Goal: Task Accomplishment & Management: Manage account settings

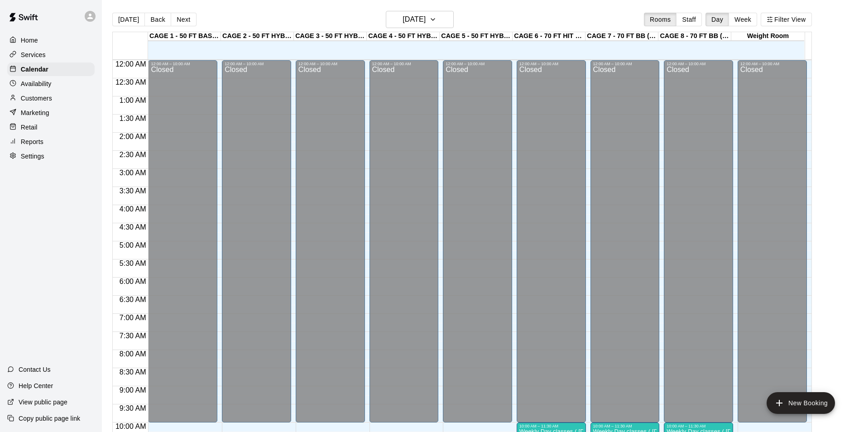
scroll to position [460, 0]
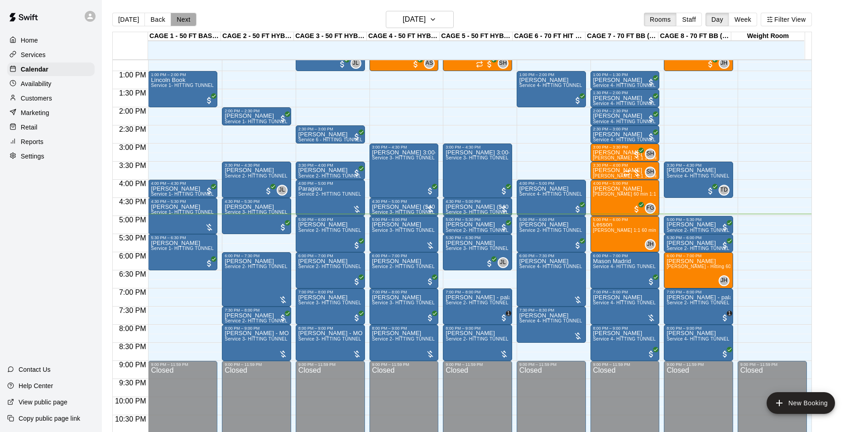
click at [176, 21] on button "Next" at bounding box center [183, 20] width 25 height 14
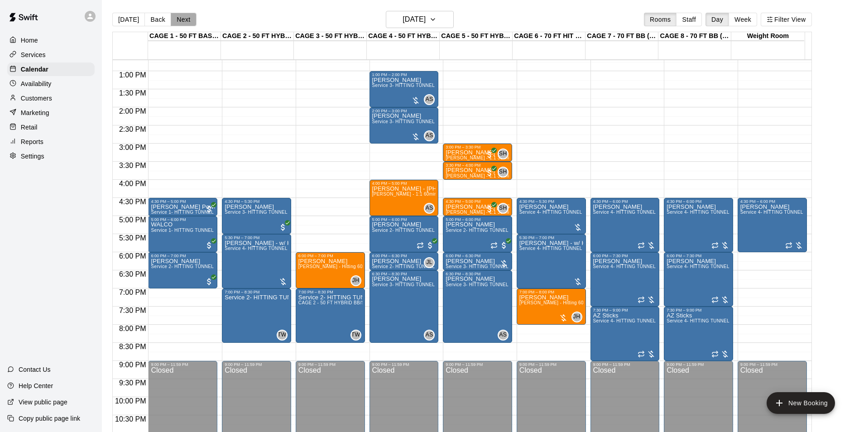
click at [181, 18] on button "Next" at bounding box center [183, 20] width 25 height 14
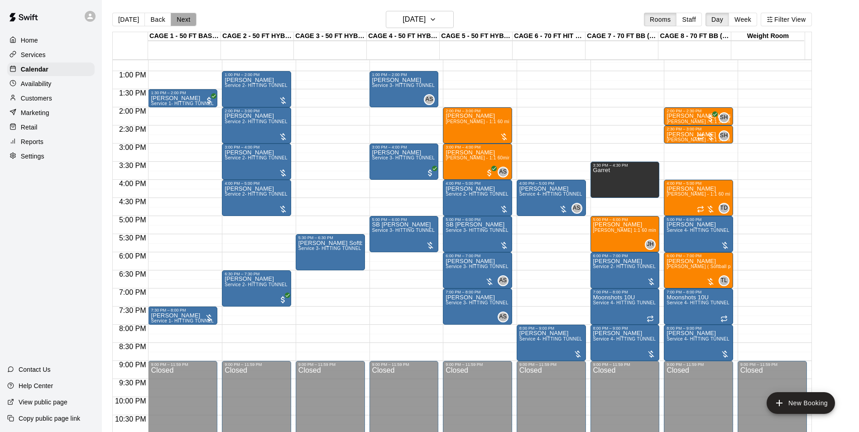
click at [182, 20] on button "Next" at bounding box center [183, 20] width 25 height 14
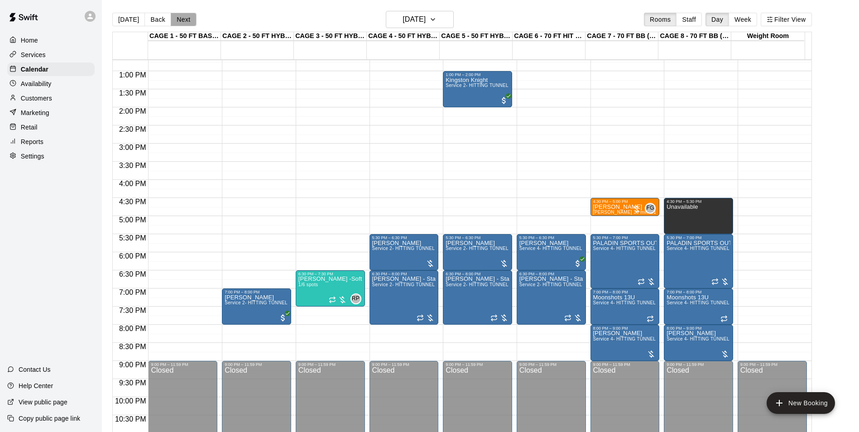
click at [182, 20] on button "Next" at bounding box center [183, 20] width 25 height 14
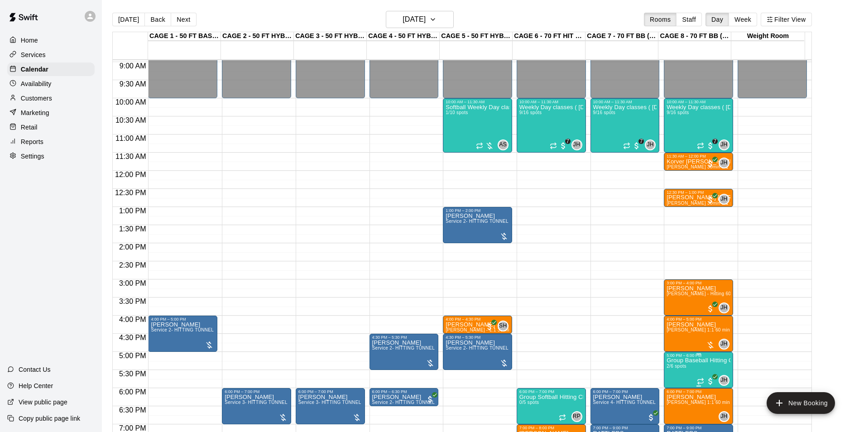
scroll to position [369, 0]
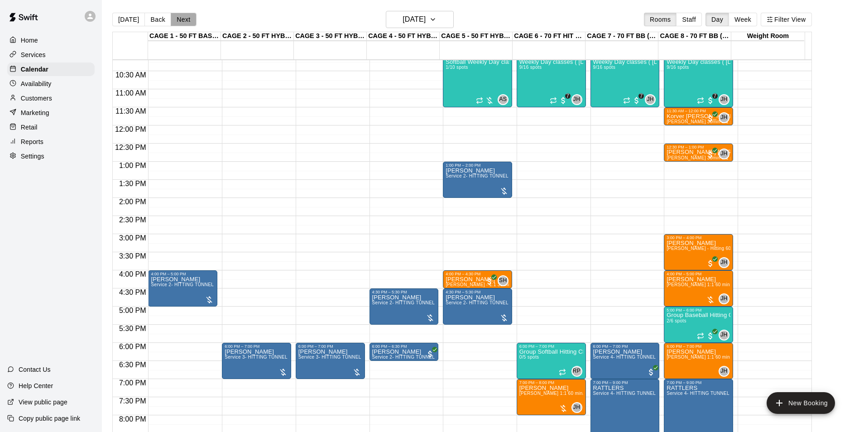
click at [185, 23] on button "Next" at bounding box center [183, 20] width 25 height 14
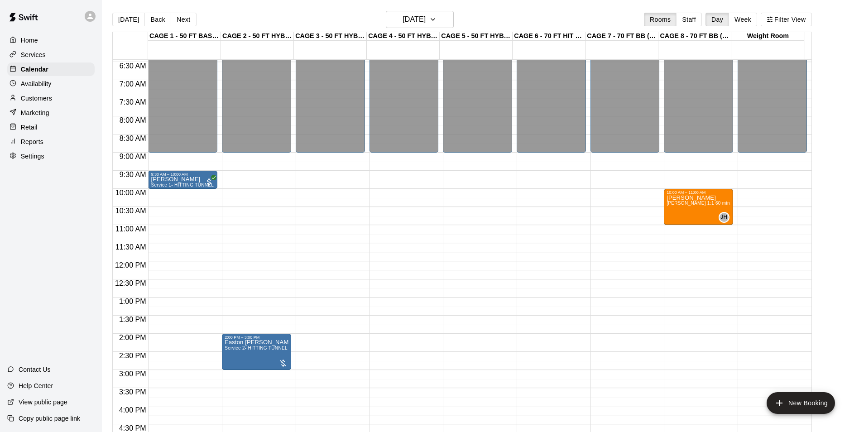
scroll to position [279, 0]
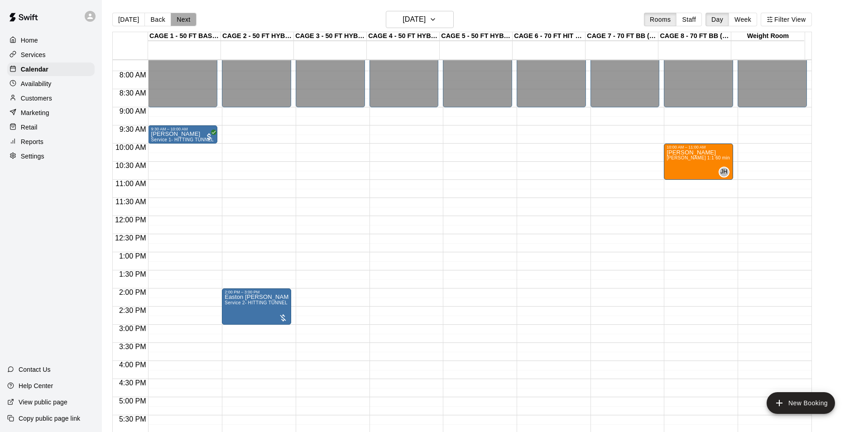
click at [175, 18] on button "Next" at bounding box center [183, 20] width 25 height 14
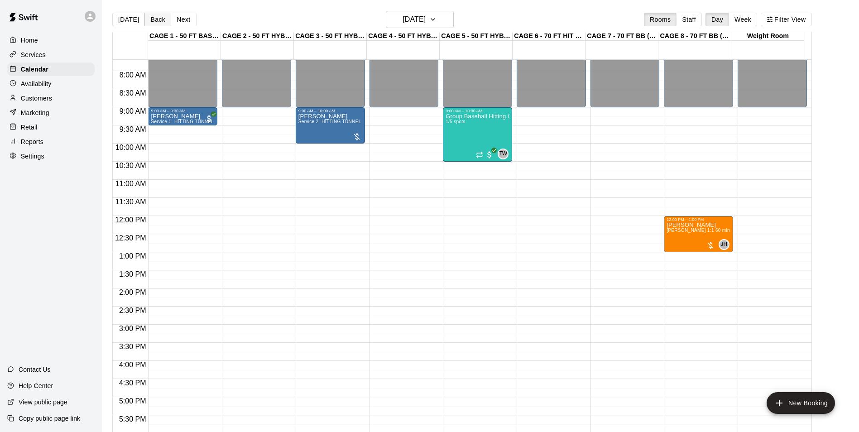
click at [157, 20] on button "Back" at bounding box center [157, 20] width 27 height 14
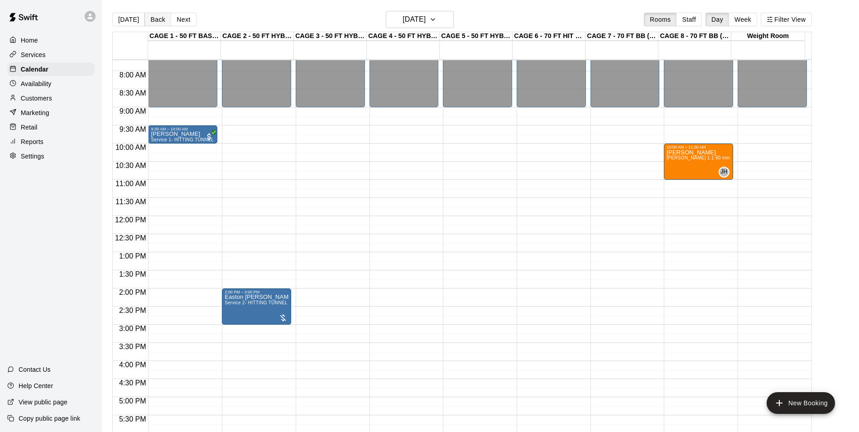
click at [157, 21] on button "Back" at bounding box center [157, 20] width 27 height 14
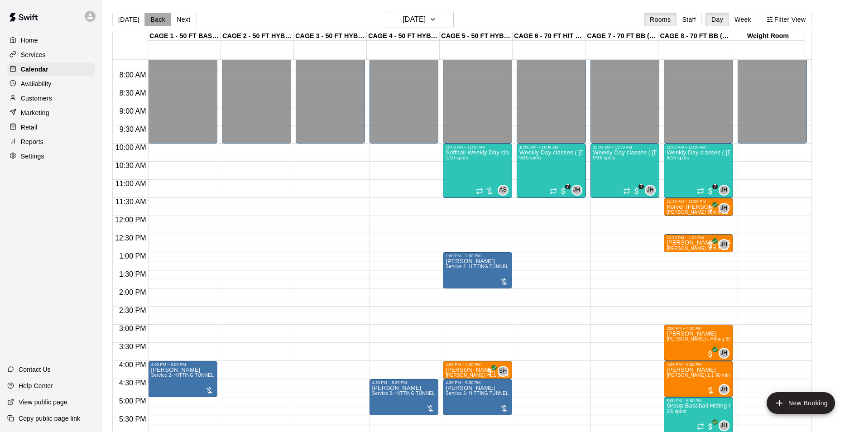
click at [157, 21] on button "Back" at bounding box center [157, 20] width 27 height 14
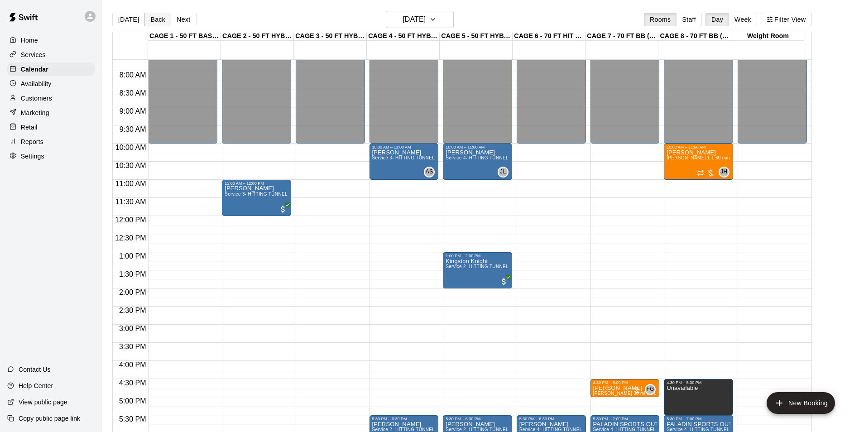
click at [157, 21] on button "Back" at bounding box center [157, 20] width 27 height 14
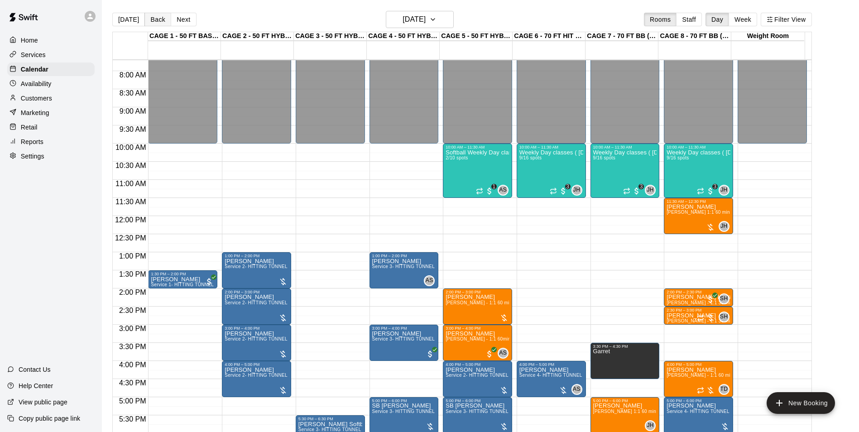
click at [157, 21] on button "Back" at bounding box center [157, 20] width 27 height 14
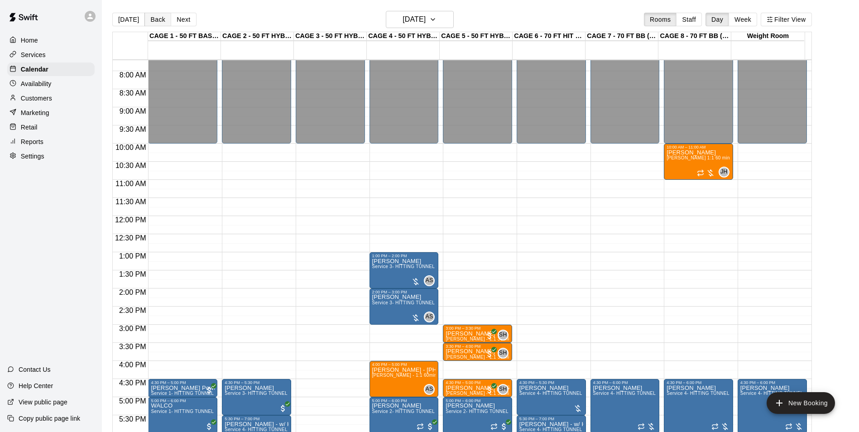
click at [157, 21] on button "Back" at bounding box center [157, 20] width 27 height 14
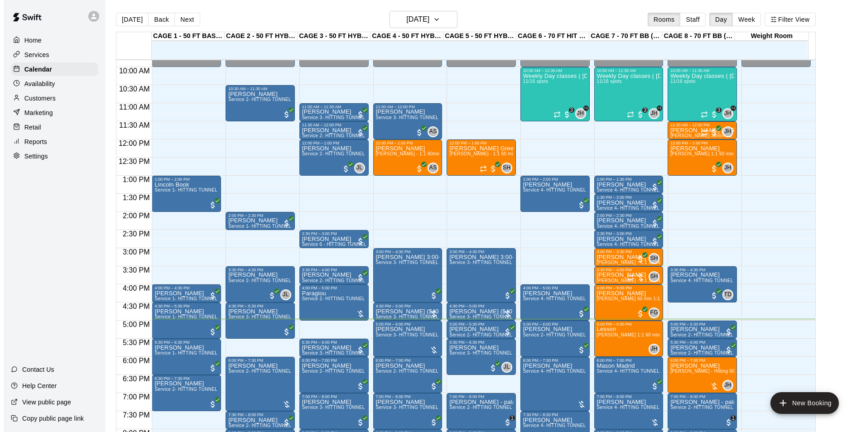
scroll to position [369, 0]
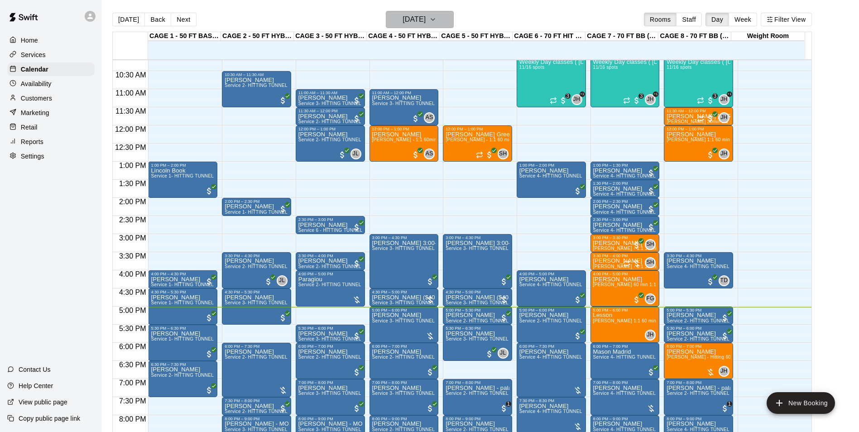
click at [416, 25] on h6 "[DATE]" at bounding box center [413, 19] width 23 height 13
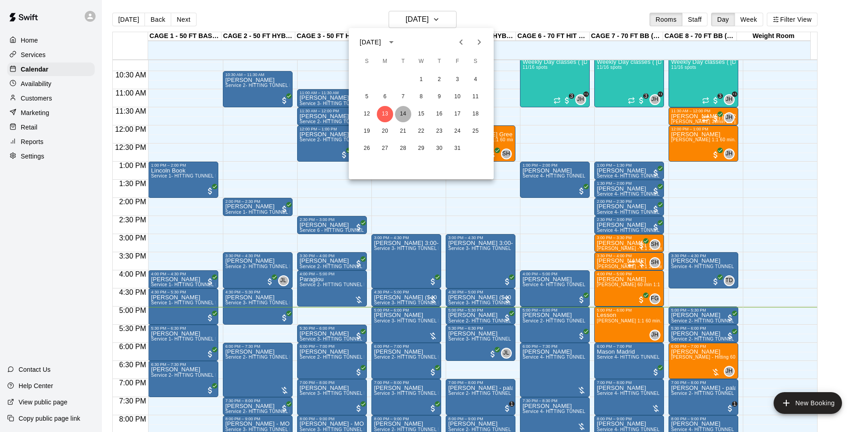
click at [403, 110] on button "14" at bounding box center [403, 114] width 16 height 16
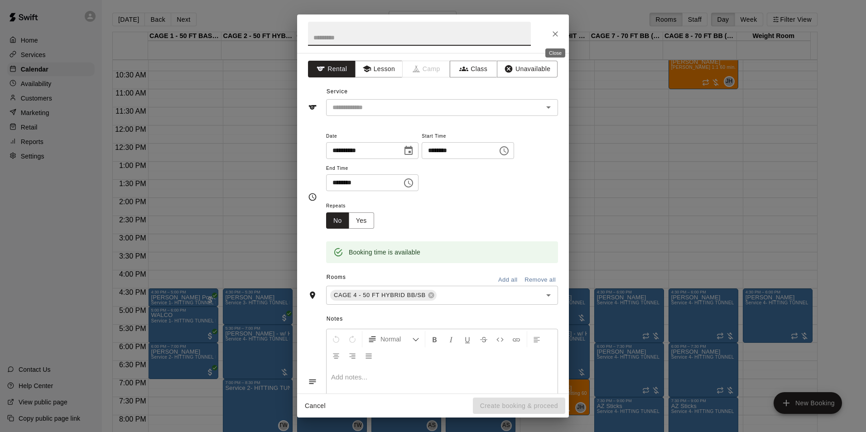
click at [553, 39] on button "Close" at bounding box center [555, 34] width 16 height 16
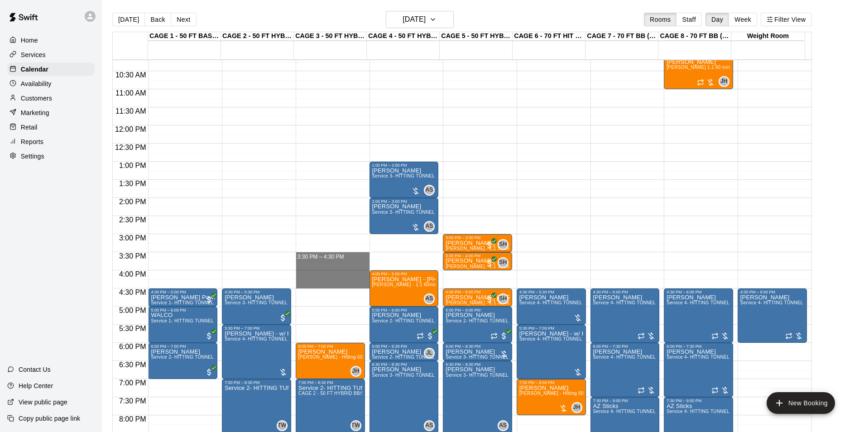
drag, startPoint x: 334, startPoint y: 257, endPoint x: 335, endPoint y: 285, distance: 28.1
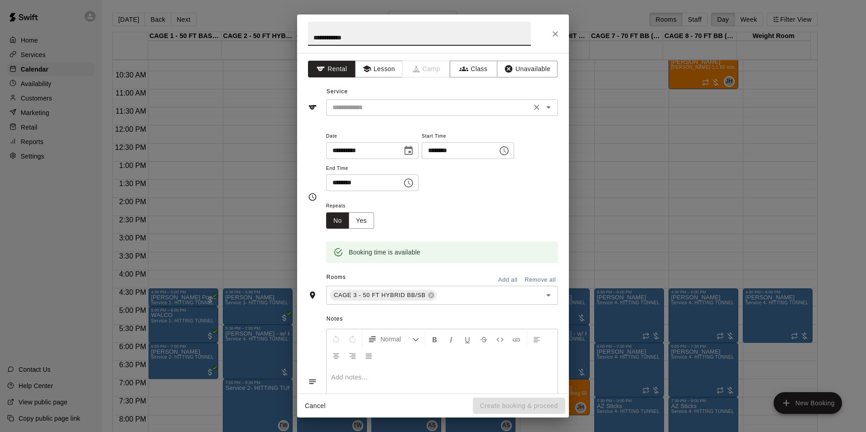
type input "**********"
click at [383, 102] on input "text" at bounding box center [429, 107] width 200 height 11
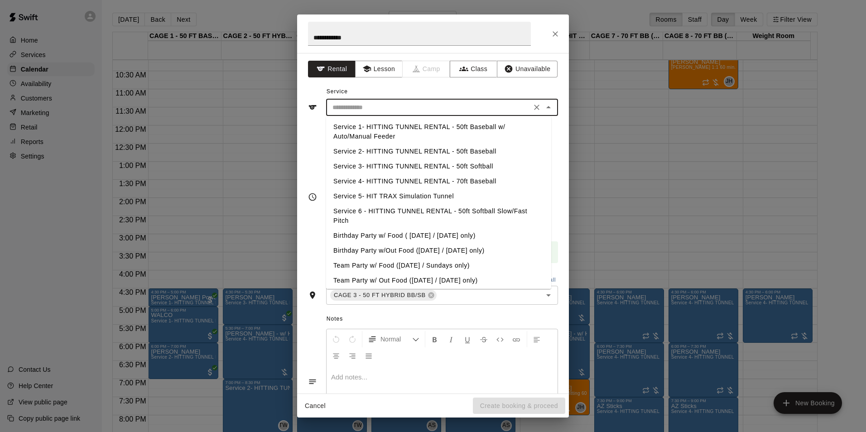
click at [399, 148] on li "Service 2- HITTING TUNNEL RENTAL - 50ft Baseball" at bounding box center [438, 151] width 225 height 15
type input "**********"
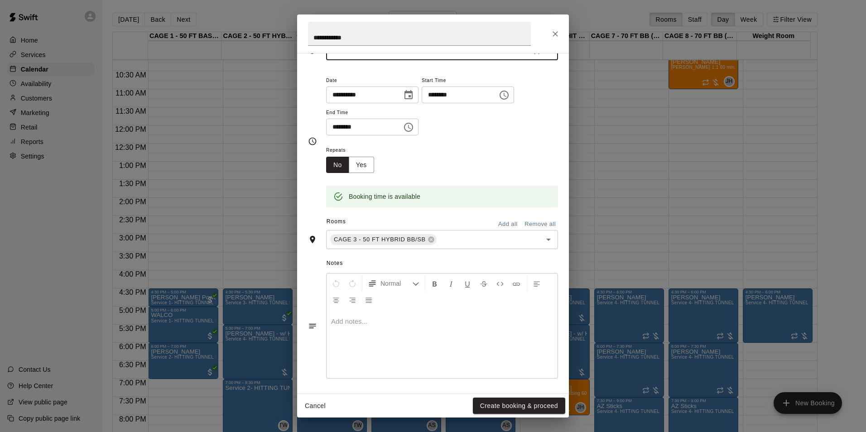
scroll to position [57, 0]
click at [545, 404] on button "Create booking & proceed" at bounding box center [519, 405] width 92 height 17
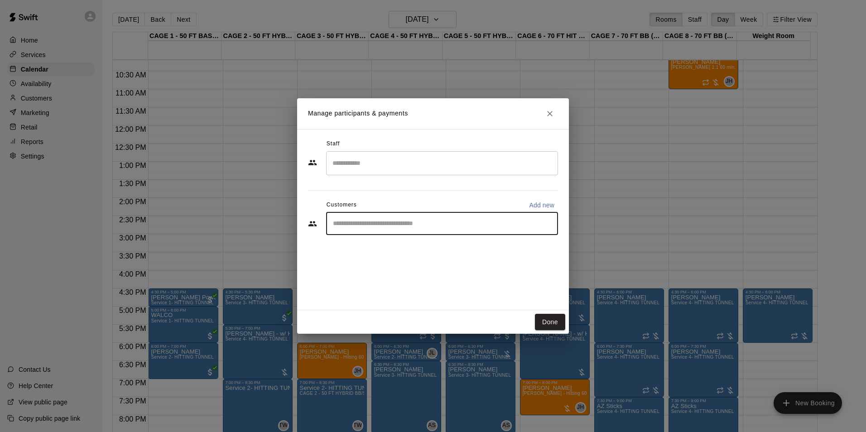
click at [370, 225] on input "Start typing to search customers..." at bounding box center [442, 223] width 224 height 9
click at [371, 165] on input "Search staff" at bounding box center [442, 163] width 224 height 16
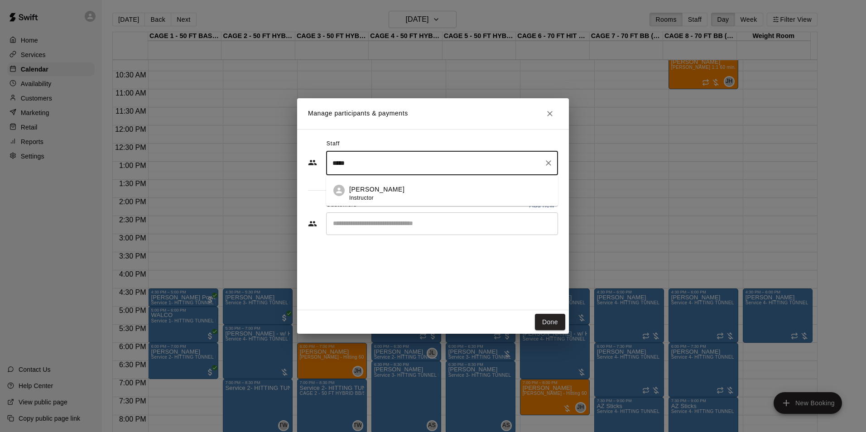
click at [359, 189] on p "Josh Lusby" at bounding box center [376, 190] width 55 height 10
click at [363, 234] on div "​" at bounding box center [442, 223] width 232 height 23
type input "*****"
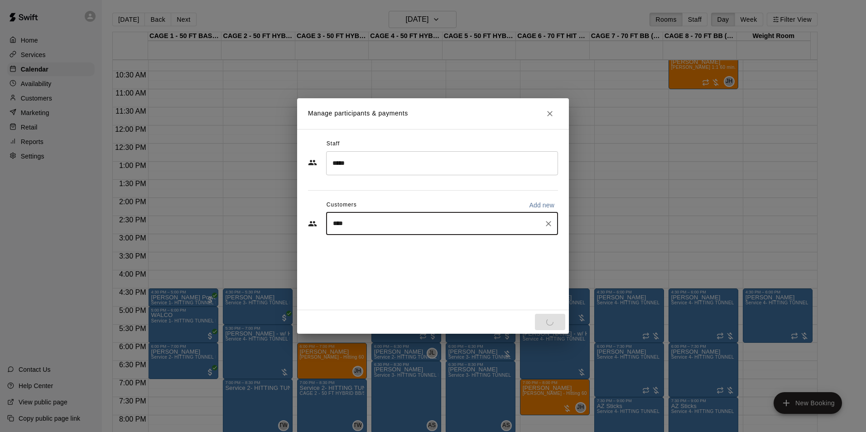
type input "*****"
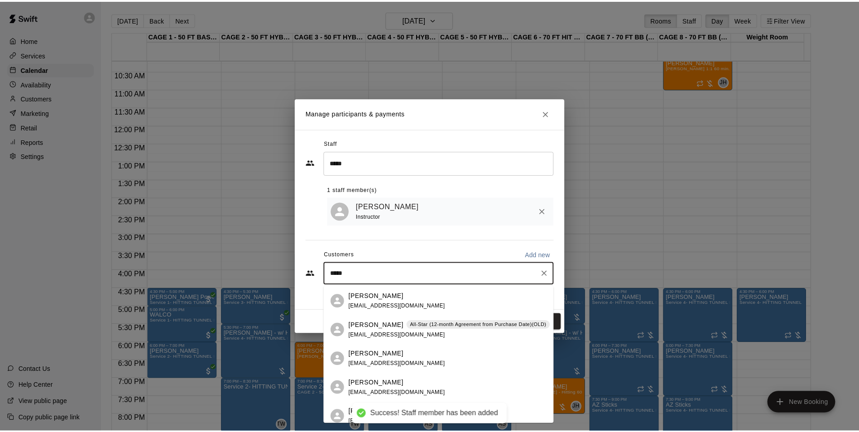
scroll to position [91, 0]
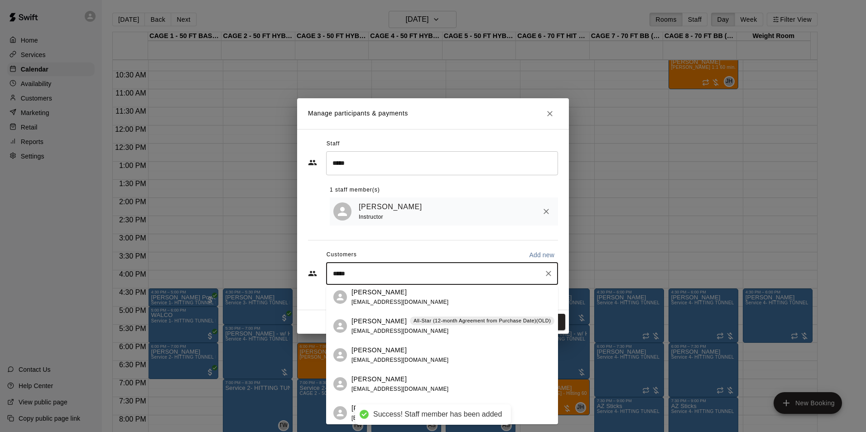
click at [380, 323] on p "[PERSON_NAME]" at bounding box center [378, 321] width 55 height 10
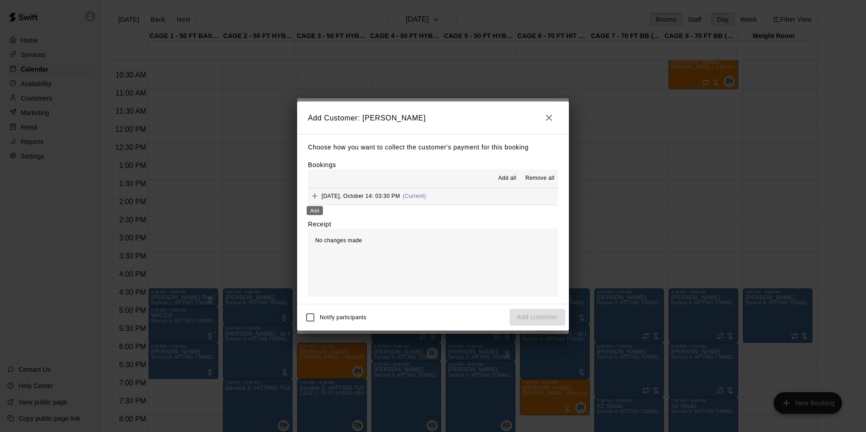
click at [311, 194] on icon "Add" at bounding box center [314, 195] width 9 height 9
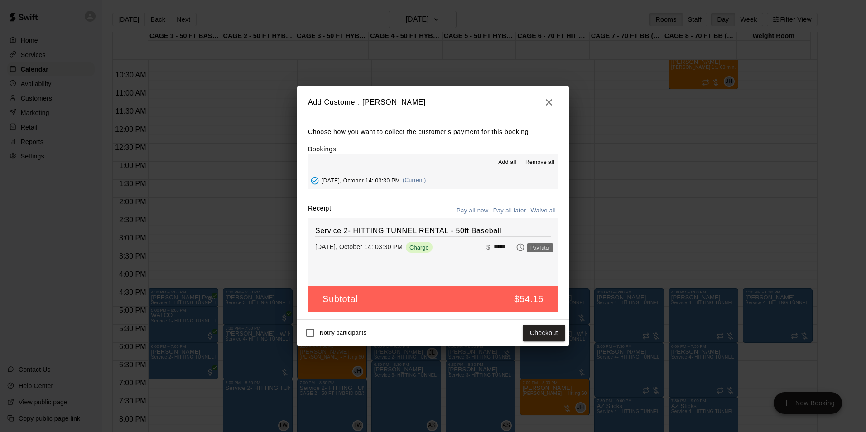
click at [516, 246] on icon "Pay later" at bounding box center [520, 247] width 9 height 9
click at [551, 332] on button "Add customer" at bounding box center [537, 333] width 56 height 17
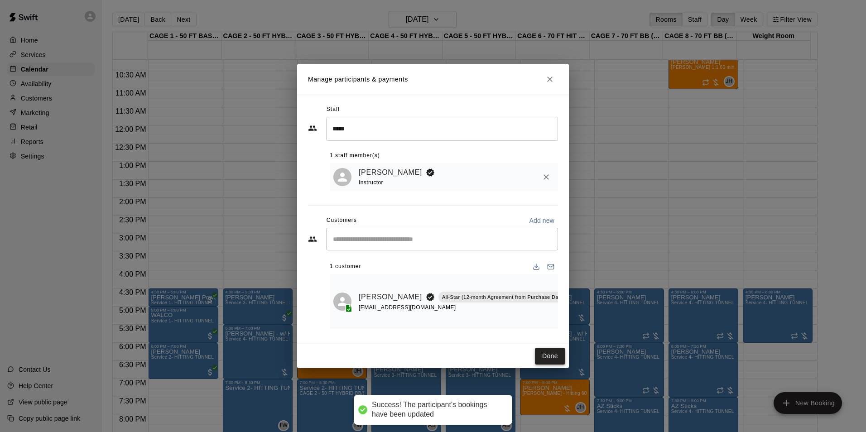
click at [563, 352] on button "Done" at bounding box center [550, 356] width 30 height 17
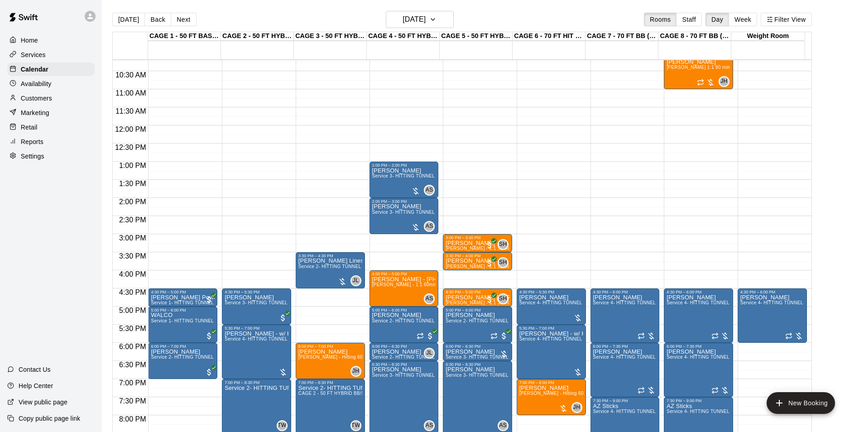
drag, startPoint x: 134, startPoint y: 15, endPoint x: 514, endPoint y: 140, distance: 399.7
click at [134, 15] on button "[DATE]" at bounding box center [128, 20] width 33 height 14
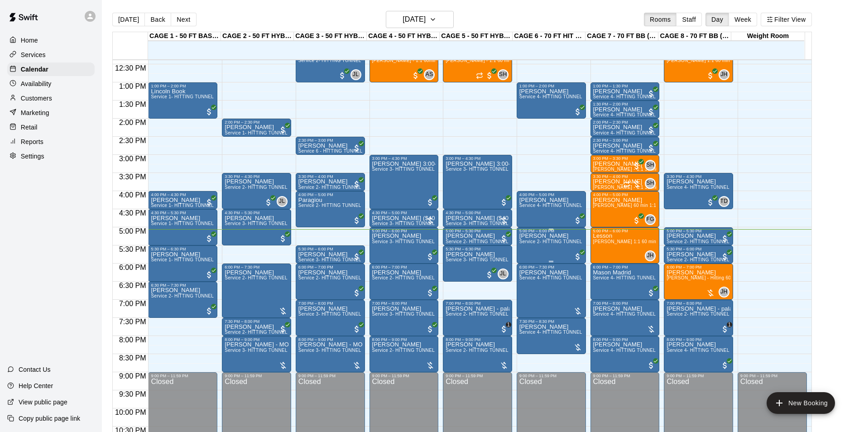
scroll to position [488, 0]
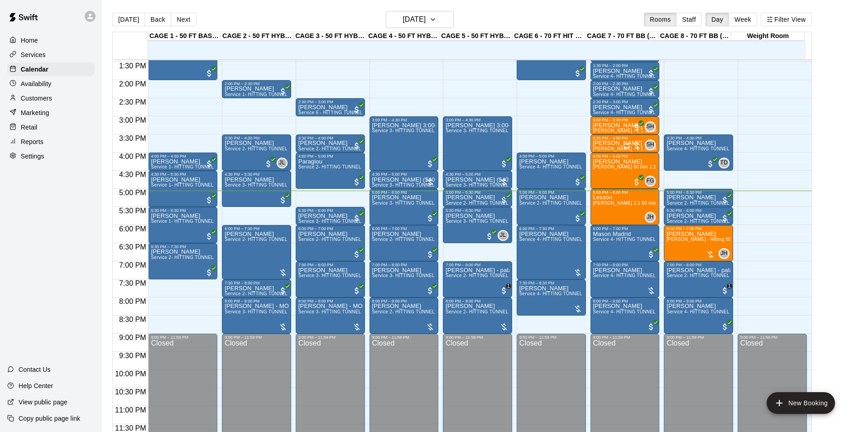
drag, startPoint x: 28, startPoint y: 84, endPoint x: 79, endPoint y: 86, distance: 51.7
click at [28, 84] on p "Availability" at bounding box center [36, 83] width 31 height 9
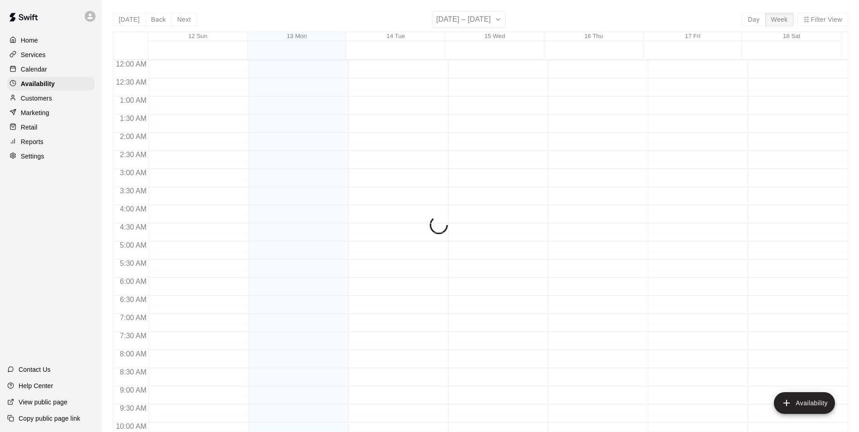
scroll to position [488, 0]
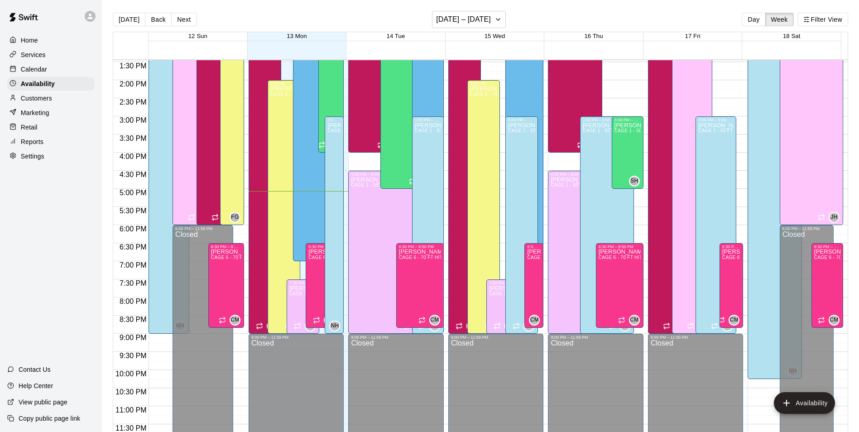
click at [65, 98] on div "Customers" at bounding box center [50, 98] width 87 height 14
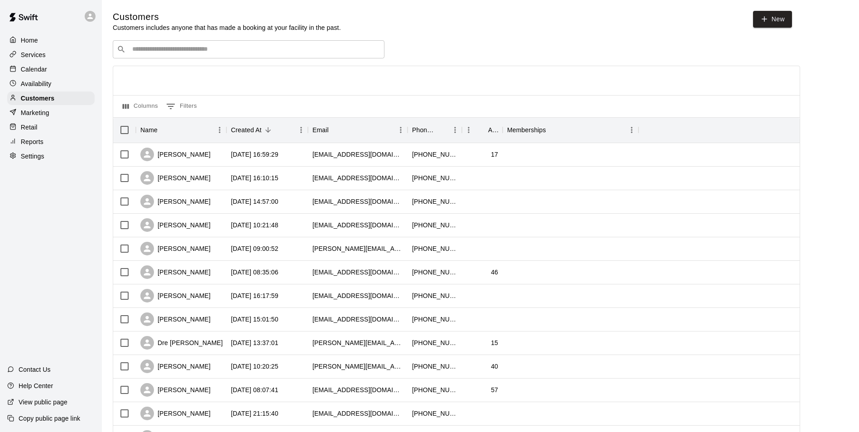
click at [177, 53] on input "Search customers by name or email" at bounding box center [254, 49] width 251 height 9
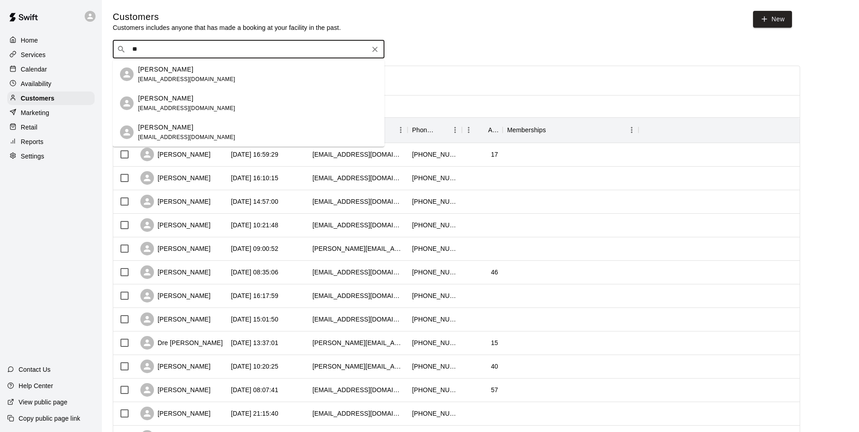
type input "*"
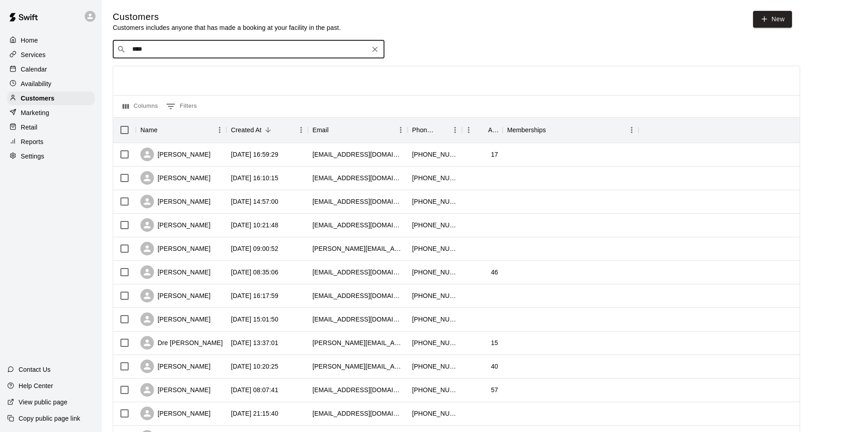
type input "*****"
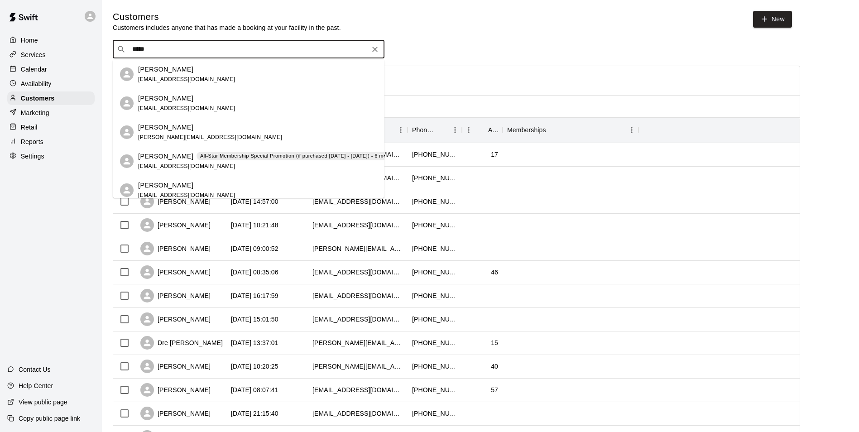
click at [198, 103] on div "steven thompson thompsonslt75@gmail0.com" at bounding box center [186, 103] width 97 height 19
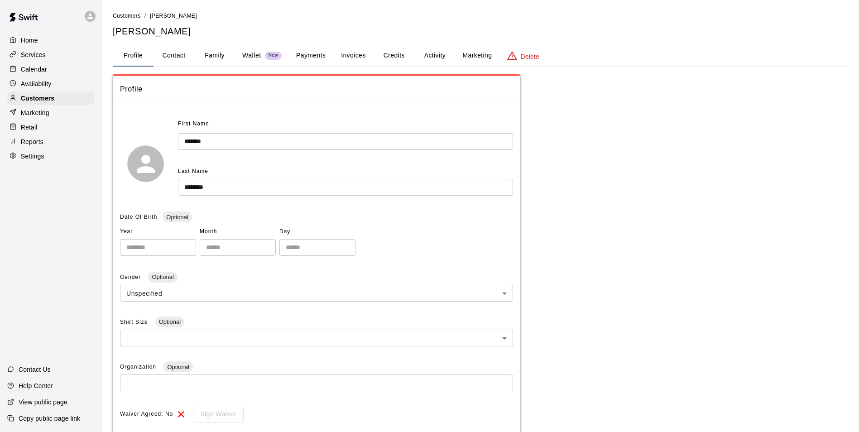
click at [224, 56] on button "Family" at bounding box center [214, 56] width 41 height 22
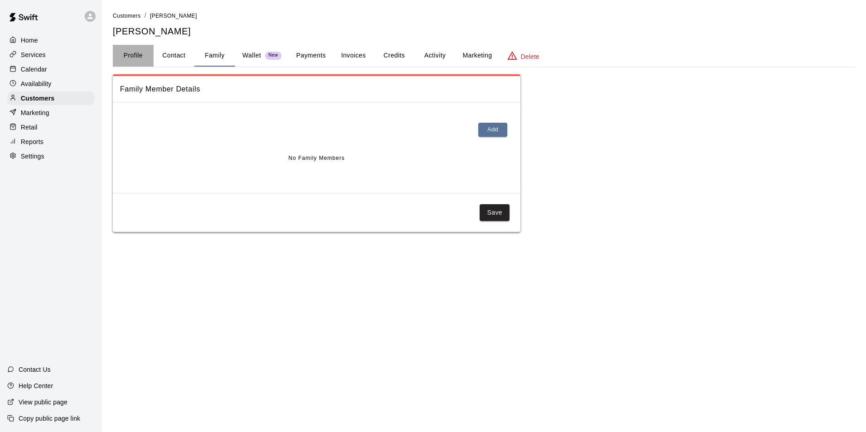
click at [138, 52] on button "Profile" at bounding box center [133, 56] width 41 height 22
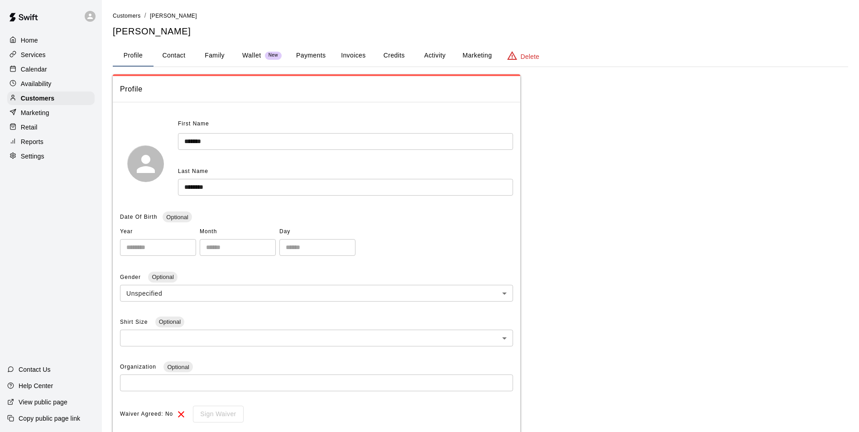
click at [61, 68] on div "Calendar" at bounding box center [50, 69] width 87 height 14
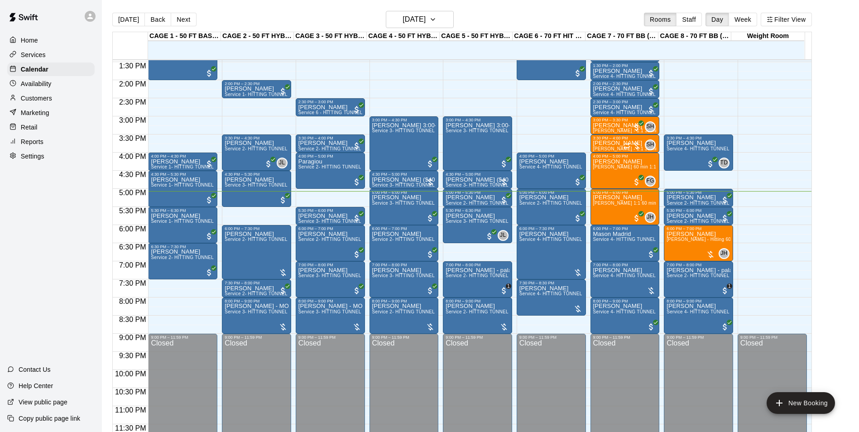
scroll to position [14, 0]
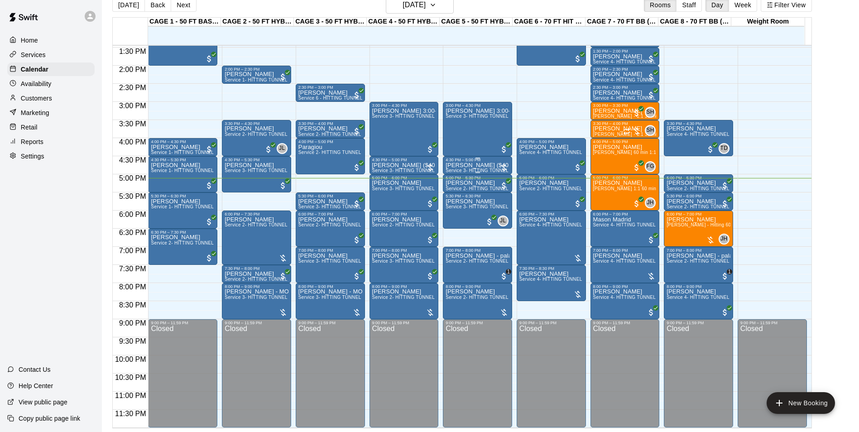
click at [475, 165] on p "[PERSON_NAME] ($40 2 tunnels for 30min) - split as there was a 1 1/2 hr team pa…" at bounding box center [477, 165] width 64 height 0
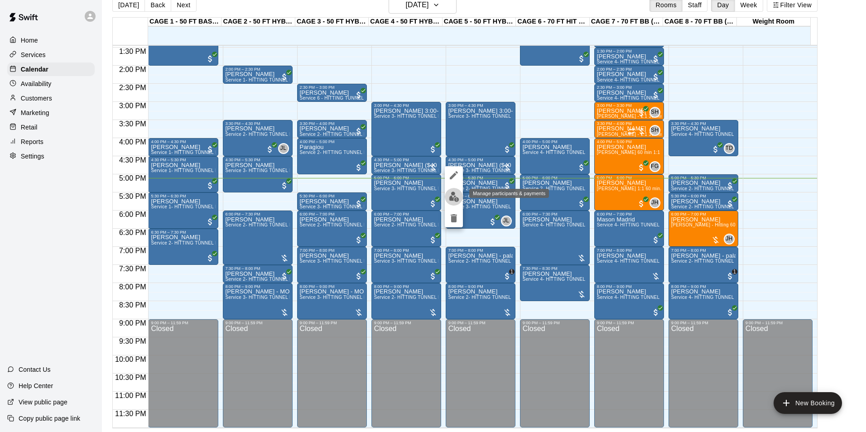
click at [452, 198] on img "edit" at bounding box center [454, 196] width 10 height 10
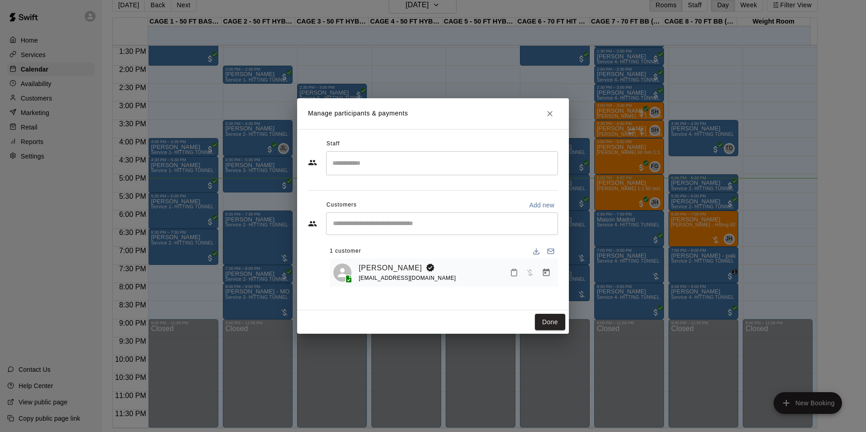
drag, startPoint x: 531, startPoint y: 266, endPoint x: 541, endPoint y: 272, distance: 11.6
click at [533, 266] on div at bounding box center [530, 272] width 48 height 16
click at [541, 272] on icon "Manage bookings & payment" at bounding box center [545, 272] width 9 height 9
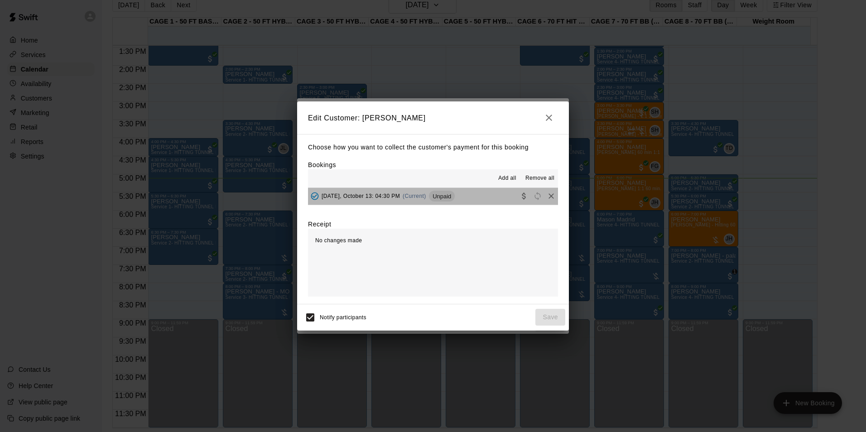
click at [486, 194] on button "Monday, October 13: 04:30 PM (Current) Unpaid" at bounding box center [433, 196] width 250 height 17
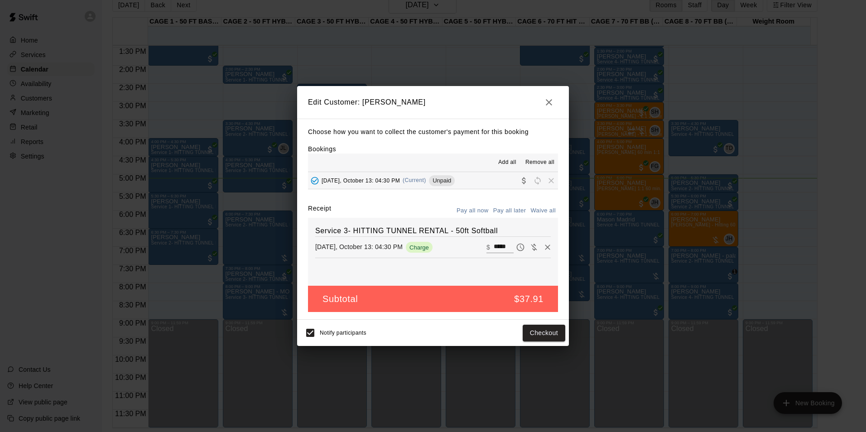
click at [545, 104] on icon "button" at bounding box center [548, 102] width 11 height 11
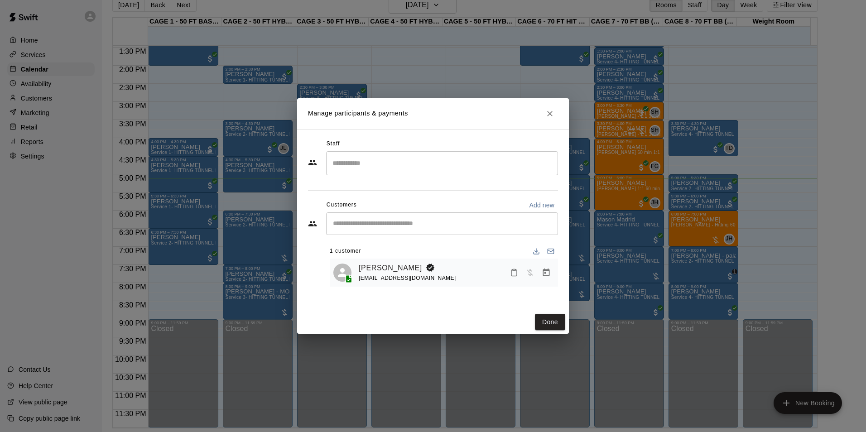
click at [549, 125] on h2 "Manage participants & payments" at bounding box center [433, 113] width 272 height 31
click at [549, 120] on button "Close" at bounding box center [549, 113] width 16 height 16
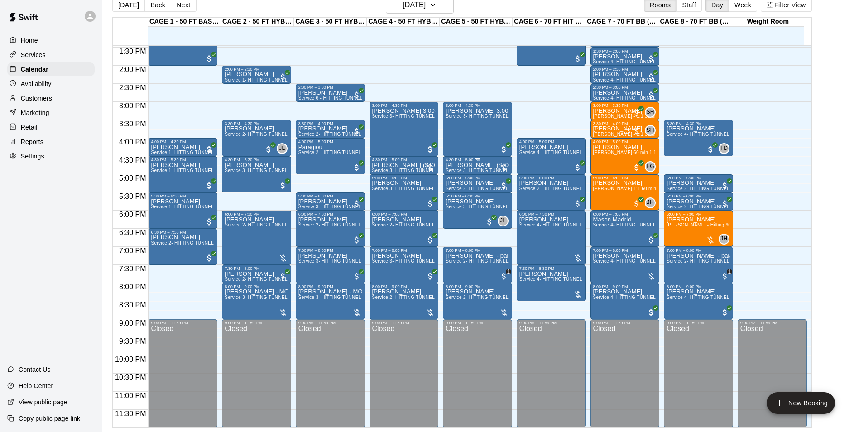
click at [454, 161] on div "4:30 PM – 5:00 PM" at bounding box center [477, 160] width 64 height 5
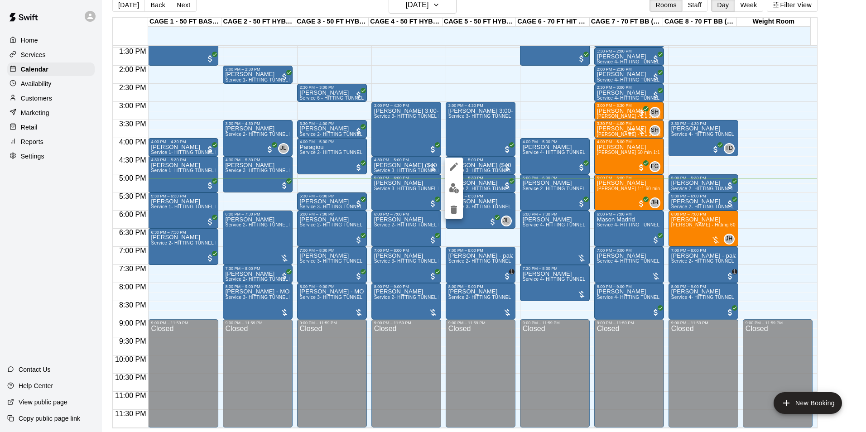
click at [454, 193] on img "edit" at bounding box center [454, 188] width 10 height 10
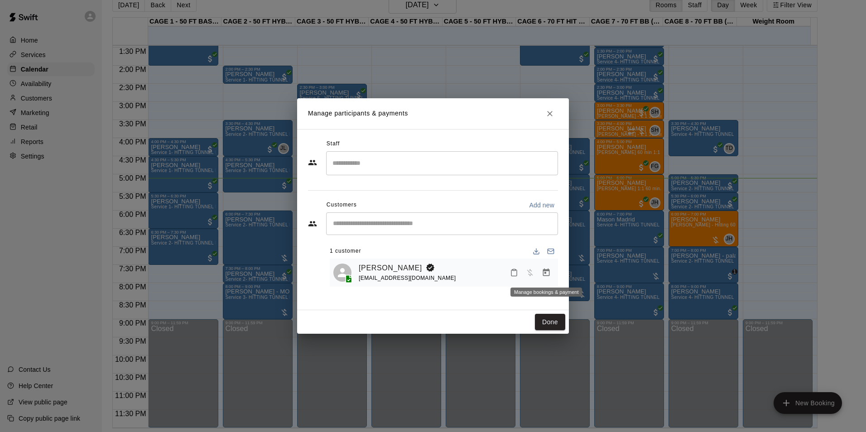
click at [550, 267] on button "Manage bookings & payment" at bounding box center [546, 272] width 16 height 16
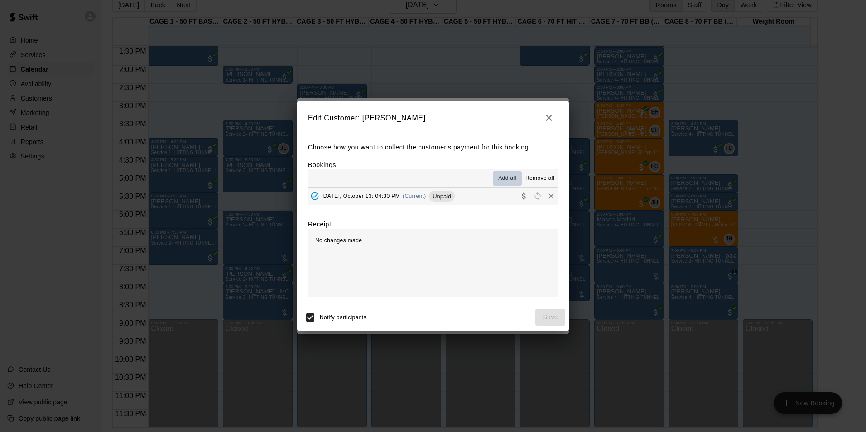
click at [496, 181] on button "Add all" at bounding box center [507, 178] width 29 height 14
click at [493, 197] on button "Monday, October 13: 04:30 PM (Current) Unpaid" at bounding box center [433, 196] width 250 height 17
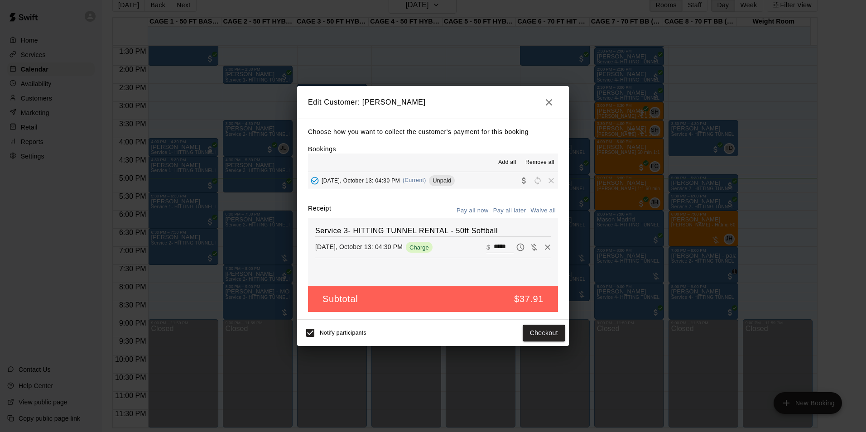
click at [474, 207] on button "Pay all now" at bounding box center [472, 211] width 37 height 14
click at [537, 338] on button "Checkout" at bounding box center [543, 333] width 43 height 17
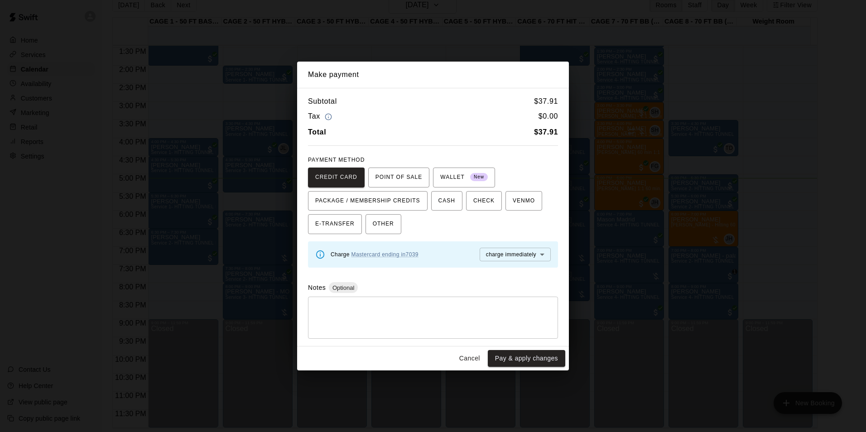
click at [470, 358] on button "Cancel" at bounding box center [469, 358] width 29 height 17
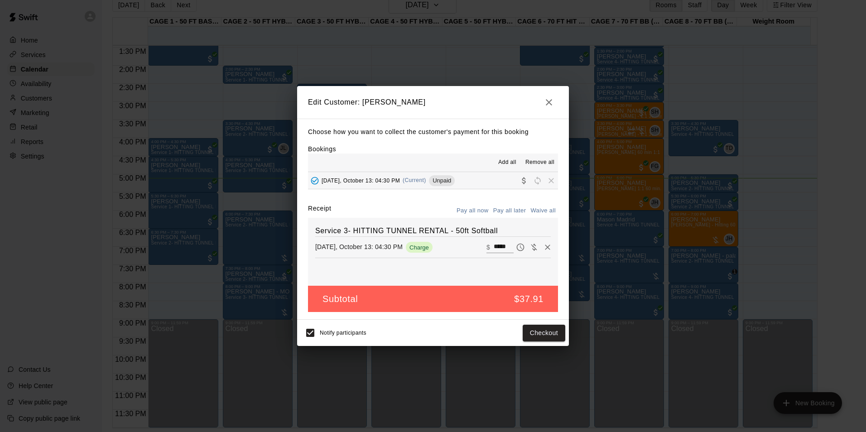
click at [549, 97] on icon "button" at bounding box center [548, 102] width 11 height 11
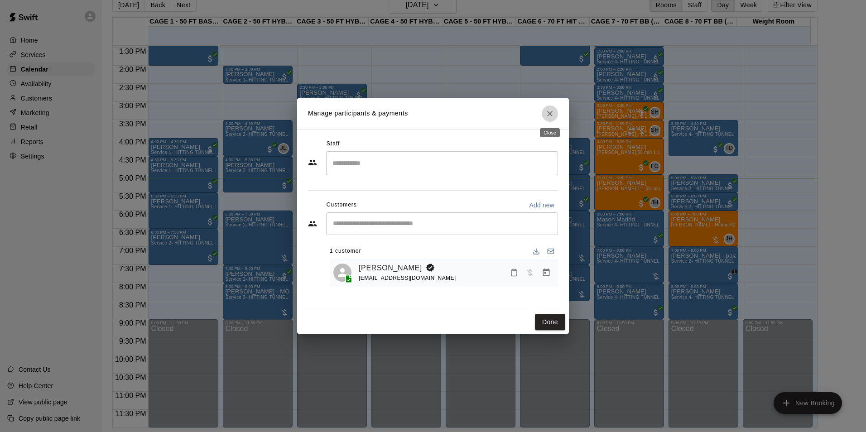
click at [550, 110] on icon "Close" at bounding box center [549, 113] width 9 height 9
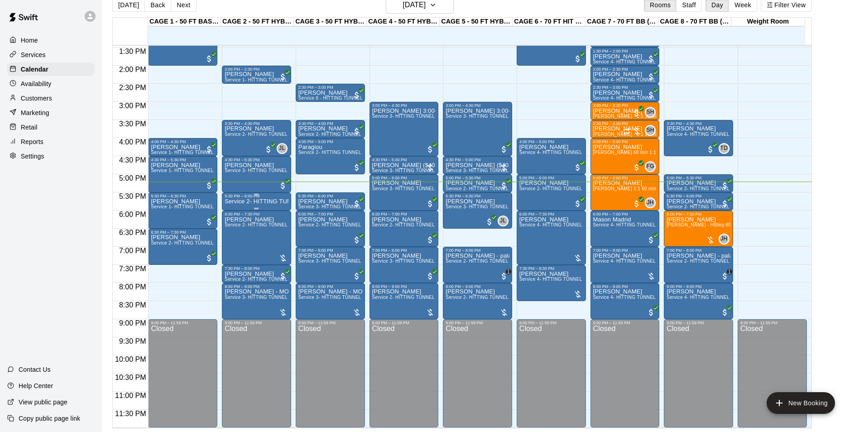
click at [258, 201] on p "Service 2- HITTING TUNNEL RENTAL - 50ft Baseball" at bounding box center [257, 201] width 64 height 0
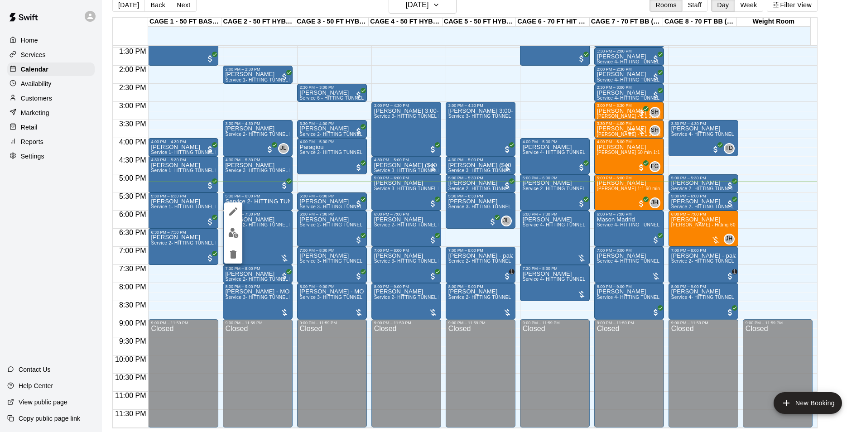
click at [228, 211] on icon "edit" at bounding box center [233, 211] width 11 height 11
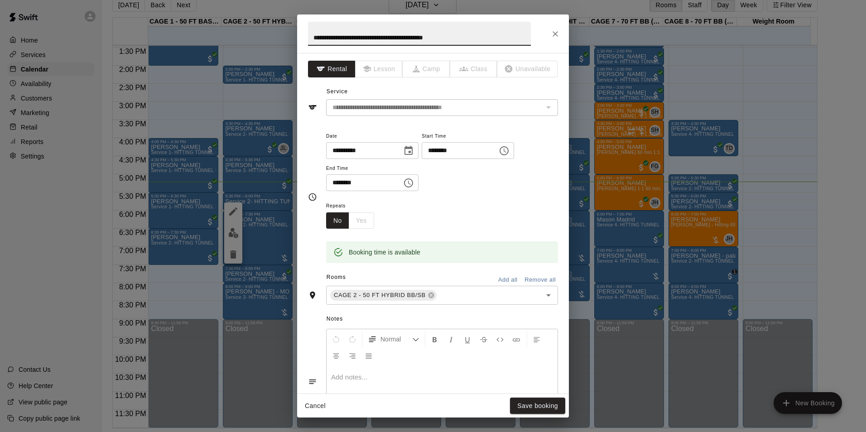
click at [558, 36] on icon "Close" at bounding box center [554, 33] width 9 height 9
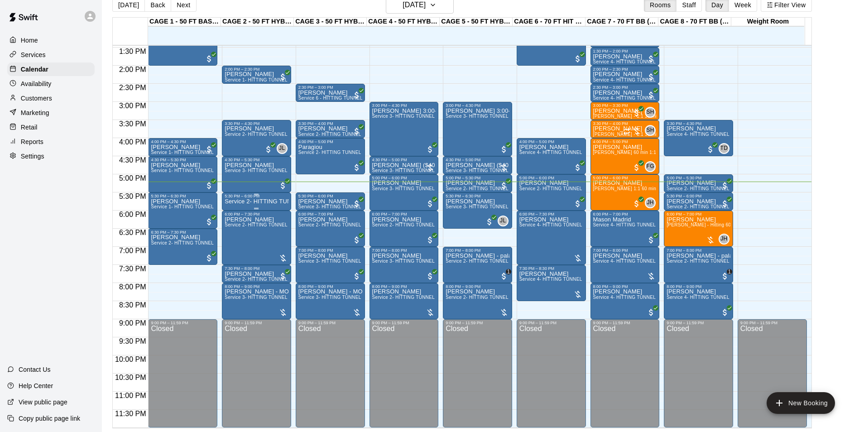
click at [245, 198] on div "5:30 PM – 6:00 PM" at bounding box center [257, 196] width 64 height 5
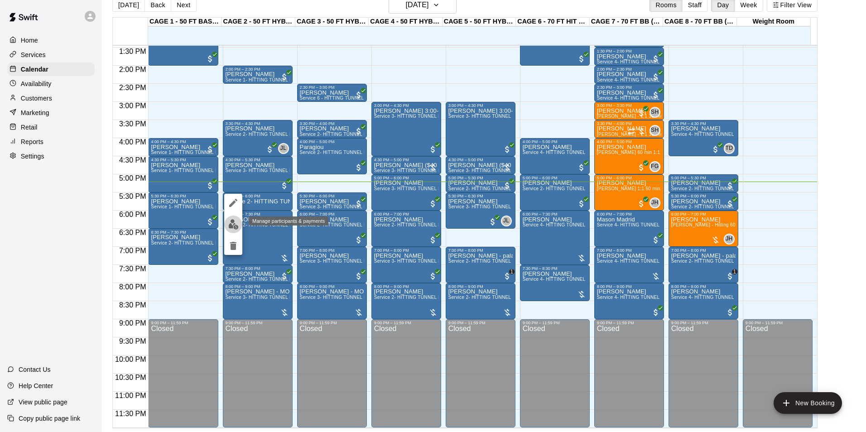
click at [235, 221] on img "edit" at bounding box center [233, 224] width 10 height 10
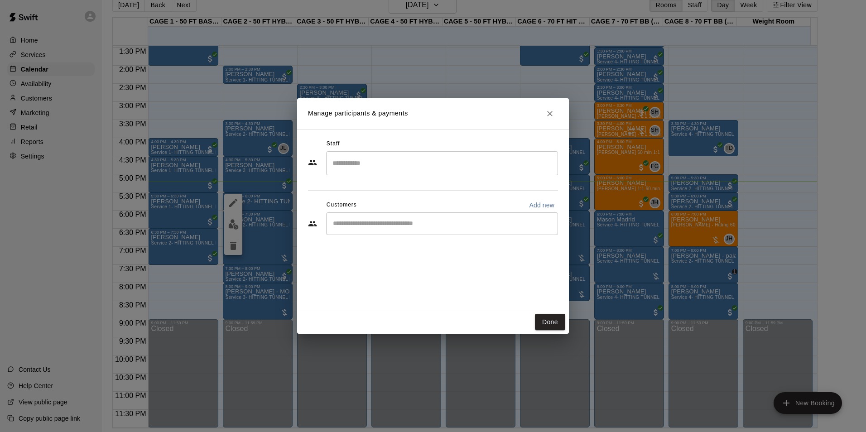
click at [366, 230] on div "​" at bounding box center [442, 223] width 232 height 23
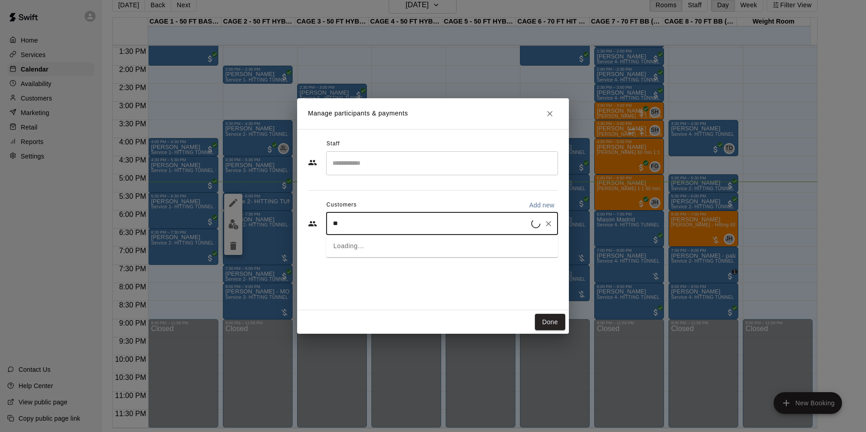
type input "***"
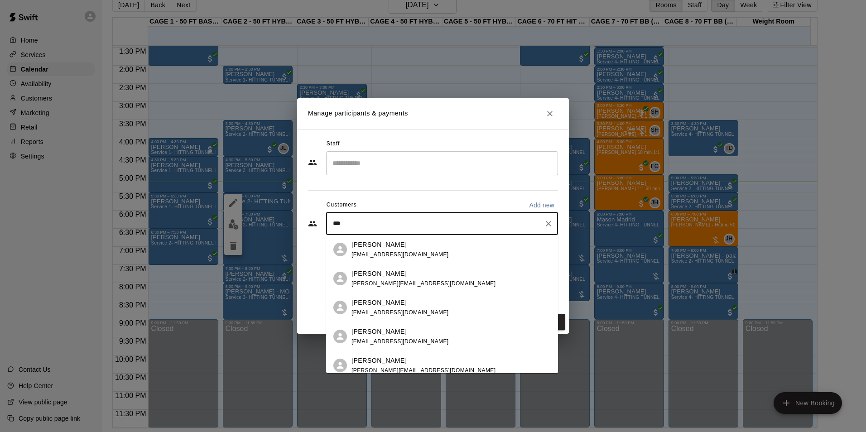
click at [378, 249] on p "[PERSON_NAME]" at bounding box center [378, 245] width 55 height 10
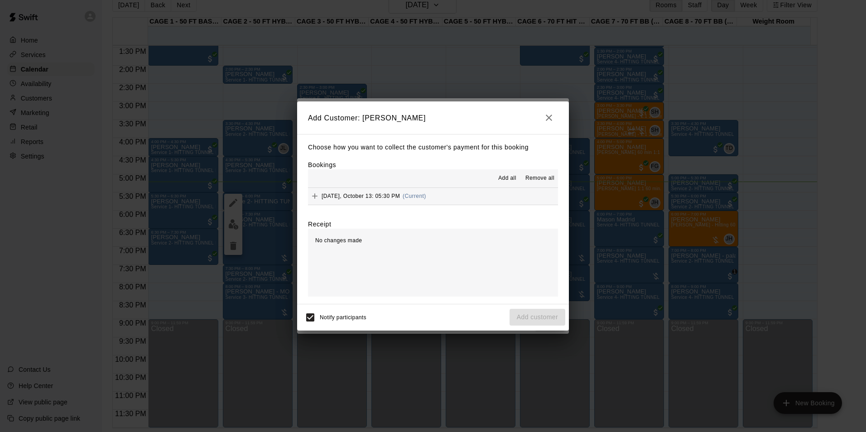
click at [505, 177] on span "Add all" at bounding box center [507, 178] width 18 height 9
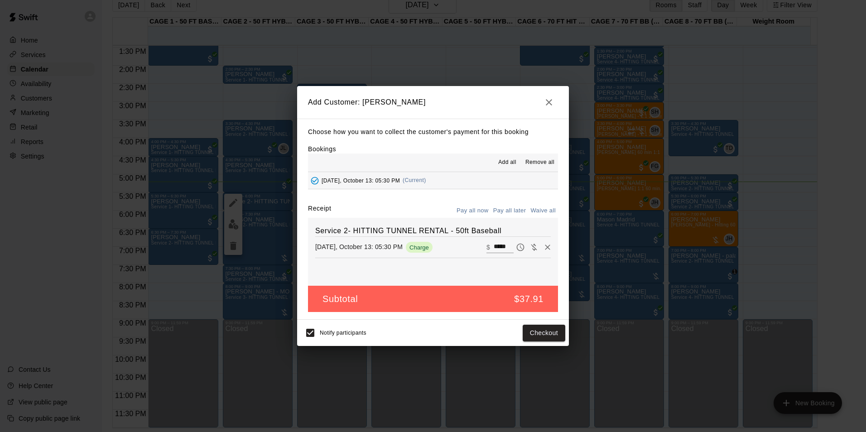
click at [480, 203] on div "Choose how you want to collect the customer's payment for this booking Bookings…" at bounding box center [433, 219] width 272 height 201
click at [481, 209] on button "Pay all now" at bounding box center [472, 211] width 37 height 14
click at [546, 340] on button "Checkout" at bounding box center [543, 333] width 43 height 17
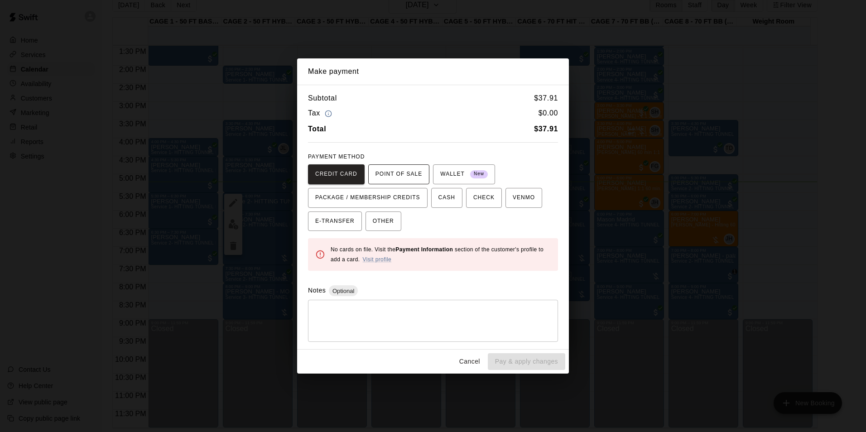
click at [407, 173] on span "POINT OF SALE" at bounding box center [398, 174] width 47 height 14
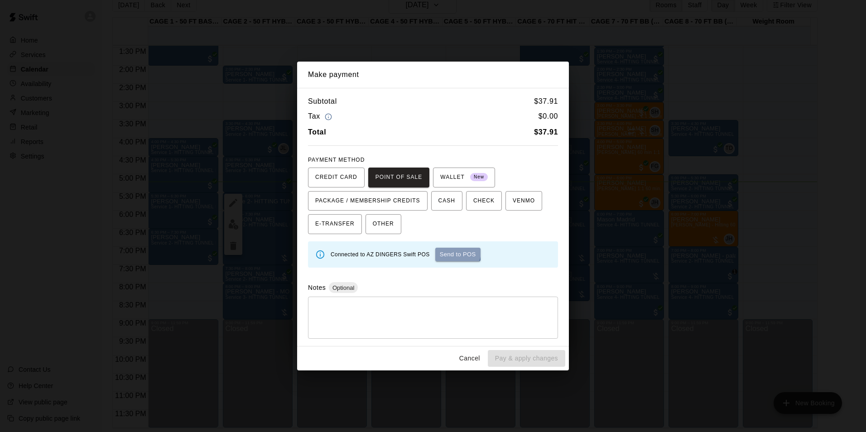
click at [443, 249] on button "Send to POS" at bounding box center [457, 255] width 45 height 14
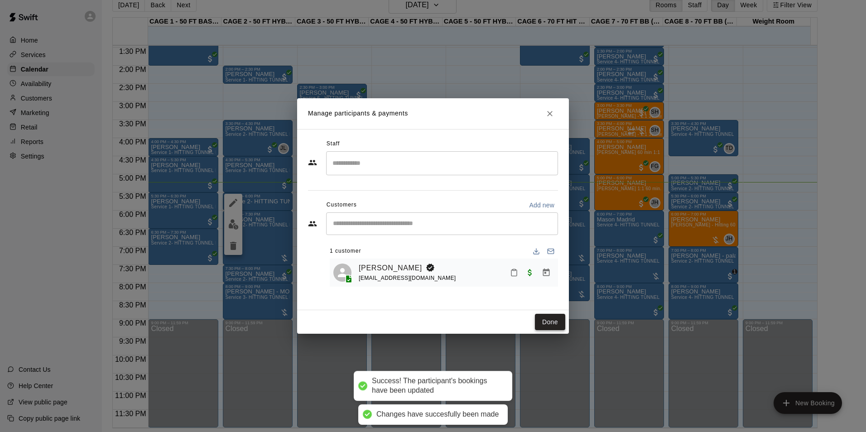
click at [559, 323] on button "Done" at bounding box center [550, 322] width 30 height 17
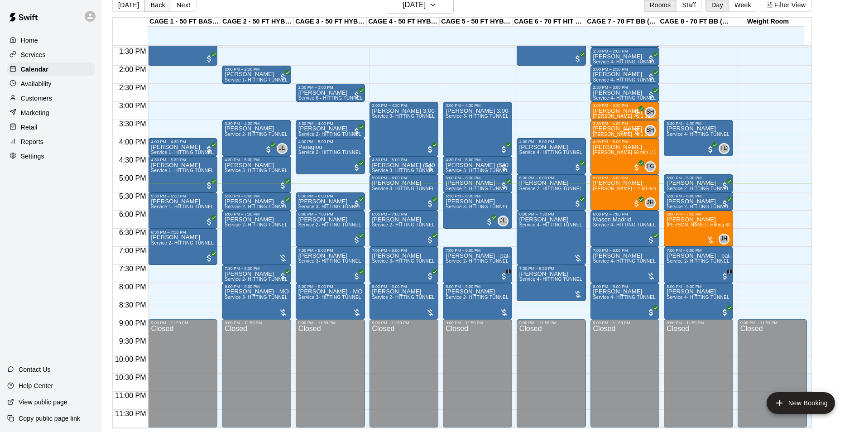
click at [152, 5] on button "Back" at bounding box center [157, 5] width 27 height 14
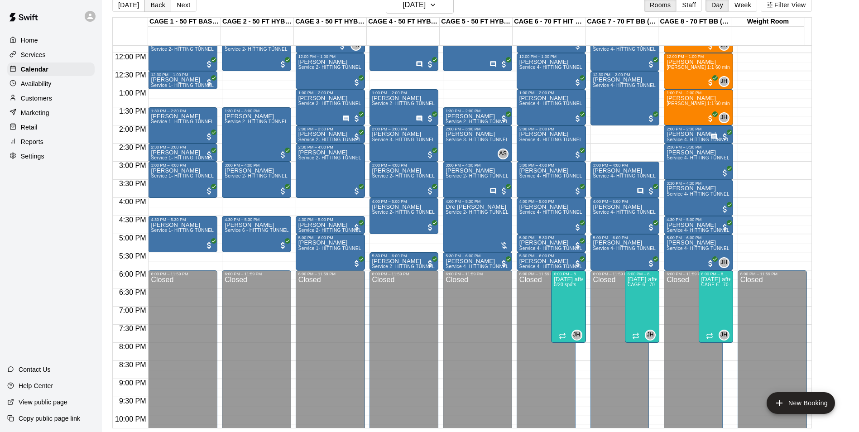
scroll to position [412, 0]
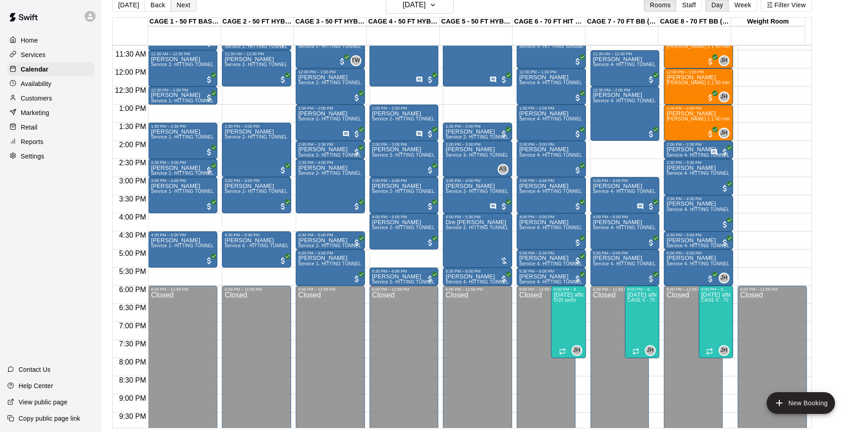
click at [180, 9] on button "Next" at bounding box center [183, 5] width 25 height 14
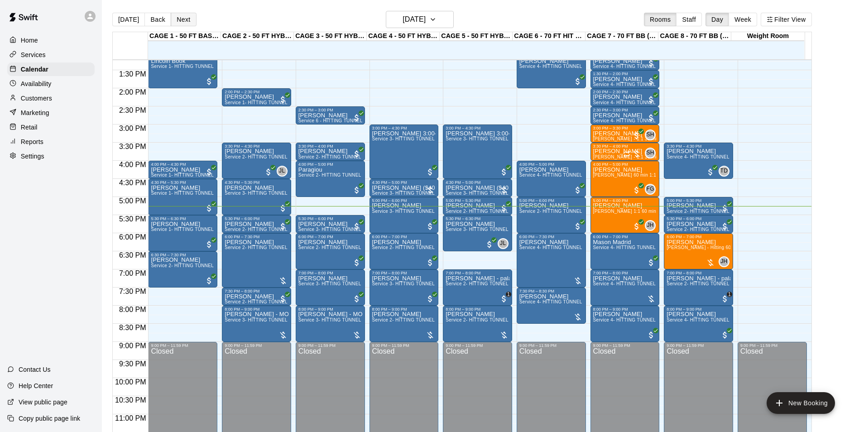
scroll to position [485, 0]
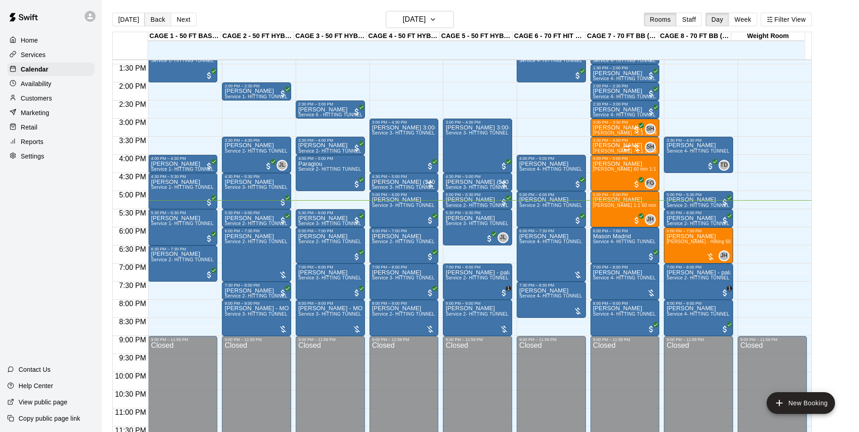
click at [146, 24] on button "Back" at bounding box center [157, 20] width 27 height 14
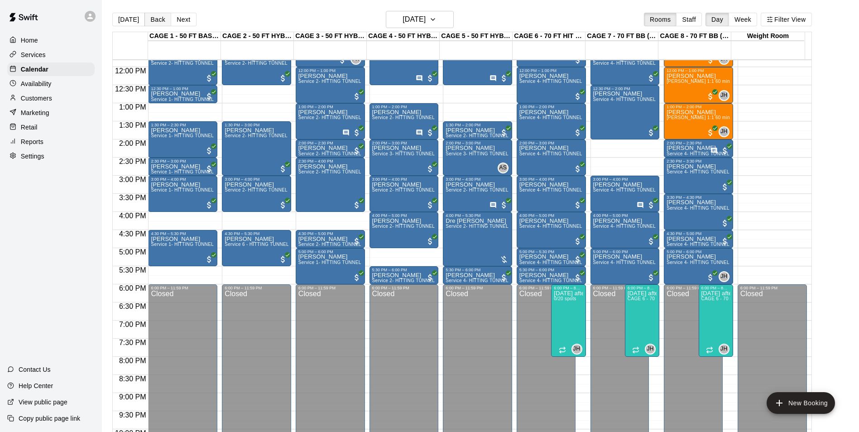
scroll to position [427, 0]
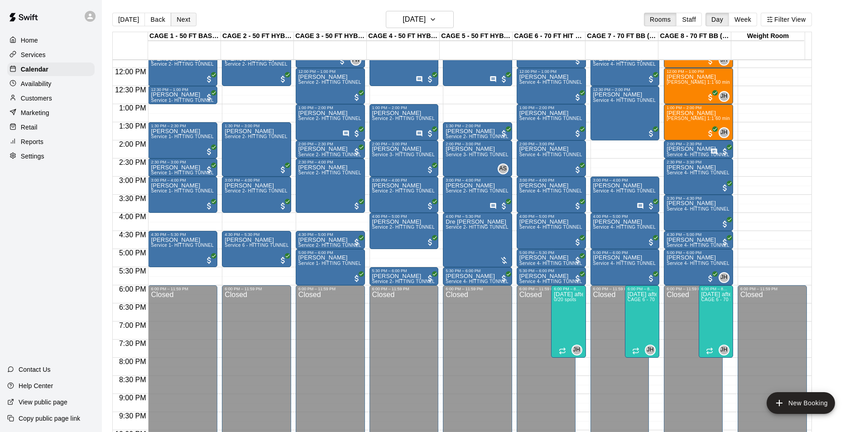
click at [179, 21] on button "Next" at bounding box center [183, 20] width 25 height 14
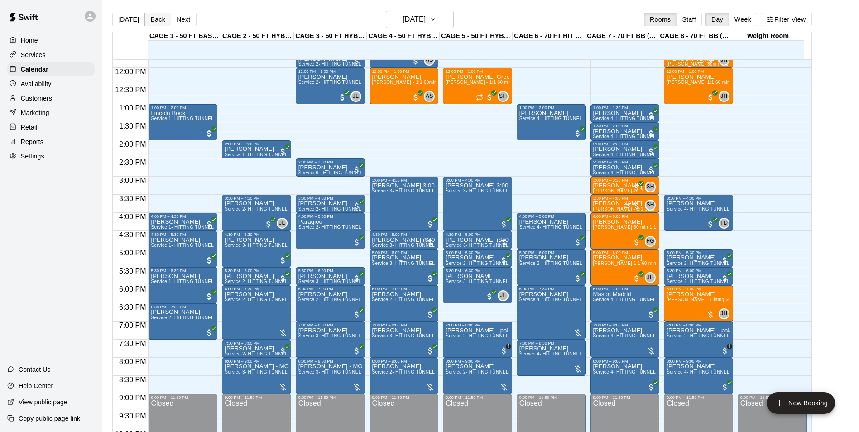
click at [157, 22] on button "Back" at bounding box center [157, 20] width 27 height 14
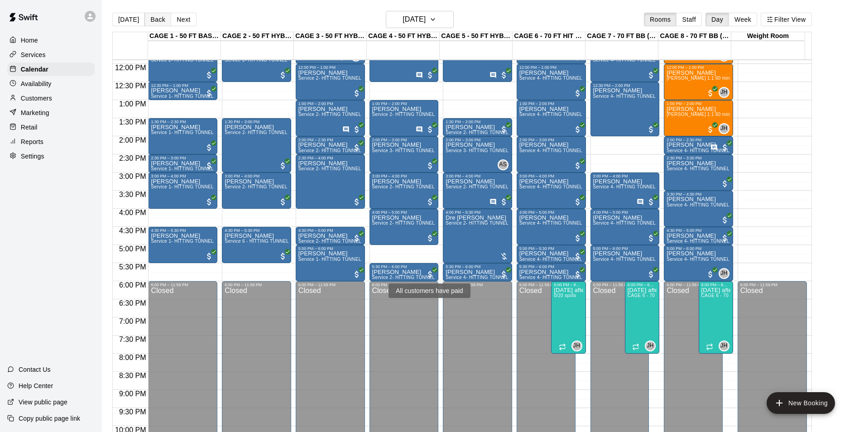
scroll to position [442, 0]
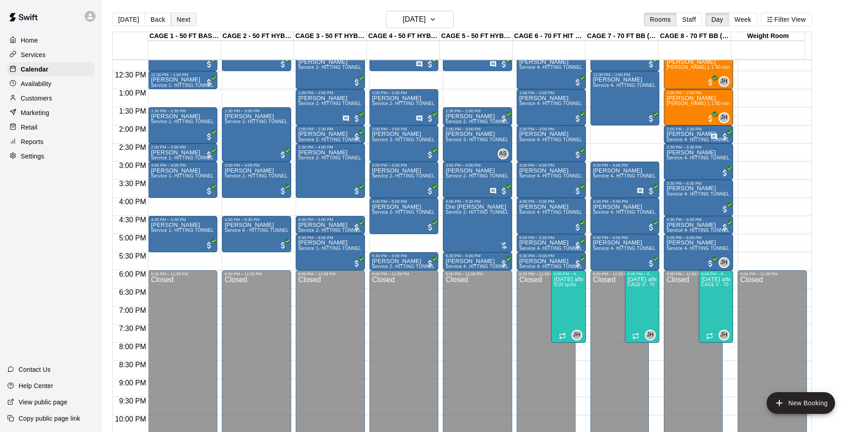
click at [173, 24] on button "Next" at bounding box center [183, 20] width 25 height 14
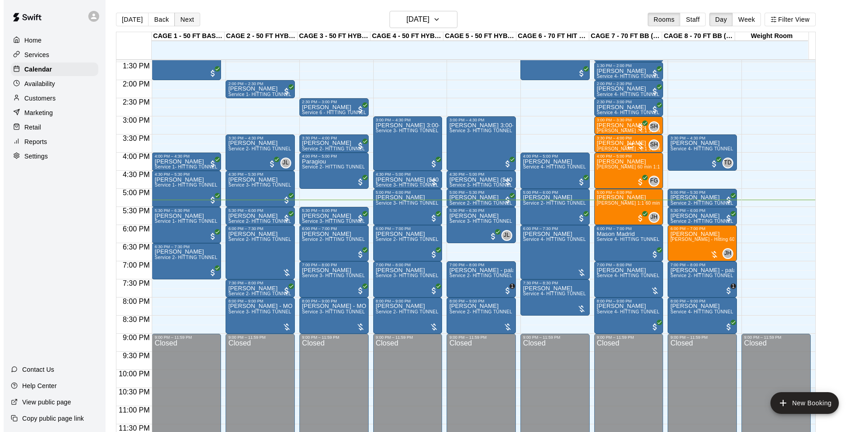
scroll to position [14, 0]
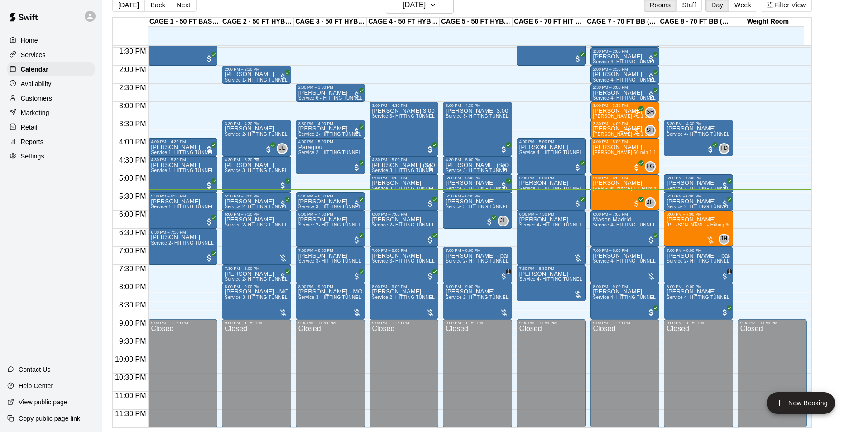
click at [260, 177] on div "Madelyn Shear Service 3- HITTING TUNNEL RENTAL - 50ft Softball" at bounding box center [257, 378] width 64 height 432
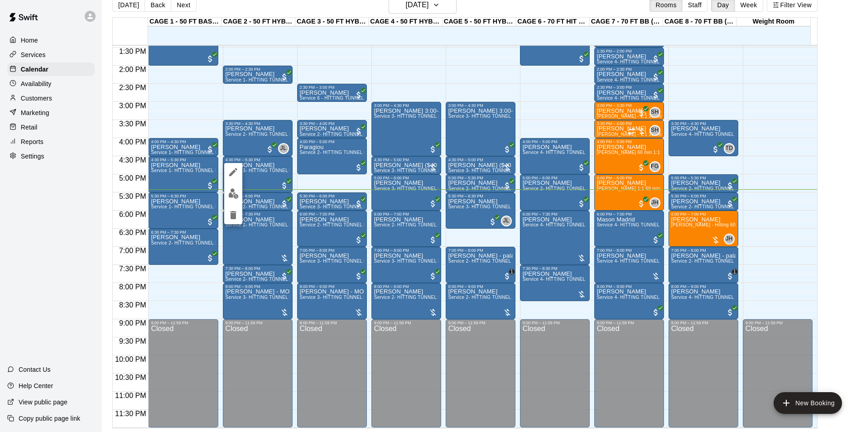
click at [239, 196] on button "edit" at bounding box center [233, 194] width 18 height 18
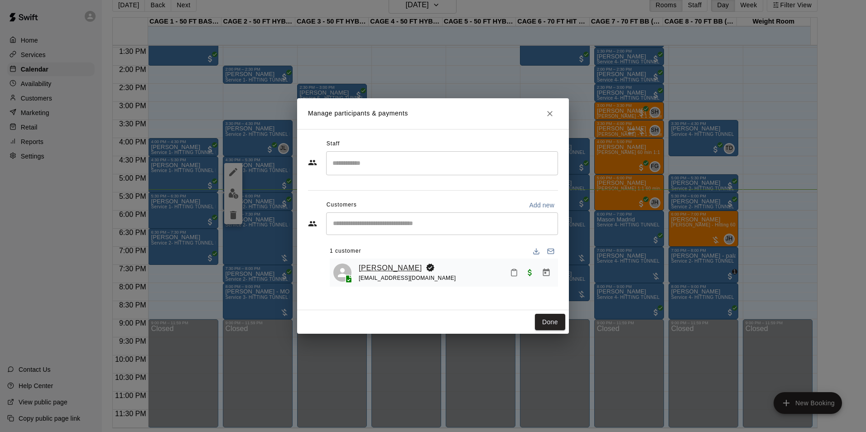
click at [381, 270] on link "[PERSON_NAME]" at bounding box center [390, 268] width 63 height 12
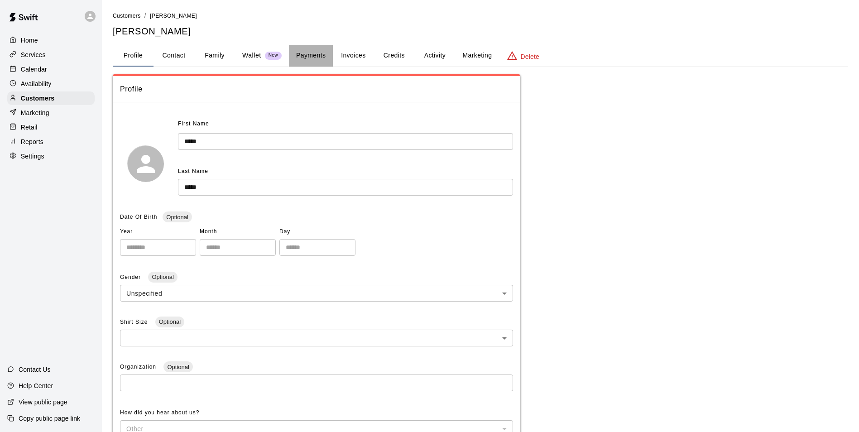
click at [308, 57] on button "Payments" at bounding box center [311, 56] width 44 height 22
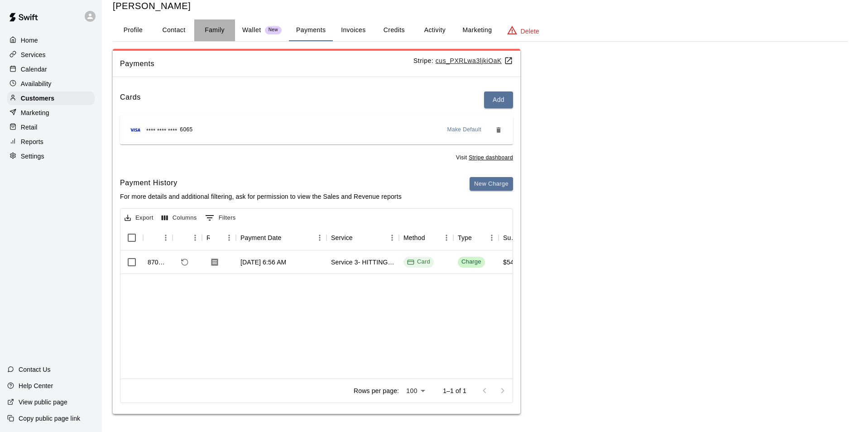
click at [231, 39] on button "Family" at bounding box center [214, 30] width 41 height 22
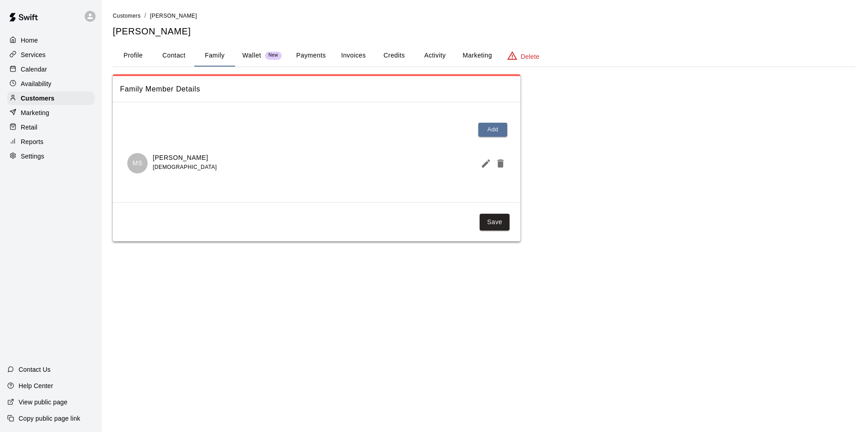
click at [73, 78] on div "Home Services Calendar Availability Customers Marketing Retail Reports Settings" at bounding box center [51, 98] width 102 height 131
click at [72, 80] on div "Availability" at bounding box center [50, 84] width 87 height 14
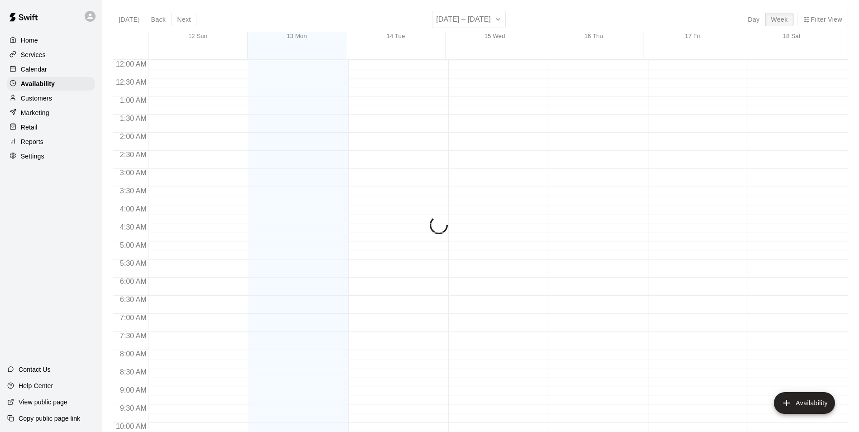
scroll to position [488, 0]
click at [72, 69] on div "Calendar" at bounding box center [50, 69] width 87 height 14
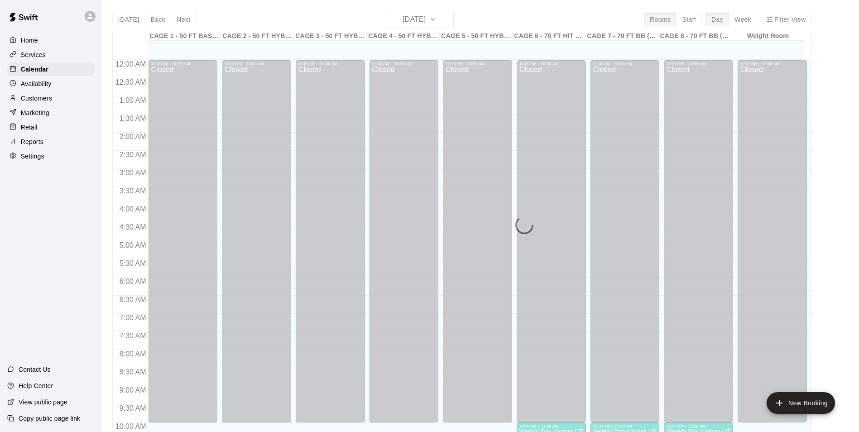
scroll to position [460, 0]
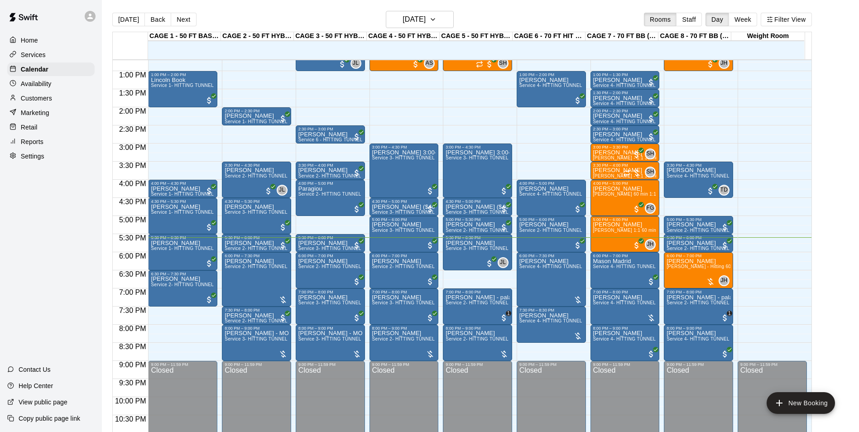
click at [706, 134] on div "12:00 AM – 10:00 AM Closed 10:00 AM – 11:30 AM Weekly Day classes ( Monday,Wedn…" at bounding box center [698, 34] width 69 height 869
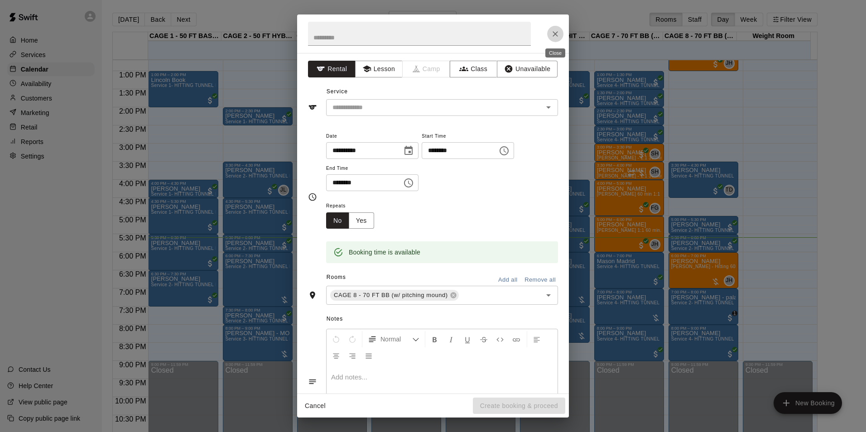
click at [560, 33] on button "Close" at bounding box center [555, 34] width 16 height 16
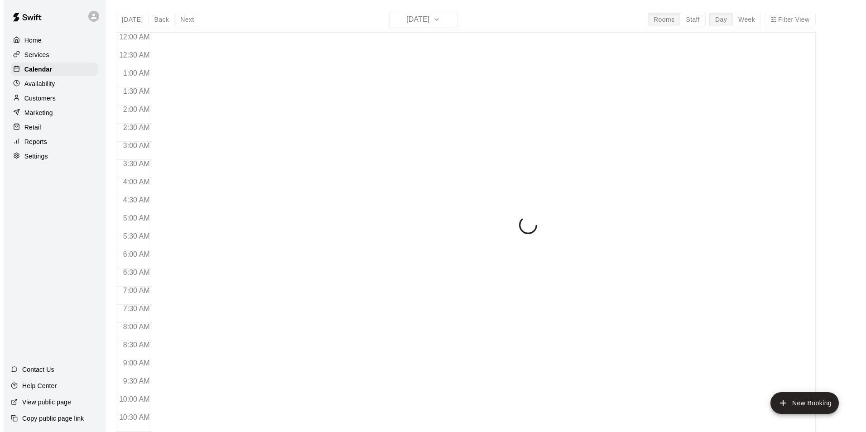
scroll to position [460, 0]
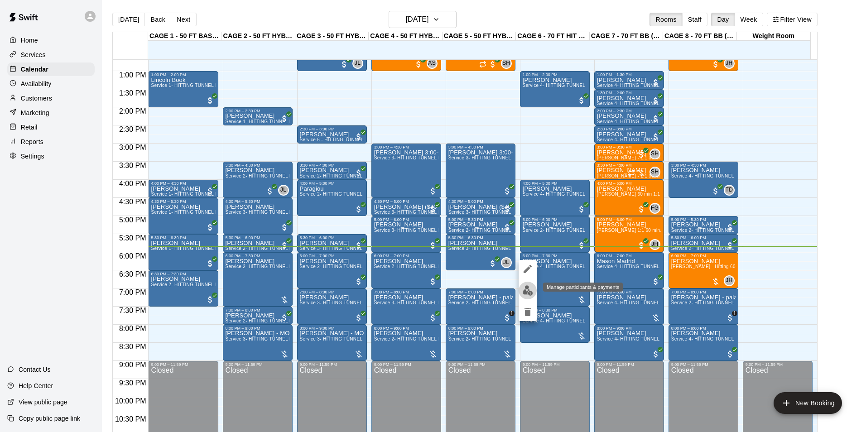
click at [530, 288] on img "edit" at bounding box center [527, 290] width 10 height 10
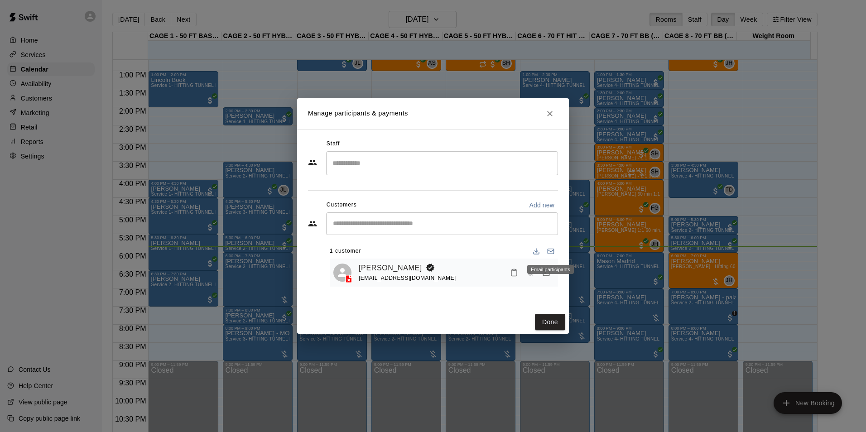
click at [552, 273] on div "Email participants" at bounding box center [550, 269] width 47 height 9
click at [543, 271] on icon "Manage bookings & payment" at bounding box center [546, 272] width 7 height 8
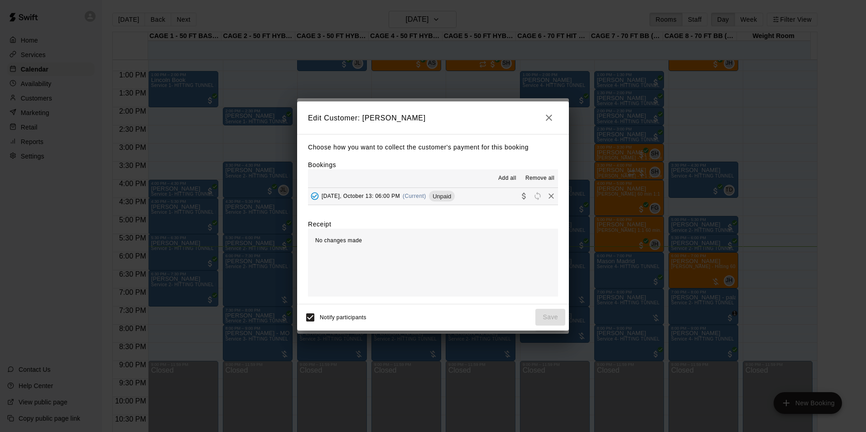
click at [478, 182] on div "Add all Remove all" at bounding box center [433, 178] width 250 height 18
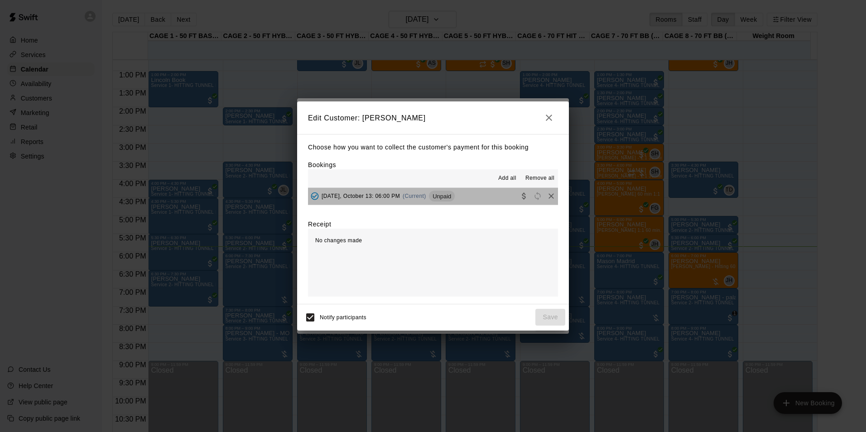
click at [477, 201] on button "Monday, October 13: 06:00 PM (Current) Unpaid" at bounding box center [433, 196] width 250 height 17
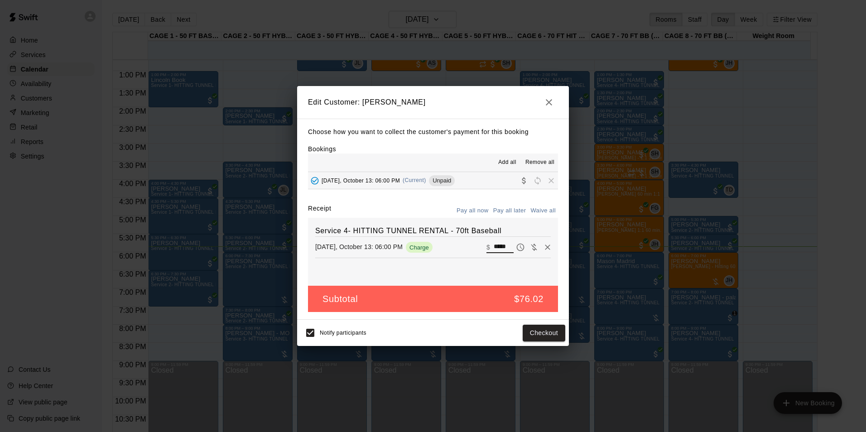
click at [497, 242] on input "*****" at bounding box center [503, 247] width 20 height 12
click at [496, 242] on input "*****" at bounding box center [503, 247] width 20 height 12
type input "***"
click at [478, 205] on button "Pay all now" at bounding box center [472, 211] width 37 height 14
click at [539, 334] on button "Checkout" at bounding box center [543, 333] width 43 height 17
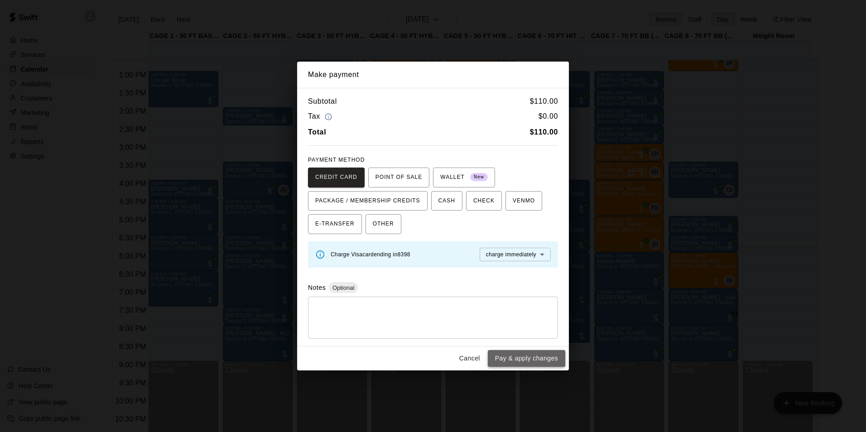
click at [536, 358] on button "Pay & apply changes" at bounding box center [526, 358] width 77 height 17
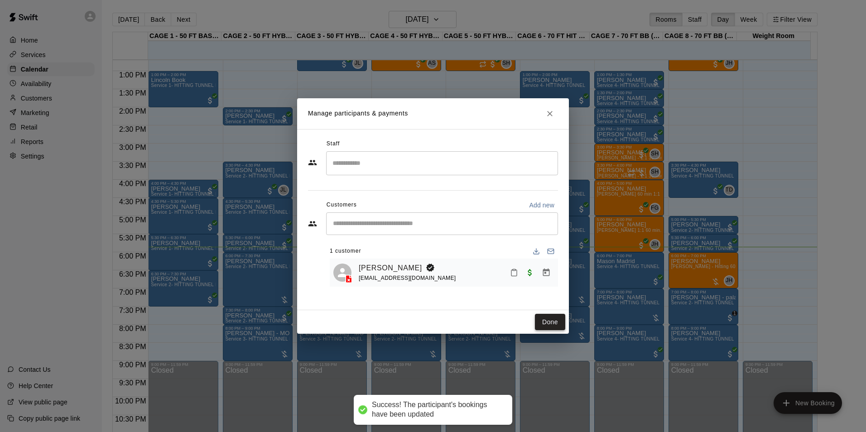
click at [549, 321] on button "Done" at bounding box center [550, 322] width 30 height 17
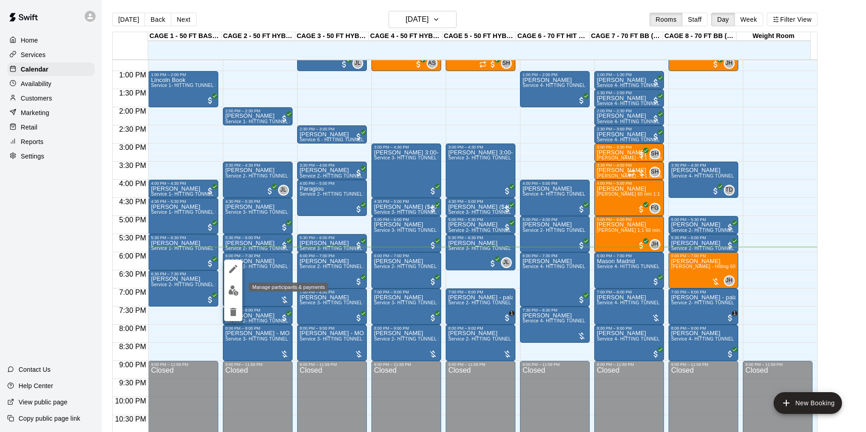
click at [236, 287] on img "edit" at bounding box center [233, 290] width 10 height 10
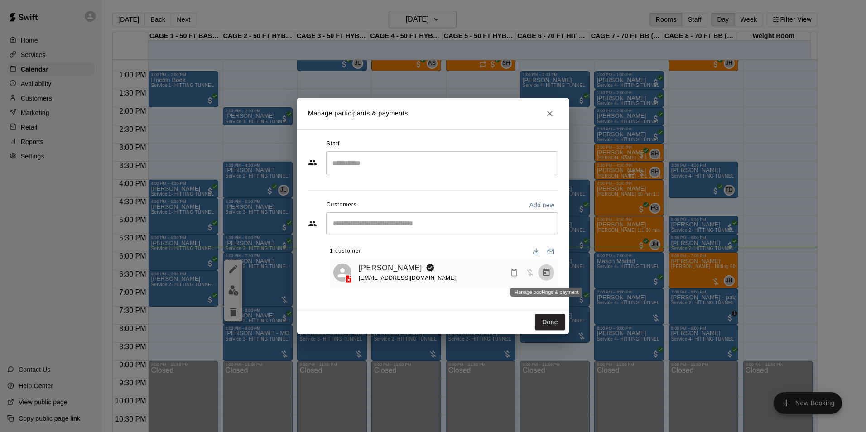
click at [549, 277] on icon "Manage bookings & payment" at bounding box center [545, 272] width 9 height 9
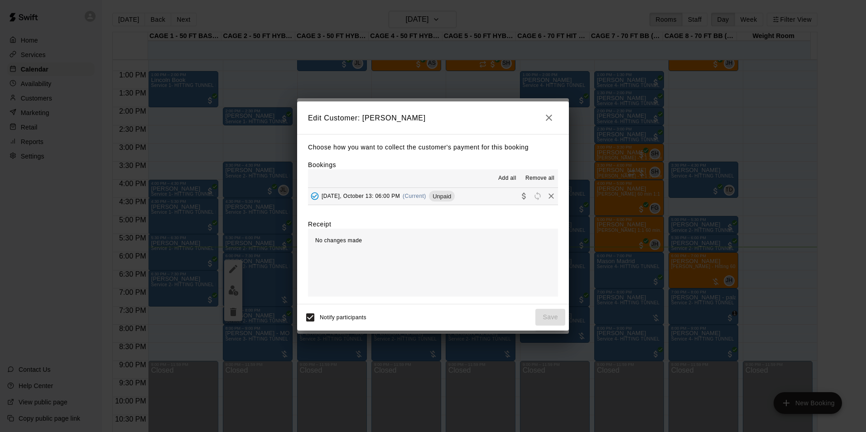
click at [510, 180] on span "Add all" at bounding box center [507, 178] width 18 height 9
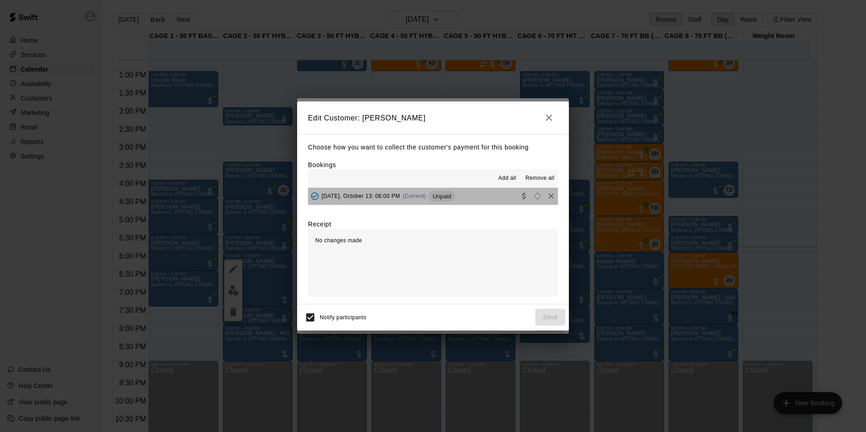
click at [495, 191] on button "Monday, October 13: 06:00 PM (Current) Unpaid" at bounding box center [433, 196] width 250 height 17
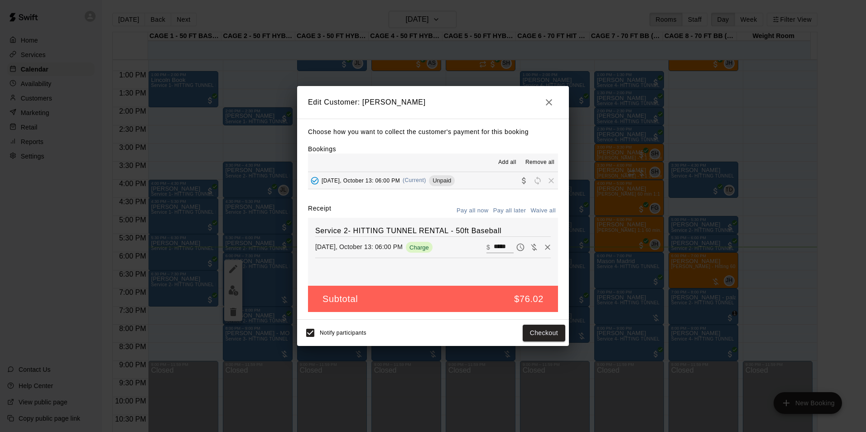
click at [543, 248] on icon "Remove" at bounding box center [547, 247] width 9 height 9
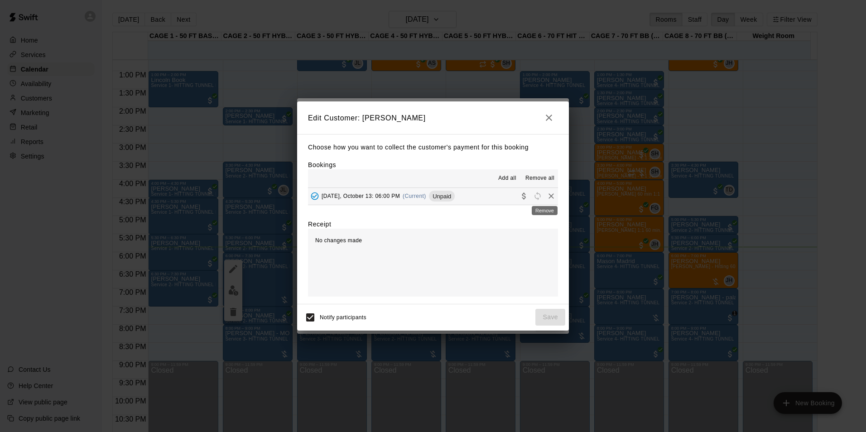
click at [547, 195] on icon "Remove" at bounding box center [550, 195] width 9 height 9
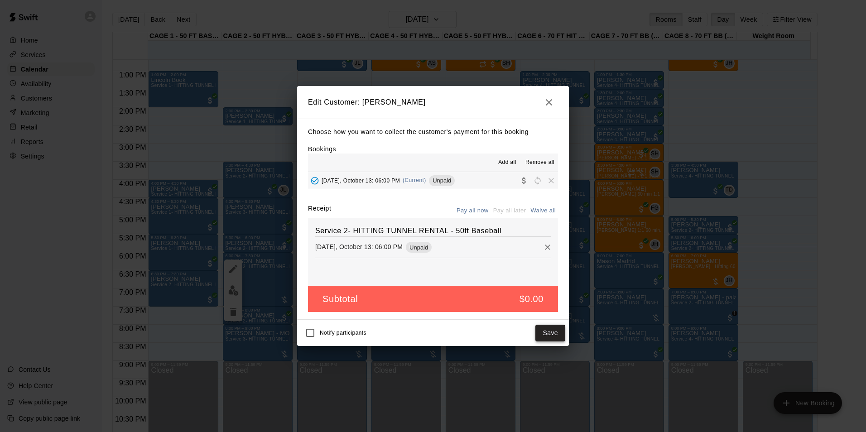
click at [549, 335] on button "Save" at bounding box center [550, 333] width 30 height 17
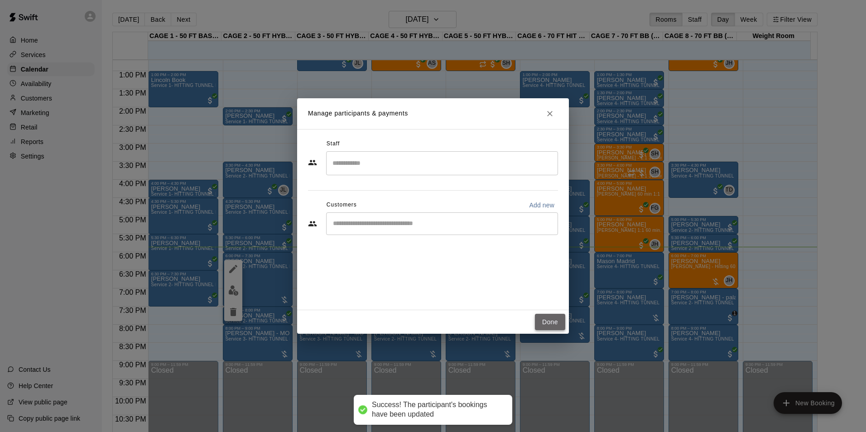
click at [541, 320] on button "Done" at bounding box center [550, 322] width 30 height 17
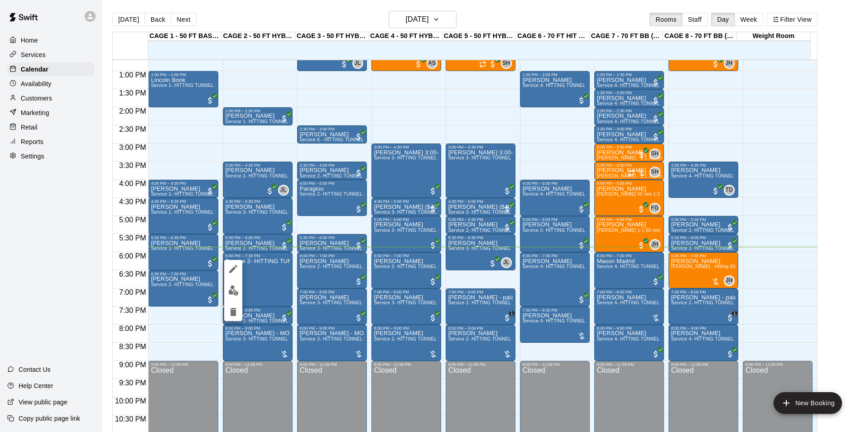
click at [233, 292] on img "edit" at bounding box center [233, 290] width 10 height 10
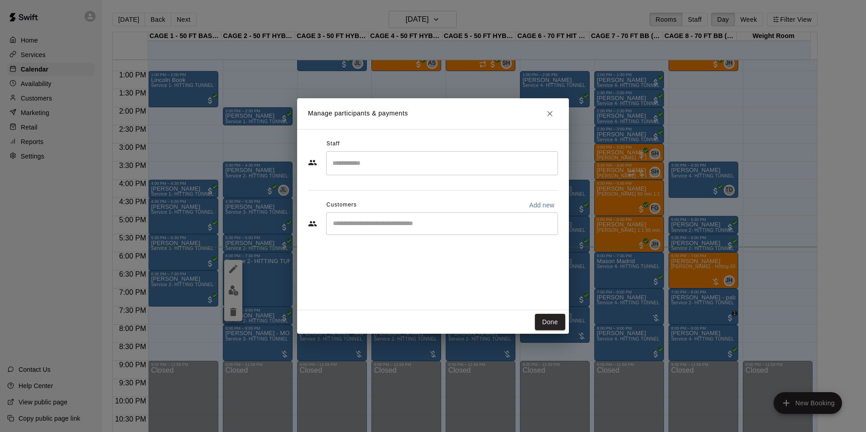
click at [417, 218] on div "​" at bounding box center [442, 223] width 232 height 23
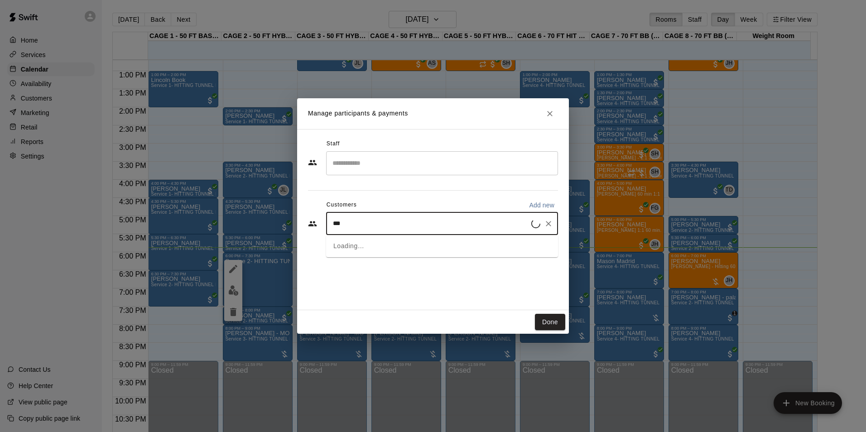
type input "****"
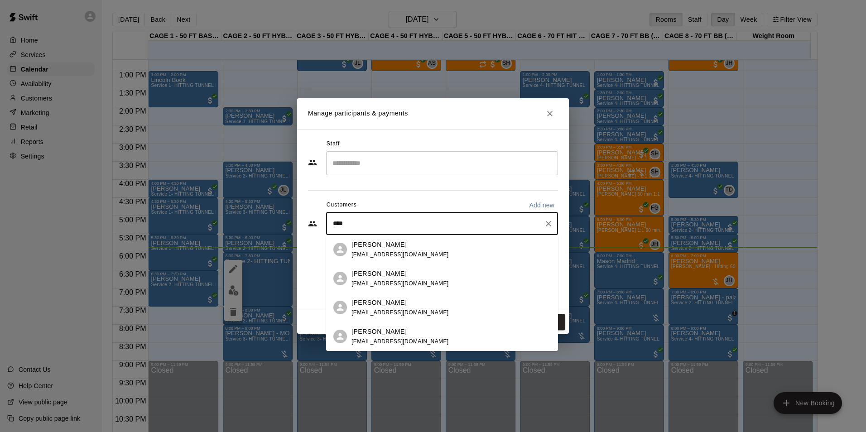
click at [412, 247] on div "Katy Raman kroman3@gmail.com" at bounding box center [450, 249] width 199 height 19
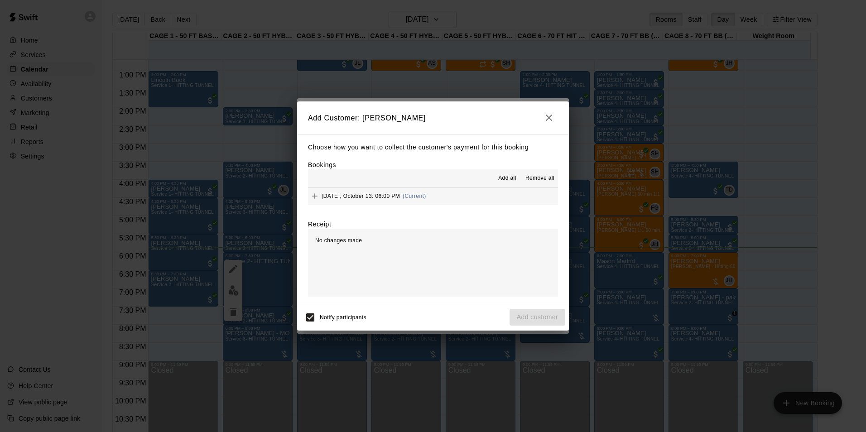
click at [497, 193] on button "Monday, October 13: 06:00 PM (Current)" at bounding box center [433, 196] width 250 height 17
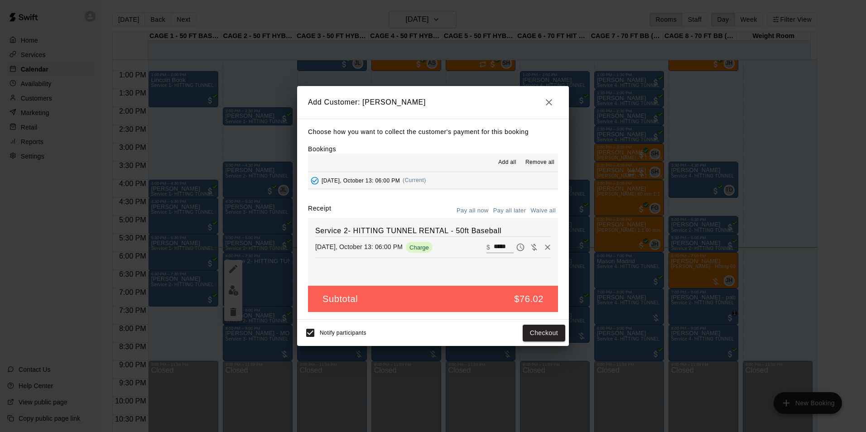
click at [551, 211] on button "Waive all" at bounding box center [543, 211] width 30 height 14
type input "*"
click at [320, 333] on span "Notify participants" at bounding box center [343, 333] width 47 height 6
click at [549, 334] on button "Add customer" at bounding box center [537, 333] width 56 height 17
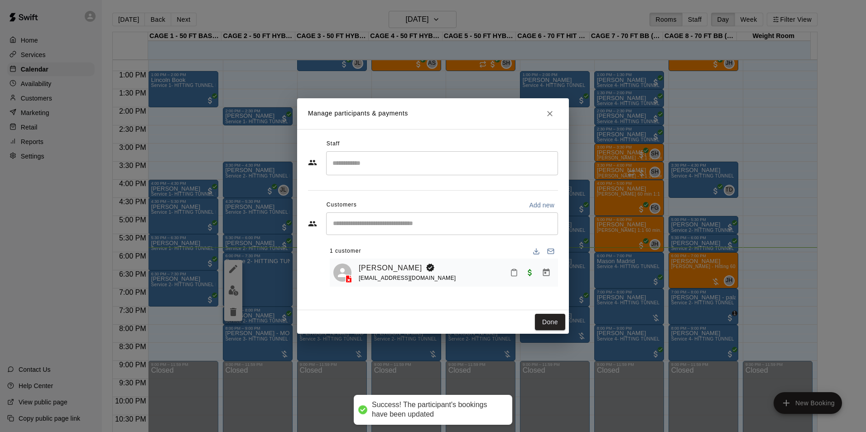
click at [524, 326] on div "Done" at bounding box center [433, 322] width 272 height 24
click at [535, 322] on div "Done" at bounding box center [433, 322] width 272 height 24
click at [546, 321] on button "Done" at bounding box center [550, 322] width 30 height 17
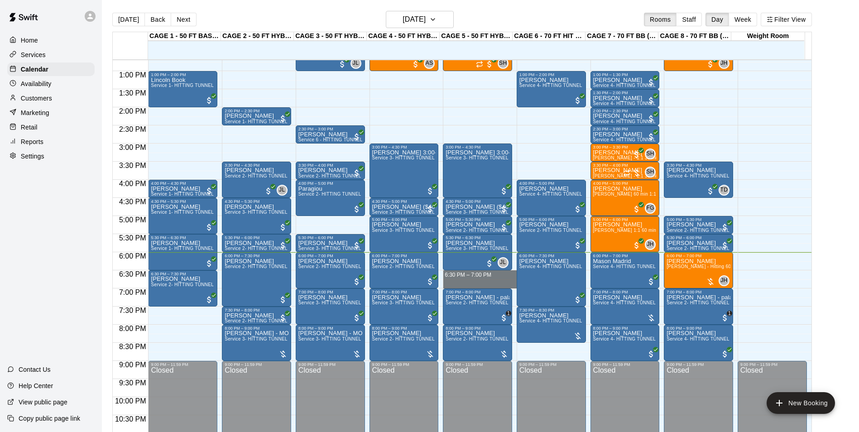
drag, startPoint x: 493, startPoint y: 273, endPoint x: 496, endPoint y: 288, distance: 16.2
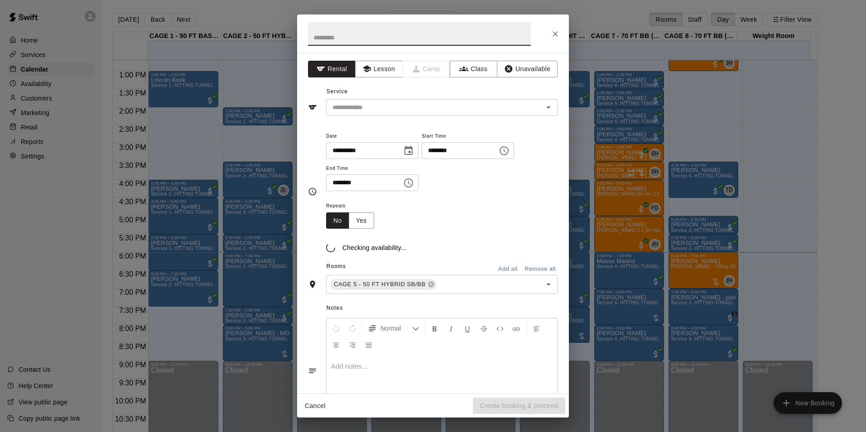
click at [558, 32] on icon "Close" at bounding box center [554, 33] width 9 height 9
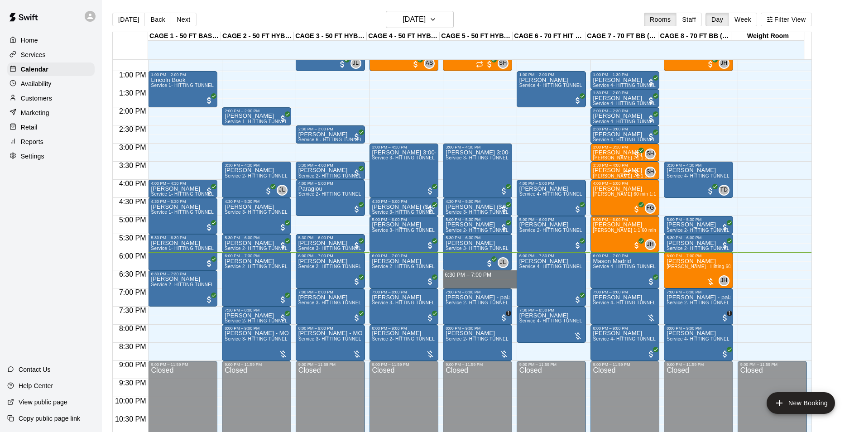
drag, startPoint x: 493, startPoint y: 272, endPoint x: 493, endPoint y: 281, distance: 9.1
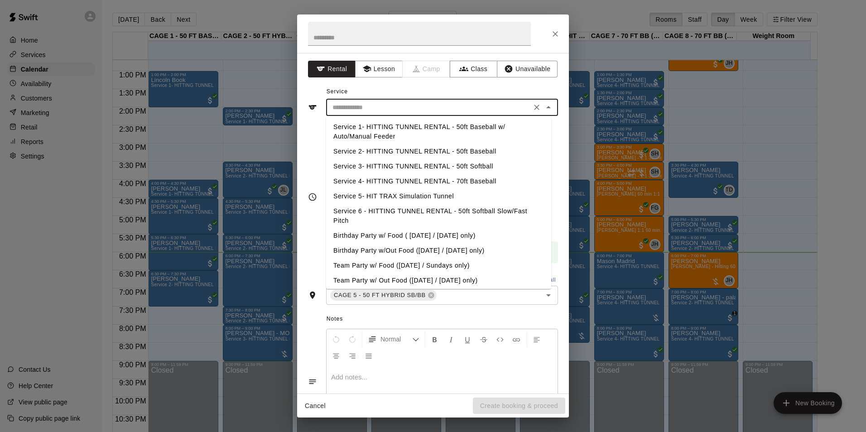
click at [356, 112] on input "text" at bounding box center [429, 107] width 200 height 11
click at [426, 150] on li "Service 2- HITTING TUNNEL RENTAL - 50ft Baseball" at bounding box center [438, 151] width 225 height 15
type input "**********"
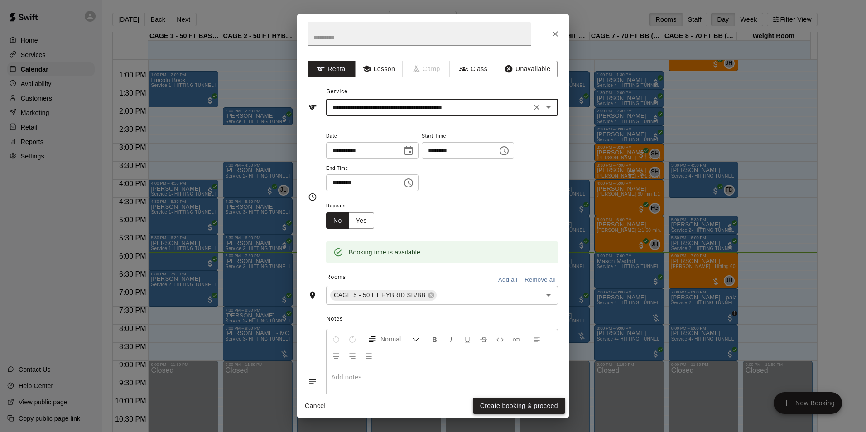
click at [530, 404] on button "Create booking & proceed" at bounding box center [519, 405] width 92 height 17
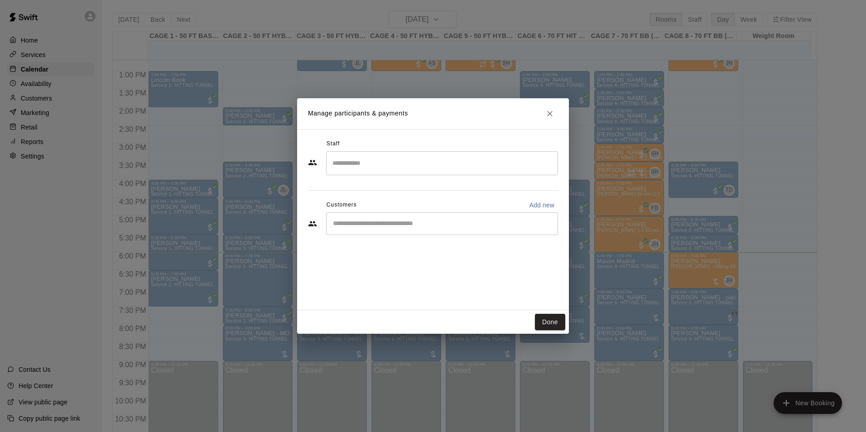
click at [425, 231] on div "​" at bounding box center [442, 223] width 232 height 23
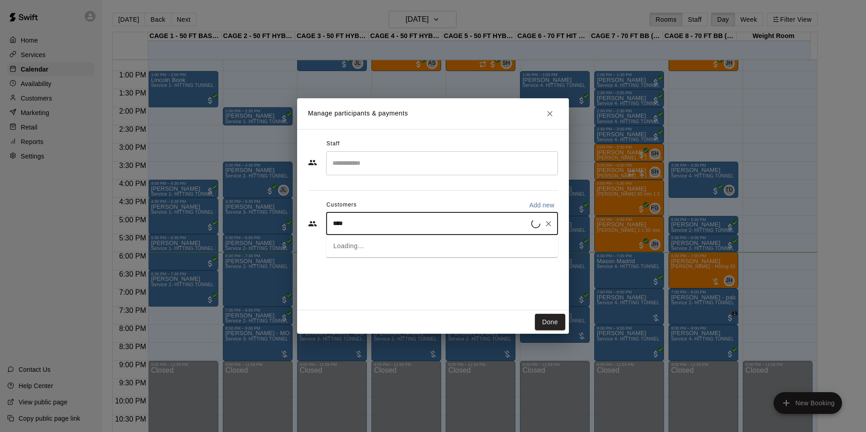
type input "*****"
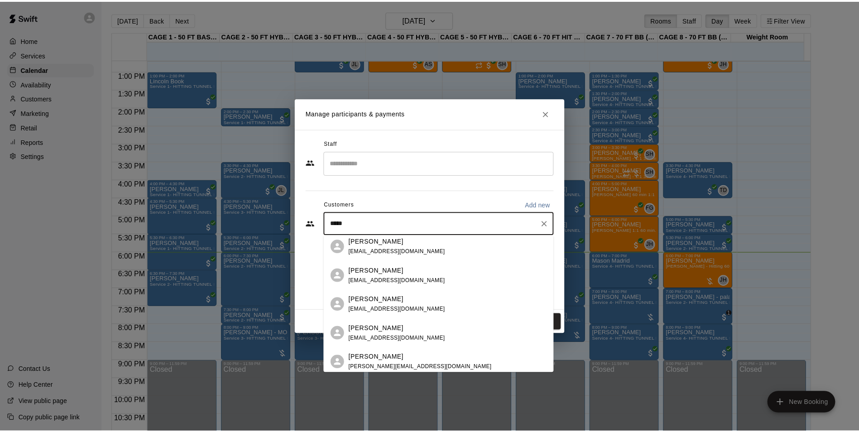
scroll to position [181, 0]
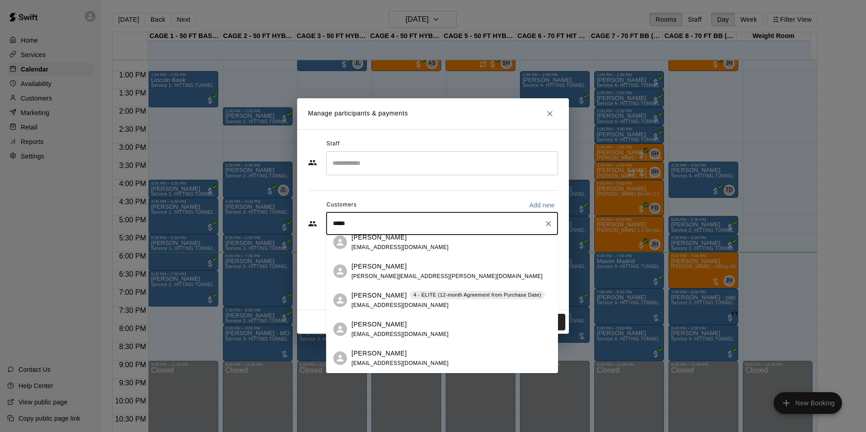
click at [440, 292] on p "4 - ELITE (12-month Agreement from Purchase Date)" at bounding box center [477, 295] width 128 height 8
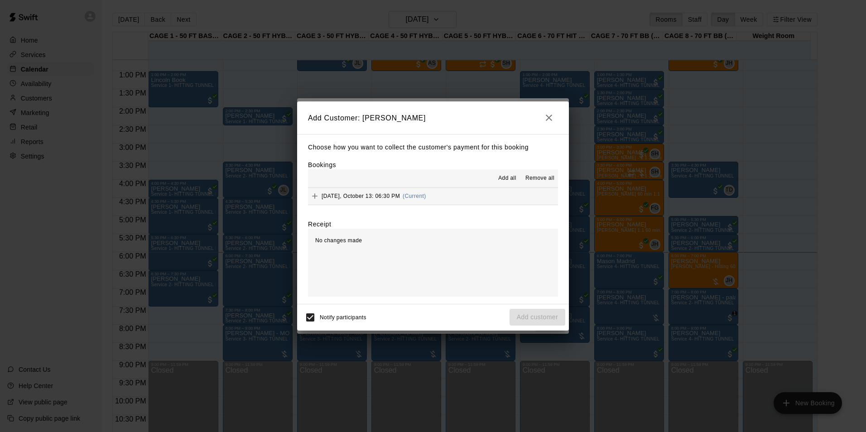
click at [511, 174] on span "Add all" at bounding box center [507, 178] width 18 height 9
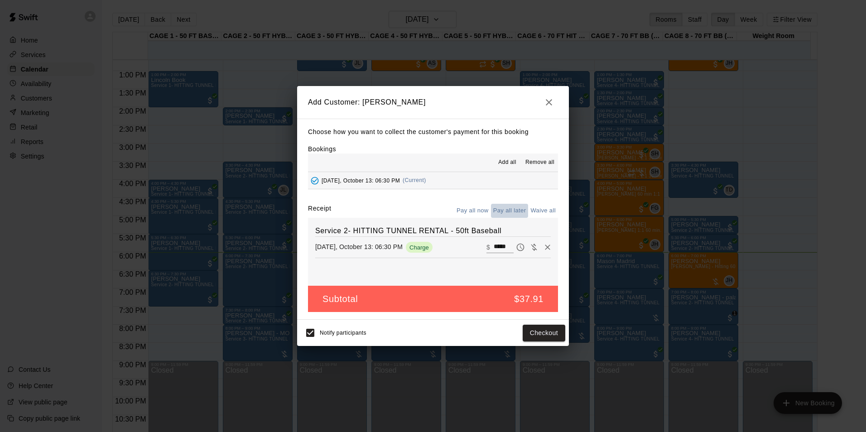
click at [502, 207] on button "Pay all later" at bounding box center [510, 211] width 38 height 14
click at [547, 328] on button "Add customer" at bounding box center [537, 333] width 56 height 17
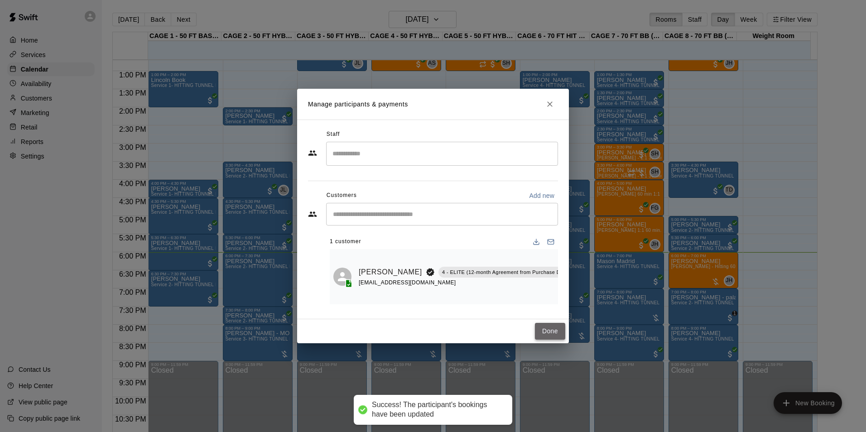
click at [544, 334] on button "Done" at bounding box center [550, 331] width 30 height 17
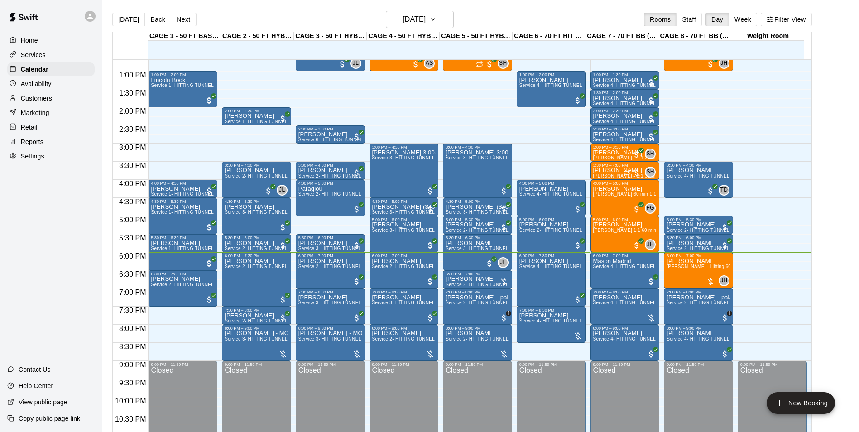
click at [486, 276] on div "6:30 PM – 7:00 PM" at bounding box center [477, 274] width 64 height 5
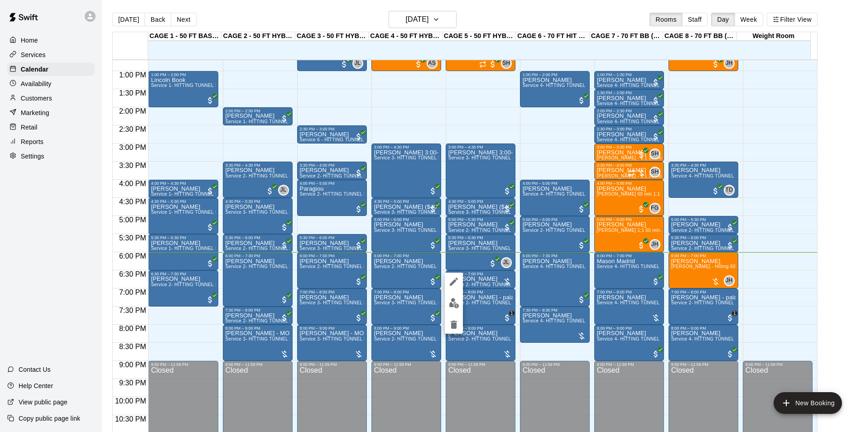
click at [820, 160] on div at bounding box center [433, 216] width 866 height 432
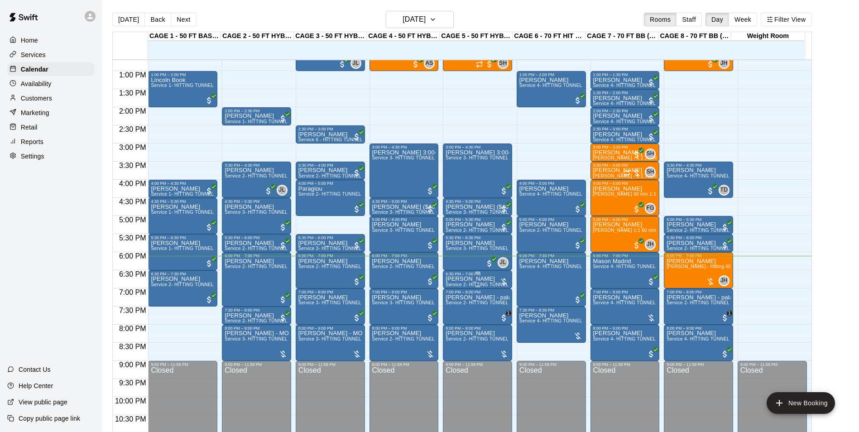
click at [467, 279] on p "[PERSON_NAME]" at bounding box center [477, 279] width 64 height 0
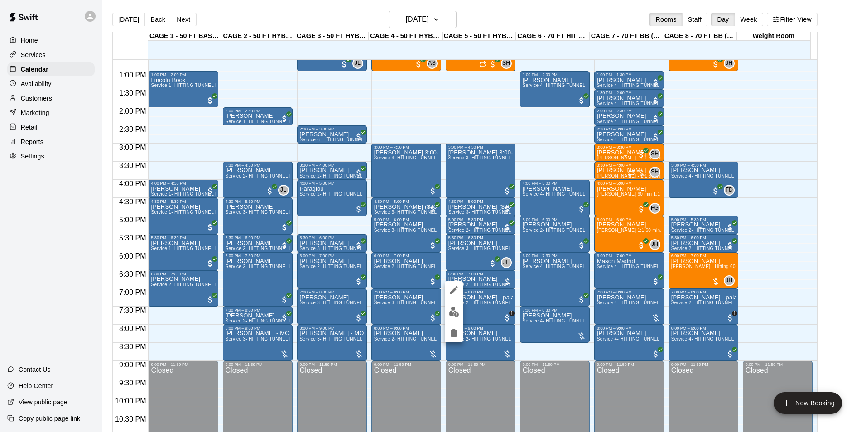
click at [825, 148] on div at bounding box center [433, 216] width 866 height 432
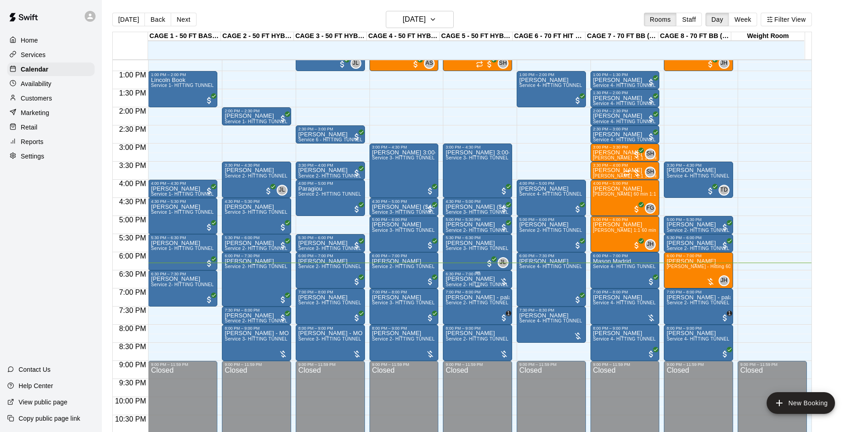
click at [474, 279] on p "[PERSON_NAME]" at bounding box center [477, 279] width 64 height 0
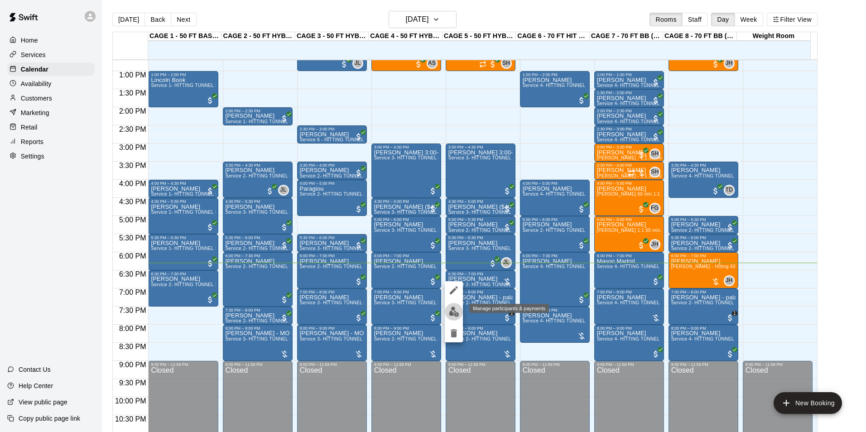
click at [458, 309] on img "edit" at bounding box center [454, 311] width 10 height 10
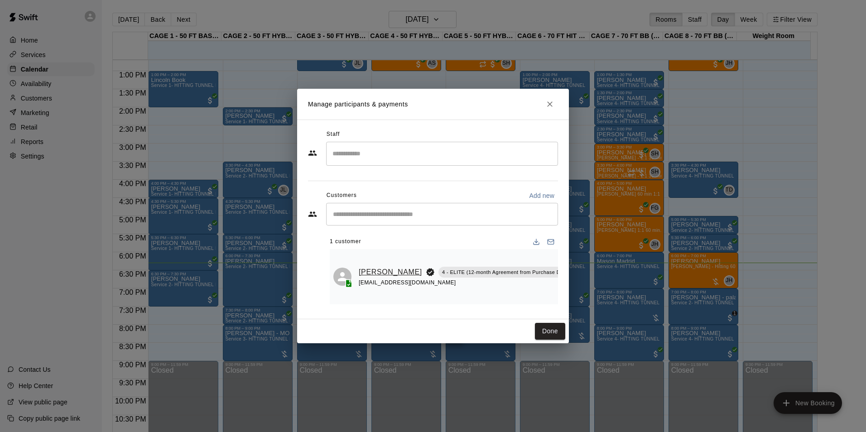
click at [364, 268] on link "[PERSON_NAME]" at bounding box center [390, 272] width 63 height 12
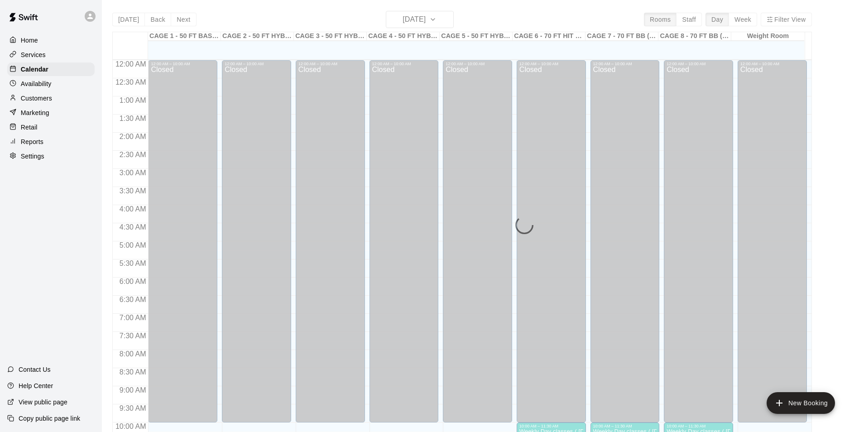
scroll to position [460, 0]
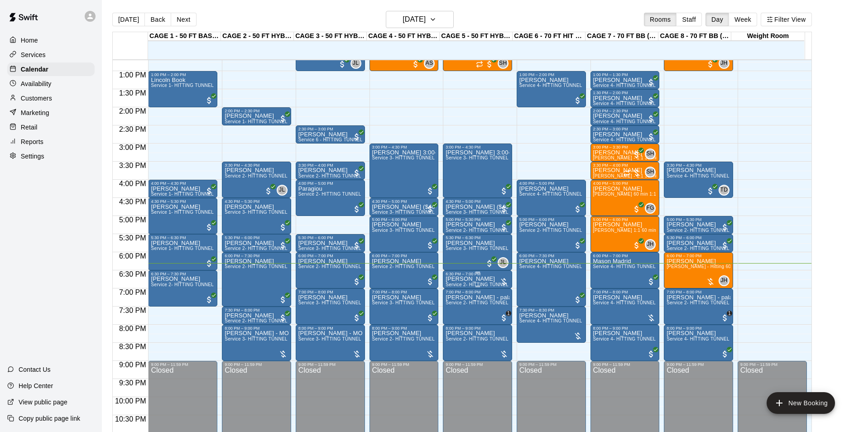
click at [469, 279] on p "[PERSON_NAME]" at bounding box center [477, 279] width 64 height 0
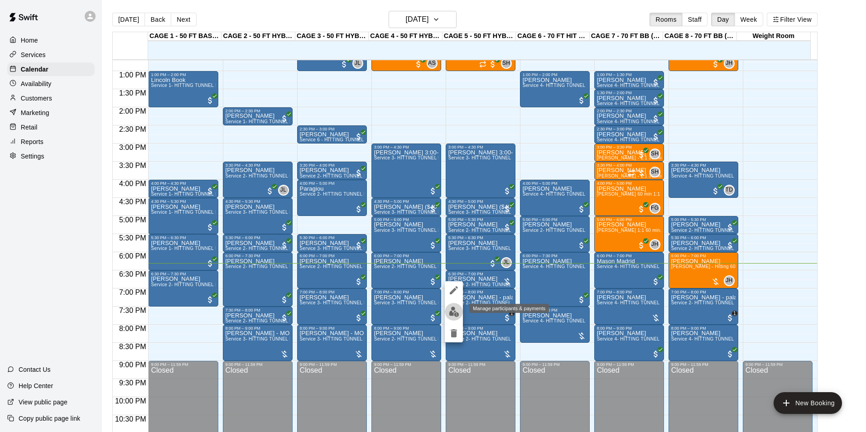
click at [458, 306] on img "edit" at bounding box center [454, 311] width 10 height 10
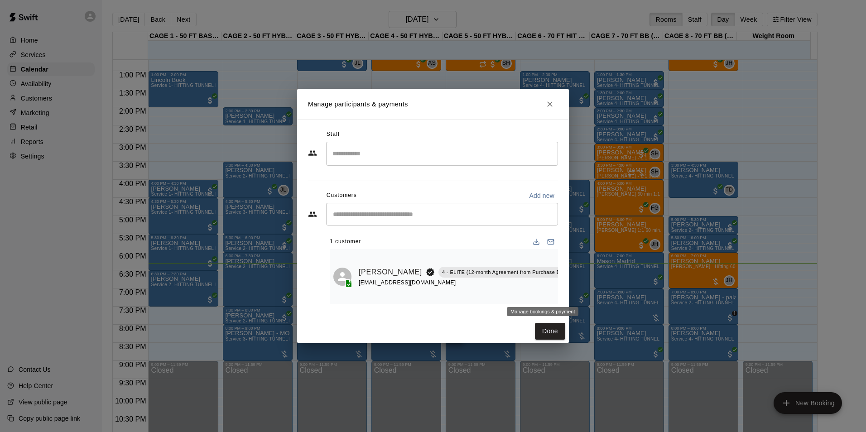
click at [573, 287] on button "Manage bookings & payment" at bounding box center [581, 292] width 16 height 16
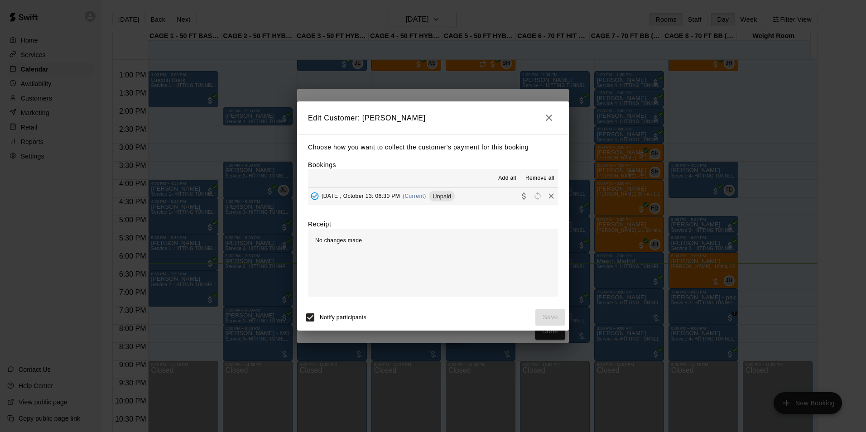
click at [467, 189] on button "Monday, October 13: 06:30 PM (Current) Unpaid" at bounding box center [433, 196] width 250 height 17
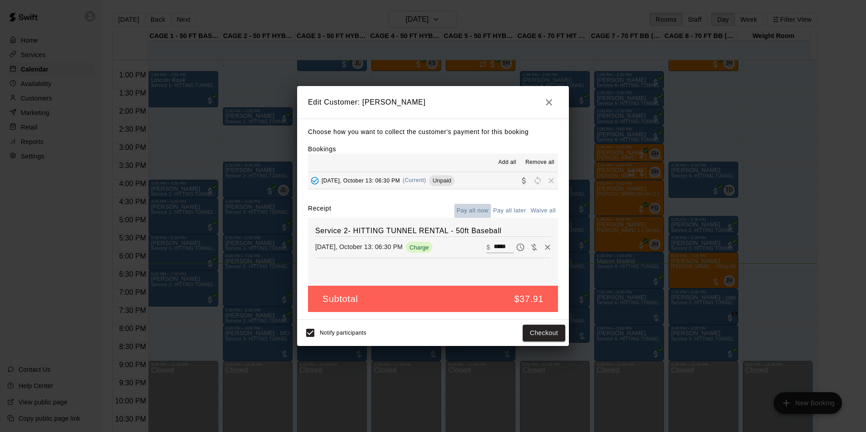
click at [468, 207] on button "Pay all now" at bounding box center [472, 211] width 37 height 14
click at [542, 328] on button "Checkout" at bounding box center [543, 333] width 43 height 17
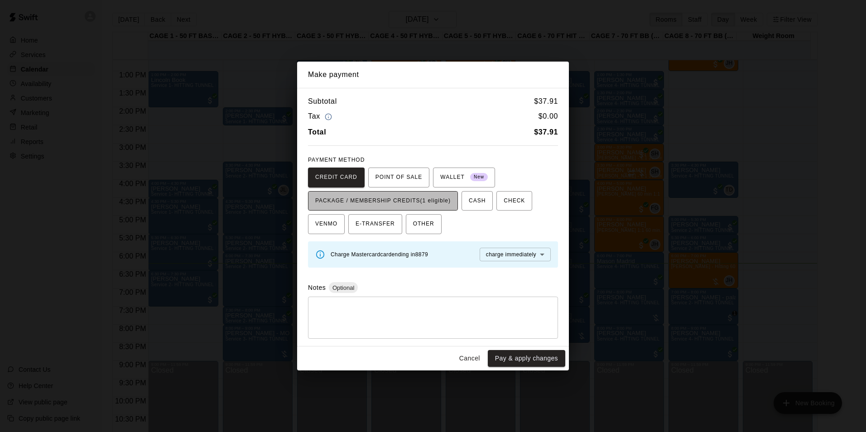
click at [413, 198] on span "PACKAGE / MEMBERSHIP CREDITS (1 eligible)" at bounding box center [382, 201] width 135 height 14
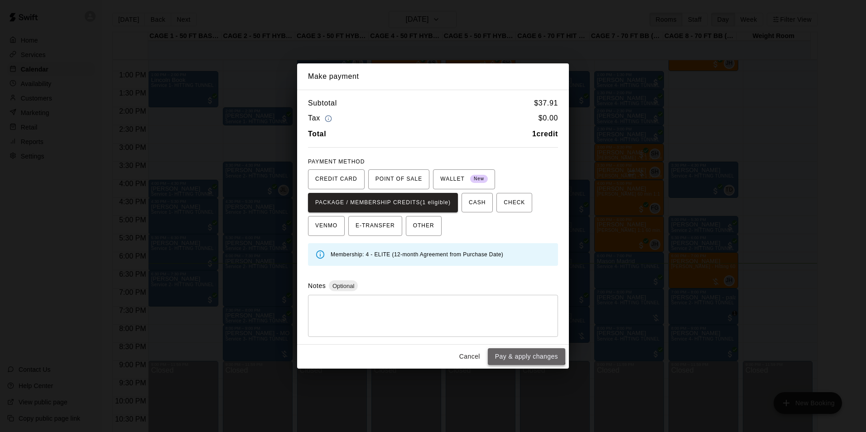
click at [517, 348] on button "Pay & apply changes" at bounding box center [526, 356] width 77 height 17
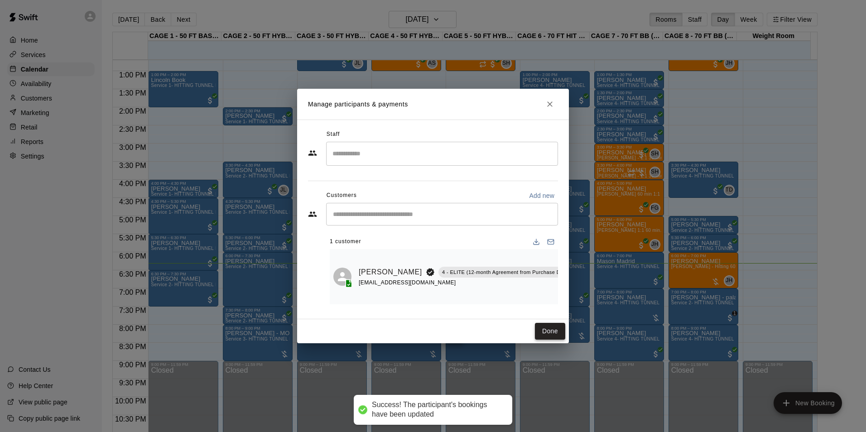
click at [550, 335] on button "Done" at bounding box center [550, 331] width 30 height 17
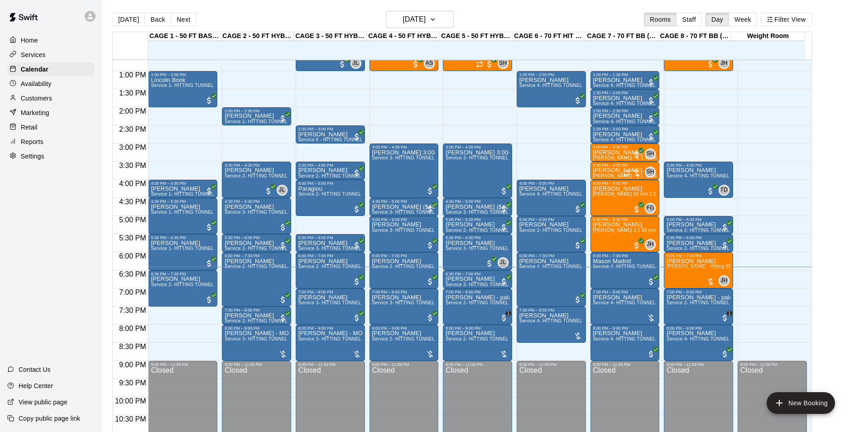
click at [451, 10] on main "Today Back Next Monday Oct 13 Rooms Staff Day Week Filter View CAGE 1 - 50 FT B…" at bounding box center [480, 223] width 757 height 446
click at [450, 13] on button "[DATE]" at bounding box center [420, 19] width 68 height 17
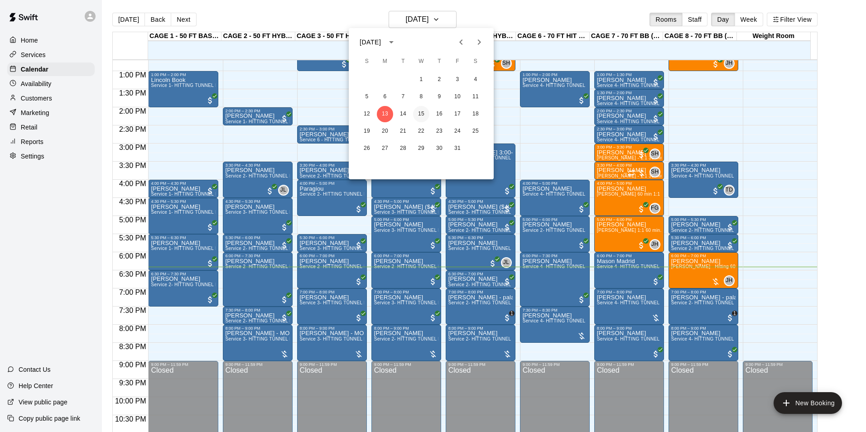
click at [419, 113] on button "15" at bounding box center [421, 114] width 16 height 16
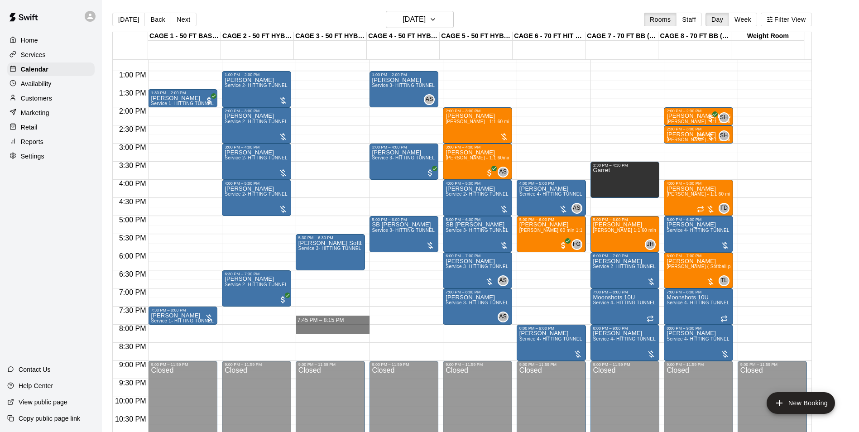
drag, startPoint x: 334, startPoint y: 325, endPoint x: 338, endPoint y: 327, distance: 4.7
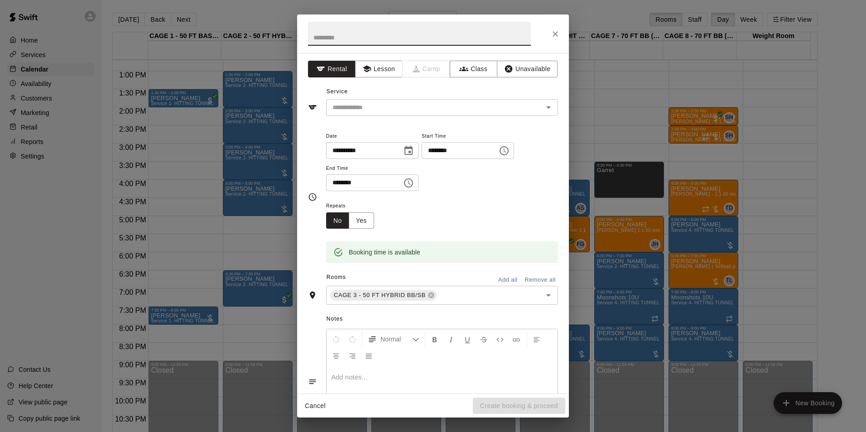
click at [555, 38] on icon "Close" at bounding box center [554, 33] width 9 height 9
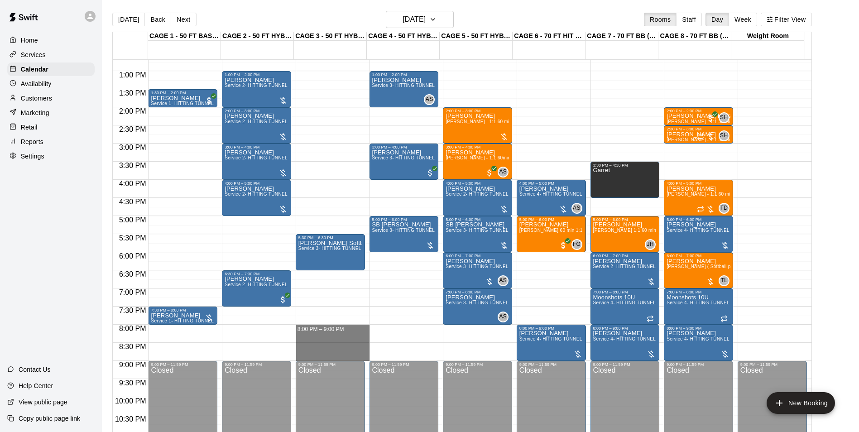
drag, startPoint x: 355, startPoint y: 327, endPoint x: 359, endPoint y: 348, distance: 21.6
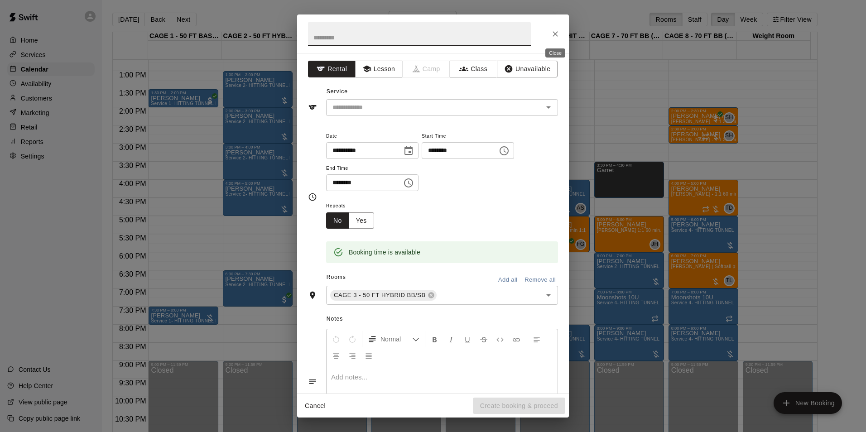
click at [554, 35] on icon "Close" at bounding box center [554, 33] width 5 height 5
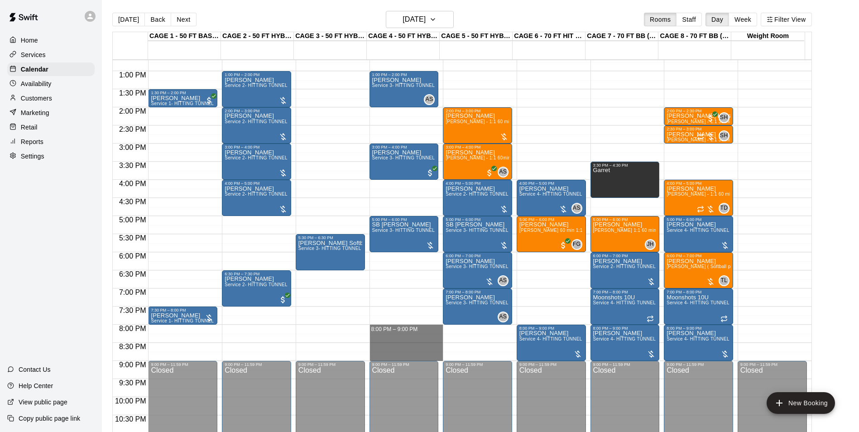
drag, startPoint x: 416, startPoint y: 327, endPoint x: 416, endPoint y: 354, distance: 26.3
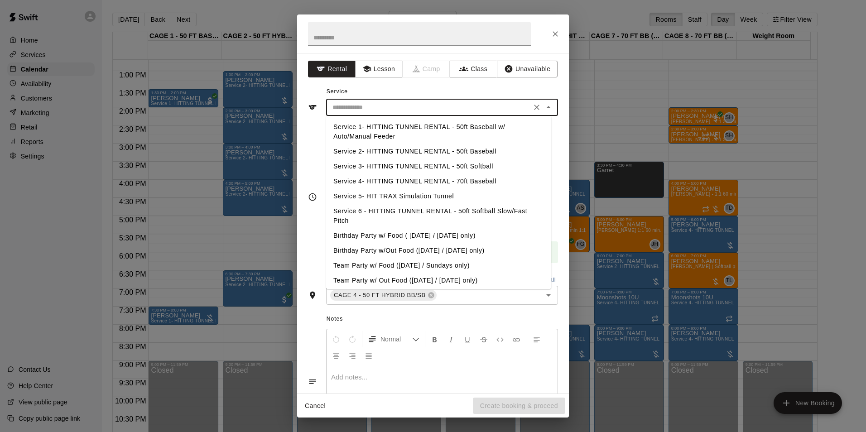
click at [454, 109] on input "text" at bounding box center [429, 107] width 200 height 11
click at [495, 153] on li "Service 2- HITTING TUNNEL RENTAL - 50ft Baseball" at bounding box center [438, 151] width 225 height 15
type input "**********"
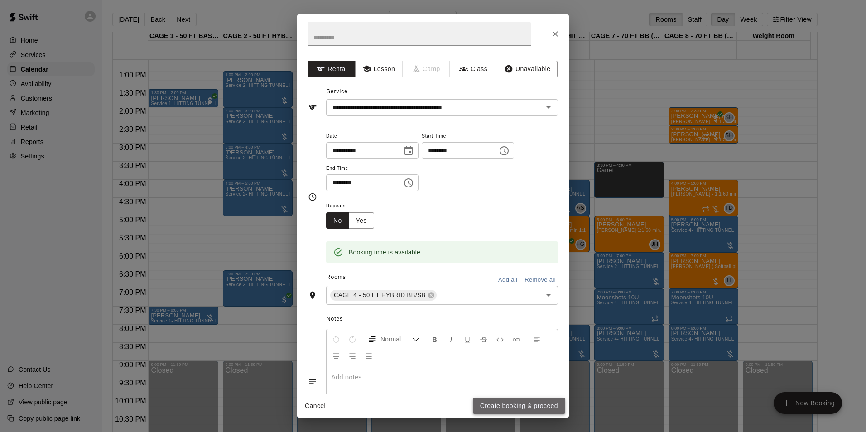
click at [512, 397] on button "Create booking & proceed" at bounding box center [519, 405] width 92 height 17
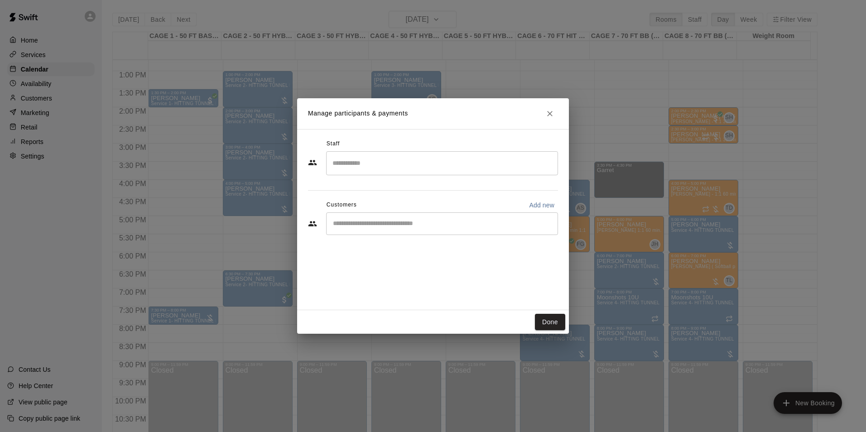
click at [445, 223] on input "Start typing to search customers..." at bounding box center [442, 223] width 224 height 9
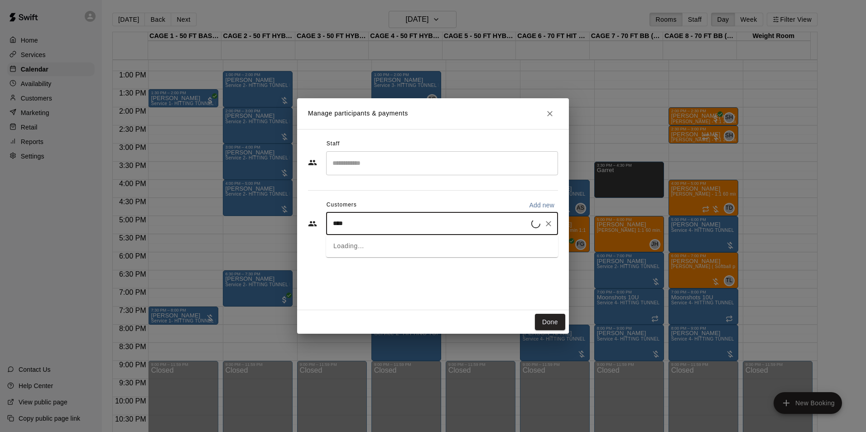
type input "*****"
click at [433, 244] on div "Nolan Routt nroutt@outlook.com" at bounding box center [450, 249] width 199 height 19
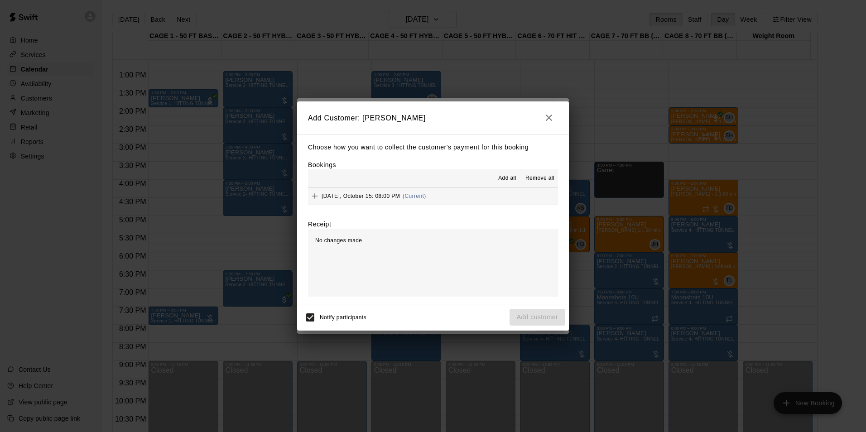
click at [509, 175] on span "Add all" at bounding box center [507, 178] width 18 height 9
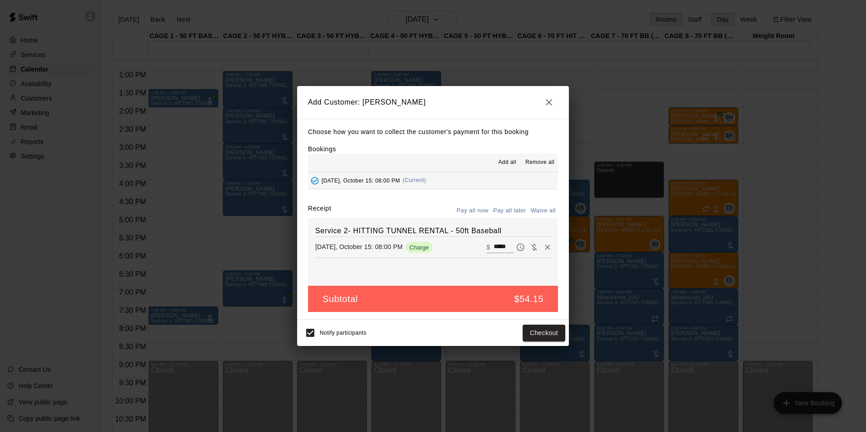
click at [509, 203] on div "Choose how you want to collect the customer's payment for this booking Bookings…" at bounding box center [433, 219] width 272 height 201
click at [519, 205] on button "Pay all later" at bounding box center [510, 211] width 38 height 14
click at [534, 331] on button "Add customer" at bounding box center [537, 333] width 56 height 17
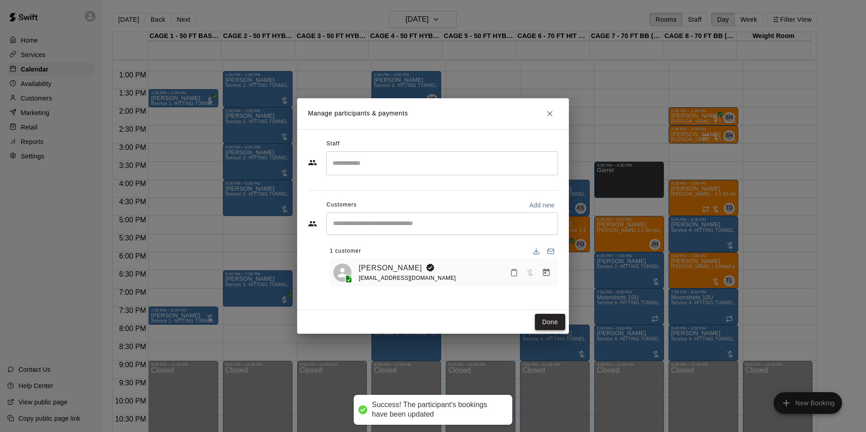
click at [549, 322] on button "Done" at bounding box center [550, 322] width 30 height 17
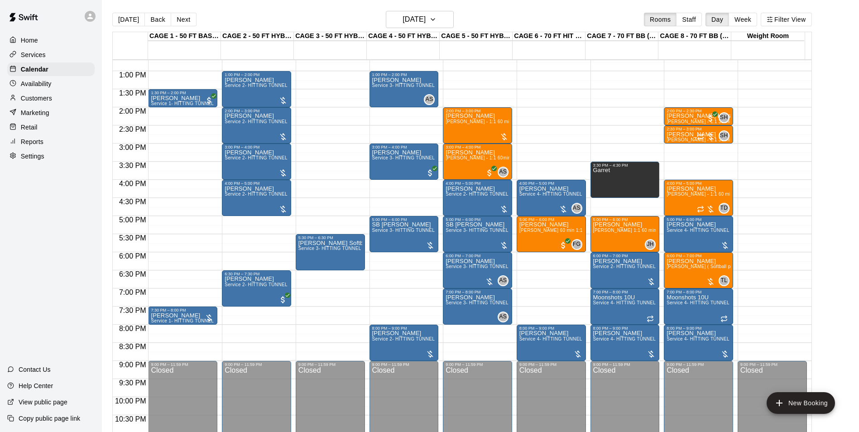
click at [415, 323] on div "12:00 AM – 10:00 AM Closed 1:00 PM – 2:00 PM Allie Lesson Service 3- HITTING TU…" at bounding box center [403, 34] width 69 height 869
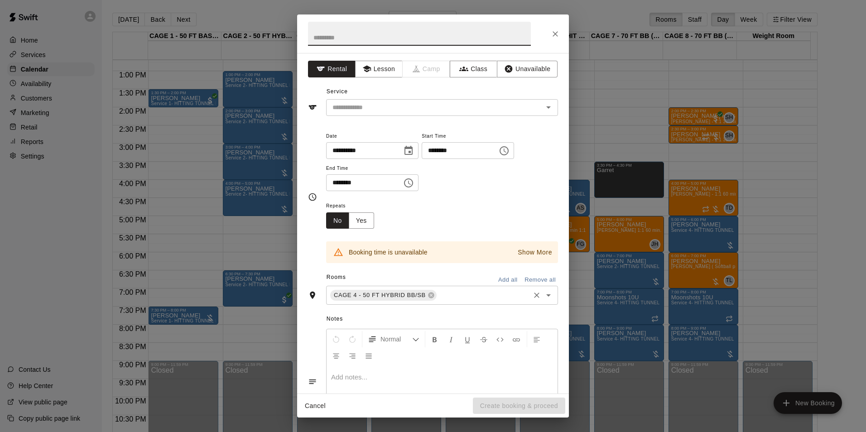
click at [438, 292] on input "text" at bounding box center [483, 295] width 91 height 11
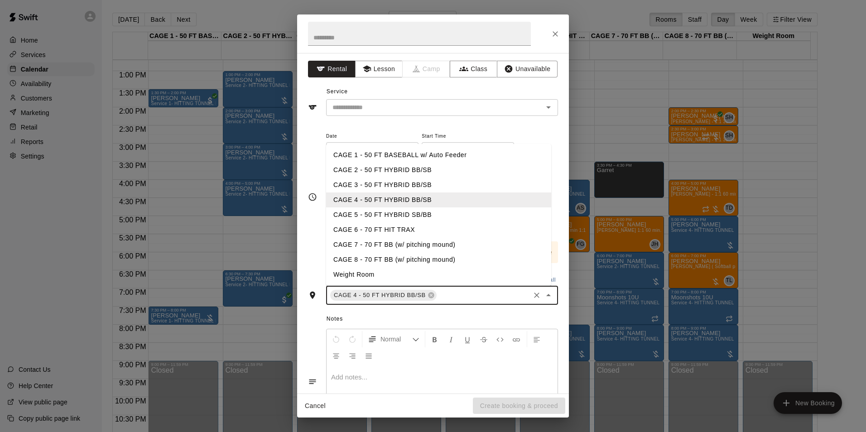
click at [418, 214] on li "CAGE 5 - 50 FT HYBRID SB/BB" at bounding box center [438, 214] width 225 height 15
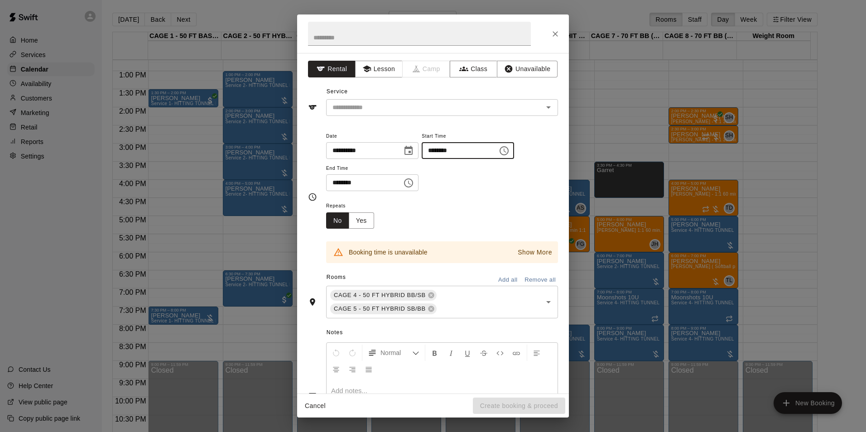
click at [441, 145] on input "********" at bounding box center [456, 150] width 70 height 17
type input "********"
click at [336, 181] on input "********" at bounding box center [361, 182] width 70 height 17
type input "********"
click at [389, 207] on div "Repeats No Yes" at bounding box center [442, 214] width 232 height 29
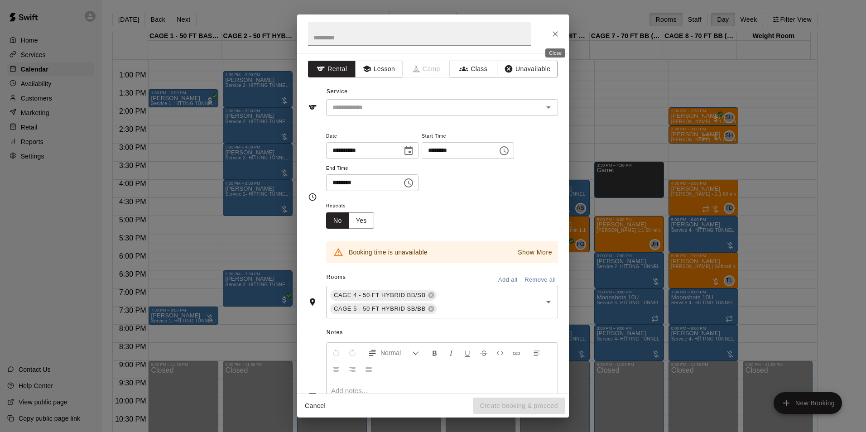
click at [559, 38] on icon "Close" at bounding box center [554, 33] width 9 height 9
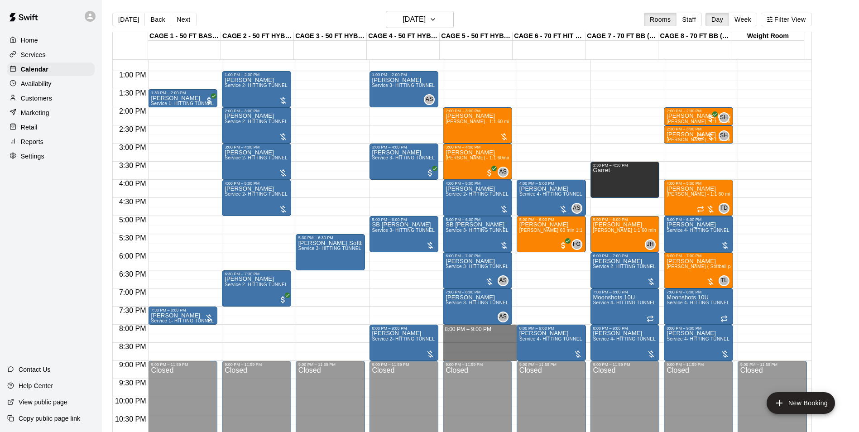
drag, startPoint x: 465, startPoint y: 326, endPoint x: 470, endPoint y: 354, distance: 27.5
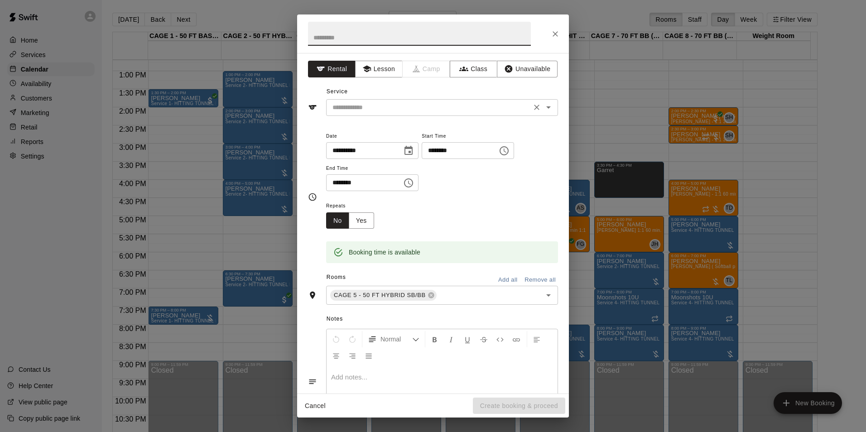
click at [417, 100] on div "​" at bounding box center [442, 107] width 232 height 17
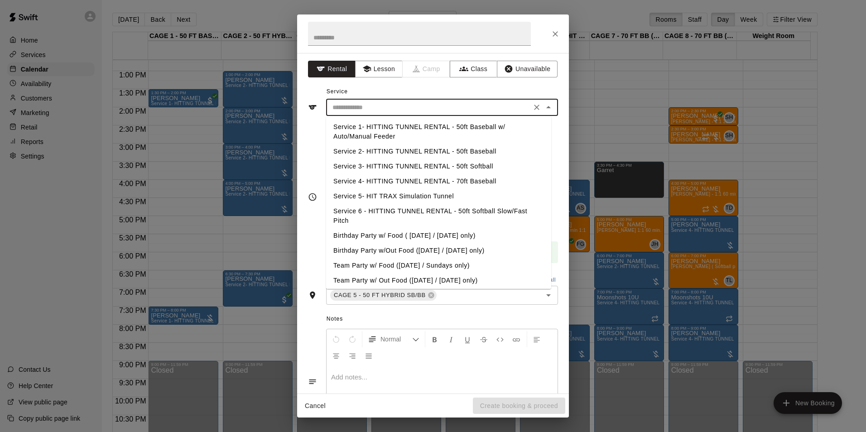
click at [455, 153] on li "Service 2- HITTING TUNNEL RENTAL - 50ft Baseball" at bounding box center [438, 151] width 225 height 15
type input "**********"
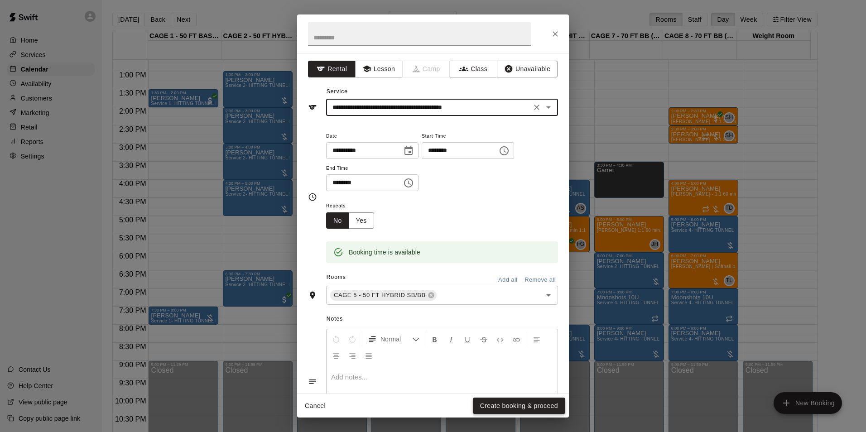
click at [517, 413] on button "Create booking & proceed" at bounding box center [519, 405] width 92 height 17
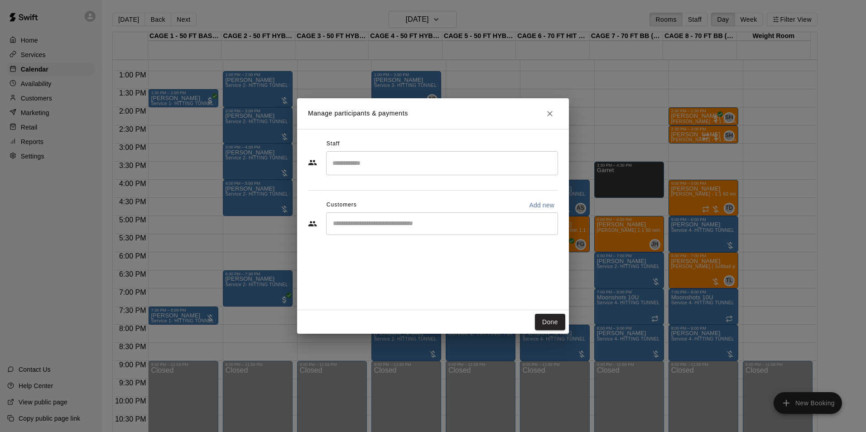
click at [420, 220] on input "Start typing to search customers..." at bounding box center [442, 223] width 224 height 9
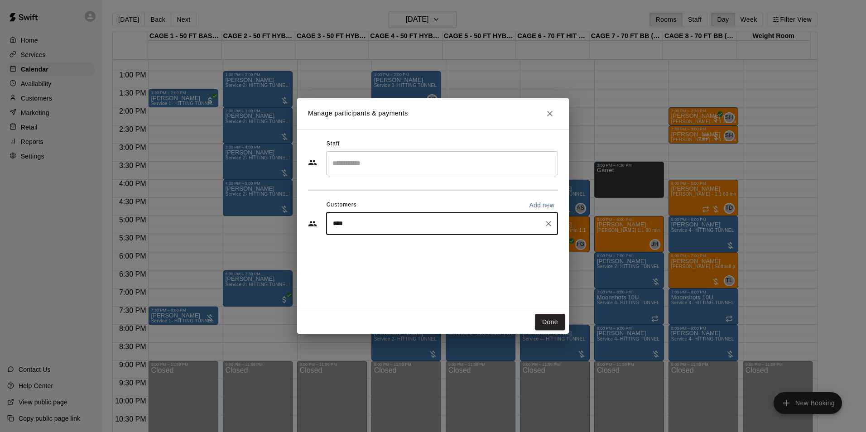
type input "*****"
click at [429, 245] on div "Nolan Routt nroutt@outlook.com" at bounding box center [450, 249] width 199 height 19
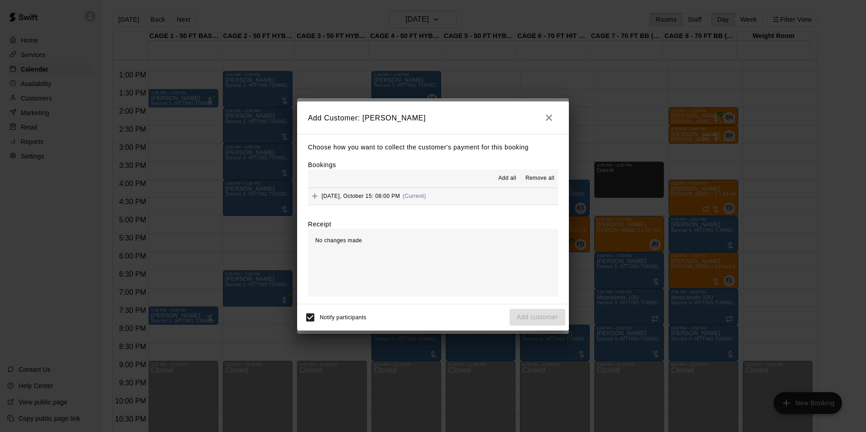
click at [506, 180] on span "Add all" at bounding box center [507, 178] width 18 height 9
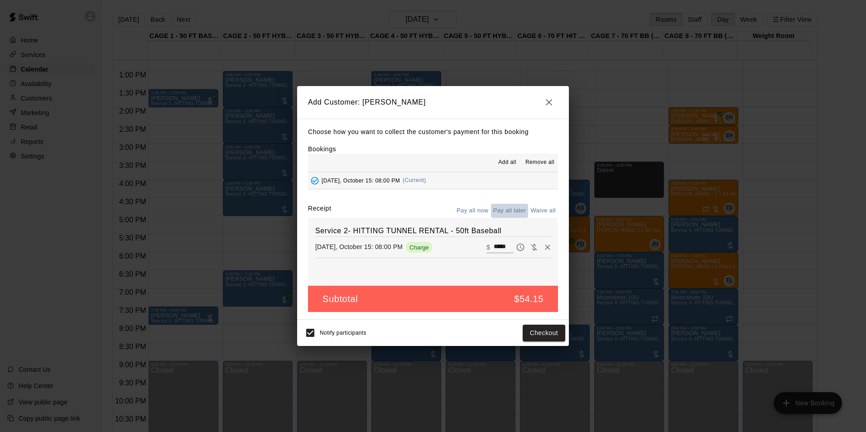
click at [516, 215] on button "Pay all later" at bounding box center [510, 211] width 38 height 14
click at [545, 327] on button "Add customer" at bounding box center [537, 333] width 56 height 17
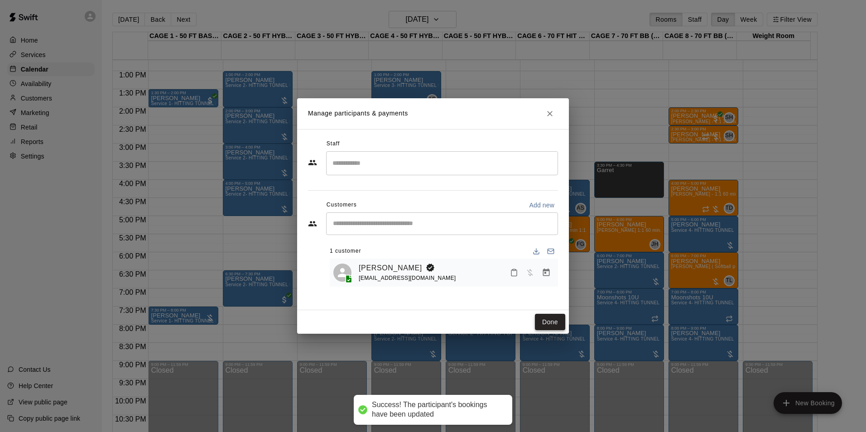
click at [540, 321] on button "Done" at bounding box center [550, 322] width 30 height 17
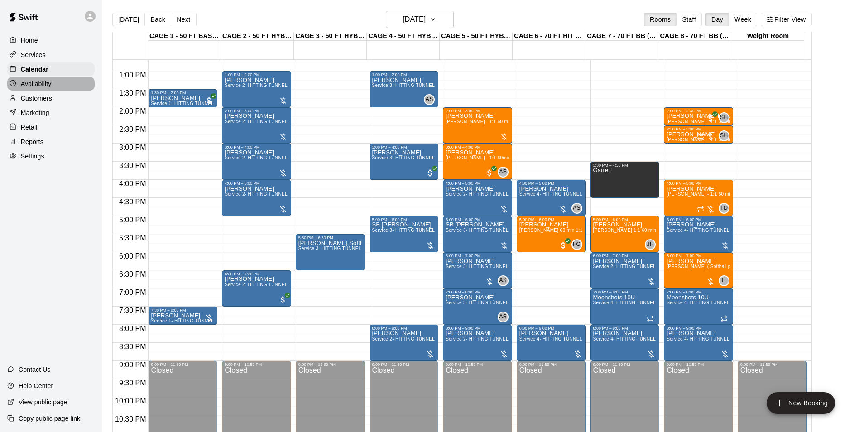
click at [61, 88] on div "Availability" at bounding box center [50, 84] width 87 height 14
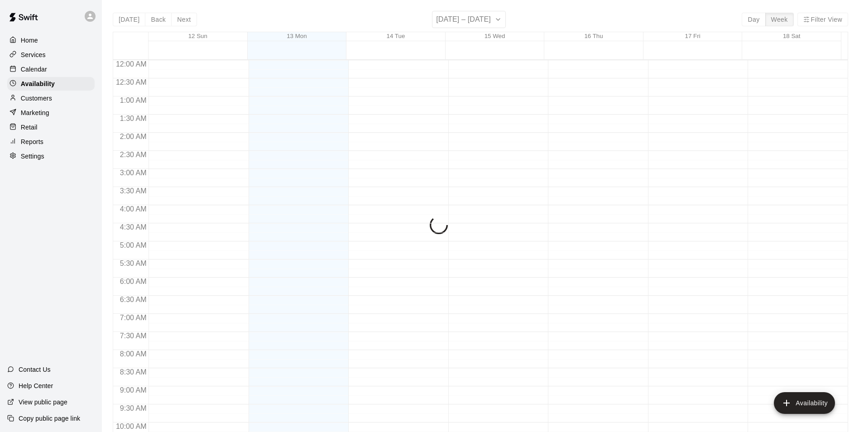
scroll to position [488, 0]
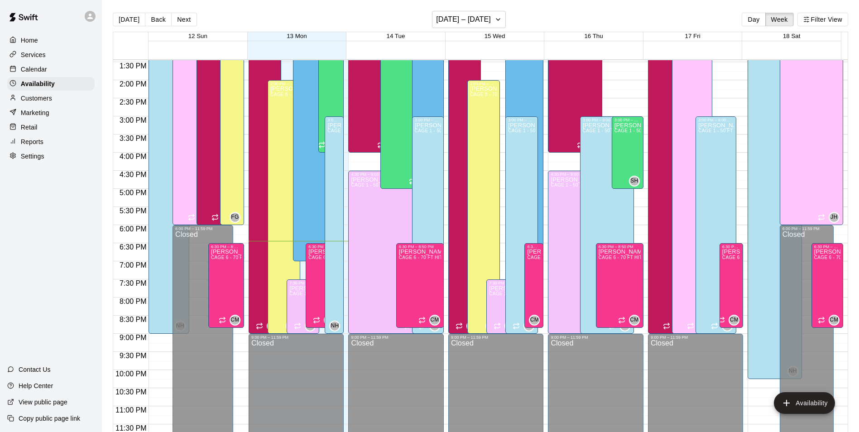
click at [63, 95] on div "Customers" at bounding box center [50, 98] width 87 height 14
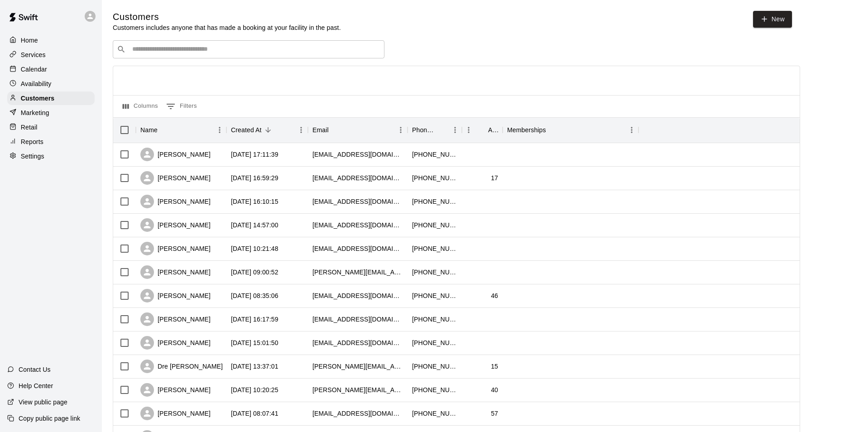
click at [15, 69] on icon at bounding box center [13, 68] width 7 height 7
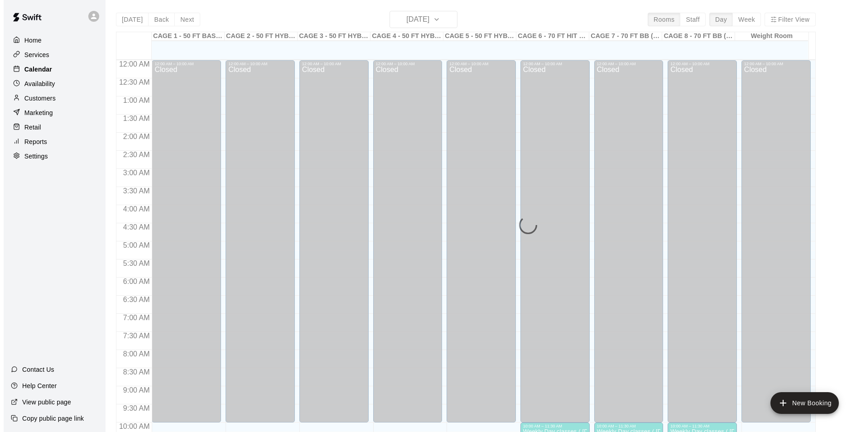
scroll to position [460, 0]
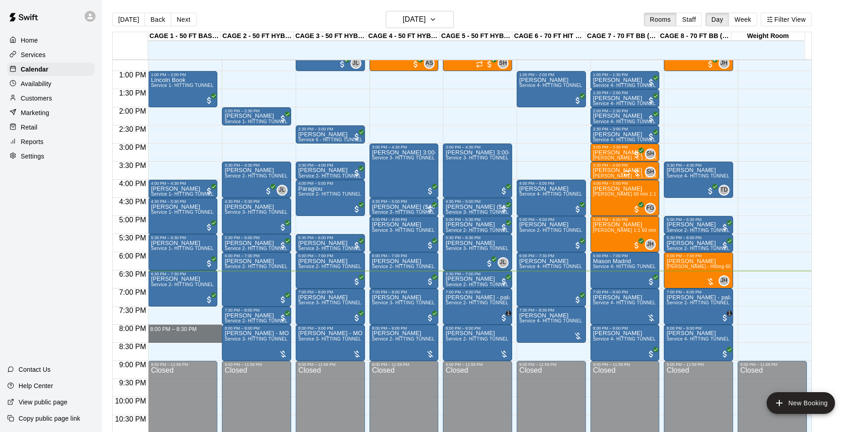
drag, startPoint x: 189, startPoint y: 326, endPoint x: 195, endPoint y: 342, distance: 17.1
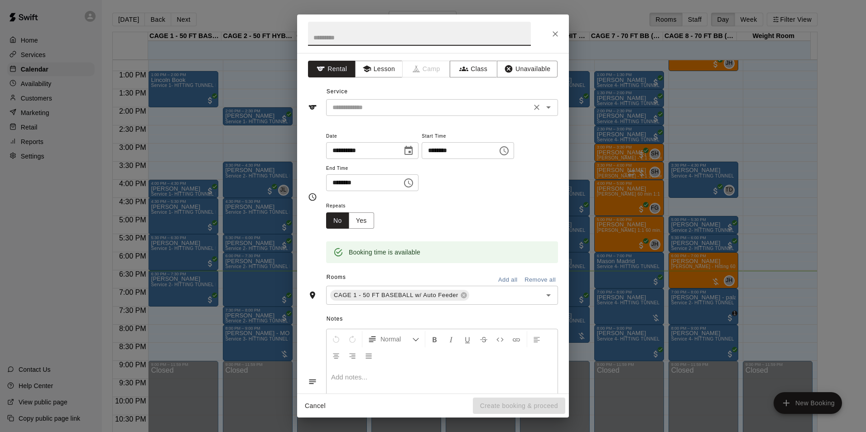
click at [415, 103] on input "text" at bounding box center [429, 107] width 200 height 11
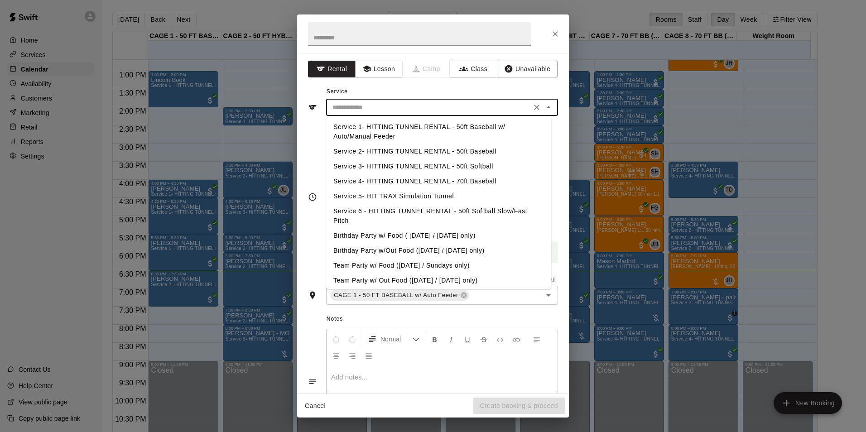
click at [476, 128] on li "Service 1- HITTING TUNNEL RENTAL - 50ft Baseball w/ Auto/Manual Feeder" at bounding box center [438, 132] width 225 height 24
type input "**********"
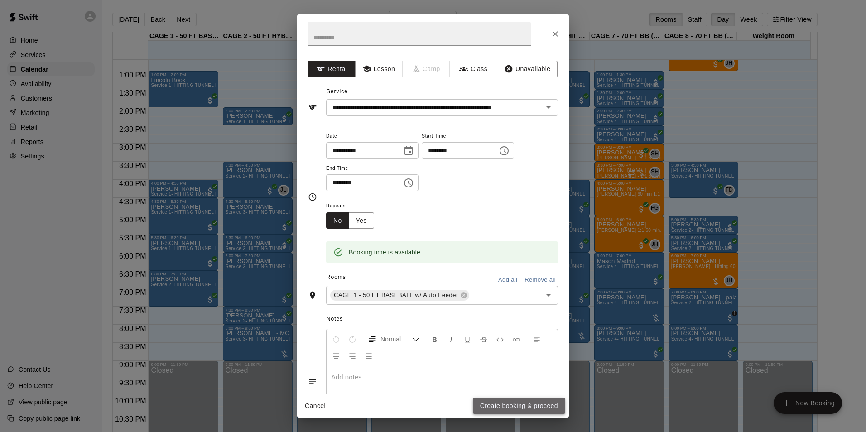
click at [544, 404] on button "Create booking & proceed" at bounding box center [519, 405] width 92 height 17
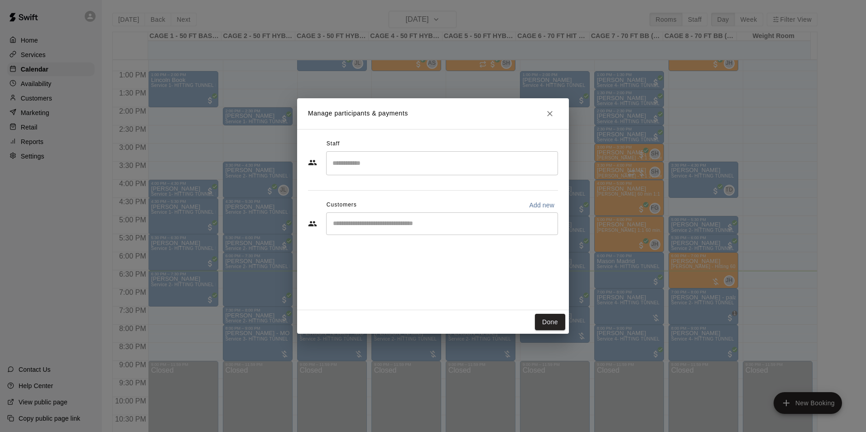
click at [400, 225] on input "Start typing to search customers..." at bounding box center [442, 223] width 224 height 9
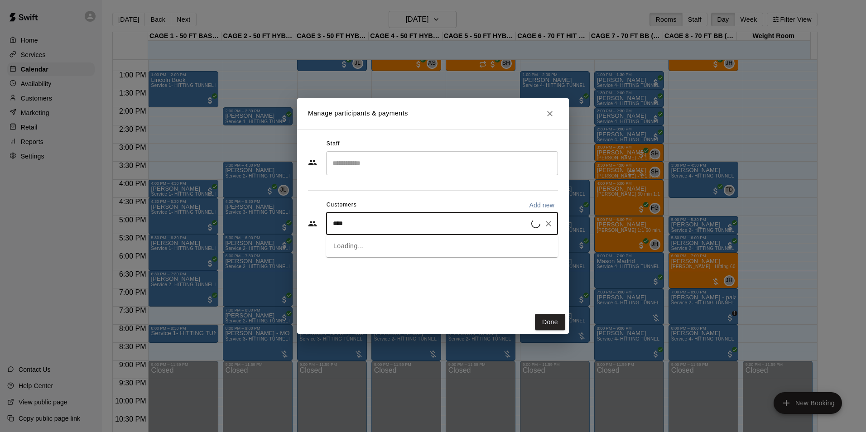
type input "*****"
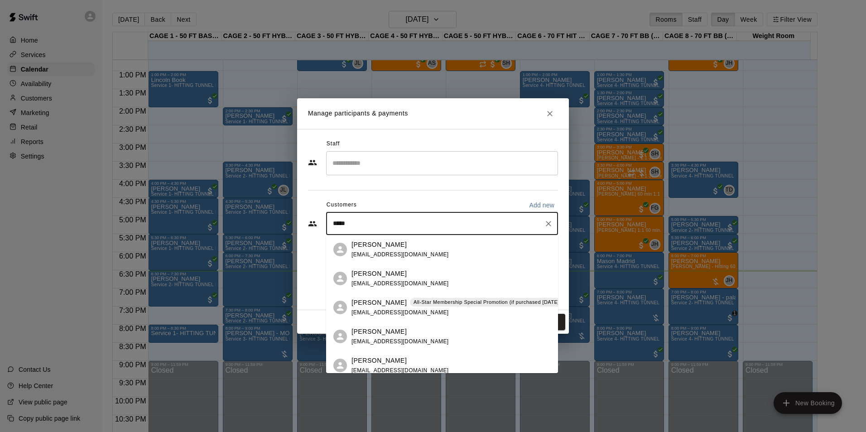
click at [473, 299] on p "All-Star Membership Special Promotion (if purchased August - September 2025) - …" at bounding box center [525, 302] width 225 height 8
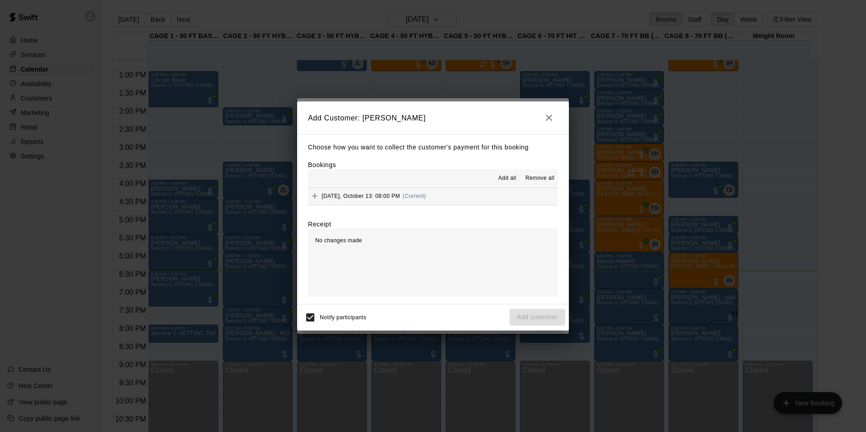
click at [499, 177] on span "Add all" at bounding box center [507, 178] width 18 height 9
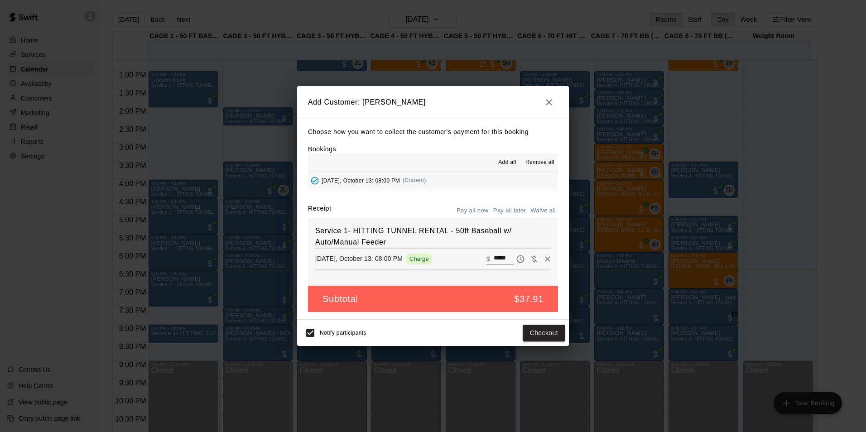
click at [507, 209] on button "Pay all later" at bounding box center [510, 211] width 38 height 14
click at [536, 330] on button "Add customer" at bounding box center [537, 333] width 56 height 17
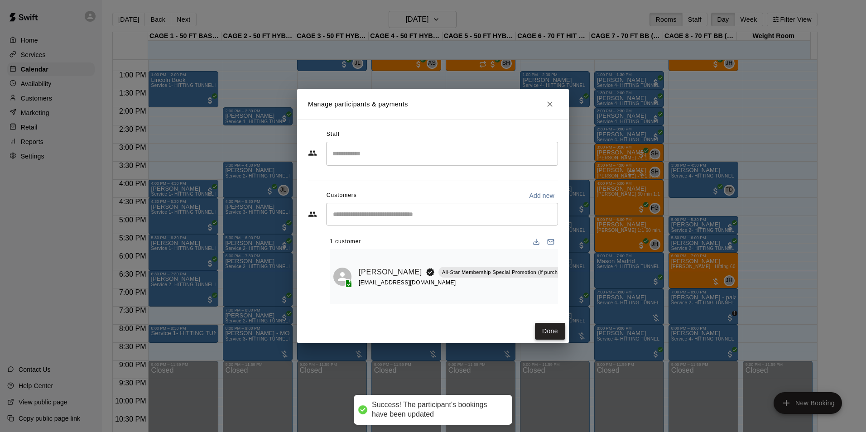
click at [557, 333] on button "Done" at bounding box center [550, 331] width 30 height 17
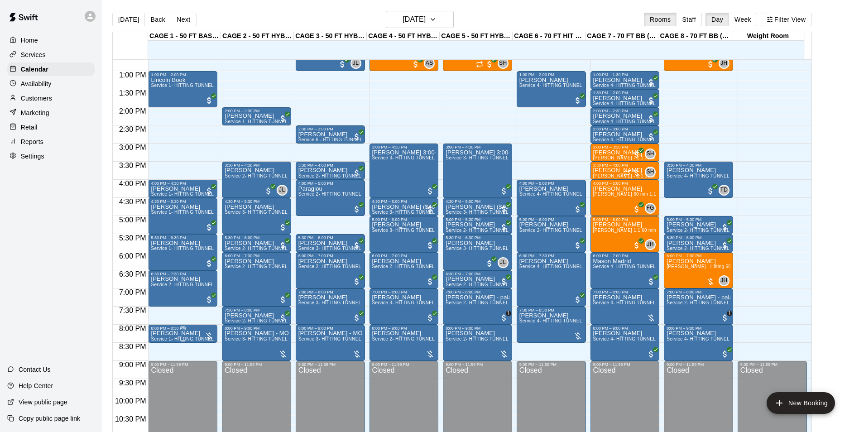
click at [184, 330] on div "8:00 PM – 8:30 PM" at bounding box center [183, 328] width 64 height 5
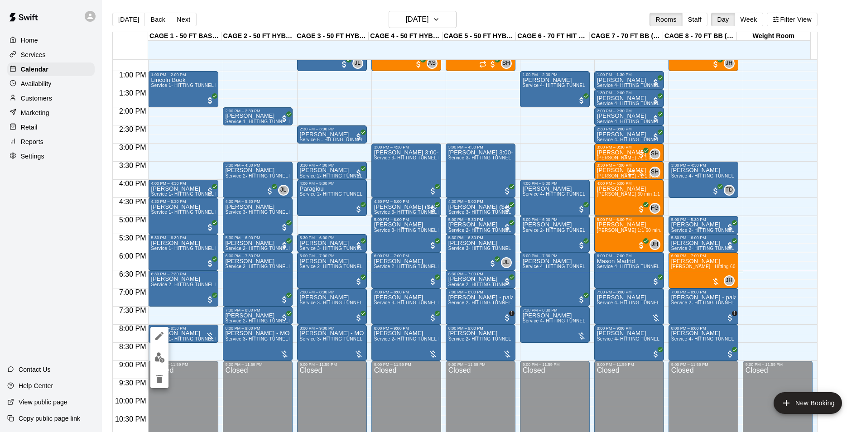
click at [160, 353] on img "edit" at bounding box center [159, 357] width 10 height 10
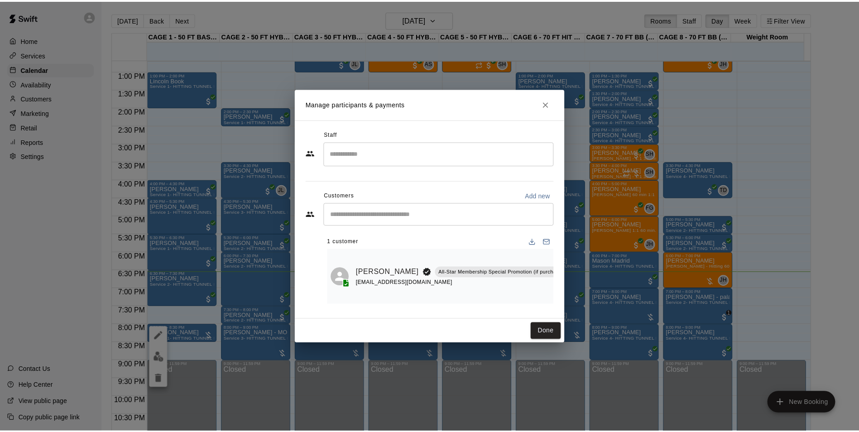
scroll to position [0, 113]
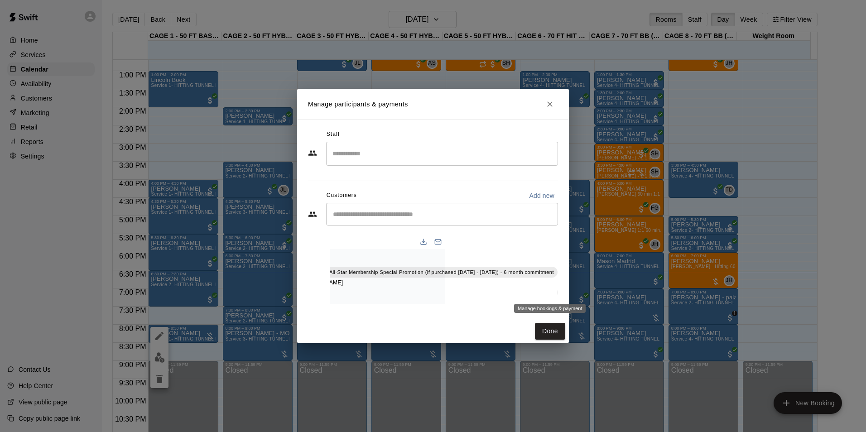
click at [557, 290] on button "Manage bookings & payment" at bounding box center [565, 292] width 16 height 16
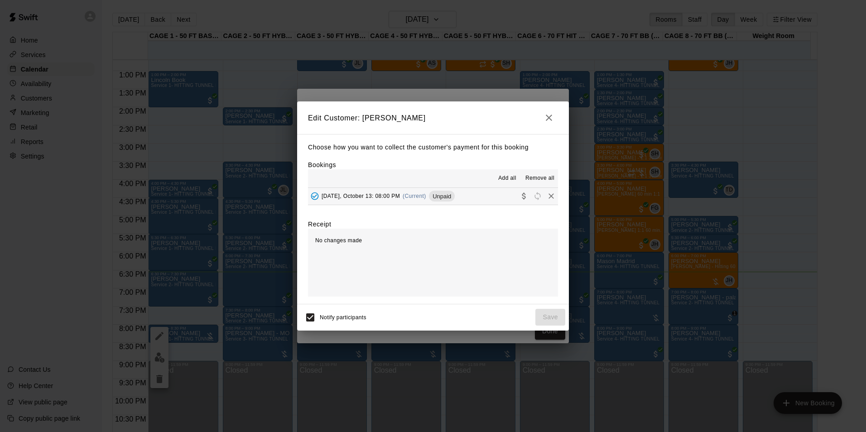
click at [504, 177] on span "Add all" at bounding box center [507, 178] width 18 height 9
click at [497, 203] on button "Monday, October 13: 08:00 PM (Current) Unpaid" at bounding box center [433, 196] width 250 height 17
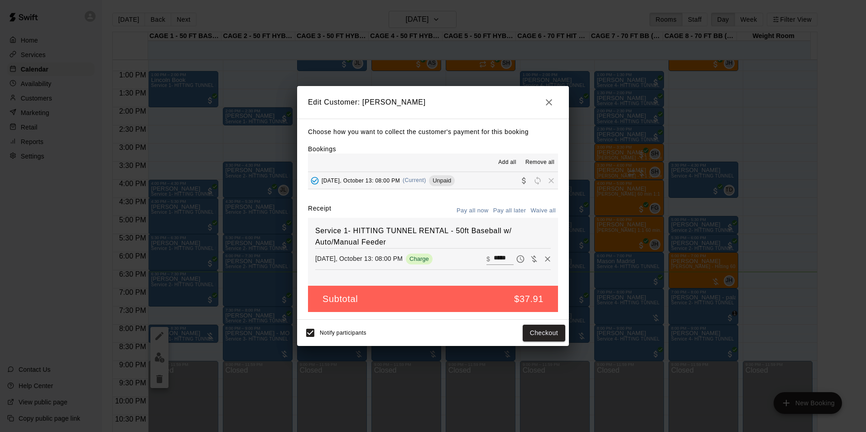
click at [484, 209] on button "Pay all now" at bounding box center [472, 211] width 37 height 14
click at [548, 332] on button "Checkout" at bounding box center [543, 333] width 43 height 17
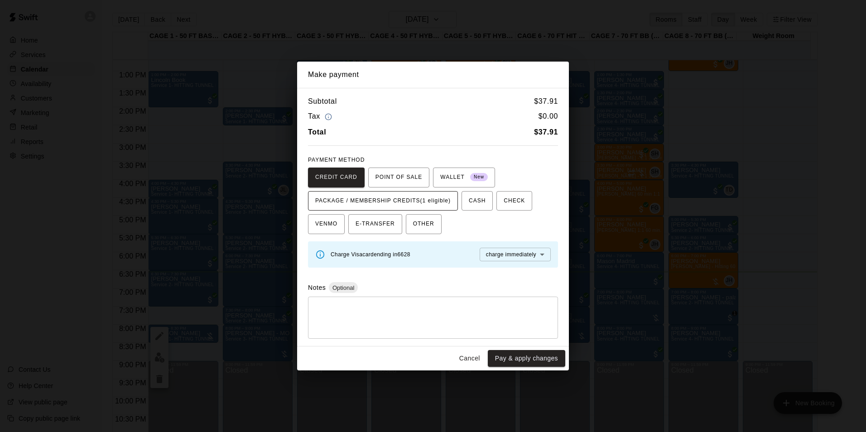
click at [430, 205] on span "PACKAGE / MEMBERSHIP CREDITS (1 eligible)" at bounding box center [382, 201] width 135 height 14
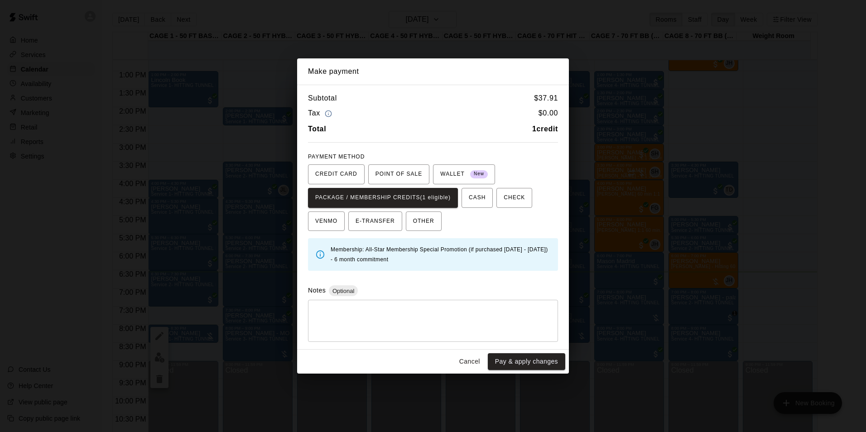
click at [523, 357] on button "Pay & apply changes" at bounding box center [526, 361] width 77 height 17
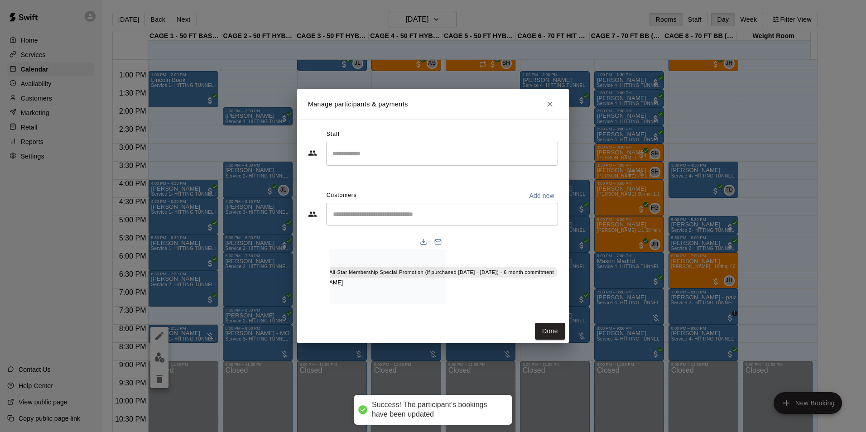
click at [566, 337] on div "Done" at bounding box center [433, 331] width 272 height 24
click at [558, 335] on button "Done" at bounding box center [550, 331] width 30 height 17
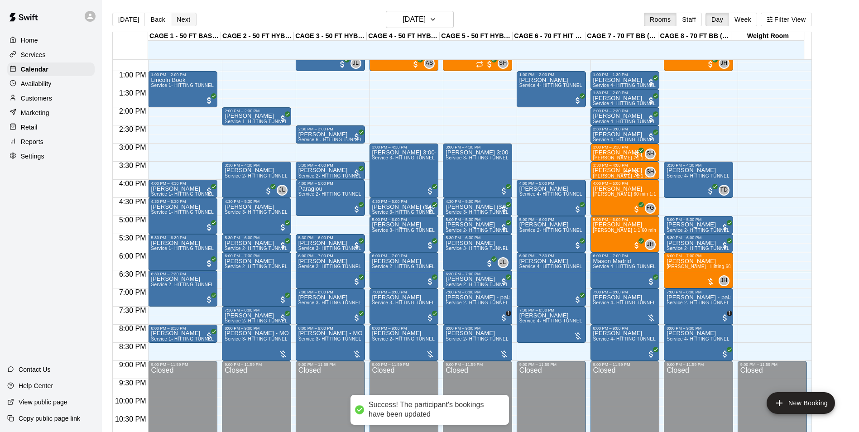
click at [187, 23] on button "Next" at bounding box center [183, 20] width 25 height 14
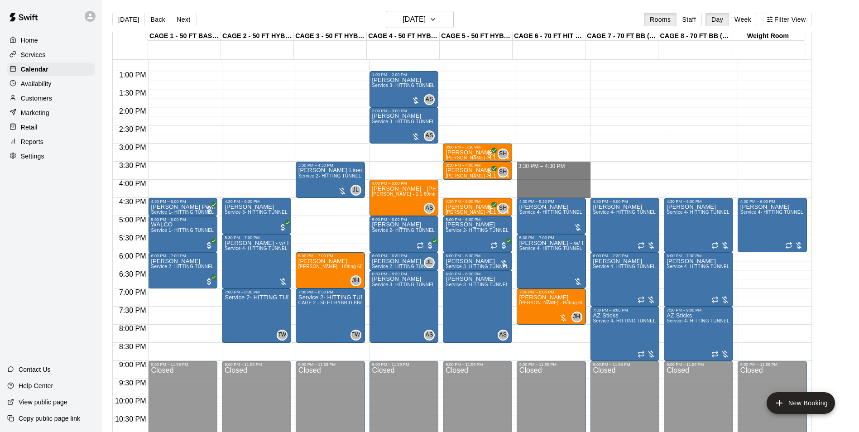
drag, startPoint x: 536, startPoint y: 163, endPoint x: 541, endPoint y: 194, distance: 30.9
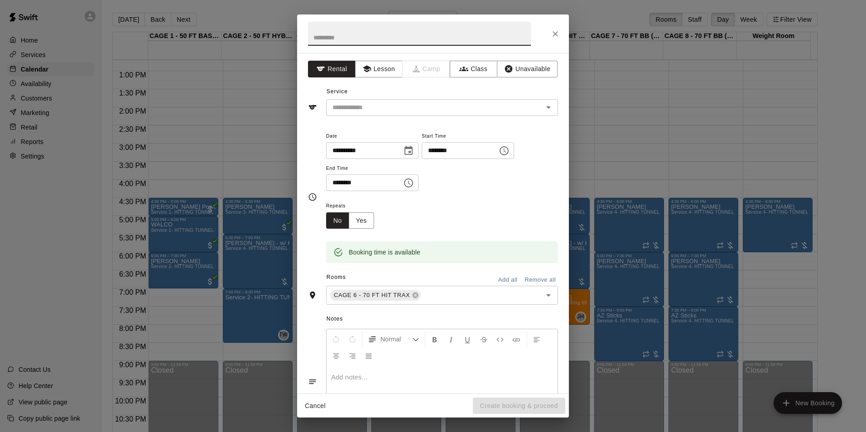
click at [551, 35] on icon "Close" at bounding box center [554, 33] width 9 height 9
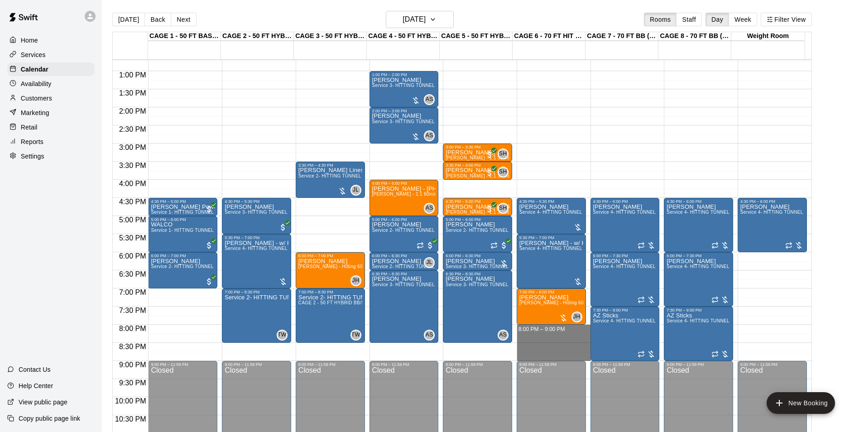
drag, startPoint x: 563, startPoint y: 326, endPoint x: 566, endPoint y: 354, distance: 27.7
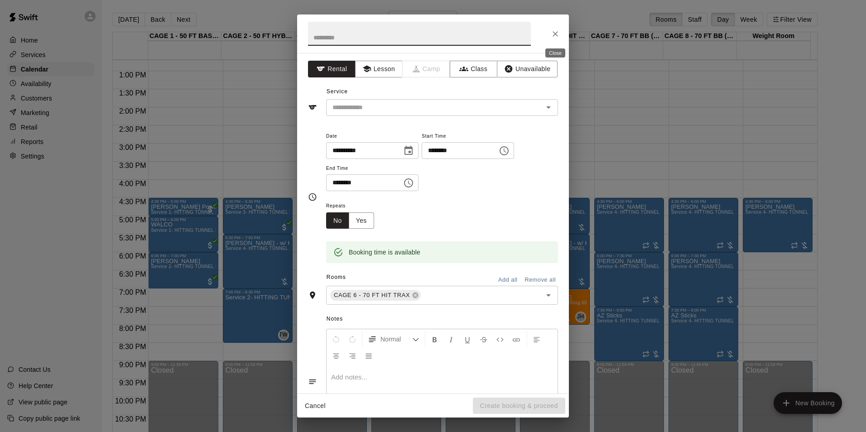
click at [554, 34] on icon "Close" at bounding box center [554, 33] width 9 height 9
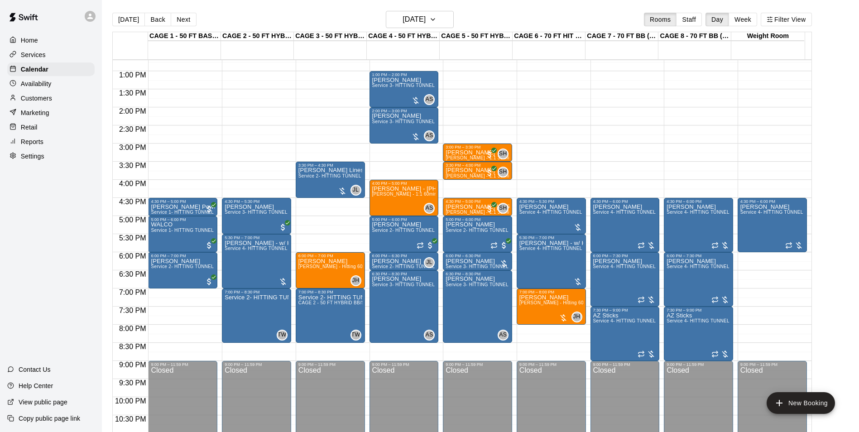
click at [68, 85] on div "Availability" at bounding box center [50, 84] width 87 height 14
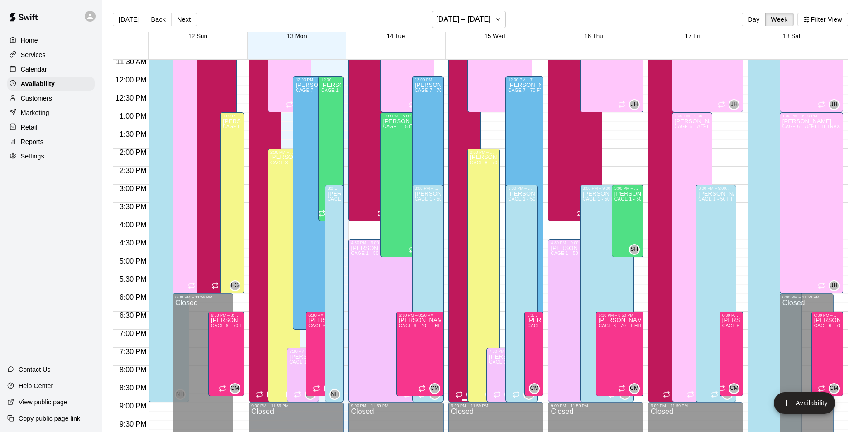
scroll to position [397, 0]
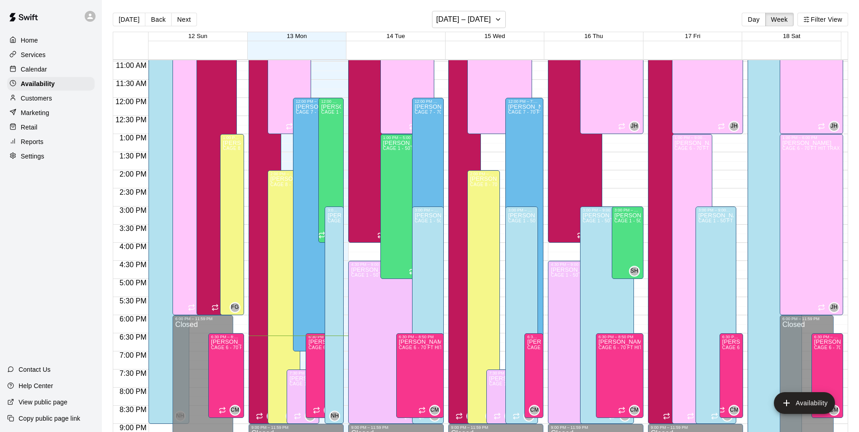
click at [51, 72] on div "Calendar" at bounding box center [50, 69] width 87 height 14
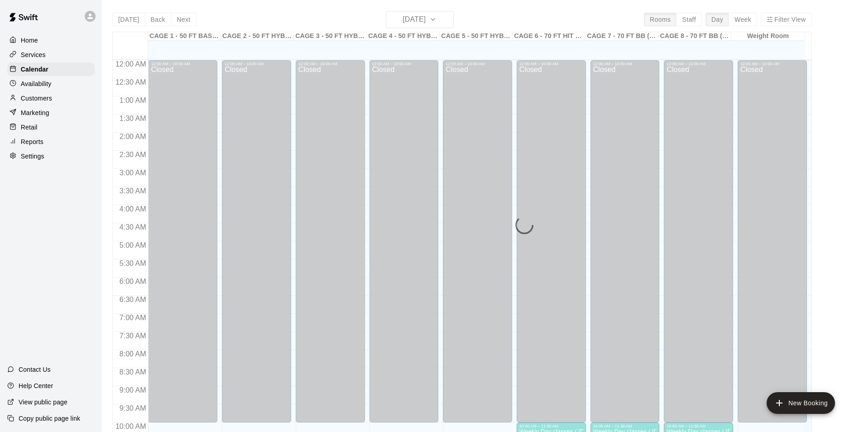
scroll to position [460, 0]
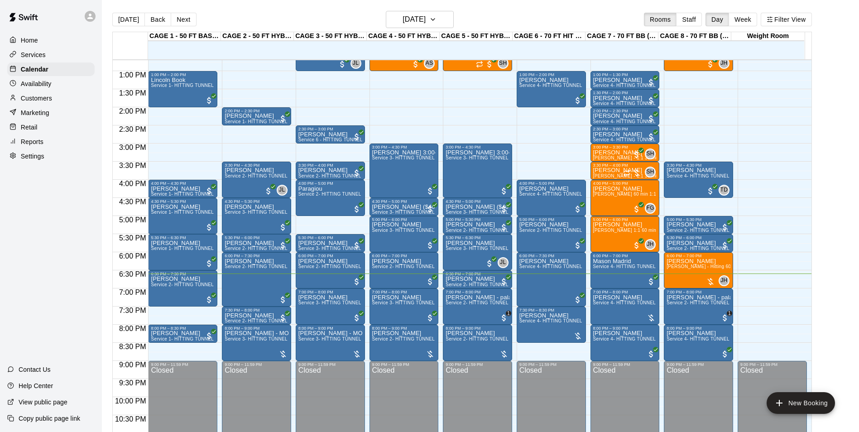
click at [32, 86] on p "Availability" at bounding box center [36, 83] width 31 height 9
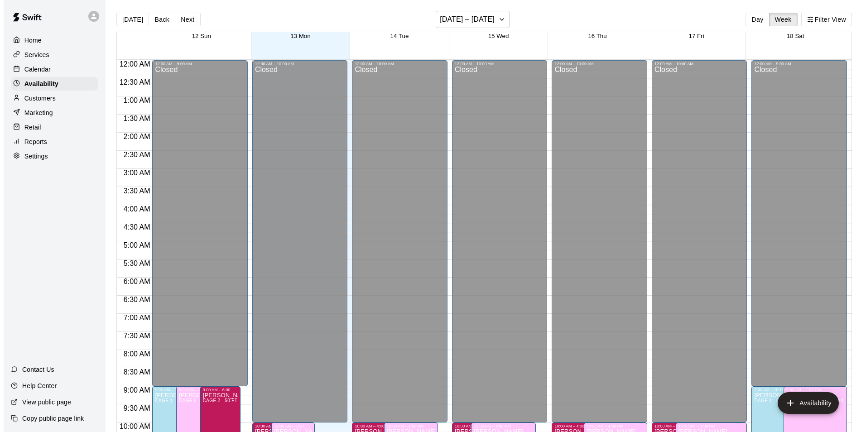
scroll to position [488, 0]
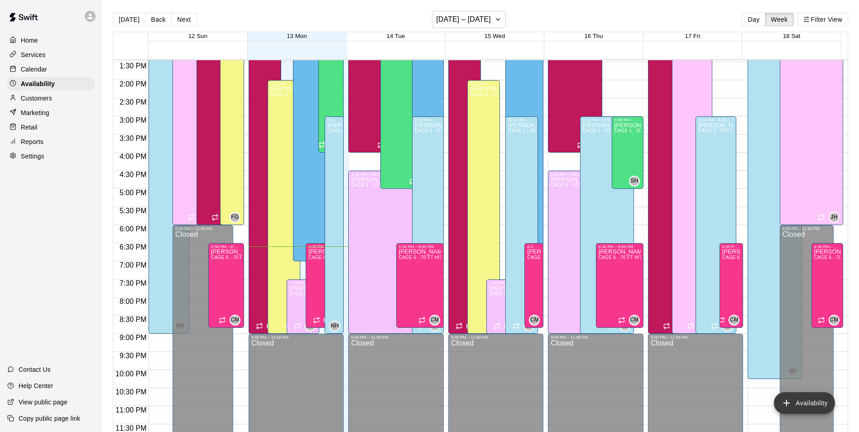
click at [790, 398] on icon "add" at bounding box center [786, 402] width 11 height 11
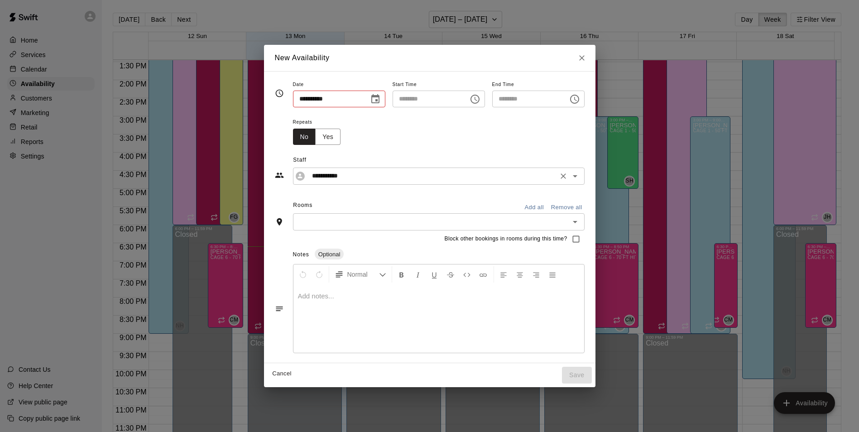
type input "**********"
type input "********"
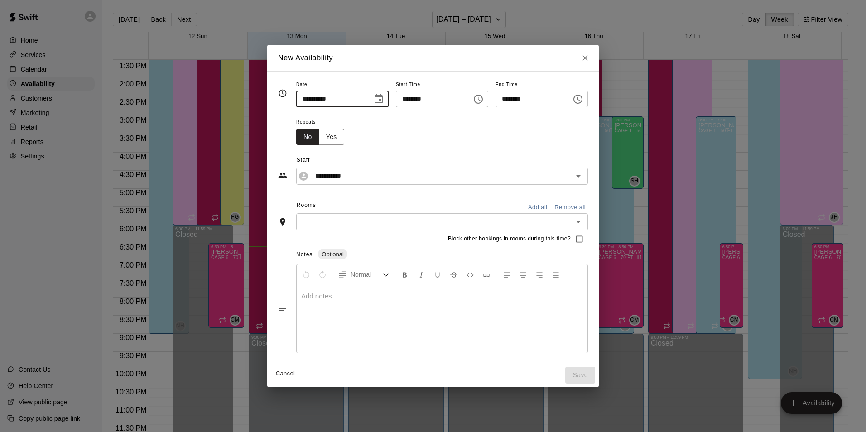
click at [304, 102] on input "**********" at bounding box center [331, 99] width 70 height 17
type input "**********"
click at [407, 149] on div "**********" at bounding box center [433, 164] width 310 height 39
click at [402, 98] on input "********" at bounding box center [431, 99] width 70 height 17
type input "********"
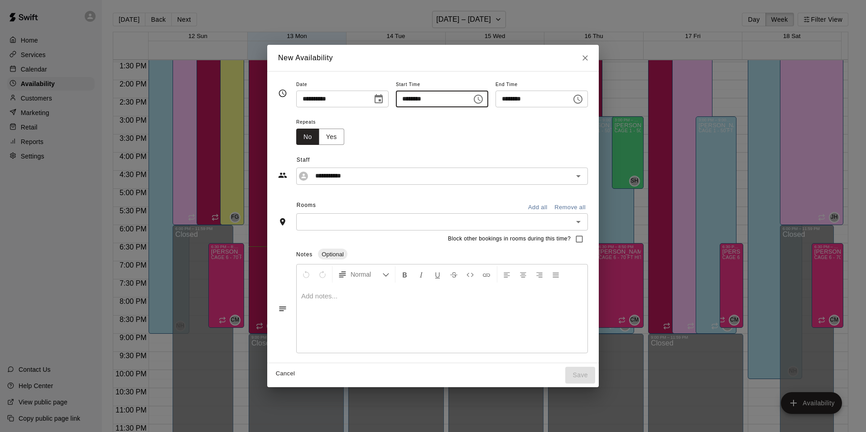
type input "********"
click at [522, 101] on input "********" at bounding box center [530, 99] width 70 height 17
type input "********"
click at [399, 99] on input "********" at bounding box center [431, 99] width 70 height 17
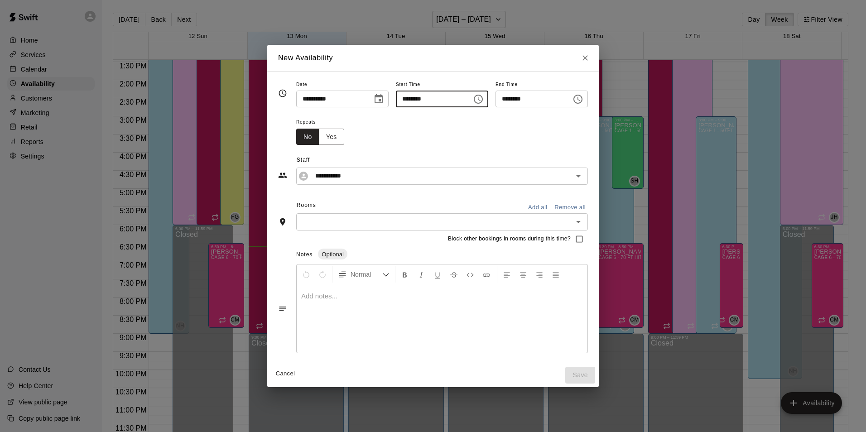
type input "********"
click at [450, 130] on div "Repeats No Yes" at bounding box center [442, 130] width 292 height 29
click at [511, 100] on input "********" at bounding box center [530, 99] width 70 height 17
click at [423, 97] on input "********" at bounding box center [431, 99] width 70 height 17
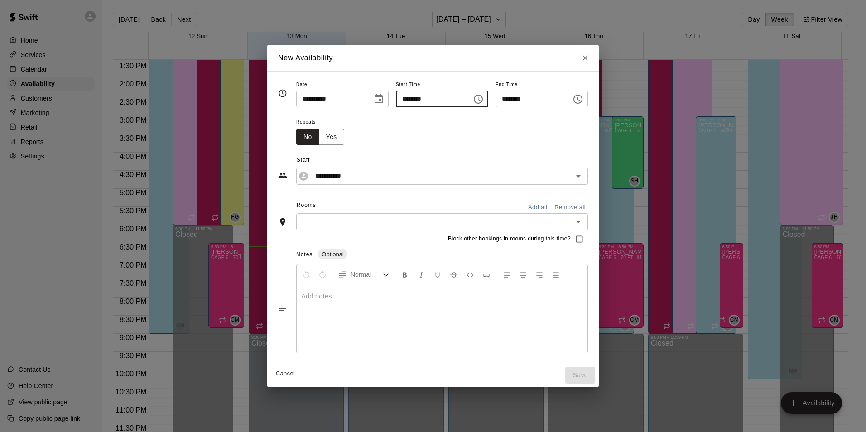
click at [480, 100] on icon "Choose time, selected time is 10:00 PM" at bounding box center [479, 99] width 3 height 4
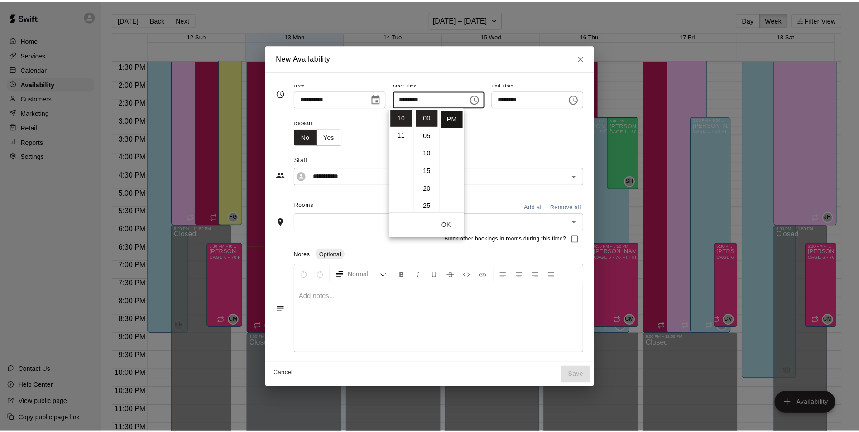
scroll to position [0, 0]
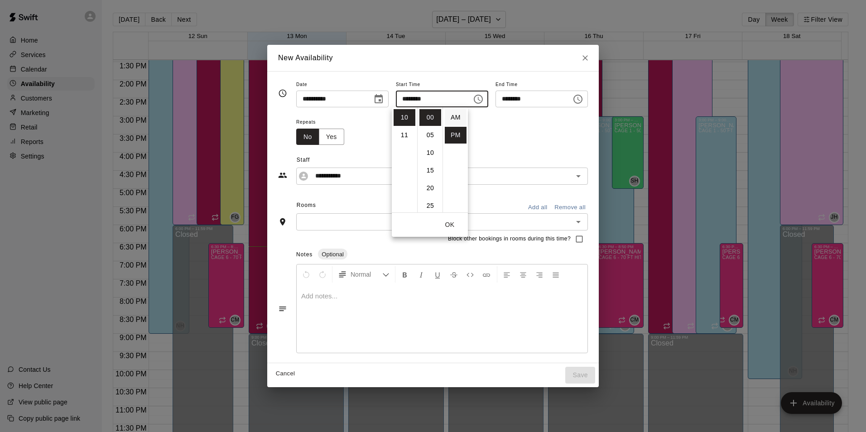
click at [459, 120] on li "AM" at bounding box center [456, 117] width 22 height 17
type input "********"
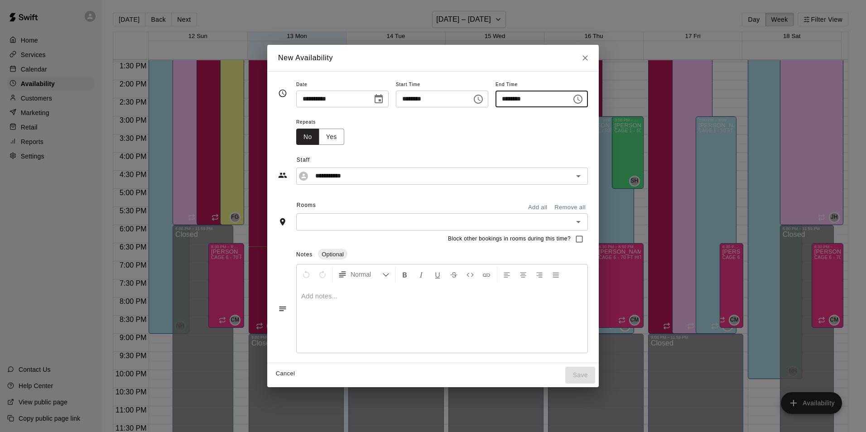
click at [512, 96] on input "********" at bounding box center [530, 99] width 70 height 17
type input "********"
click at [505, 129] on div "Repeats No Yes" at bounding box center [442, 130] width 292 height 29
click at [407, 221] on input "text" at bounding box center [434, 221] width 271 height 11
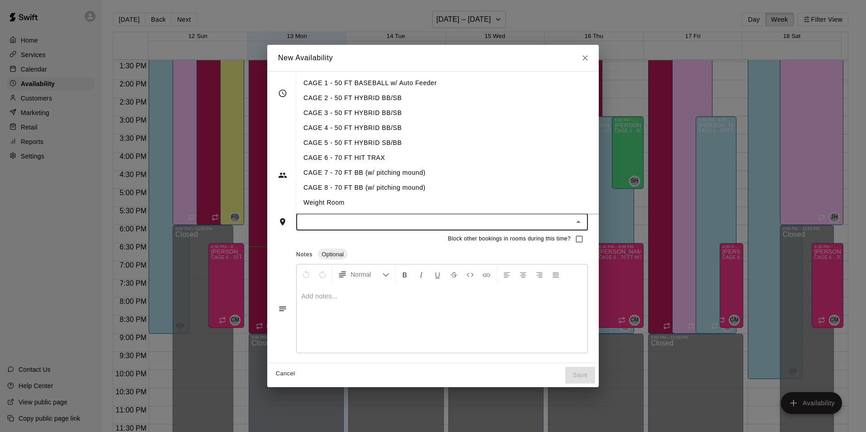
click at [416, 192] on li "CAGE 8 - 70 FT BB (w/ pitching mound)" at bounding box center [454, 187] width 317 height 15
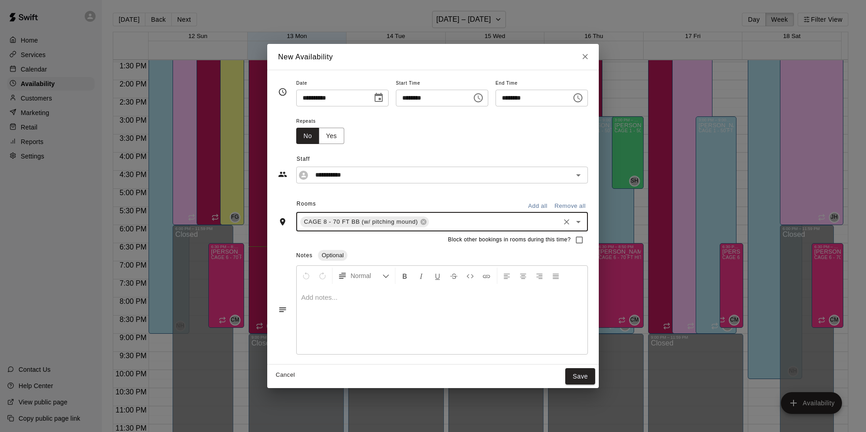
click at [439, 217] on input "text" at bounding box center [494, 221] width 128 height 11
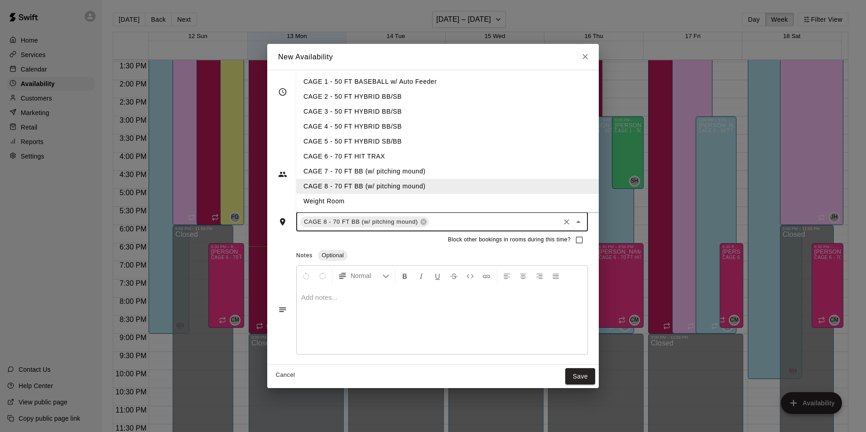
click at [453, 177] on li "CAGE 7 - 70 FT BB (w/ pitching mound)" at bounding box center [454, 171] width 317 height 15
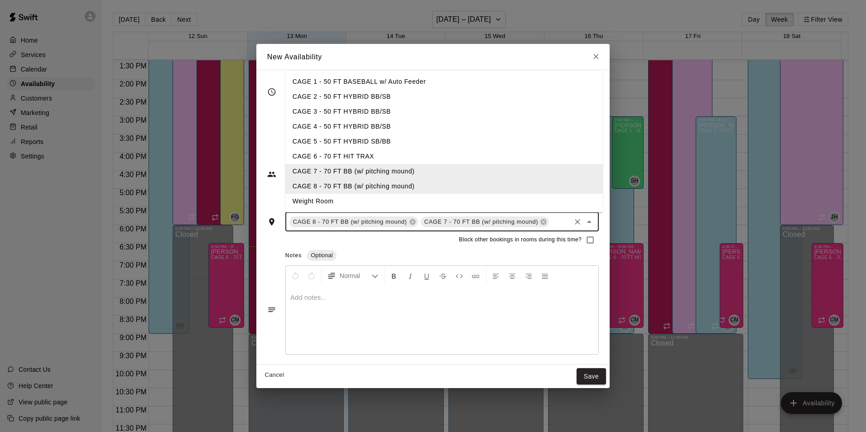
drag, startPoint x: 548, startPoint y: 220, endPoint x: 540, endPoint y: 213, distance: 10.6
click at [550, 220] on input "text" at bounding box center [559, 221] width 19 height 11
click at [488, 157] on li "CAGE 6 - 70 FT HIT TRAX" at bounding box center [443, 156] width 317 height 15
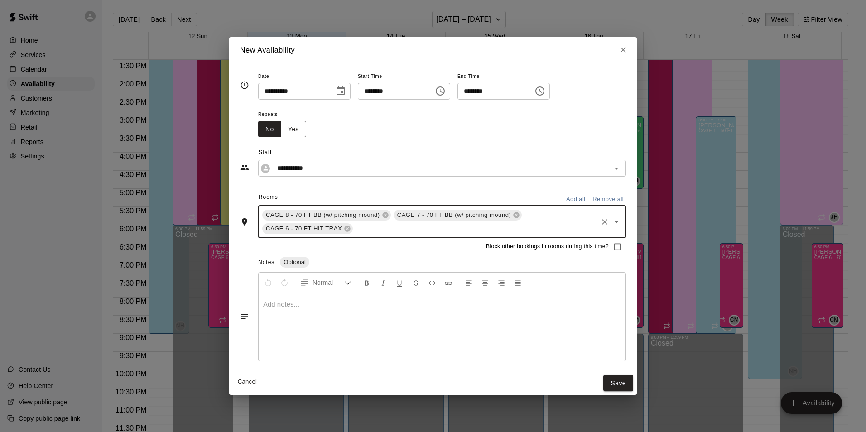
click at [612, 379] on button "Save" at bounding box center [618, 383] width 30 height 17
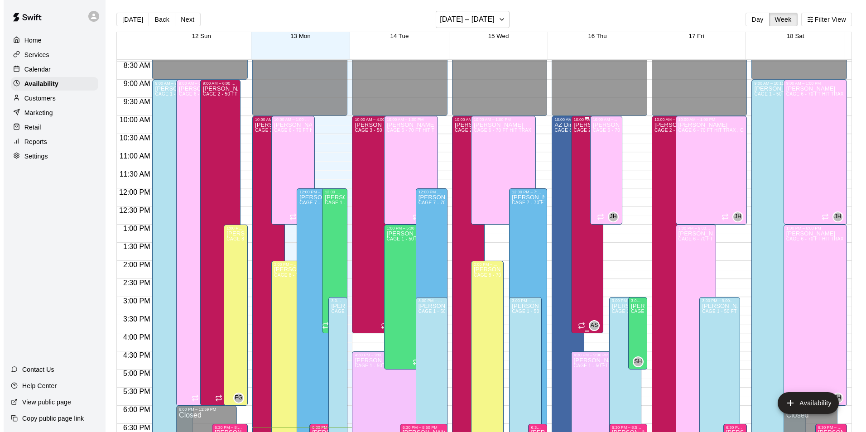
scroll to position [442, 0]
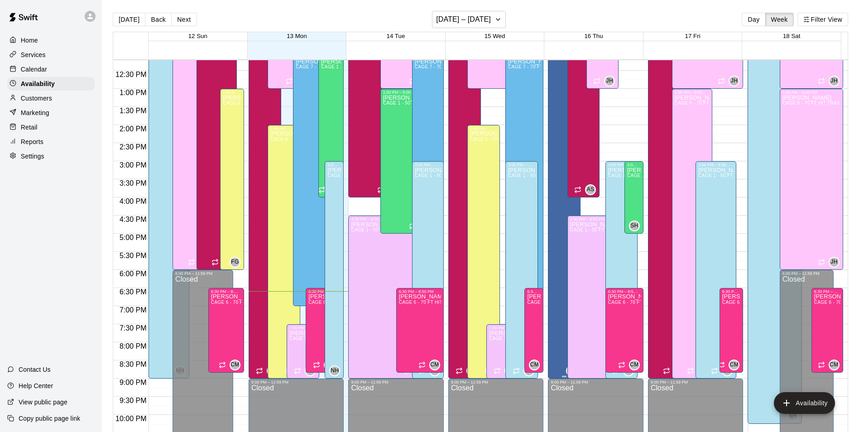
click at [556, 194] on div "AZ Dingers CAGE 8 - 70 FT BB (w/ pitching mound) , CAGE 7 - 70 FT BB (w/ pitchi…" at bounding box center [563, 202] width 27 height 432
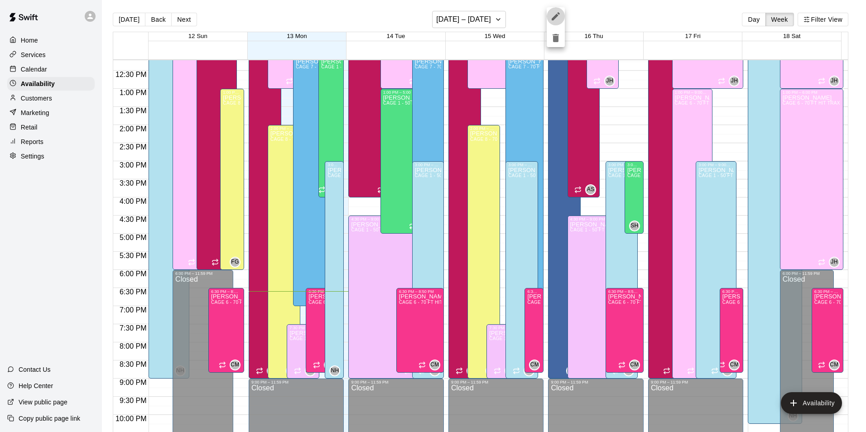
click at [557, 14] on icon "edit" at bounding box center [555, 16] width 11 height 11
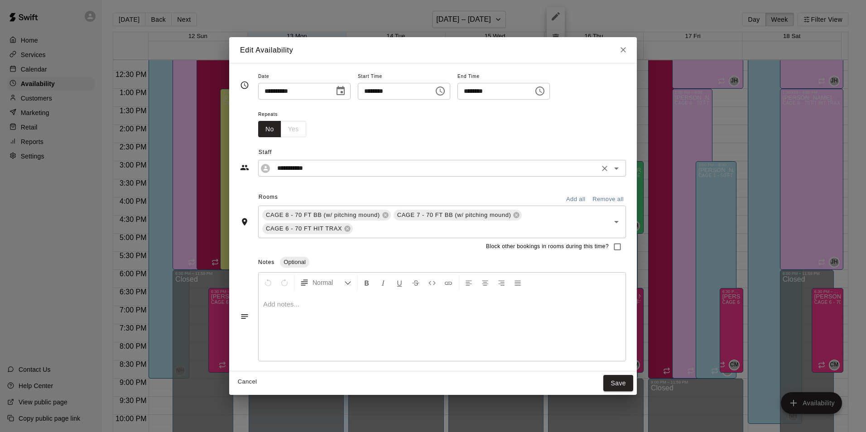
click at [373, 175] on div "**********" at bounding box center [442, 168] width 368 height 17
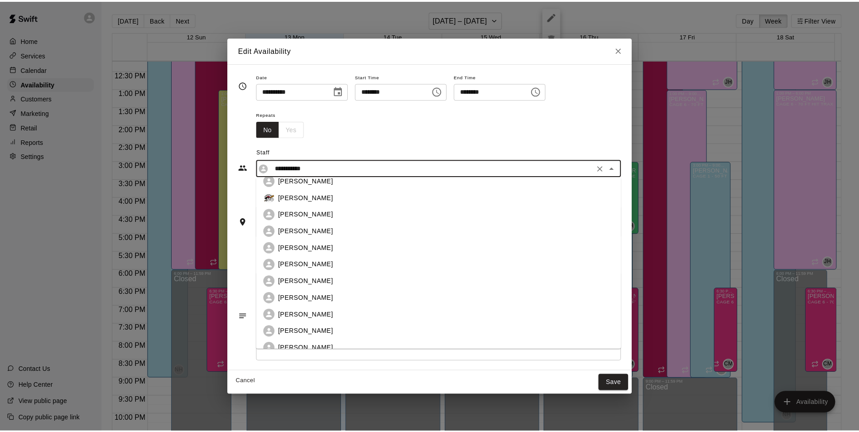
scroll to position [105, 0]
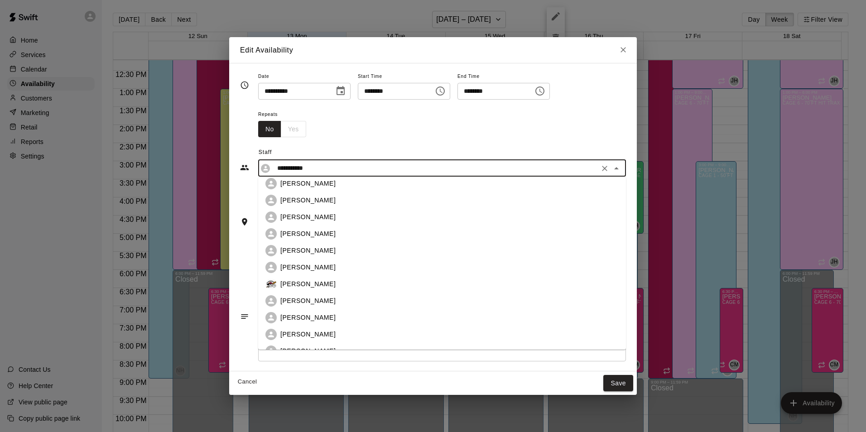
click at [353, 246] on div "Frankie Gulko" at bounding box center [449, 251] width 338 height 10
type input "**********"
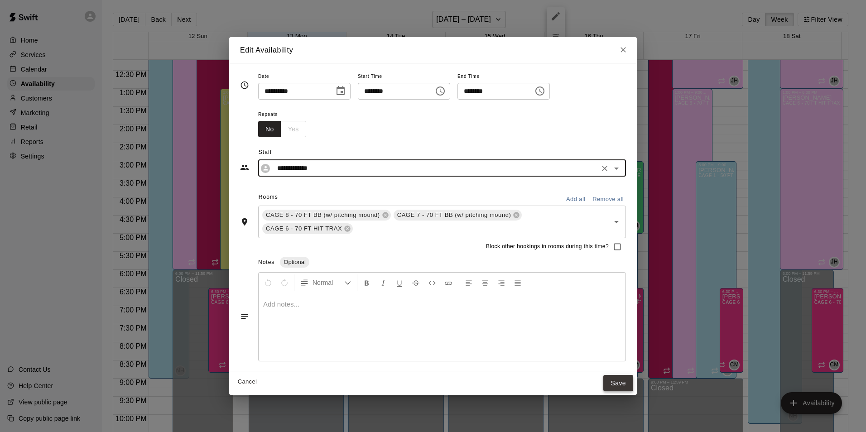
click at [611, 379] on button "Save" at bounding box center [618, 383] width 30 height 17
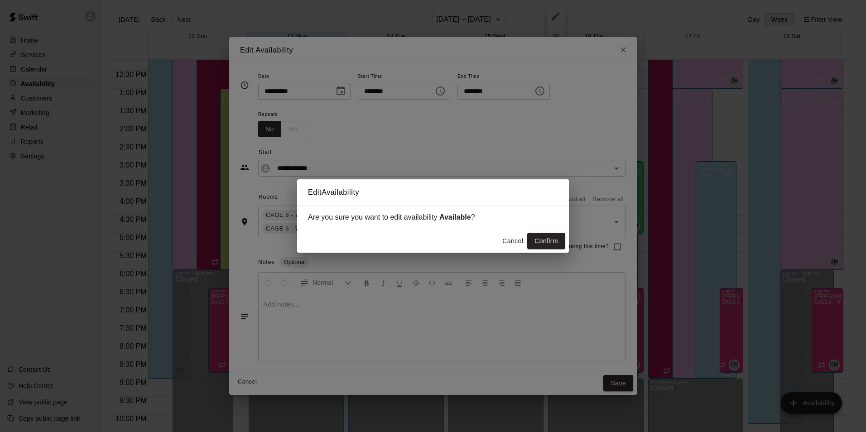
click at [550, 240] on button "Confirm" at bounding box center [546, 241] width 38 height 17
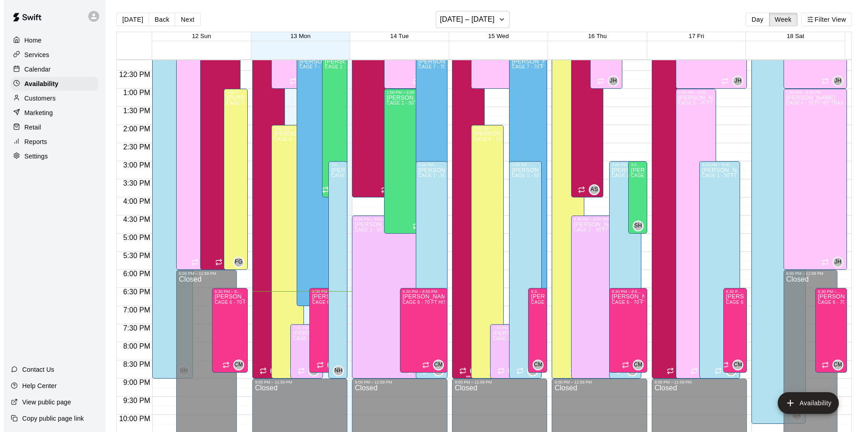
scroll to position [352, 0]
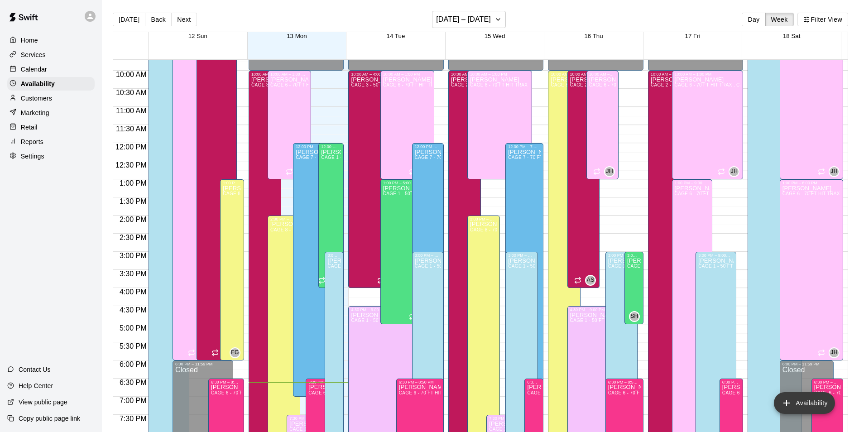
click at [799, 399] on button "Availability" at bounding box center [804, 403] width 61 height 22
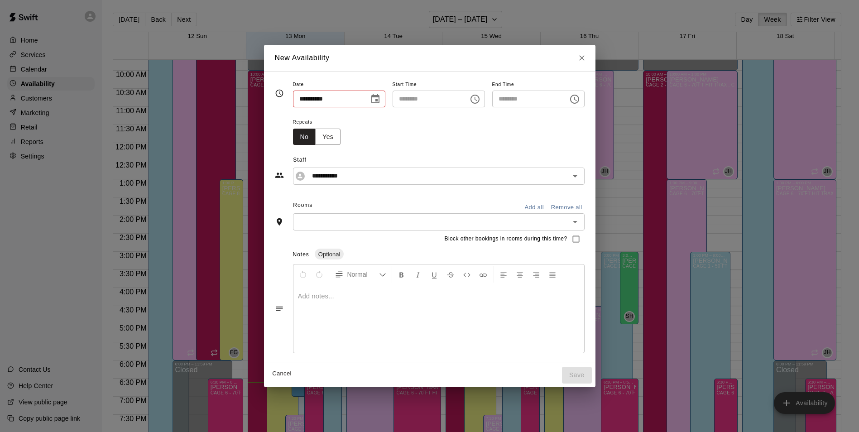
type input "**********"
type input "********"
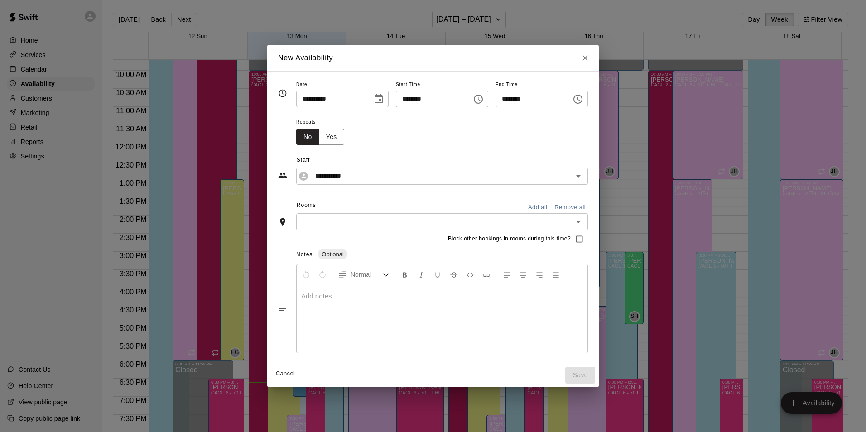
click at [303, 99] on input "**********" at bounding box center [331, 99] width 70 height 17
type input "**********"
click at [401, 97] on input "********" at bounding box center [431, 99] width 70 height 17
type input "********"
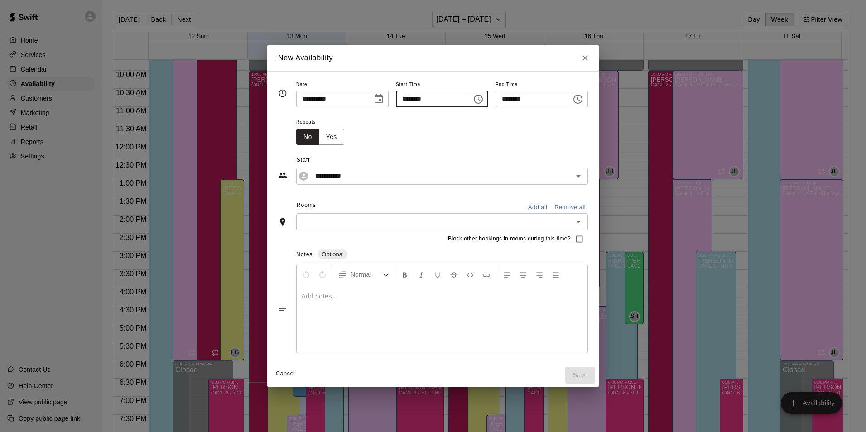
type input "********"
click at [508, 96] on input "********" at bounding box center [530, 99] width 70 height 17
click at [507, 101] on input "********" at bounding box center [530, 99] width 70 height 17
click at [511, 99] on input "********" at bounding box center [530, 99] width 70 height 17
type input "********"
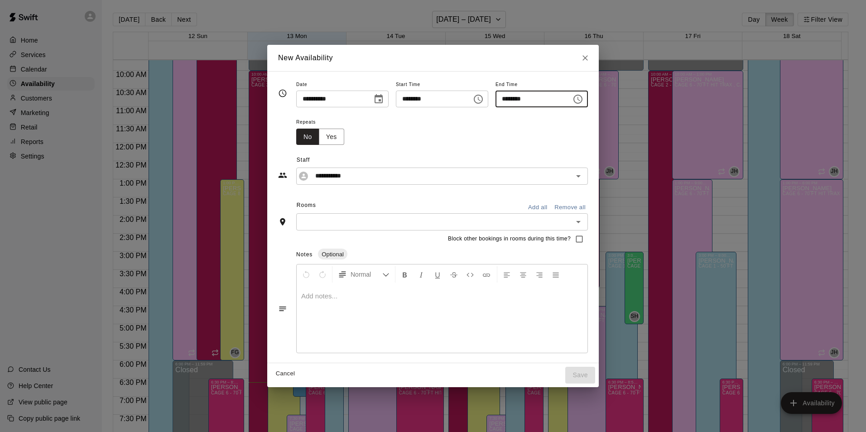
click at [475, 101] on button "Choose time, selected time is 9:00 PM" at bounding box center [478, 99] width 18 height 18
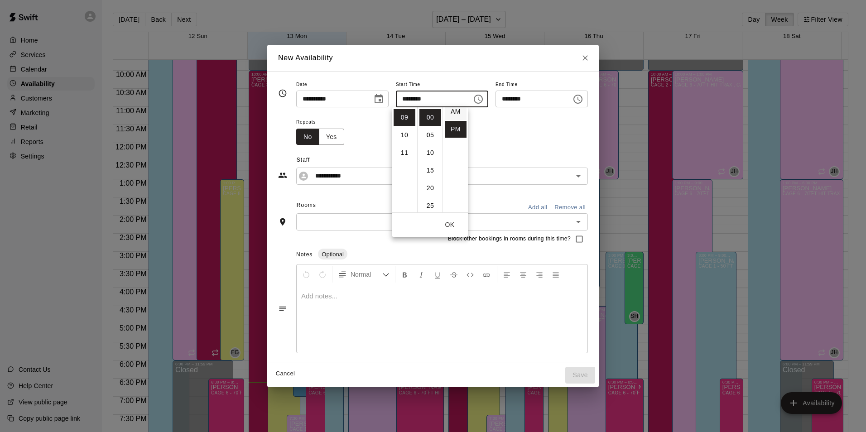
scroll to position [0, 0]
click at [453, 118] on li "AM" at bounding box center [456, 117] width 22 height 17
type input "********"
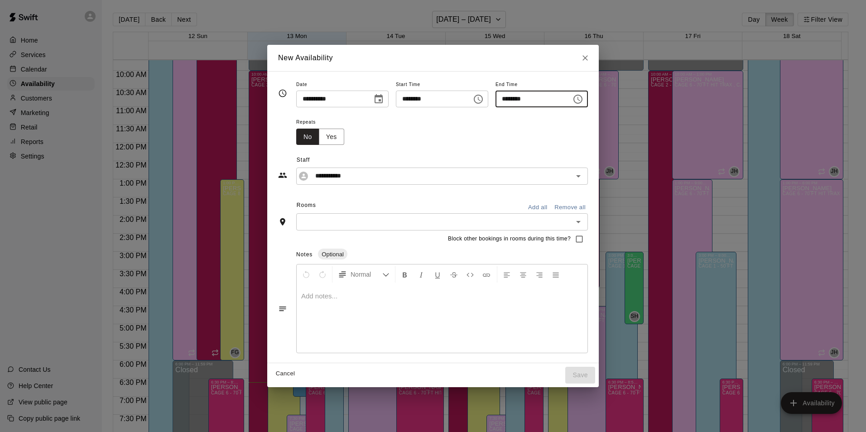
click at [507, 98] on input "********" at bounding box center [530, 99] width 70 height 17
type input "********"
click at [497, 139] on div "Repeats No Yes" at bounding box center [442, 130] width 292 height 29
click at [464, 175] on input "**********" at bounding box center [434, 175] width 247 height 11
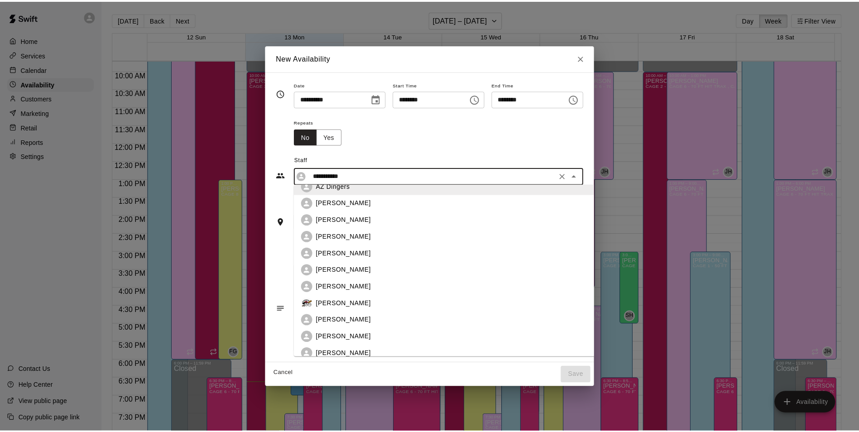
scroll to position [91, 0]
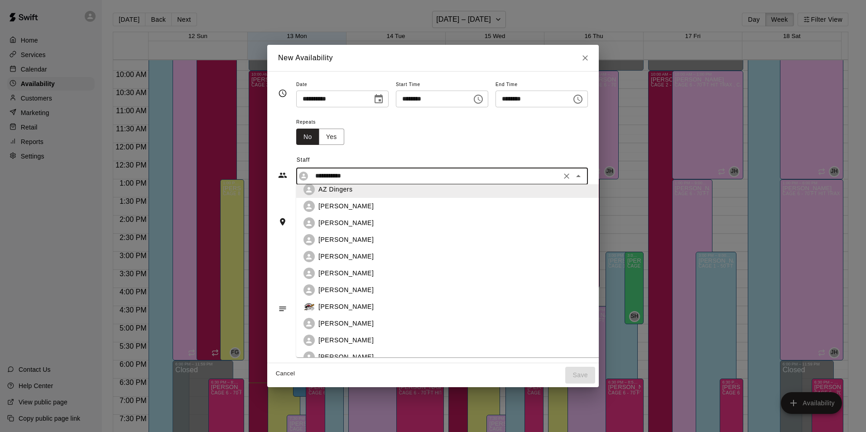
click at [396, 273] on div "Frankie Gulko" at bounding box center [462, 273] width 288 height 10
type input "**********"
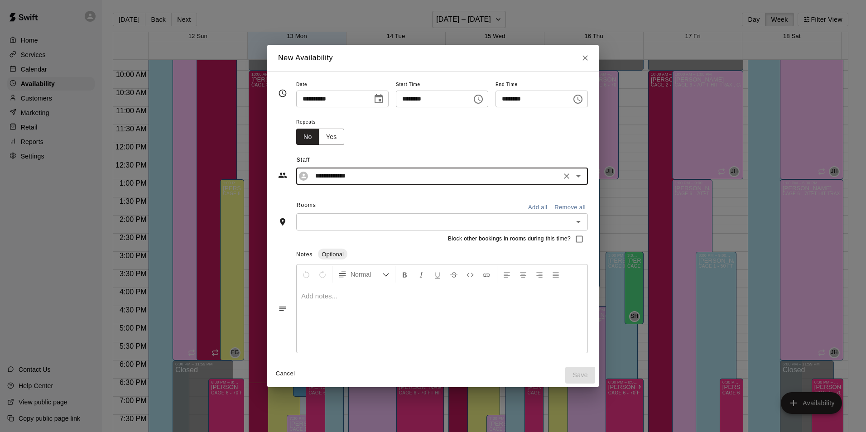
click at [410, 225] on input "text" at bounding box center [434, 221] width 271 height 11
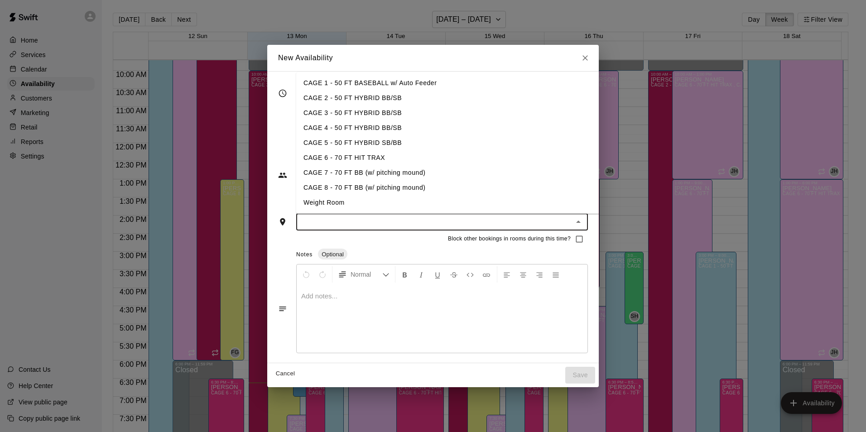
click at [405, 193] on li "CAGE 8 - 70 FT BB (w/ pitching mound)" at bounding box center [454, 187] width 317 height 15
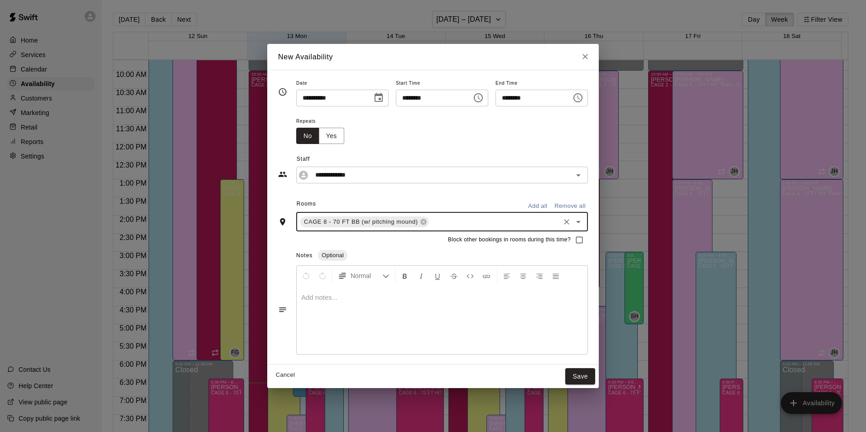
click at [472, 227] on input "text" at bounding box center [494, 221] width 128 height 11
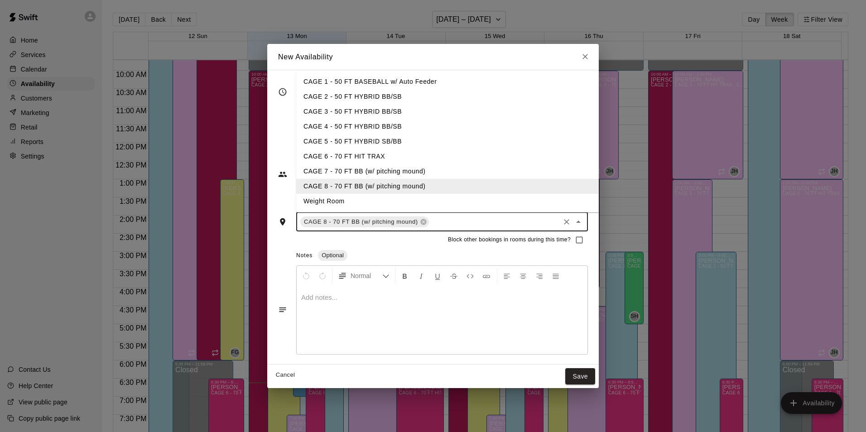
click at [456, 173] on li "CAGE 7 - 70 FT BB (w/ pitching mound)" at bounding box center [454, 171] width 317 height 15
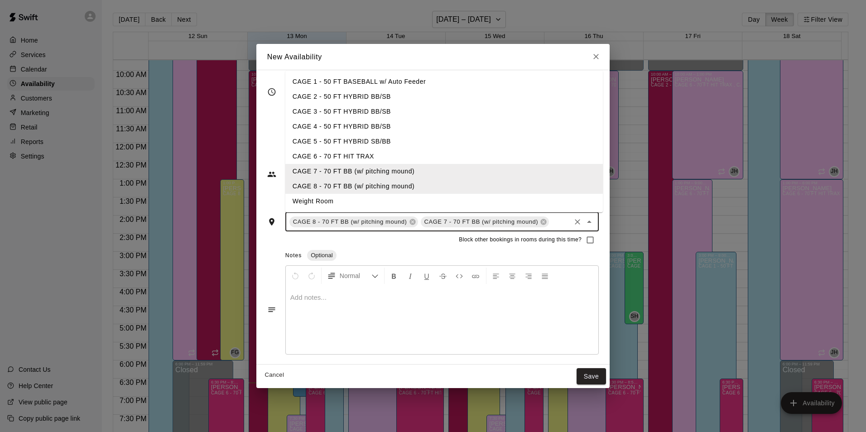
click at [550, 221] on input "text" at bounding box center [559, 221] width 19 height 11
click at [543, 163] on li "CAGE 6 - 70 FT HIT TRAX" at bounding box center [443, 156] width 317 height 15
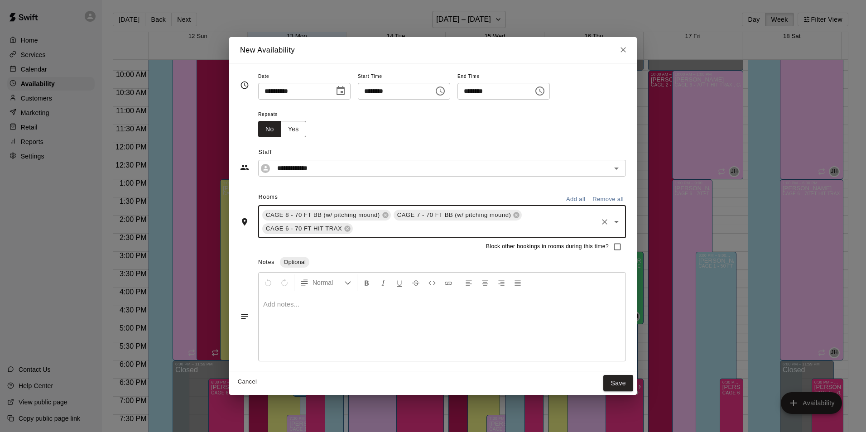
click at [622, 370] on div "**********" at bounding box center [432, 217] width 407 height 308
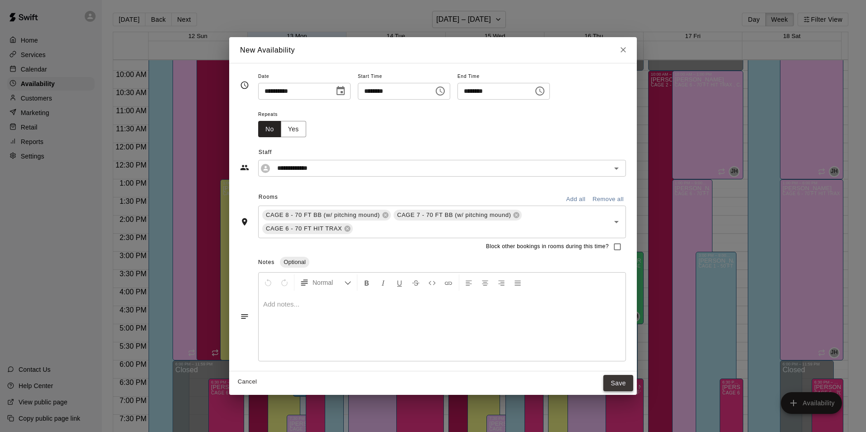
click at [624, 377] on button "Save" at bounding box center [618, 383] width 30 height 17
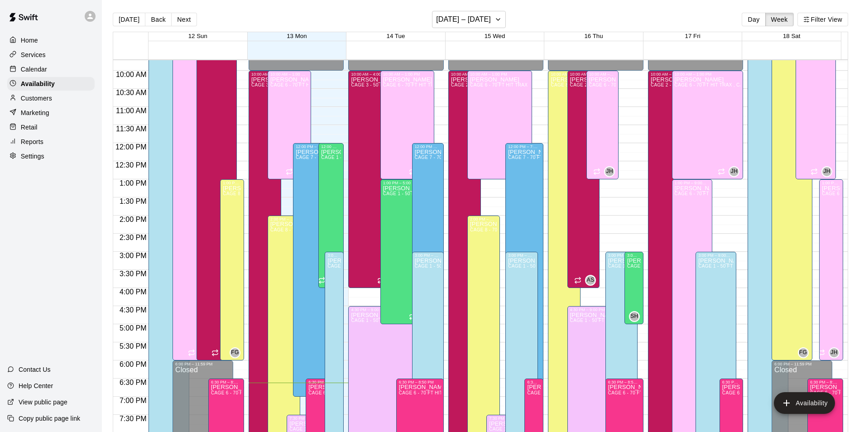
click at [41, 66] on p "Calendar" at bounding box center [34, 69] width 26 height 9
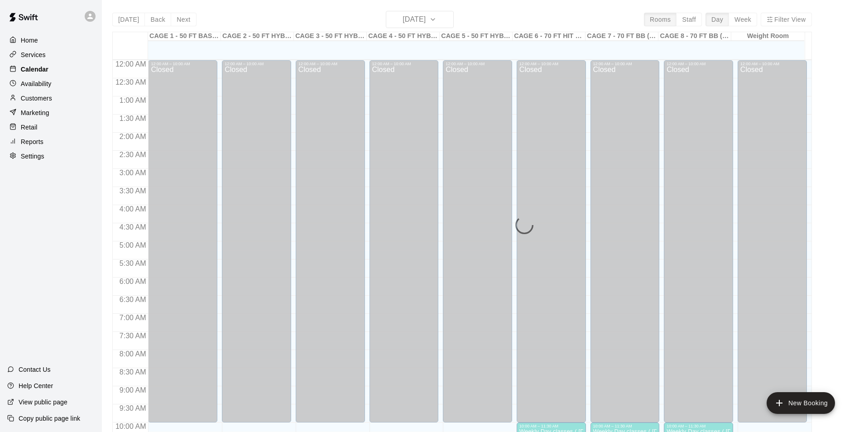
scroll to position [460, 0]
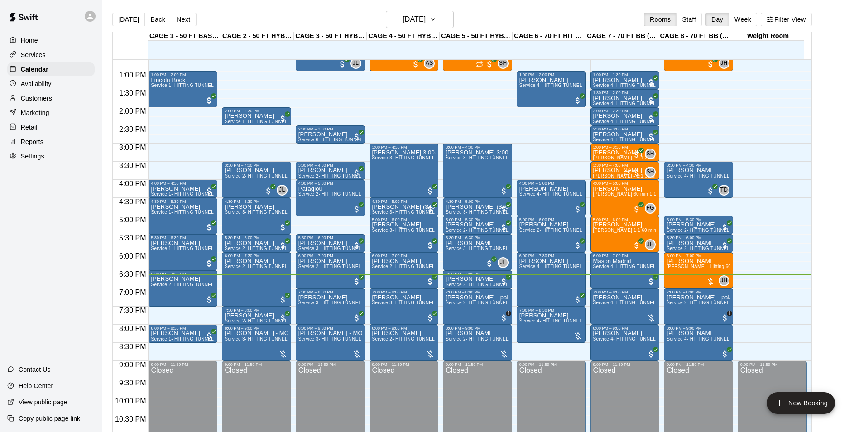
click at [60, 98] on div "Customers" at bounding box center [50, 98] width 87 height 14
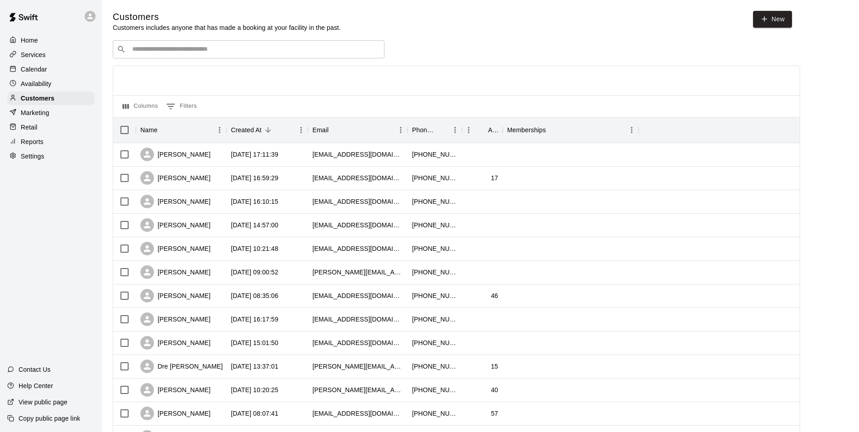
click at [51, 85] on p "Availability" at bounding box center [36, 83] width 31 height 9
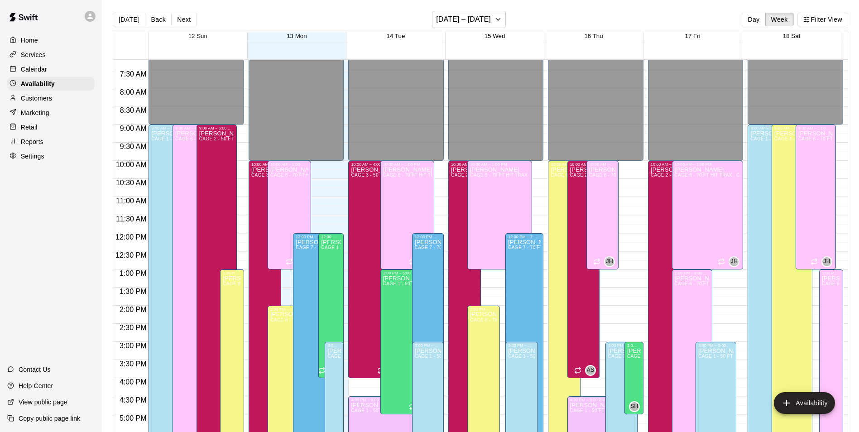
scroll to position [261, 0]
click at [774, 157] on div "Frankie Gulko CAGE 8 - 70 FT BB (w/ pitching mound) , CAGE 7 - 70 FT BB (w/ pit…" at bounding box center [791, 347] width 35 height 432
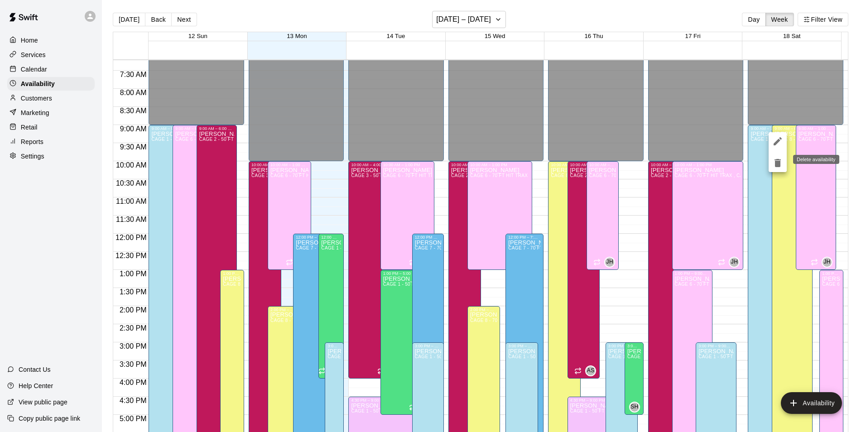
click at [772, 165] on icon "delete" at bounding box center [777, 163] width 11 height 11
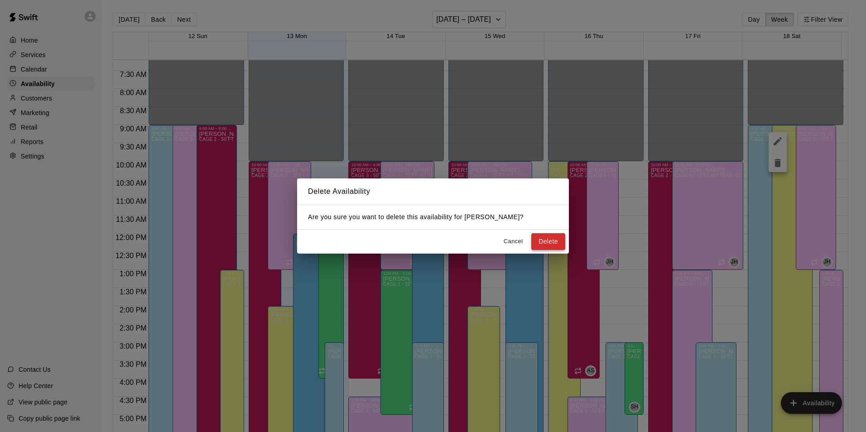
click at [554, 234] on button "Delete" at bounding box center [548, 241] width 34 height 17
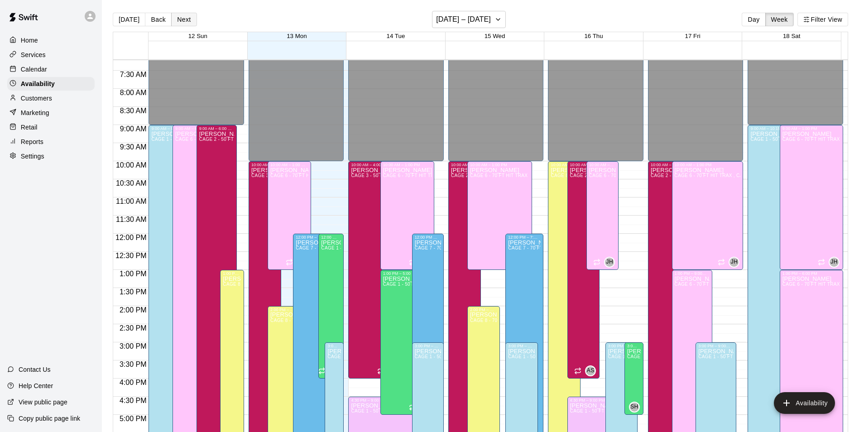
click at [181, 17] on button "Next" at bounding box center [183, 20] width 25 height 14
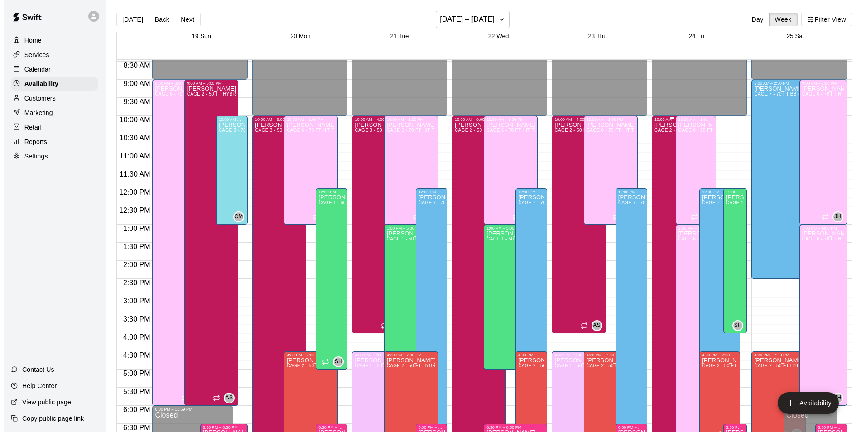
scroll to position [397, 0]
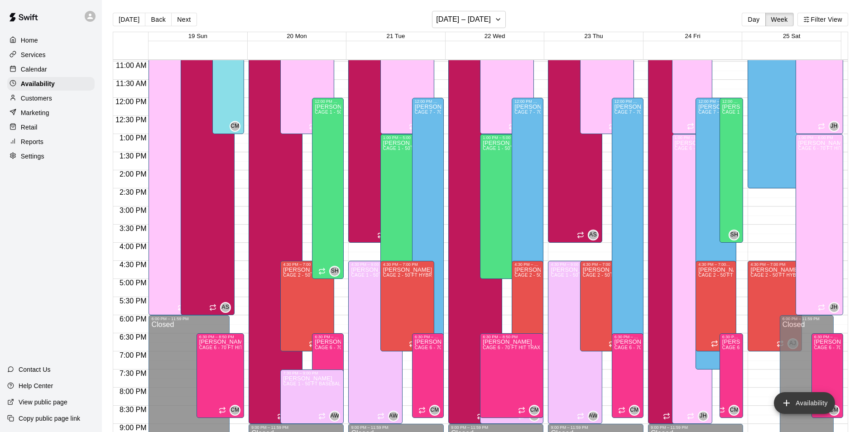
click at [818, 399] on button "Availability" at bounding box center [804, 403] width 61 height 22
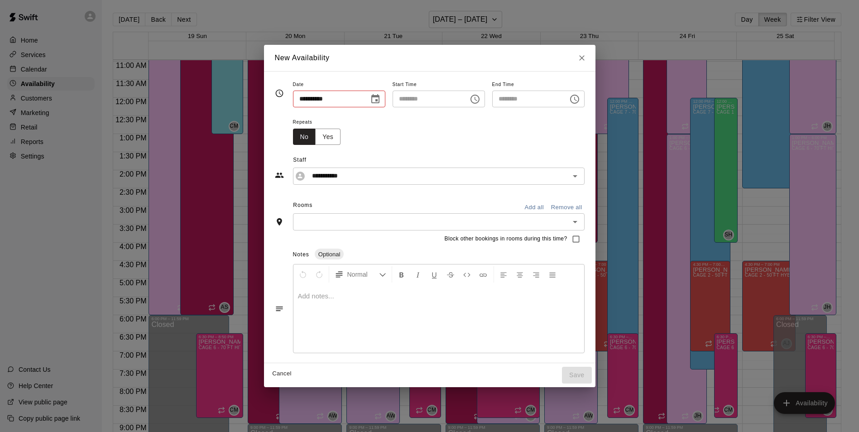
type input "**********"
type input "********"
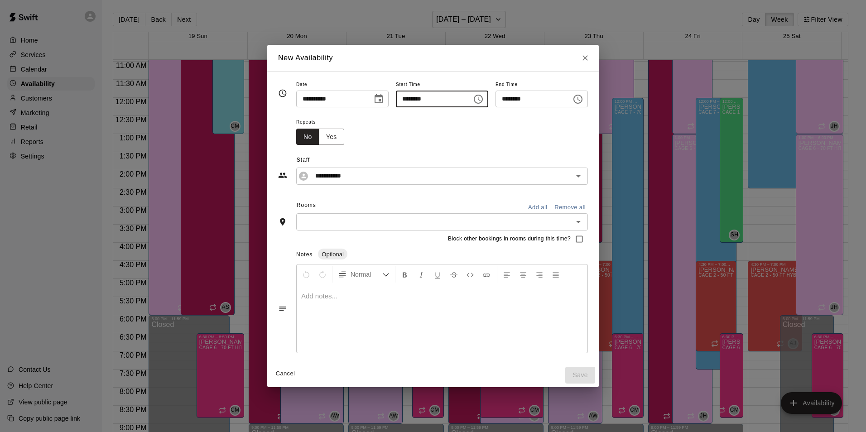
click at [402, 100] on input "********" at bounding box center [431, 99] width 70 height 17
click at [396, 97] on input "********" at bounding box center [431, 99] width 70 height 17
type input "********"
click at [511, 101] on input "********" at bounding box center [530, 99] width 70 height 17
type input "********"
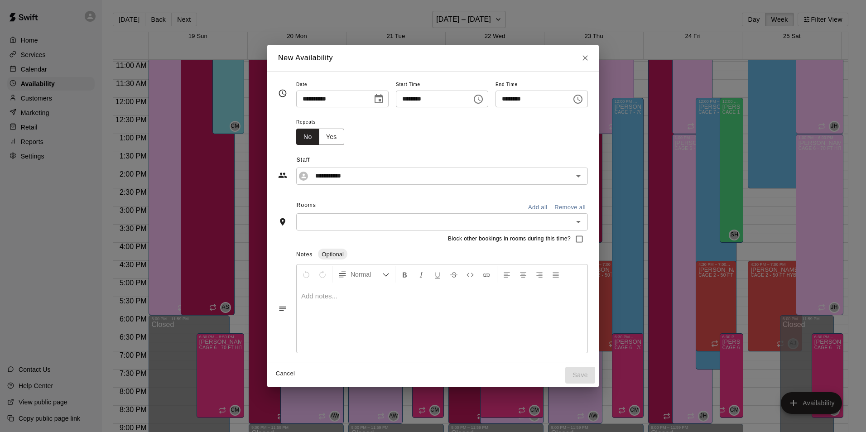
click at [495, 131] on div "Repeats No Yes" at bounding box center [442, 130] width 292 height 29
click at [368, 179] on input "**********" at bounding box center [434, 175] width 247 height 11
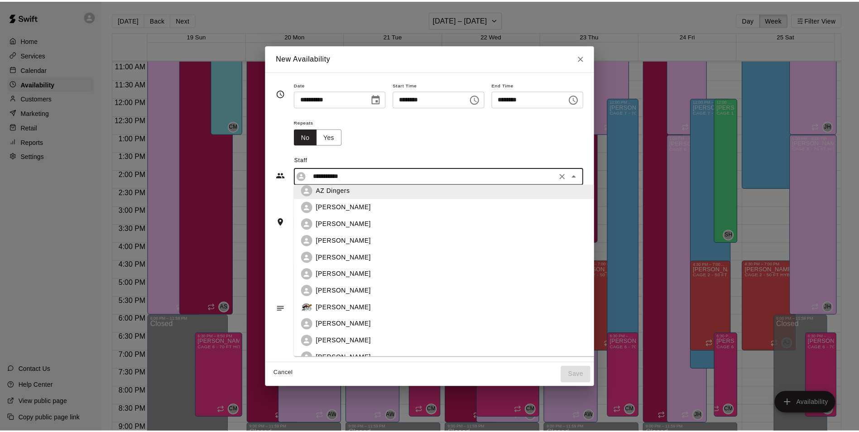
scroll to position [91, 0]
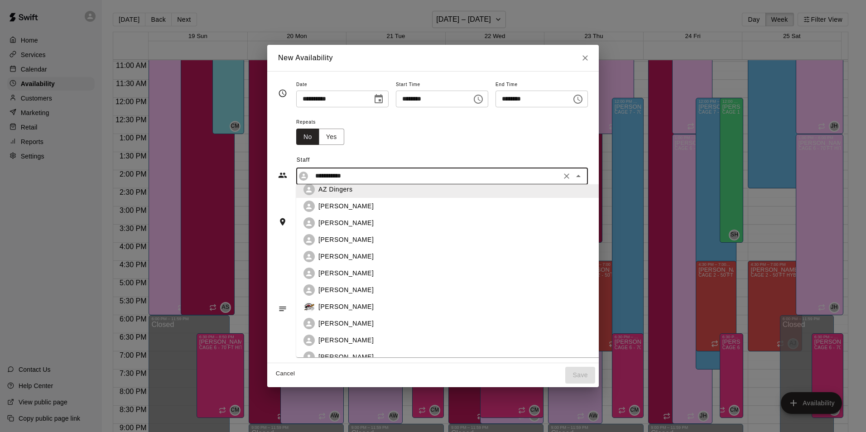
click at [358, 268] on div "Frankie Gulko" at bounding box center [454, 273] width 303 height 11
type input "**********"
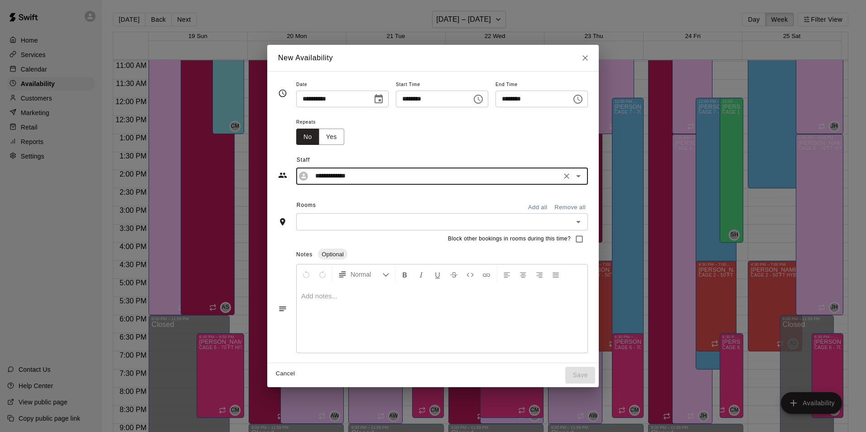
click at [357, 214] on div "​" at bounding box center [442, 221] width 292 height 17
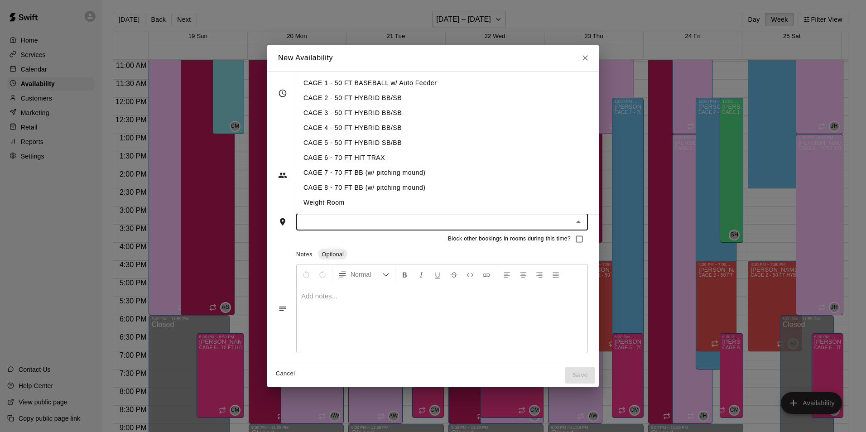
click at [397, 193] on li "CAGE 8 - 70 FT BB (w/ pitching mound)" at bounding box center [454, 187] width 317 height 15
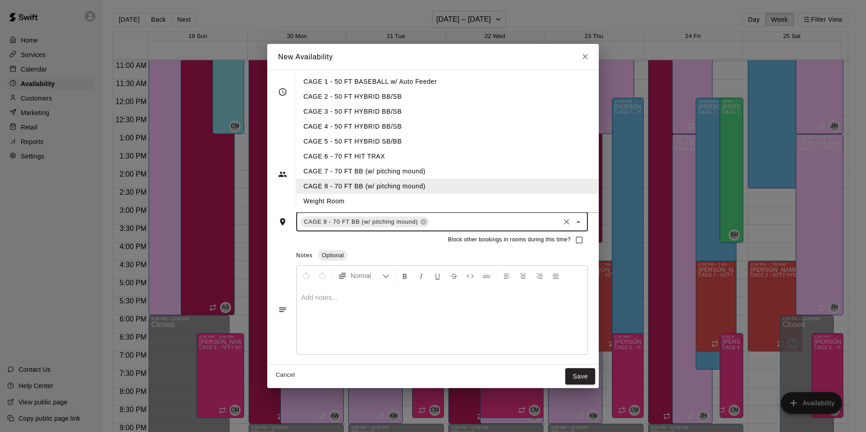
click at [487, 224] on input "text" at bounding box center [494, 221] width 128 height 11
click at [471, 177] on li "CAGE 7 - 70 FT BB (w/ pitching mound)" at bounding box center [454, 171] width 317 height 15
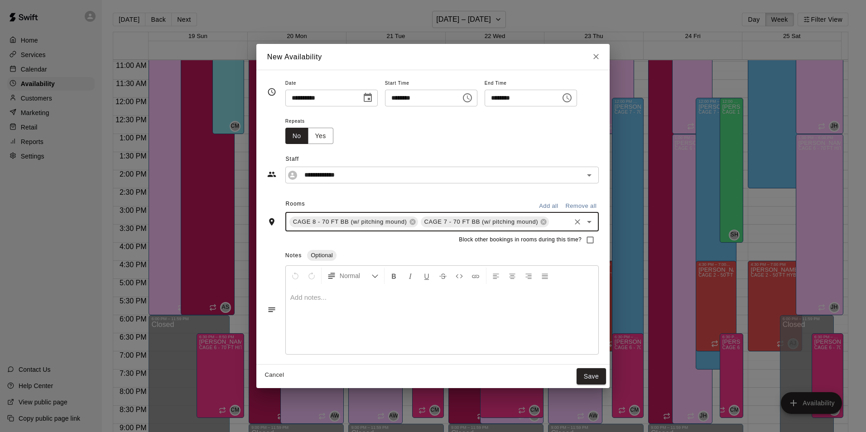
click at [554, 221] on input "text" at bounding box center [559, 221] width 19 height 11
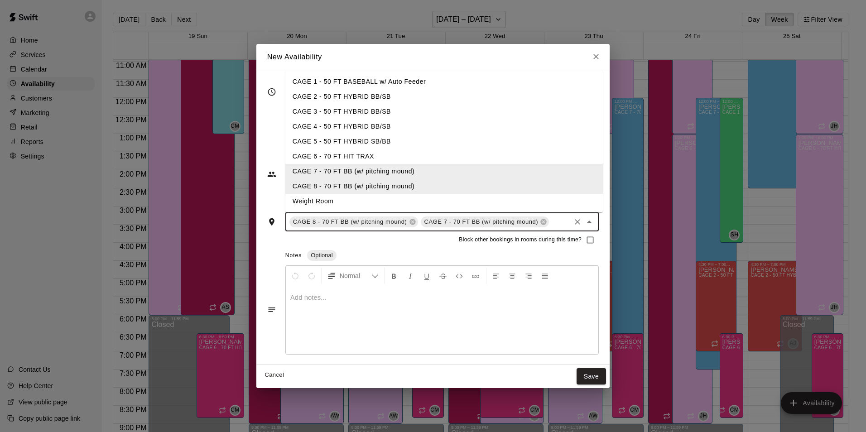
click at [491, 159] on li "CAGE 6 - 70 FT HIT TRAX" at bounding box center [443, 156] width 317 height 15
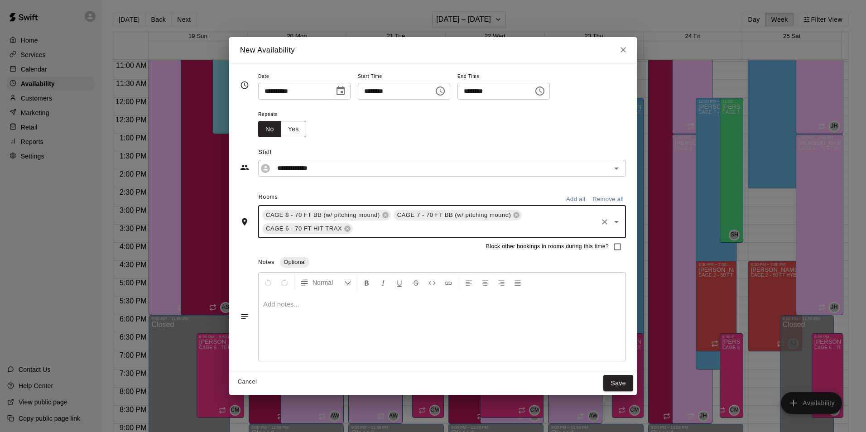
click at [610, 382] on button "Save" at bounding box center [618, 383] width 30 height 17
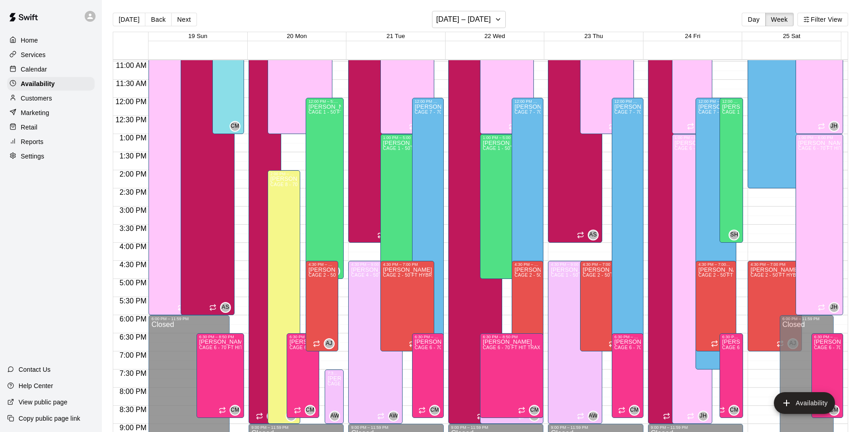
click at [387, 38] on span "21 Tue" at bounding box center [396, 36] width 19 height 7
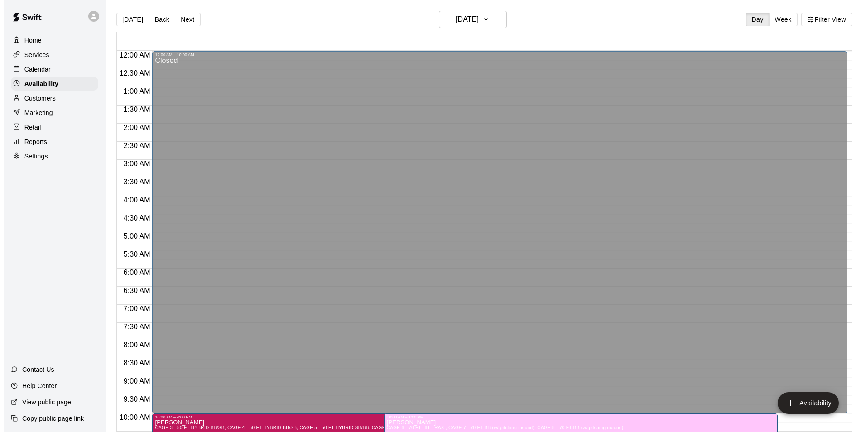
scroll to position [478, 0]
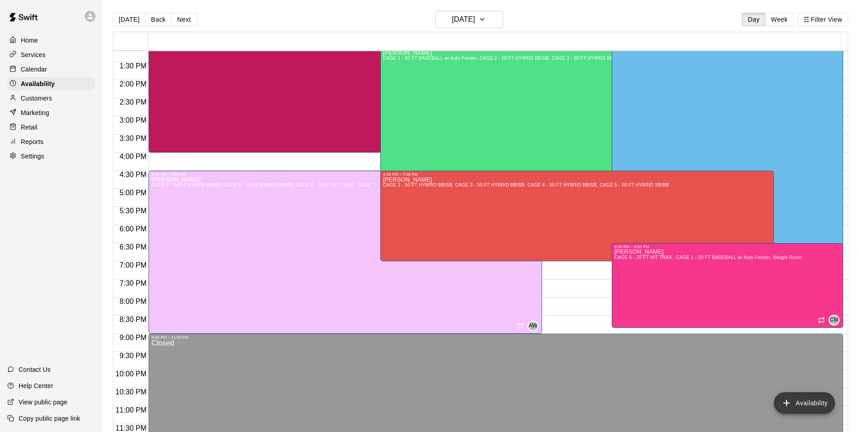
click at [790, 393] on button "Availability" at bounding box center [804, 403] width 61 height 22
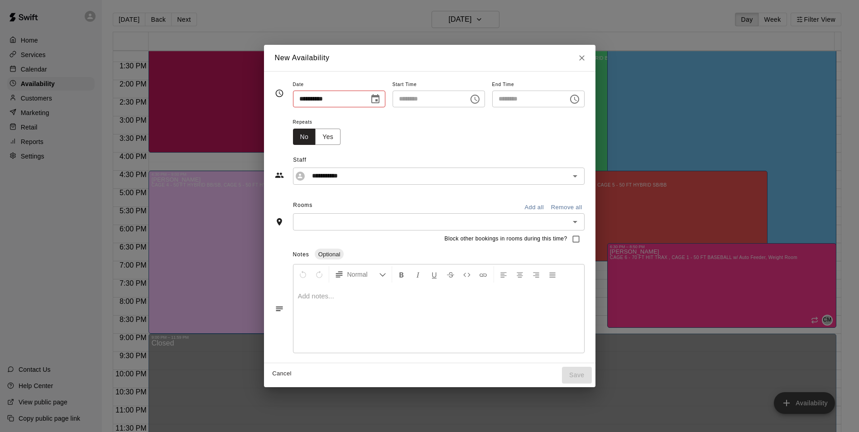
type input "**********"
type input "********"
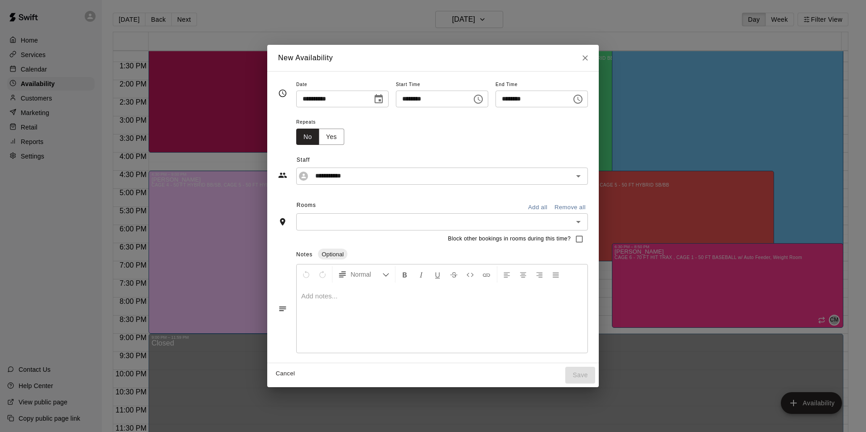
click at [399, 101] on input "********" at bounding box center [431, 99] width 70 height 17
type input "********"
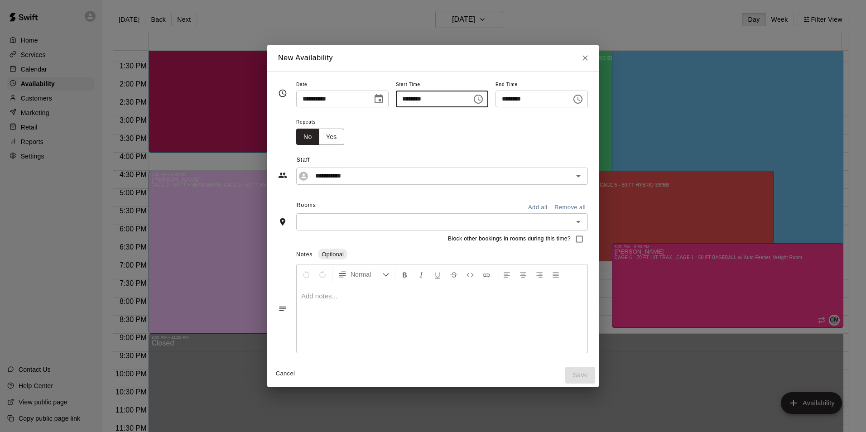
type input "********"
click at [583, 100] on icon "Choose time, selected time is 10:30 AM" at bounding box center [577, 99] width 11 height 11
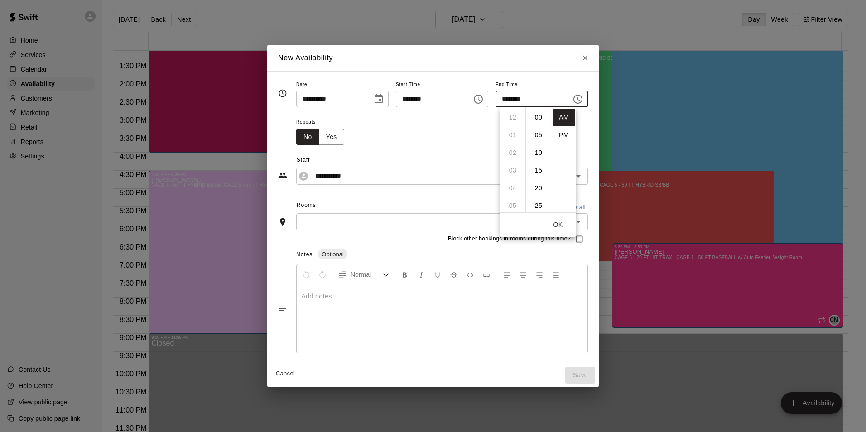
scroll to position [106, 0]
click at [566, 133] on li "PM" at bounding box center [564, 135] width 22 height 17
click at [511, 96] on input "********" at bounding box center [530, 99] width 70 height 17
type input "********"
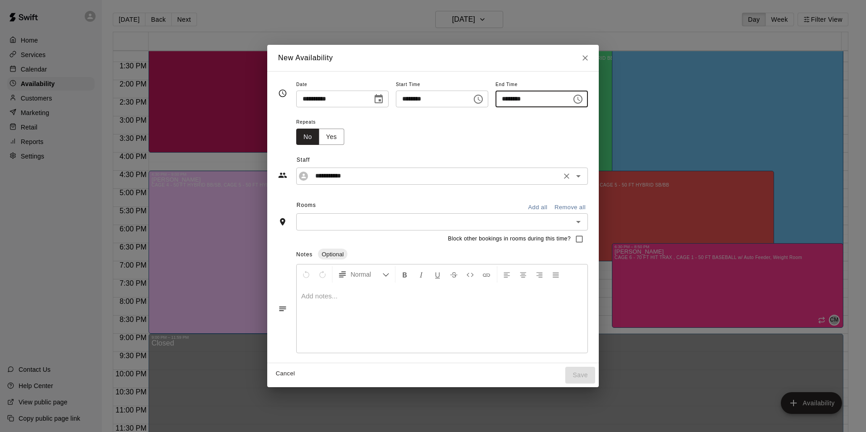
click at [399, 170] on input "**********" at bounding box center [434, 175] width 247 height 11
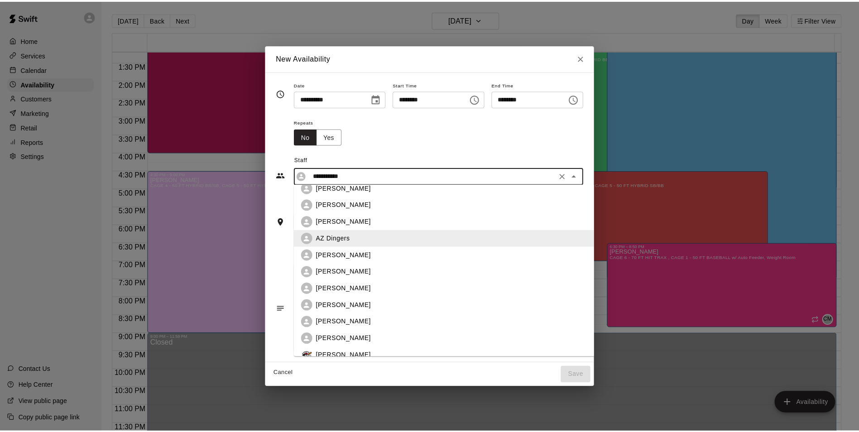
scroll to position [91, 0]
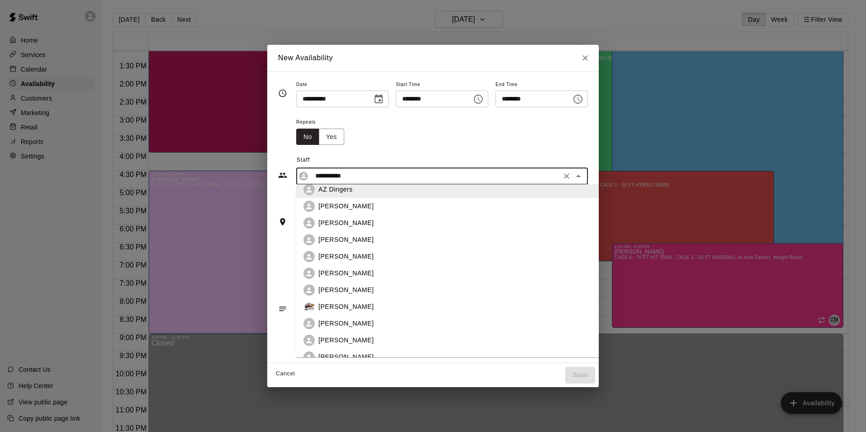
click at [366, 266] on li "Frankie Gulko" at bounding box center [454, 273] width 317 height 17
type input "**********"
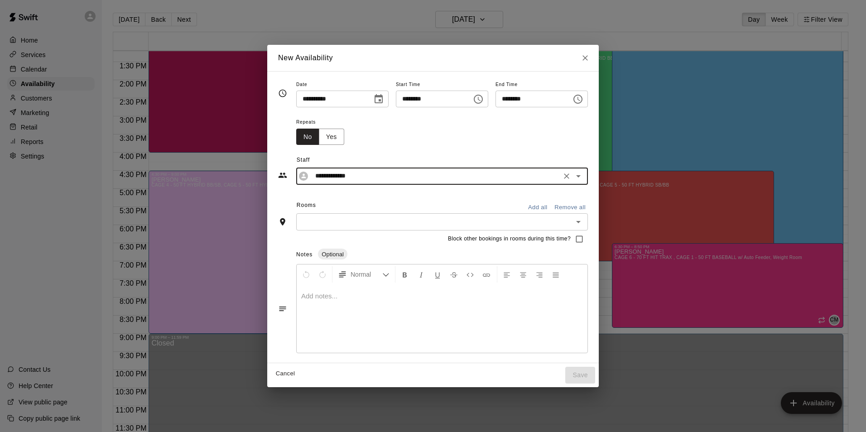
click at [362, 214] on div "​" at bounding box center [442, 221] width 292 height 17
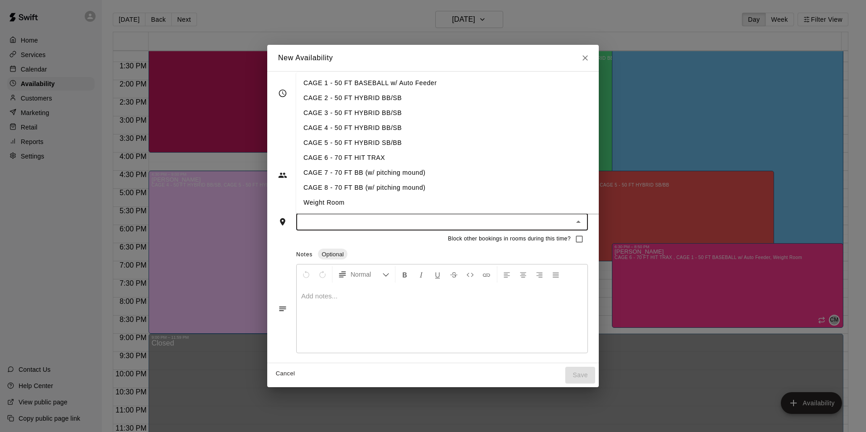
click at [398, 178] on li "CAGE 7 - 70 FT BB (w/ pitching mound)" at bounding box center [454, 172] width 317 height 15
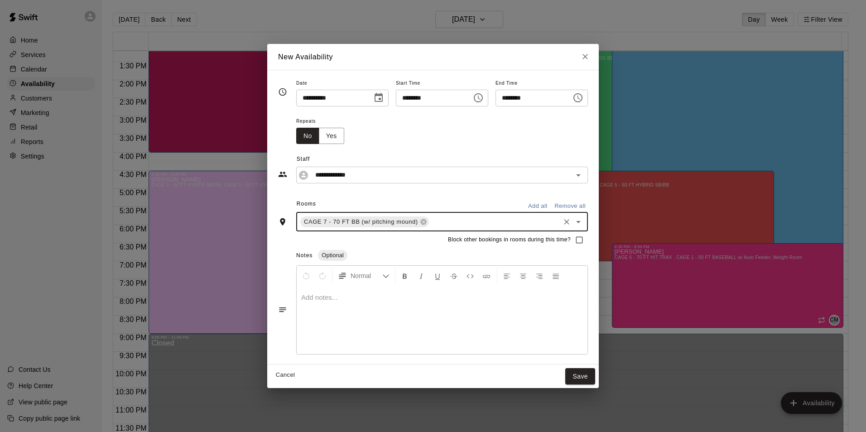
click at [435, 215] on div "CAGE 7 - 70 FT BB (w/ pitching mound) ​" at bounding box center [442, 221] width 292 height 19
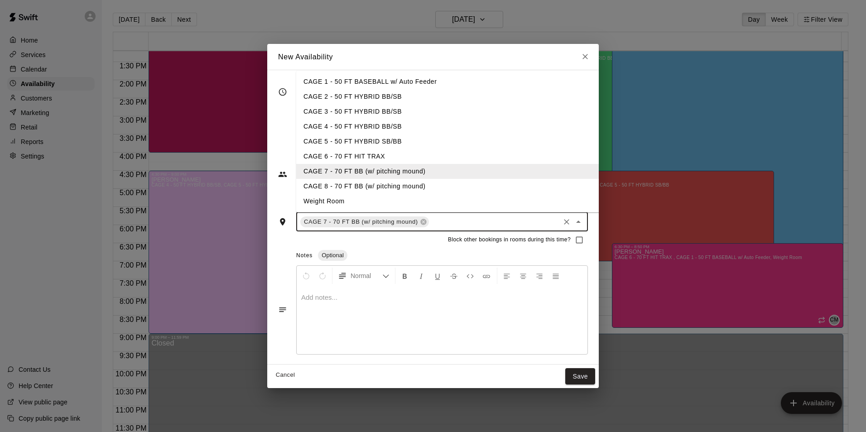
click at [441, 182] on li "CAGE 8 - 70 FT BB (w/ pitching mound)" at bounding box center [454, 186] width 317 height 15
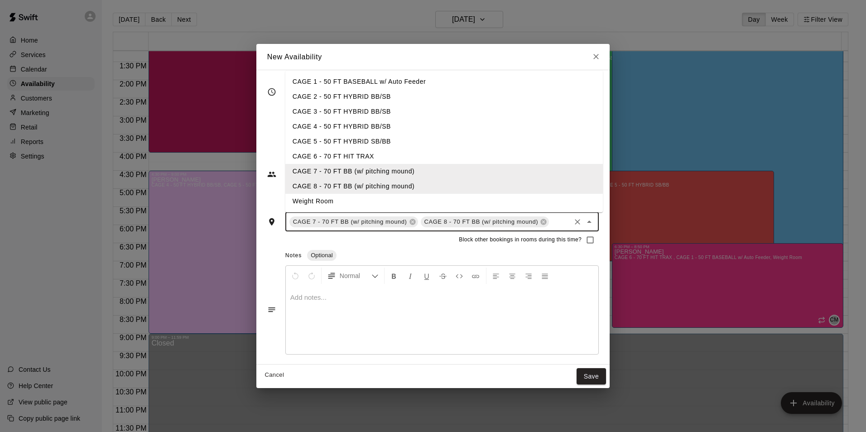
click at [556, 219] on input "text" at bounding box center [559, 221] width 19 height 11
click at [506, 160] on li "CAGE 6 - 70 FT HIT TRAX" at bounding box center [443, 156] width 317 height 15
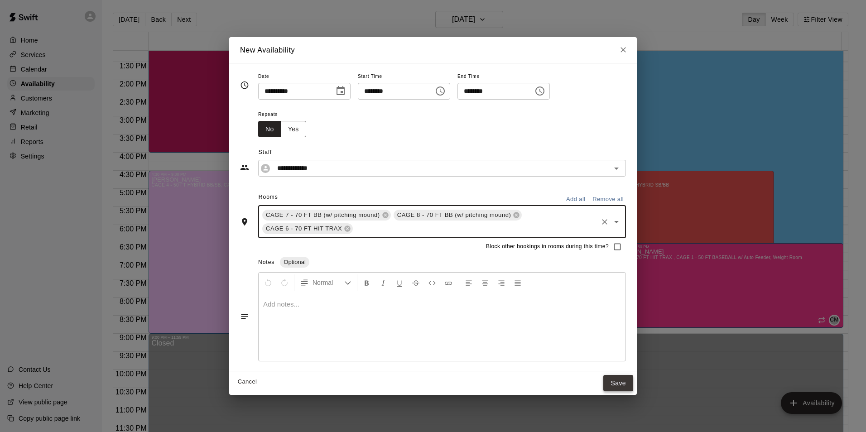
click at [618, 375] on button "Save" at bounding box center [618, 383] width 30 height 17
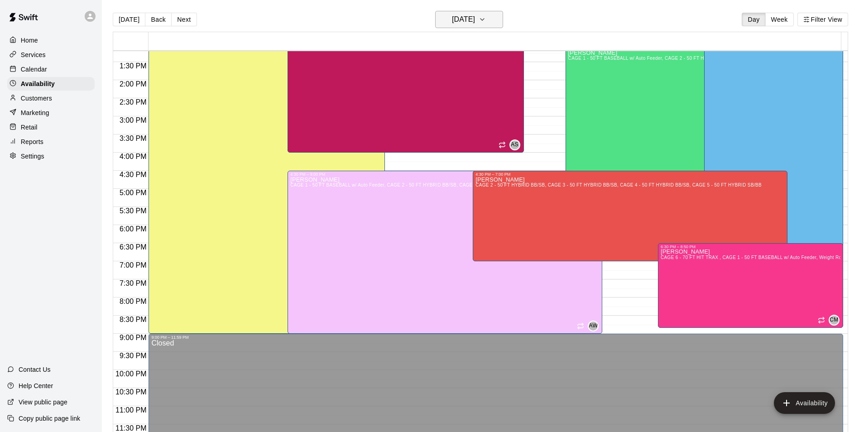
click at [475, 16] on h6 "Tuesday Oct 21" at bounding box center [463, 19] width 23 height 13
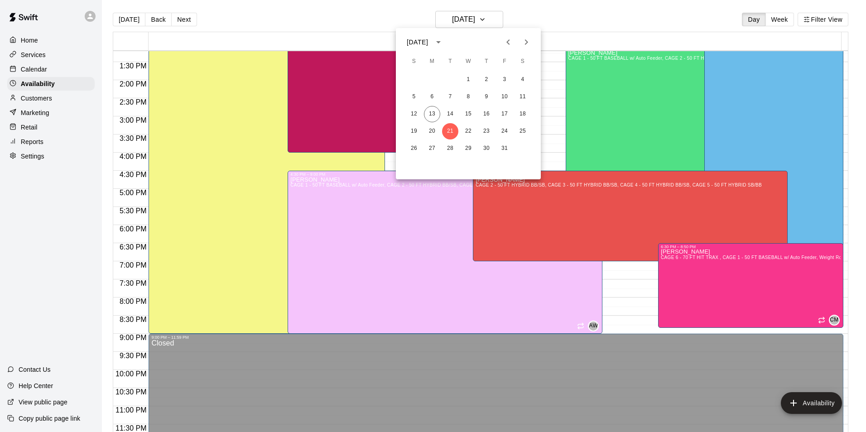
click at [317, 2] on div at bounding box center [433, 216] width 866 height 432
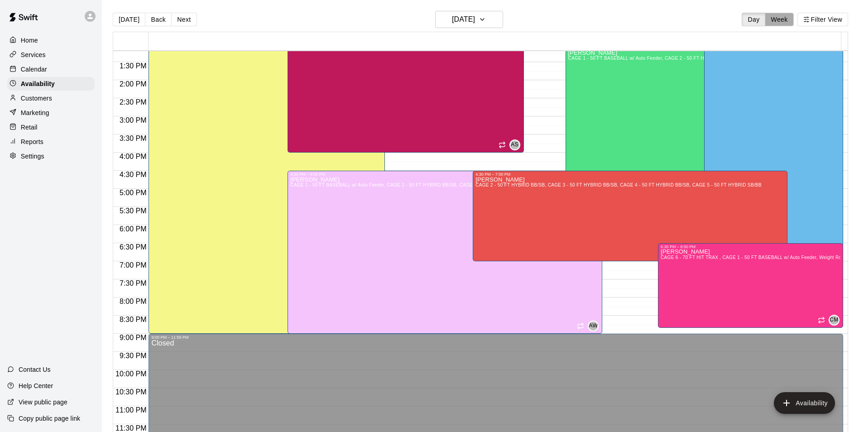
click at [775, 19] on button "Week" at bounding box center [779, 20] width 29 height 14
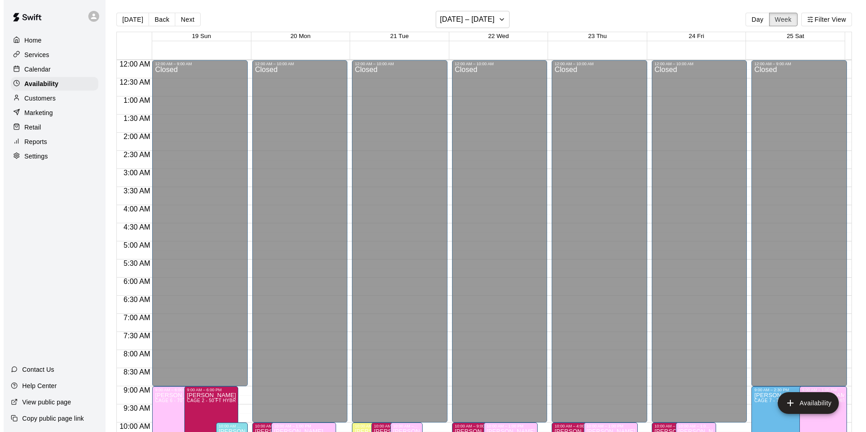
scroll to position [488, 0]
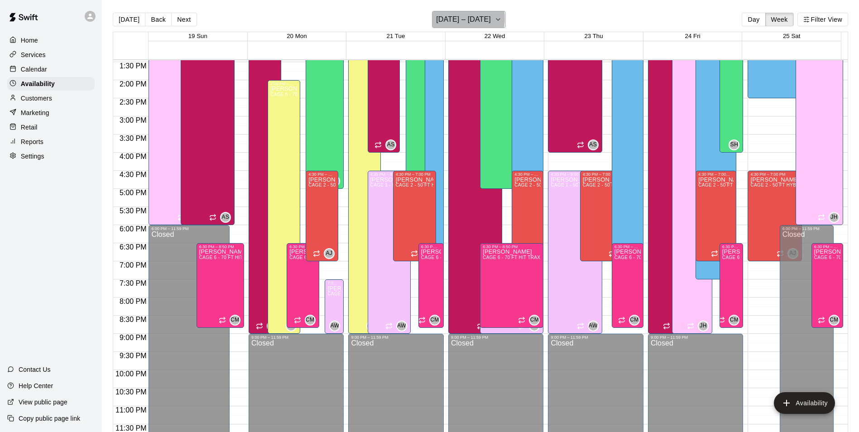
click at [454, 19] on h6 "October 19 – 25" at bounding box center [463, 19] width 55 height 13
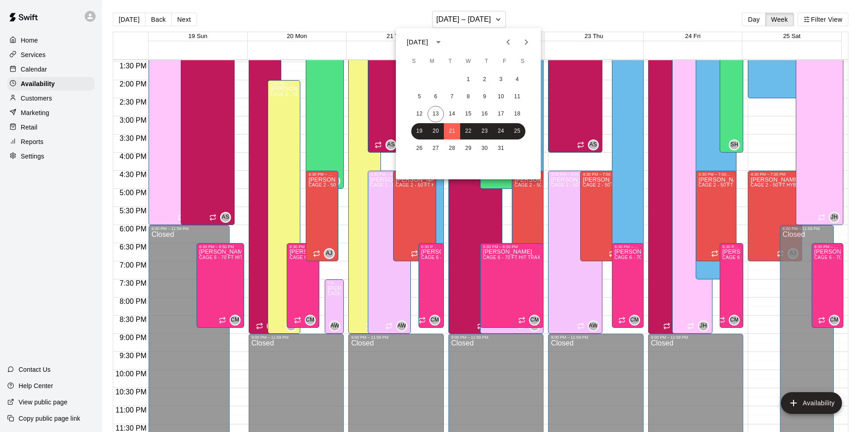
click at [584, 14] on div at bounding box center [433, 216] width 866 height 432
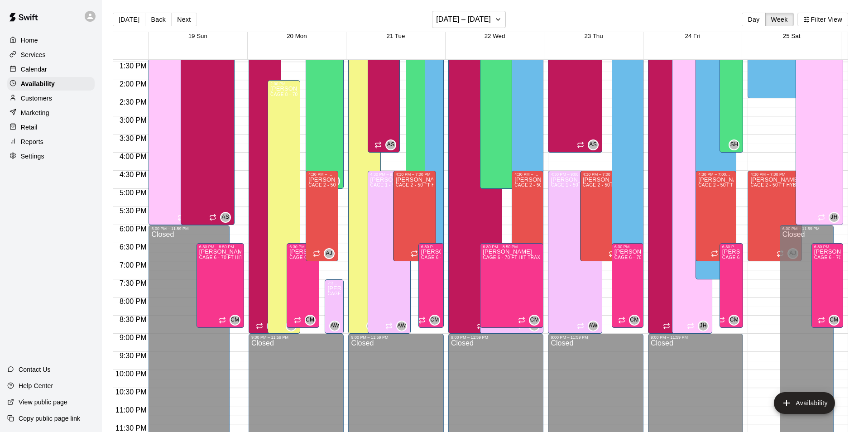
click at [709, 44] on div at bounding box center [494, 45] width 692 height 9
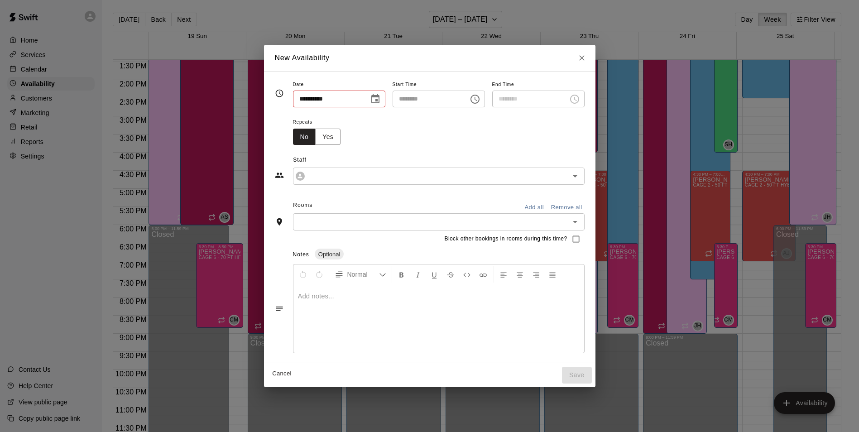
type input "**********"
type input "********"
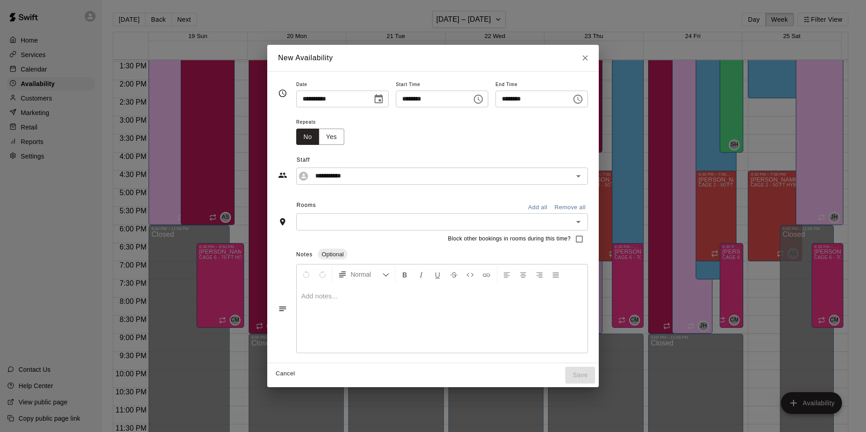
click at [589, 54] on icon "Close" at bounding box center [584, 57] width 9 height 9
type input "**********"
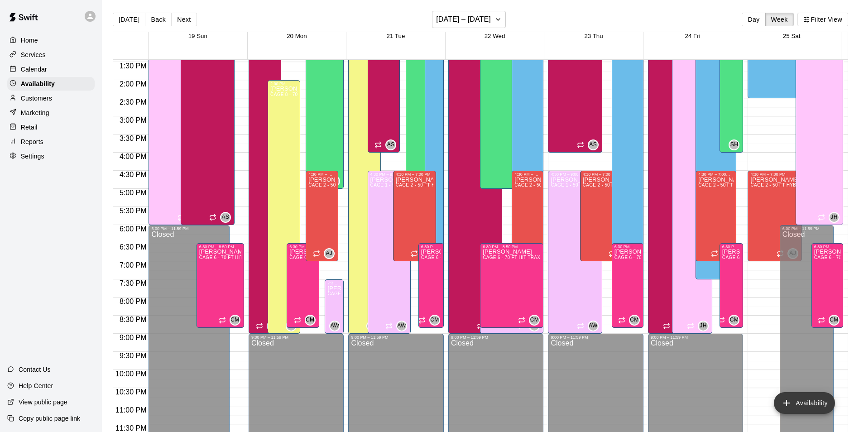
click at [801, 398] on button "Availability" at bounding box center [804, 403] width 61 height 22
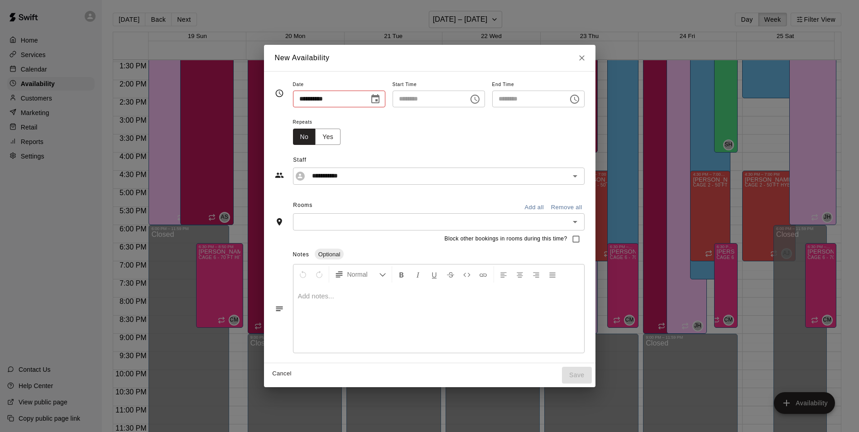
type input "**********"
type input "********"
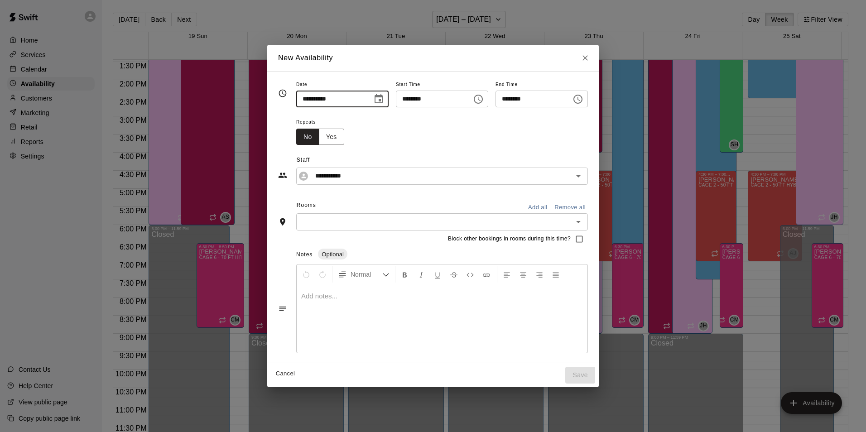
click at [305, 105] on input "**********" at bounding box center [331, 99] width 70 height 17
type input "**********"
click at [401, 98] on input "********" at bounding box center [431, 99] width 70 height 17
type input "********"
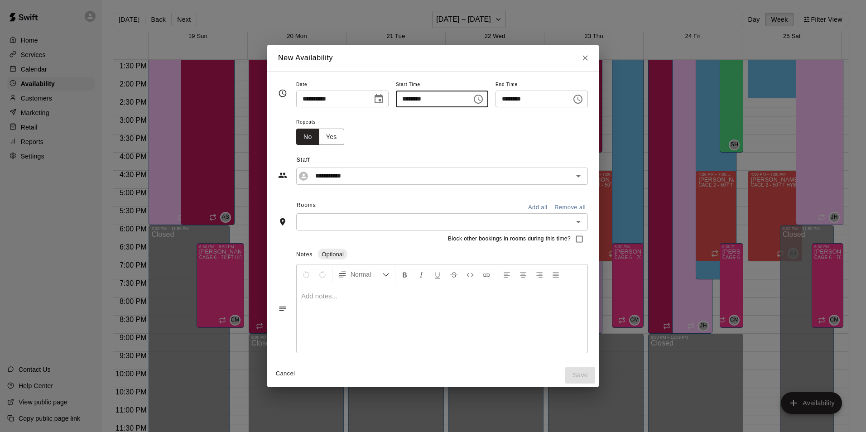
click at [483, 101] on icon "Choose time, selected time is 2:00 AM" at bounding box center [478, 99] width 11 height 11
click at [449, 133] on li "PM" at bounding box center [456, 135] width 22 height 17
type input "********"
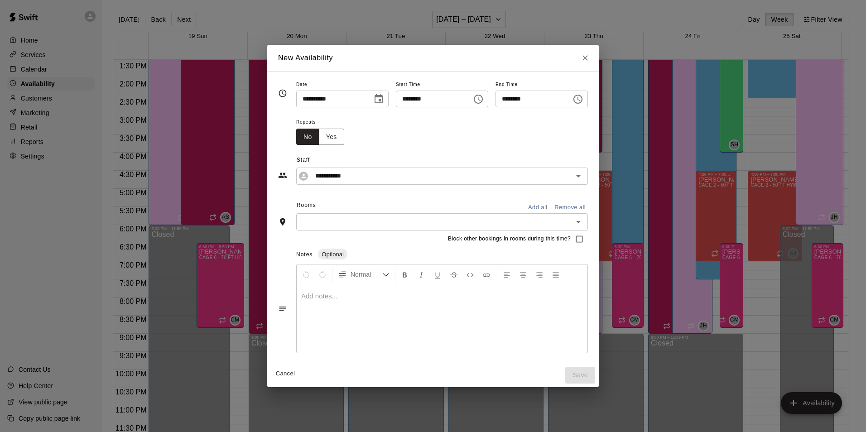
click at [508, 101] on input "********" at bounding box center [530, 99] width 70 height 17
type input "********"
click at [534, 122] on div "Repeats No Yes" at bounding box center [442, 130] width 292 height 29
click at [430, 177] on input "**********" at bounding box center [434, 175] width 247 height 11
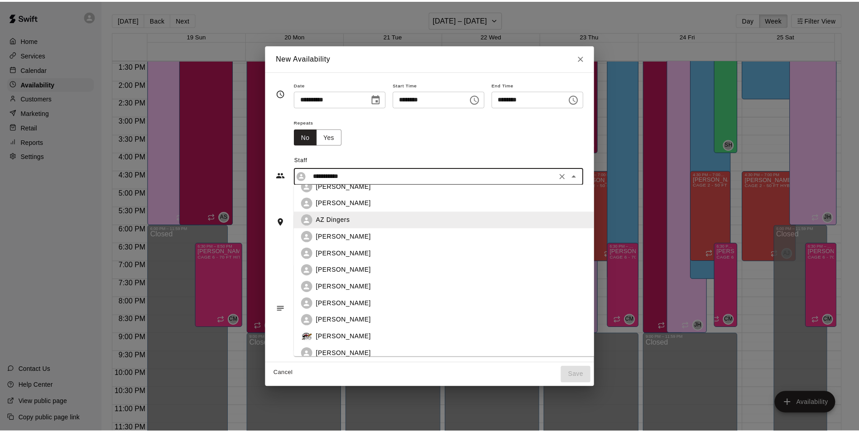
scroll to position [136, 0]
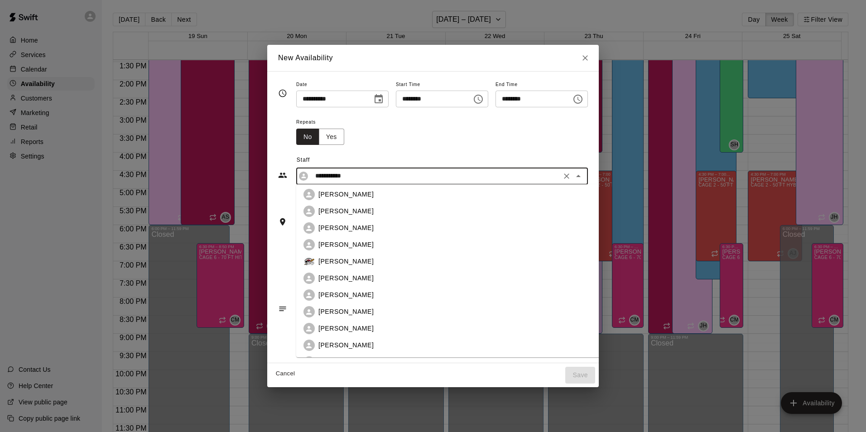
click at [373, 228] on div "Frankie Gulko" at bounding box center [462, 228] width 288 height 10
type input "**********"
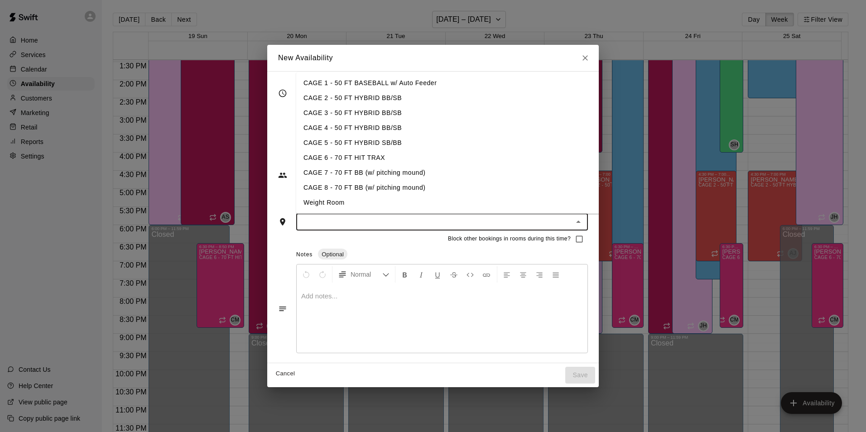
click at [364, 218] on input "text" at bounding box center [434, 221] width 271 height 11
click at [395, 191] on li "CAGE 8 - 70 FT BB (w/ pitching mound)" at bounding box center [454, 187] width 317 height 15
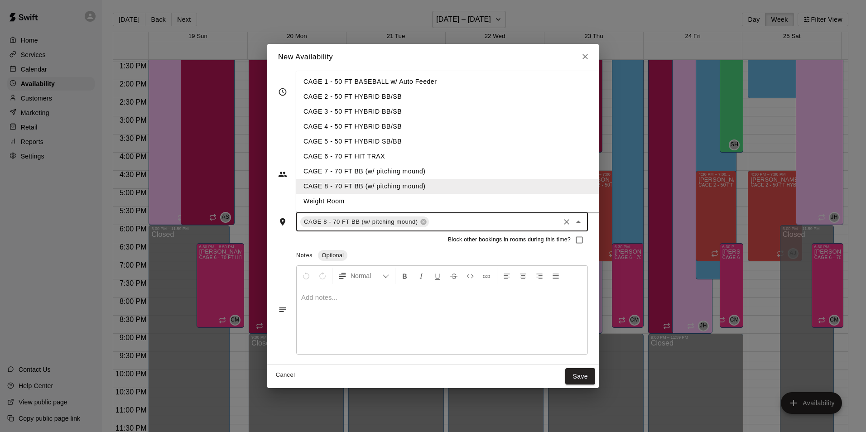
click at [436, 221] on input "text" at bounding box center [494, 221] width 128 height 11
click at [455, 176] on li "CAGE 7 - 70 FT BB (w/ pitching mound)" at bounding box center [454, 171] width 317 height 15
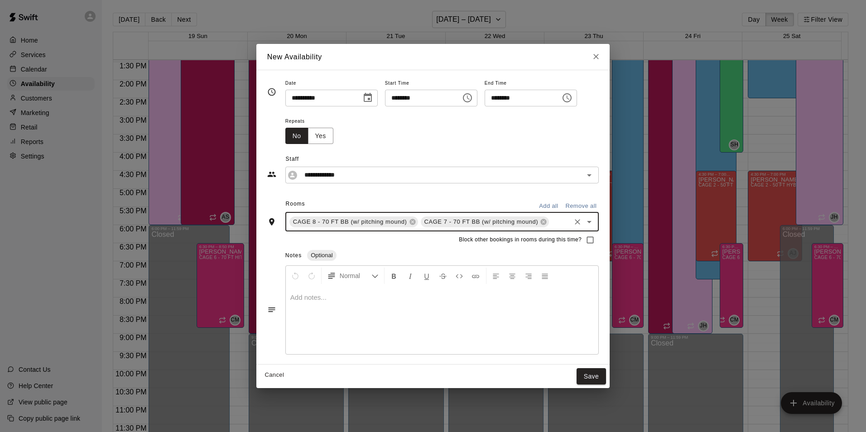
click at [559, 218] on input "text" at bounding box center [559, 221] width 19 height 11
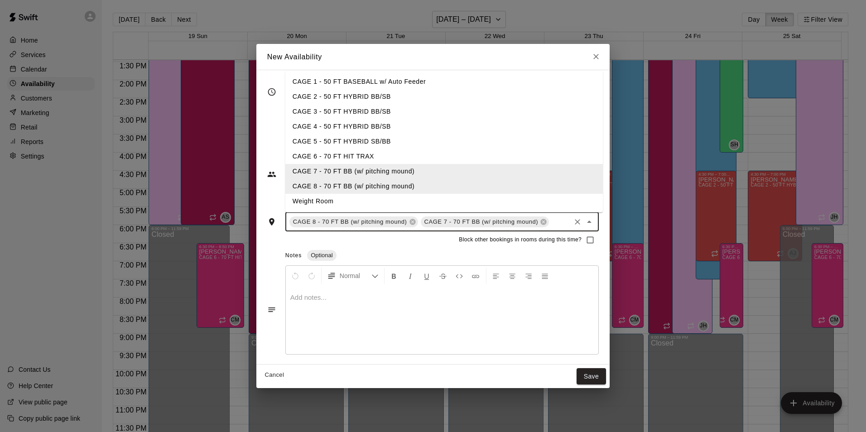
click at [503, 155] on li "CAGE 6 - 70 FT HIT TRAX" at bounding box center [443, 156] width 317 height 15
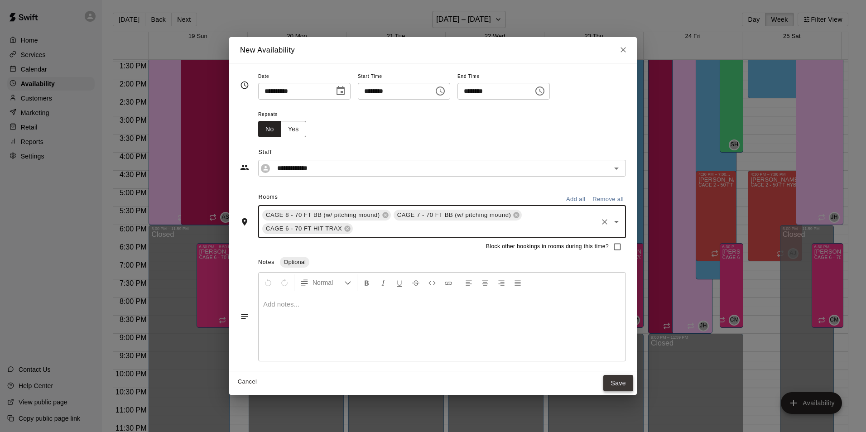
click at [605, 375] on button "Save" at bounding box center [618, 383] width 30 height 17
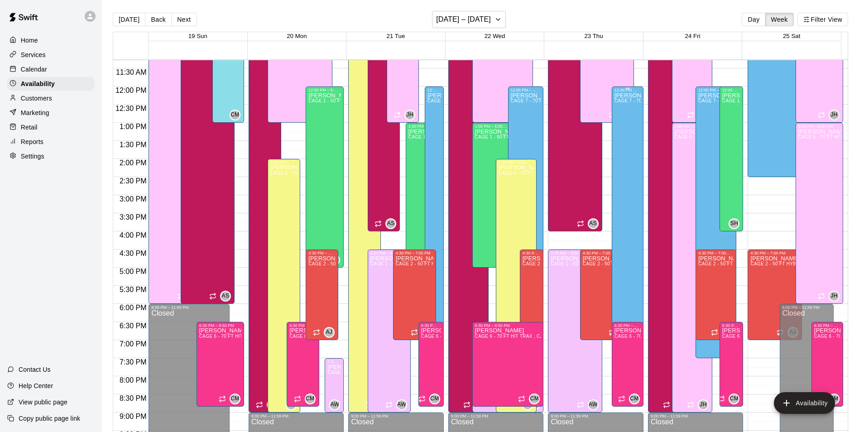
scroll to position [352, 0]
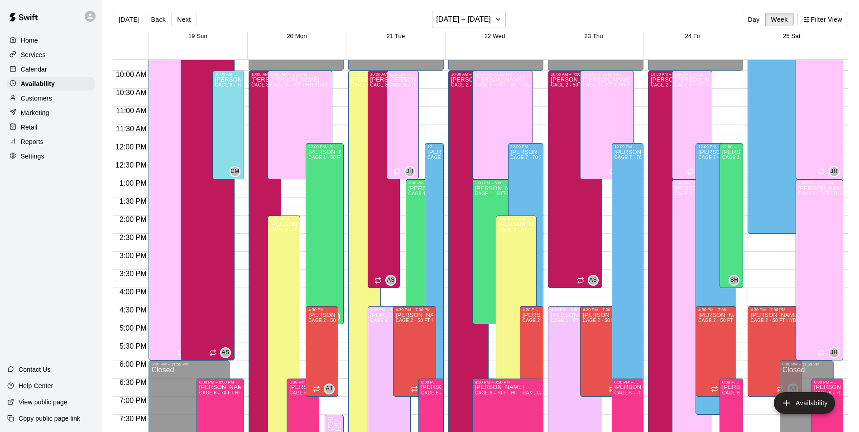
click at [57, 49] on div "Services" at bounding box center [50, 55] width 87 height 14
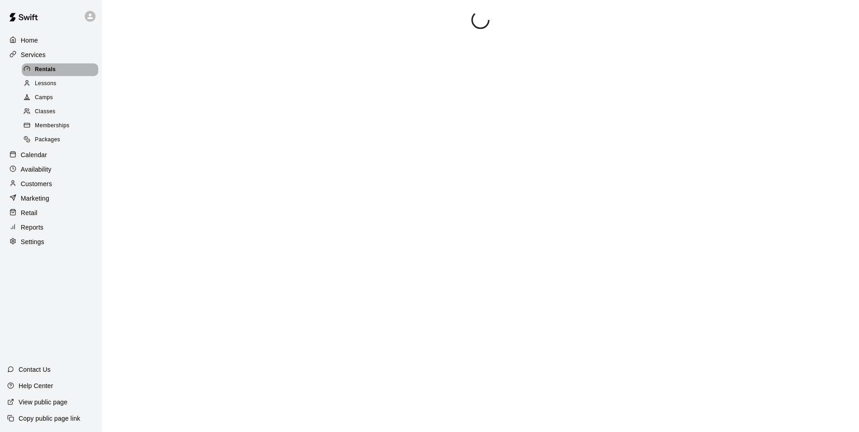
click at [57, 73] on div "Rentals" at bounding box center [60, 69] width 77 height 13
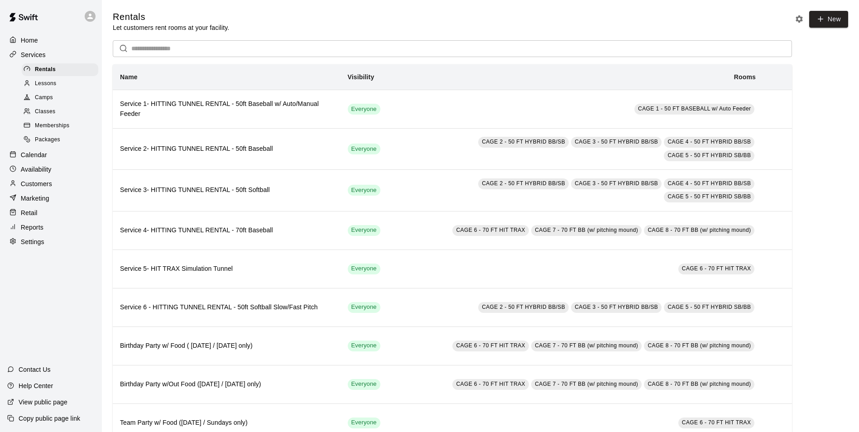
click at [66, 158] on div "Calendar" at bounding box center [50, 155] width 87 height 14
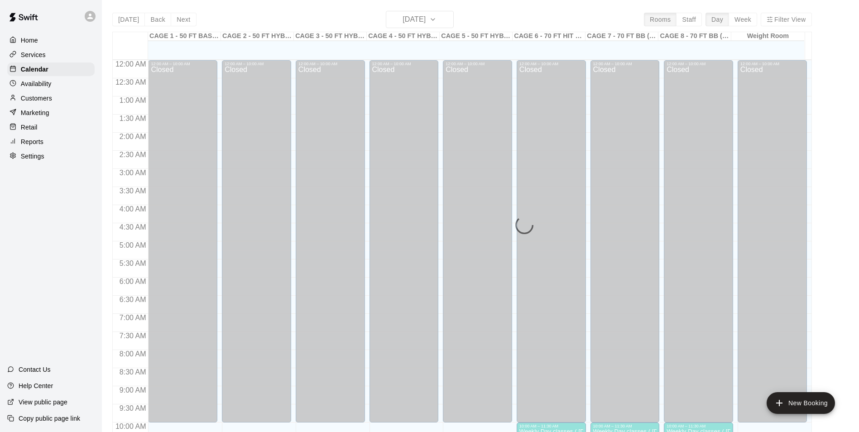
scroll to position [460, 0]
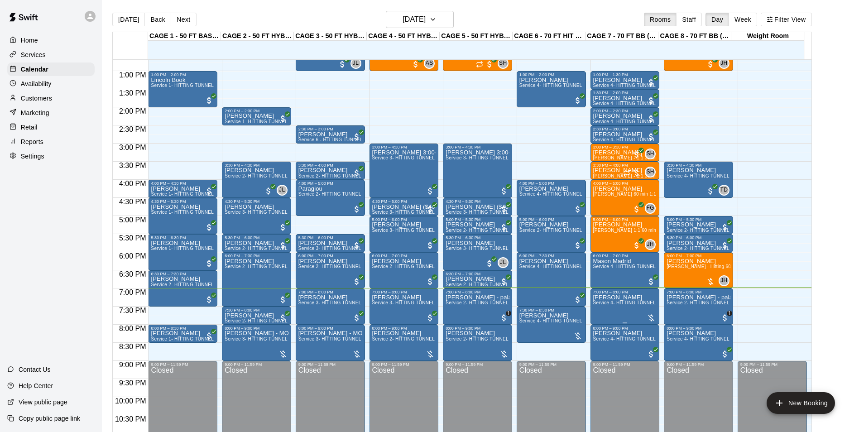
click at [625, 302] on span "Service 4- HITTING TUNNEL RENTAL - 70ft Baseball" at bounding box center [650, 302] width 115 height 5
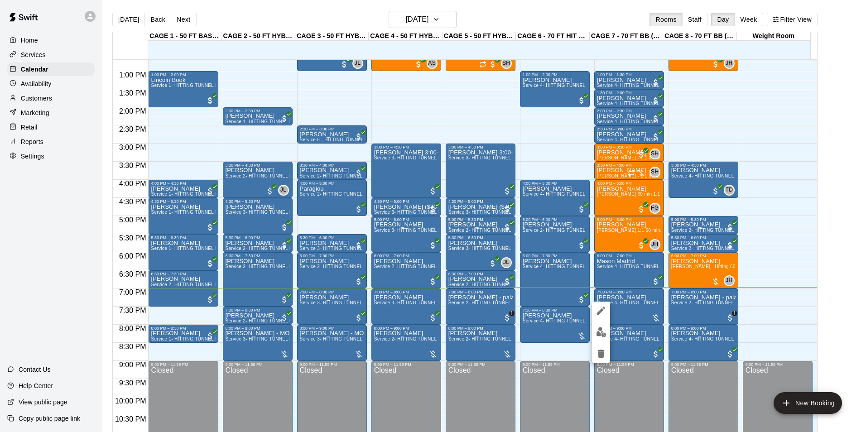
click at [850, 183] on div at bounding box center [433, 216] width 866 height 432
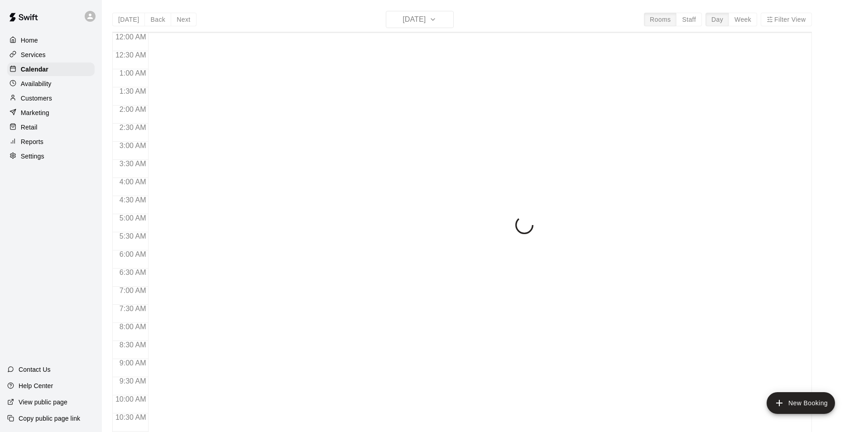
scroll to position [460, 0]
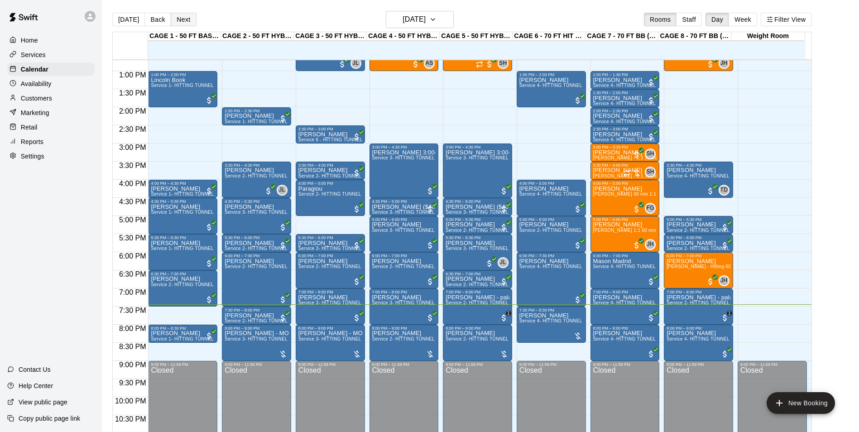
click at [193, 20] on button "Next" at bounding box center [183, 20] width 25 height 14
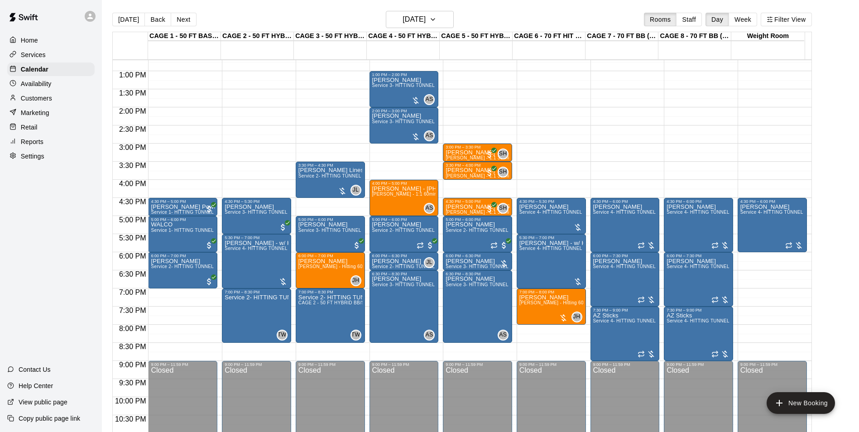
drag, startPoint x: 153, startPoint y: 15, endPoint x: 191, endPoint y: 4, distance: 39.4
click at [153, 15] on button "Back" at bounding box center [157, 20] width 27 height 14
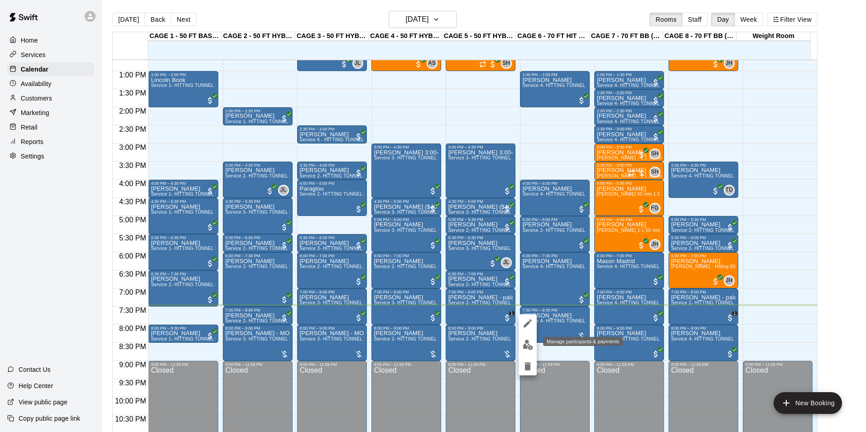
click at [531, 336] on button "edit" at bounding box center [527, 345] width 18 height 18
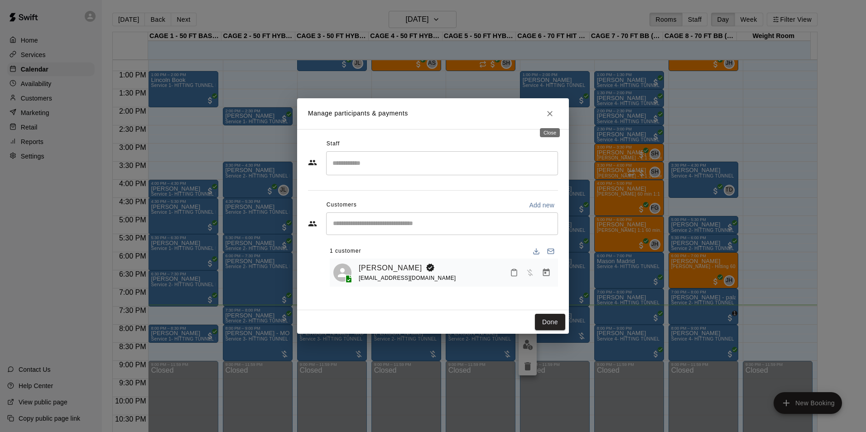
click at [552, 117] on icon "Close" at bounding box center [549, 113] width 9 height 9
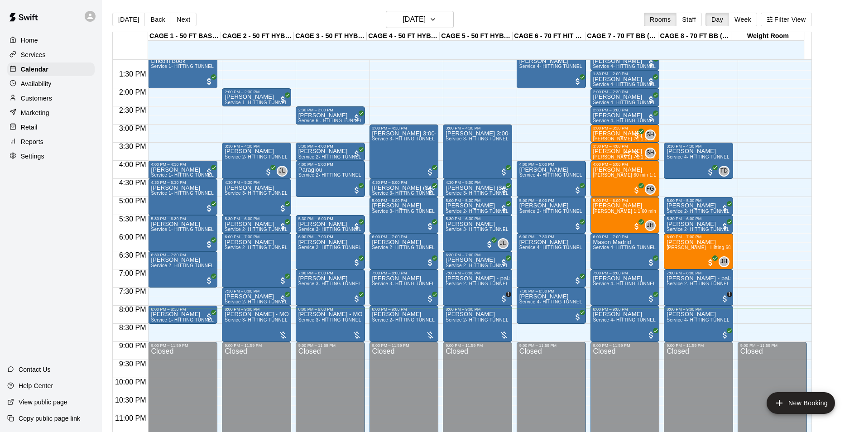
scroll to position [488, 0]
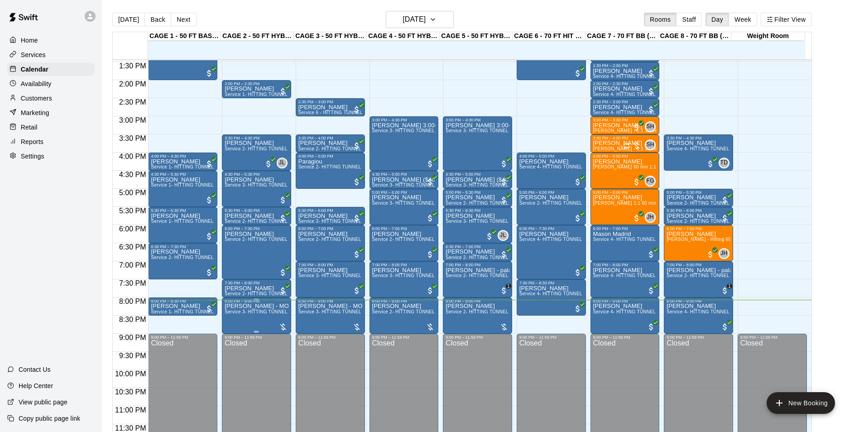
click at [227, 306] on p "[PERSON_NAME] - MOJO softball team - will call back by 3:30 to confirm" at bounding box center [257, 306] width 64 height 0
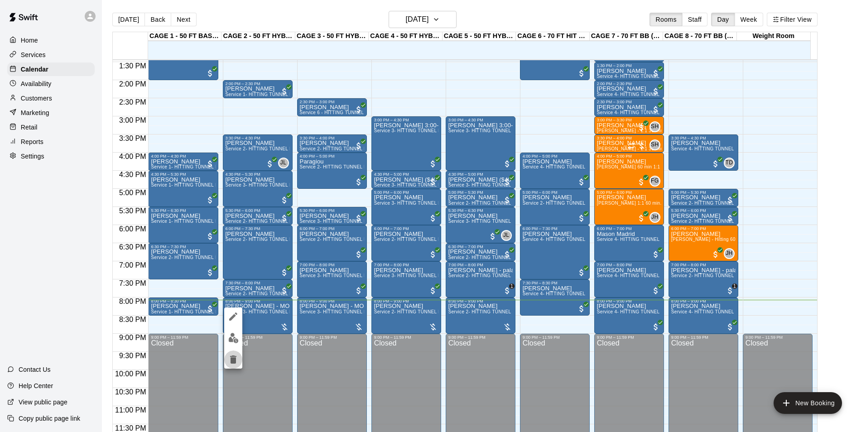
click at [234, 365] on button "delete" at bounding box center [233, 359] width 18 height 18
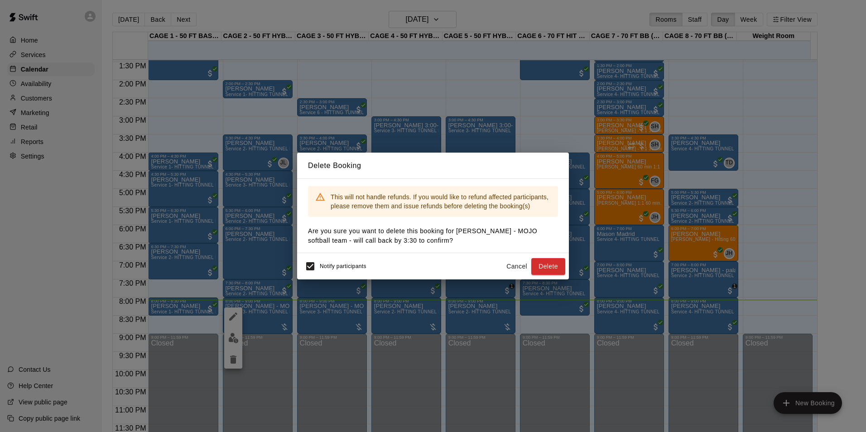
click at [322, 268] on span "Notify participants" at bounding box center [343, 266] width 47 height 6
click at [539, 267] on button "Delete" at bounding box center [548, 266] width 34 height 17
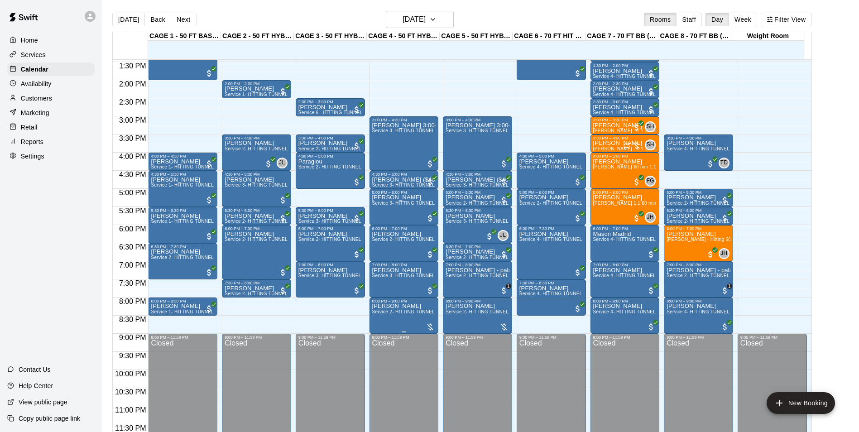
click at [410, 303] on div "8:00 PM – 9:00 PM" at bounding box center [404, 301] width 64 height 5
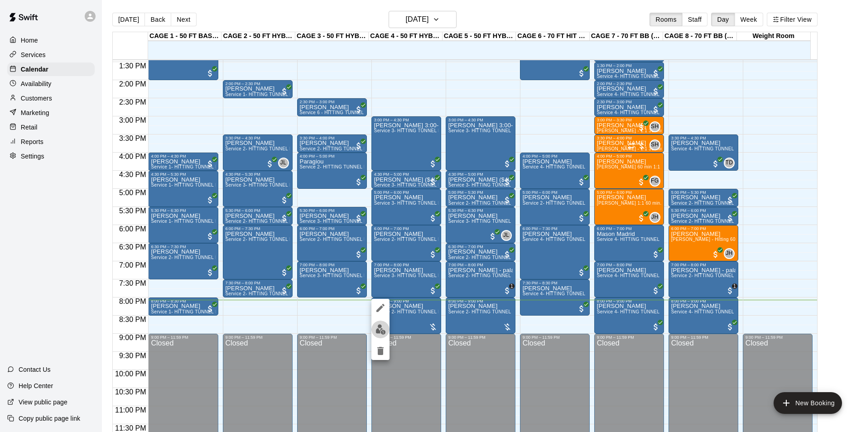
click at [386, 324] on button "edit" at bounding box center [380, 330] width 18 height 18
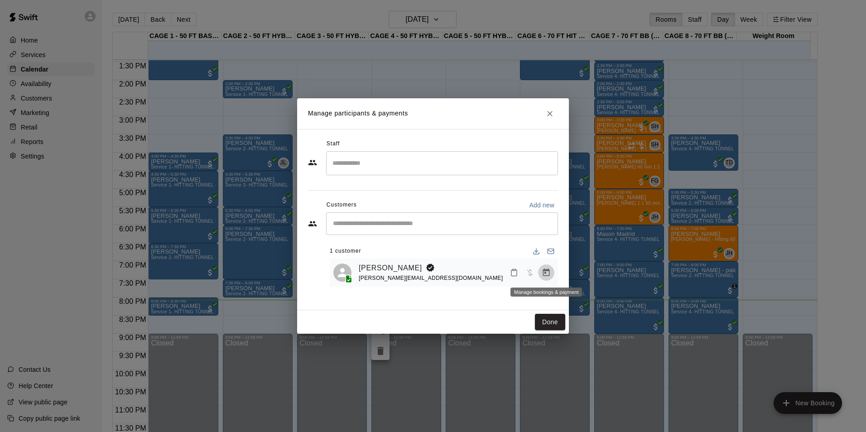
click at [552, 273] on button "Manage bookings & payment" at bounding box center [546, 272] width 16 height 16
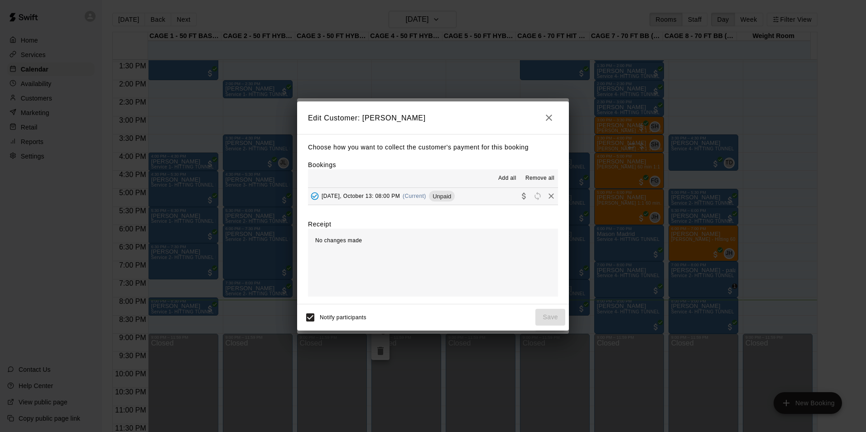
click at [490, 191] on button "Monday, October 13: 08:00 PM (Current) Unpaid" at bounding box center [433, 196] width 250 height 17
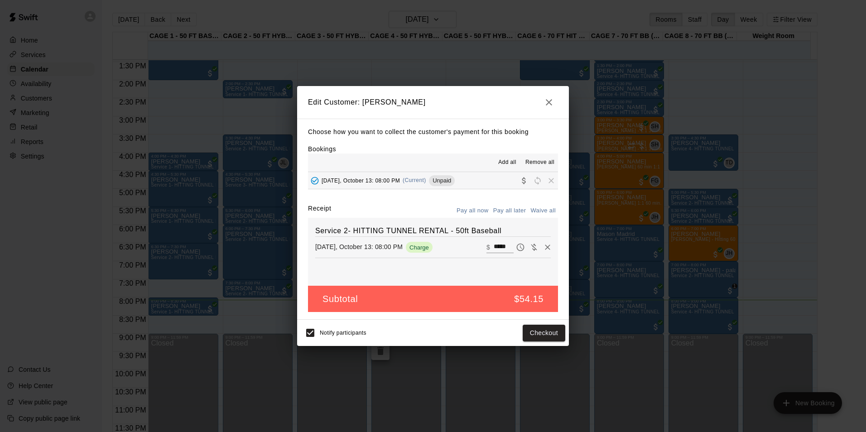
click at [478, 204] on div "Choose how you want to collect the customer's payment for this booking Bookings…" at bounding box center [433, 219] width 272 height 201
click at [549, 334] on button "Checkout" at bounding box center [543, 333] width 43 height 17
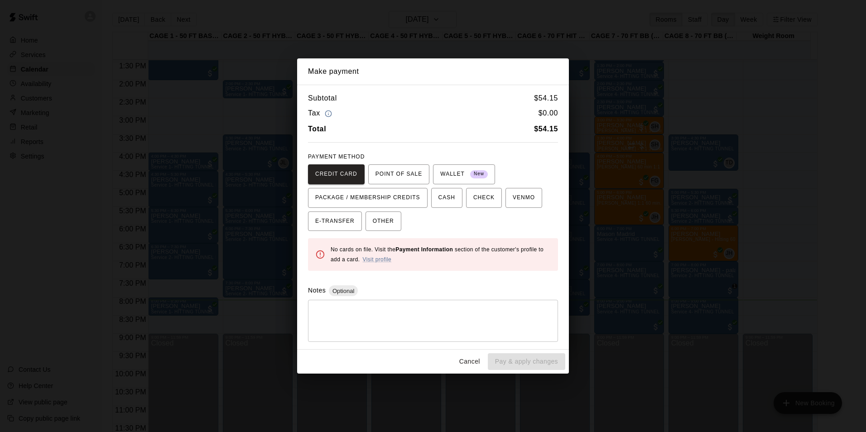
click at [466, 379] on div "Make payment Subtotal $ 54.15 Tax $ 0.00 Total $ 54.15 PAYMENT METHOD CREDIT CA…" at bounding box center [433, 216] width 866 height 432
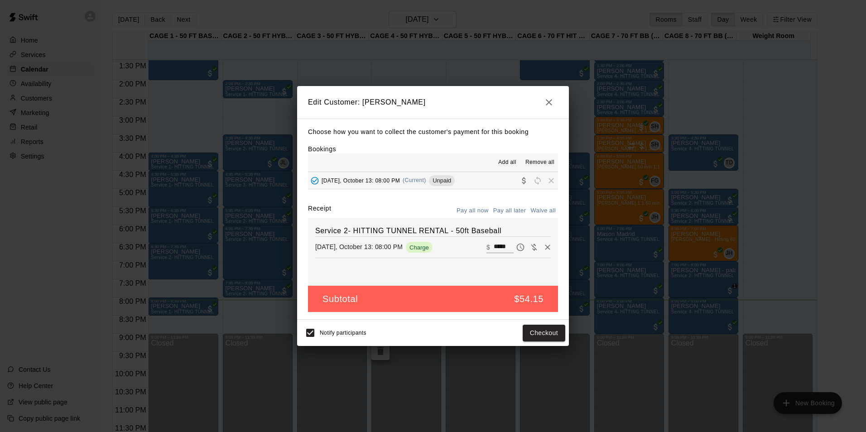
click at [554, 101] on button "button" at bounding box center [549, 102] width 18 height 18
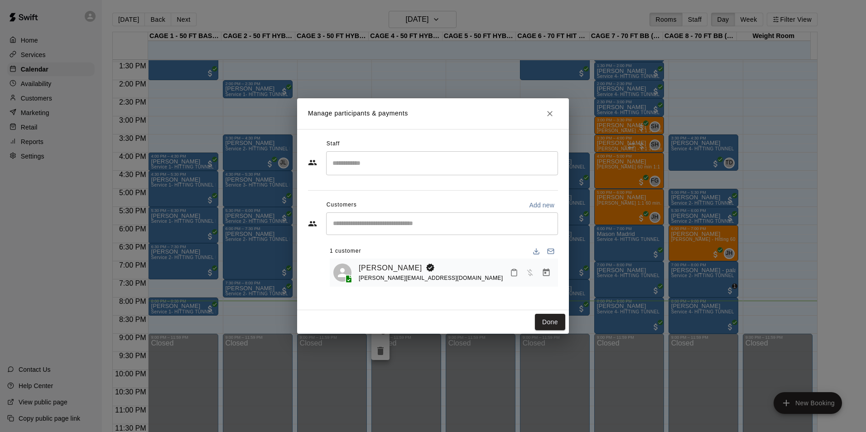
click at [541, 110] on h2 "Manage participants & payments" at bounding box center [433, 113] width 272 height 31
drag, startPoint x: 547, startPoint y: 110, endPoint x: 850, endPoint y: 148, distance: 305.2
click at [548, 110] on icon "Close" at bounding box center [549, 113] width 9 height 9
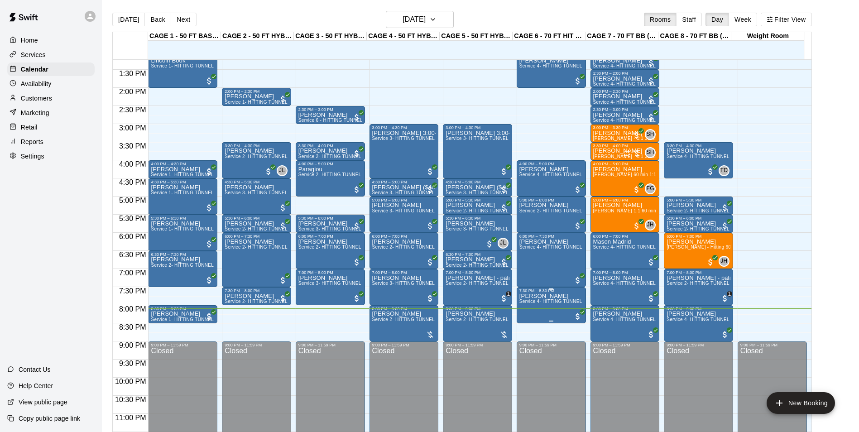
scroll to position [488, 0]
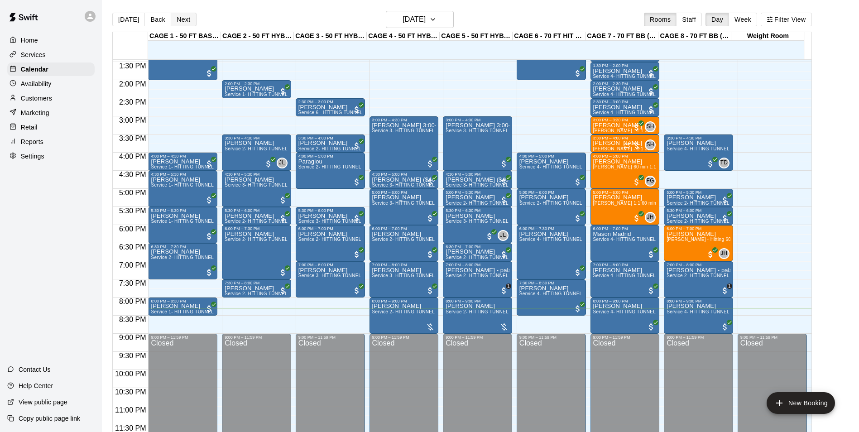
click at [191, 22] on button "Next" at bounding box center [183, 20] width 25 height 14
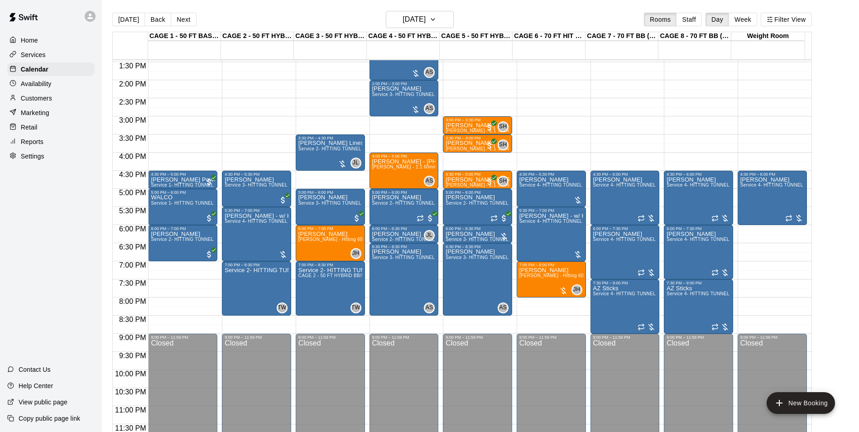
drag, startPoint x: 561, startPoint y: 300, endPoint x: 561, endPoint y: 322, distance: 22.2
click at [561, 322] on div "12:00 AM – 10:00 AM Closed 4:30 PM – 5:30 PM [PERSON_NAME] Service 4- HITTING T…" at bounding box center [551, 7] width 69 height 869
drag, startPoint x: 574, startPoint y: 303, endPoint x: 573, endPoint y: 311, distance: 7.7
click at [573, 311] on div "12:00 AM – 10:00 AM Closed 4:30 PM – 5:30 PM Troy Dix Service 4- HITTING TUNNEL…" at bounding box center [551, 7] width 69 height 869
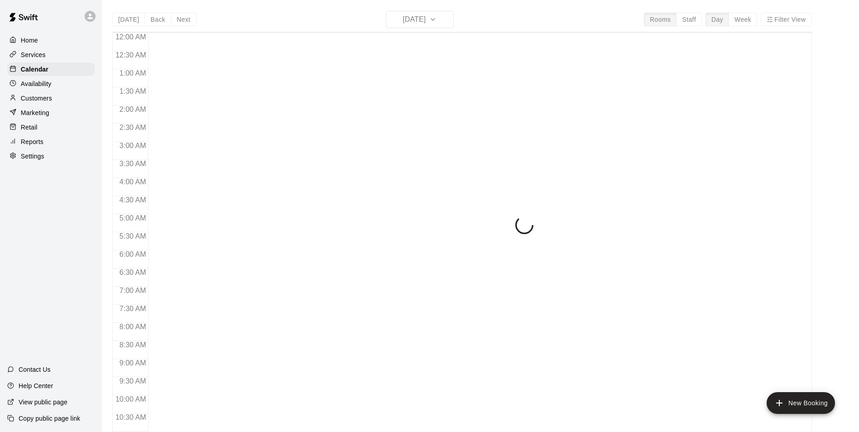
scroll to position [460, 0]
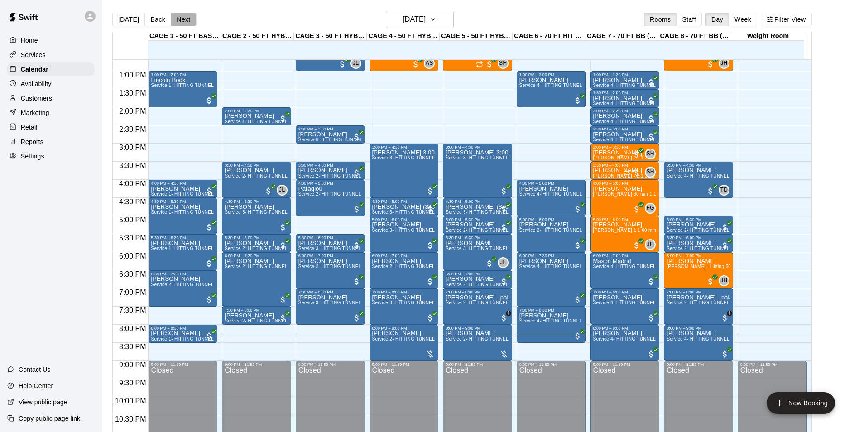
click at [186, 13] on button "Next" at bounding box center [183, 20] width 25 height 14
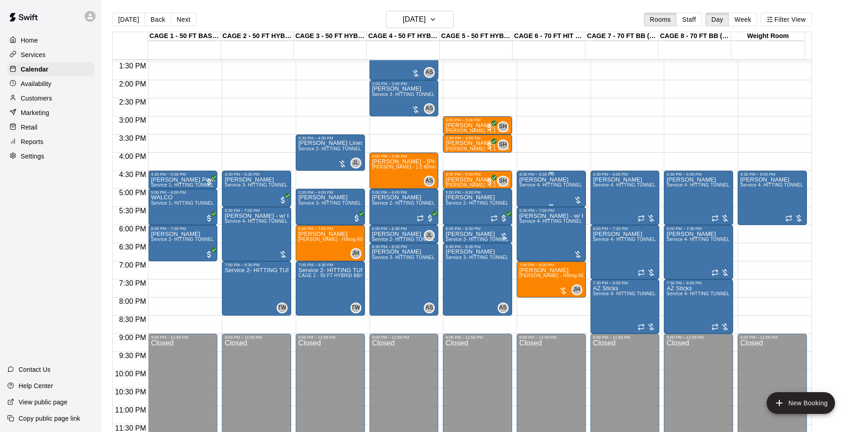
scroll to position [443, 0]
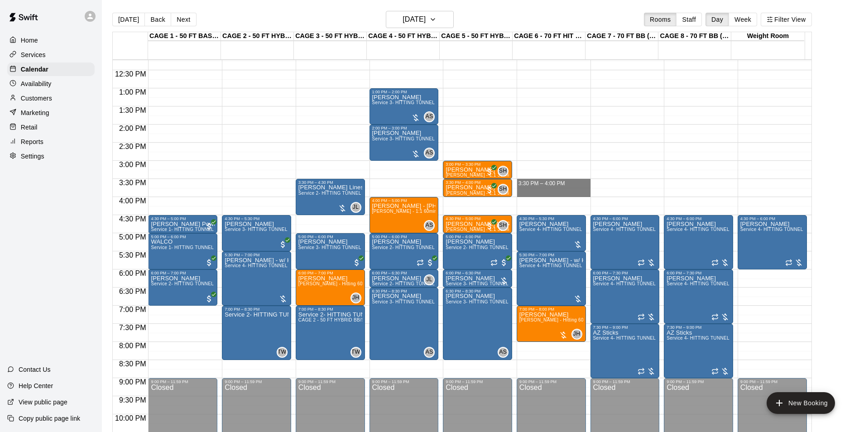
drag, startPoint x: 559, startPoint y: 181, endPoint x: 560, endPoint y: 191, distance: 10.0
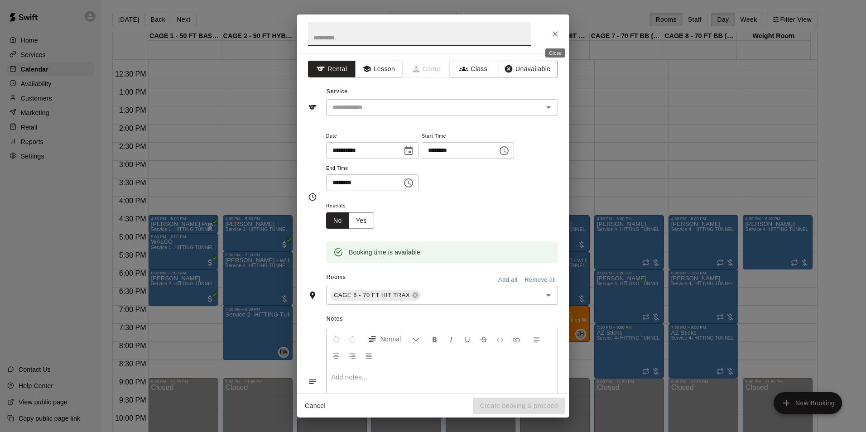
click at [557, 36] on icon "Close" at bounding box center [554, 33] width 5 height 5
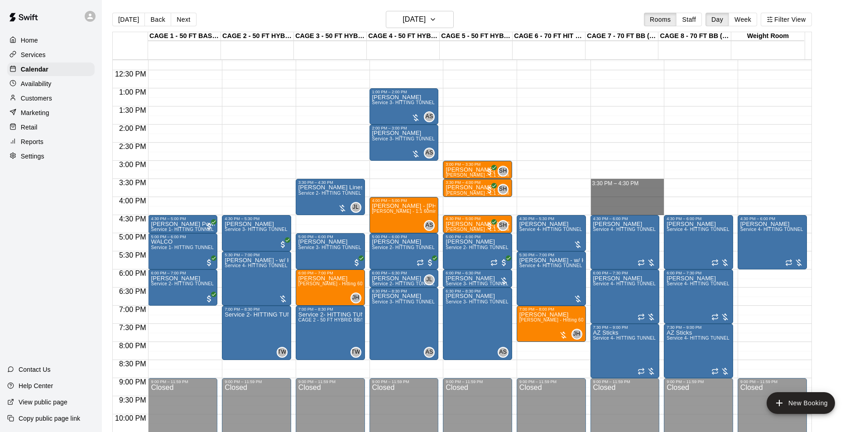
drag, startPoint x: 641, startPoint y: 181, endPoint x: 641, endPoint y: 207, distance: 26.3
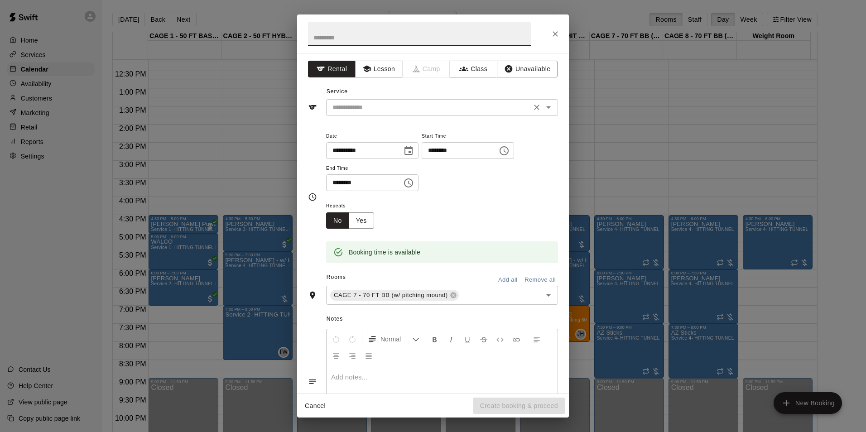
click at [436, 111] on input "text" at bounding box center [429, 107] width 200 height 11
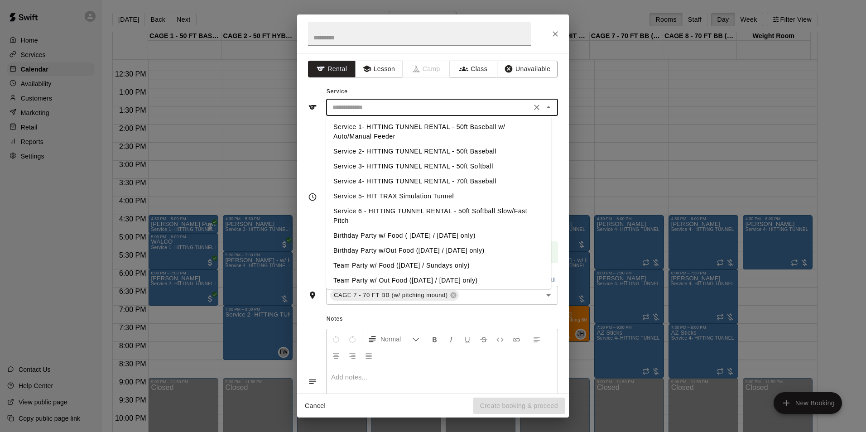
click at [487, 179] on li "Service 4- HITTING TUNNEL RENTAL - 70ft Baseball" at bounding box center [438, 181] width 225 height 15
type input "**********"
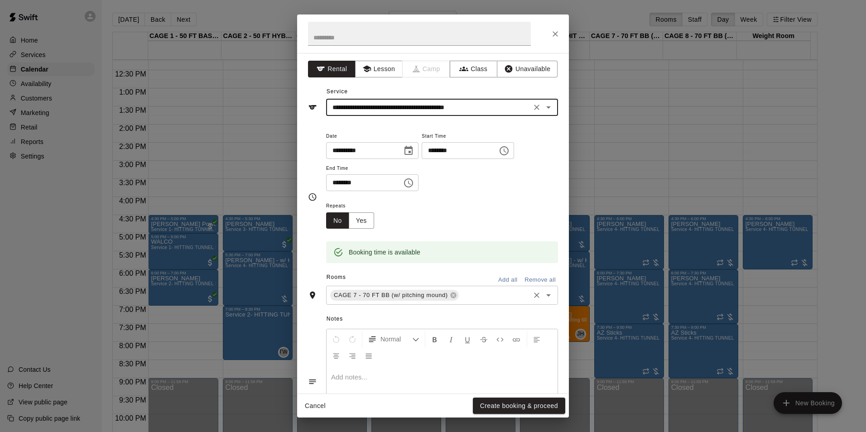
click at [465, 300] on input "text" at bounding box center [494, 295] width 68 height 11
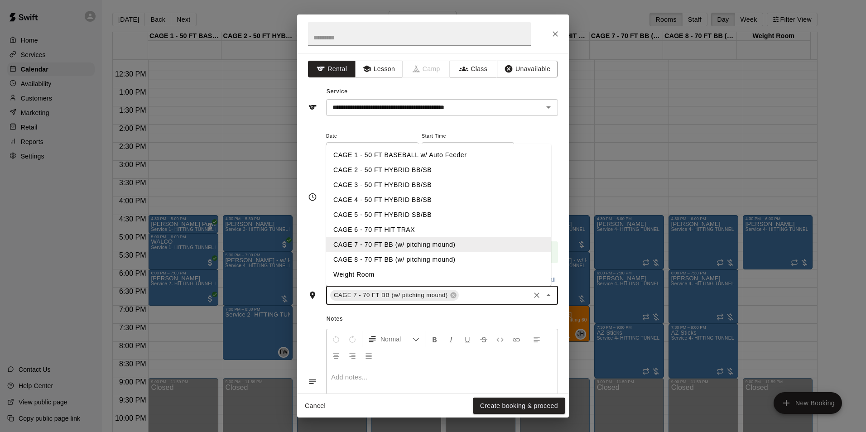
click at [456, 266] on li "CAGE 8 - 70 FT BB (w/ pitching mound)" at bounding box center [438, 259] width 225 height 15
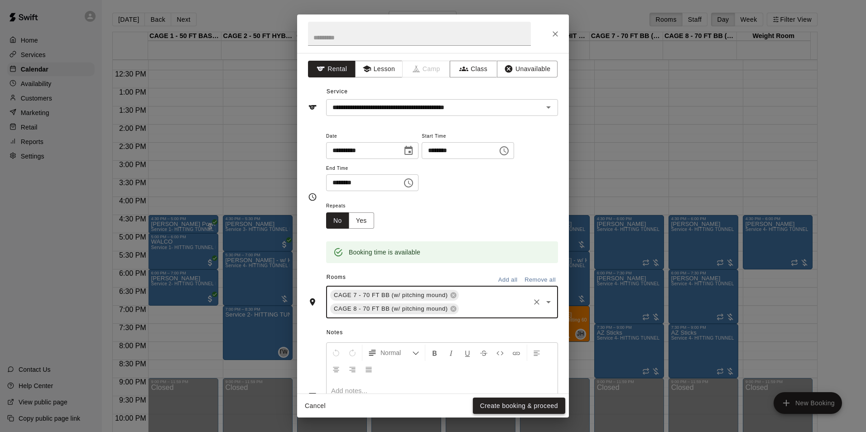
click at [551, 401] on button "Create booking & proceed" at bounding box center [519, 405] width 92 height 17
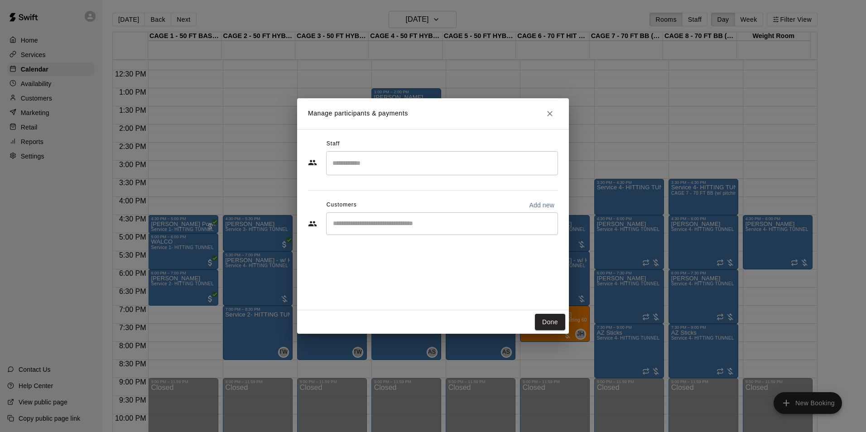
click at [401, 233] on div "​" at bounding box center [442, 223] width 232 height 23
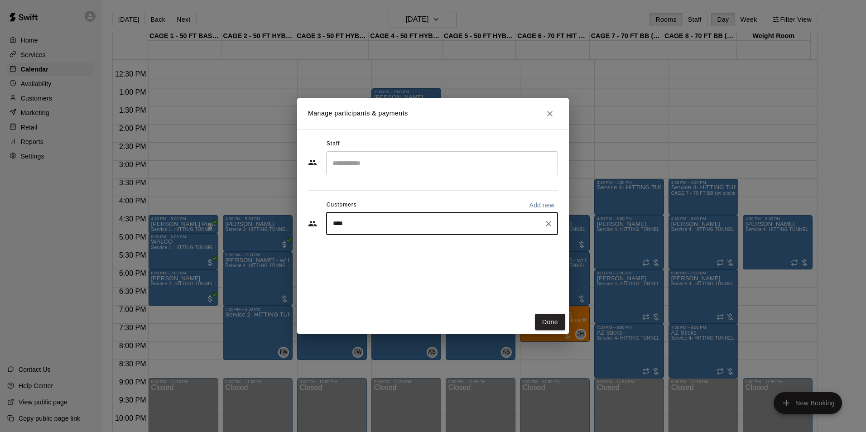
type input "*****"
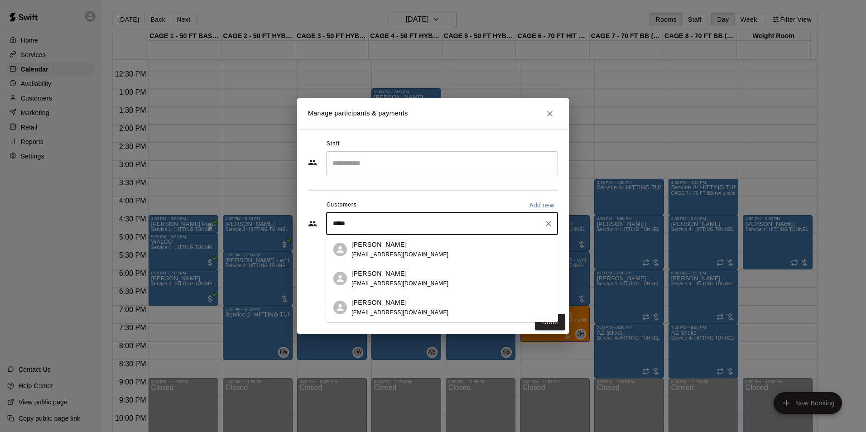
click at [430, 245] on div "[PERSON_NAME] [EMAIL_ADDRESS][DOMAIN_NAME]" at bounding box center [450, 249] width 199 height 19
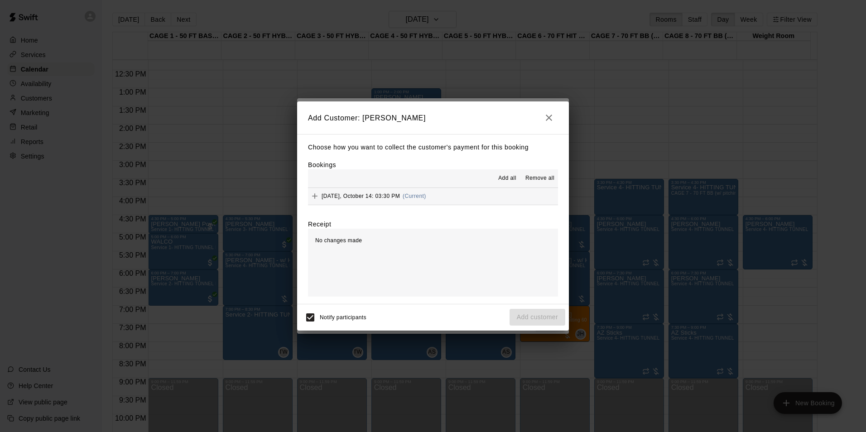
click at [507, 182] on span "Add all" at bounding box center [507, 178] width 18 height 9
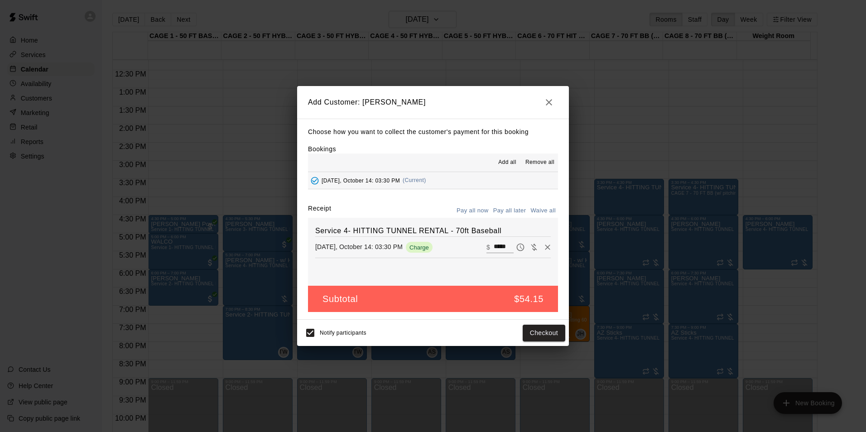
click at [500, 205] on button "Pay all later" at bounding box center [510, 211] width 38 height 14
click at [541, 328] on button "Add customer" at bounding box center [537, 333] width 56 height 17
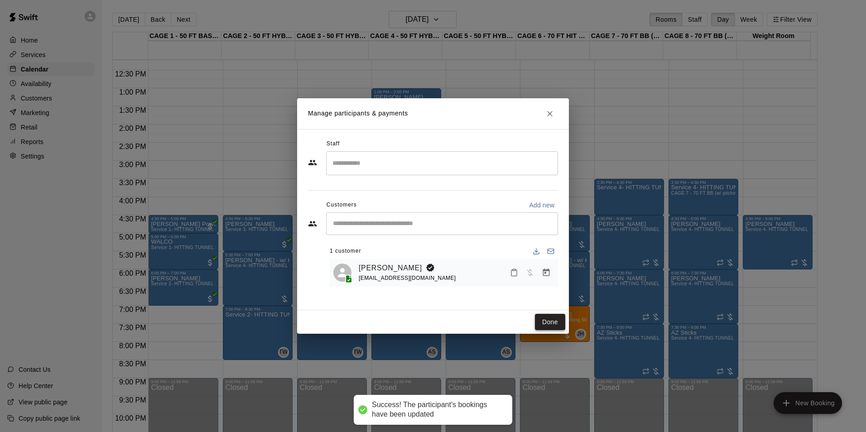
click at [546, 321] on button "Done" at bounding box center [550, 322] width 30 height 17
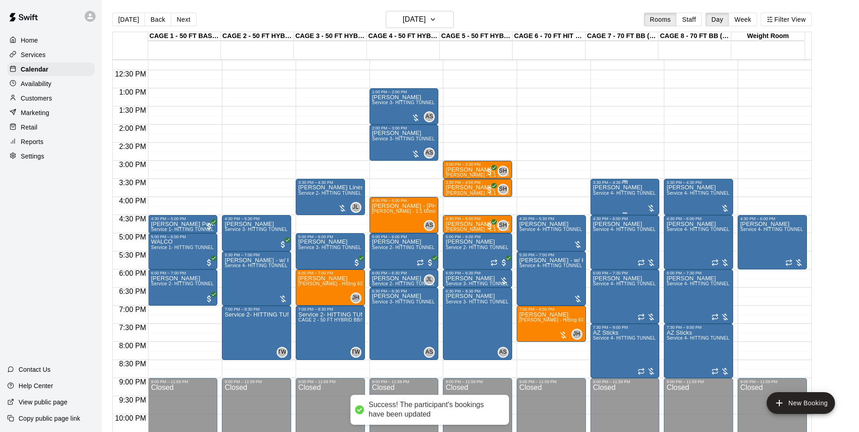
click at [610, 196] on span "Service 4- HITTING TUNNEL RENTAL - 70ft Baseball" at bounding box center [650, 193] width 115 height 5
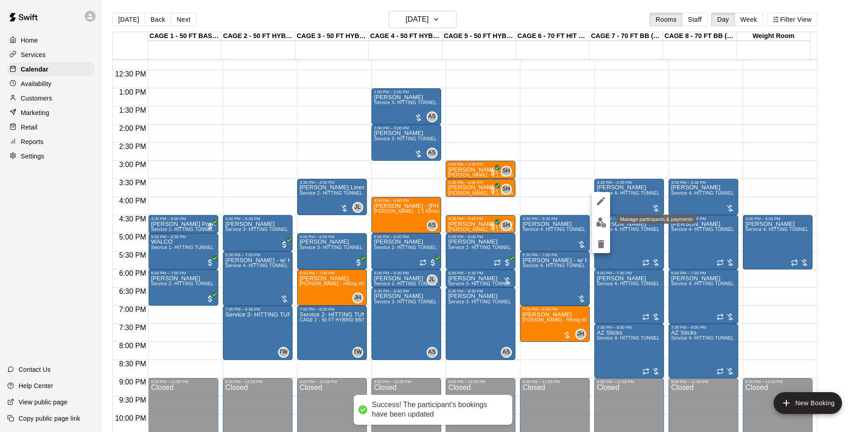
click at [599, 223] on img "edit" at bounding box center [601, 222] width 10 height 10
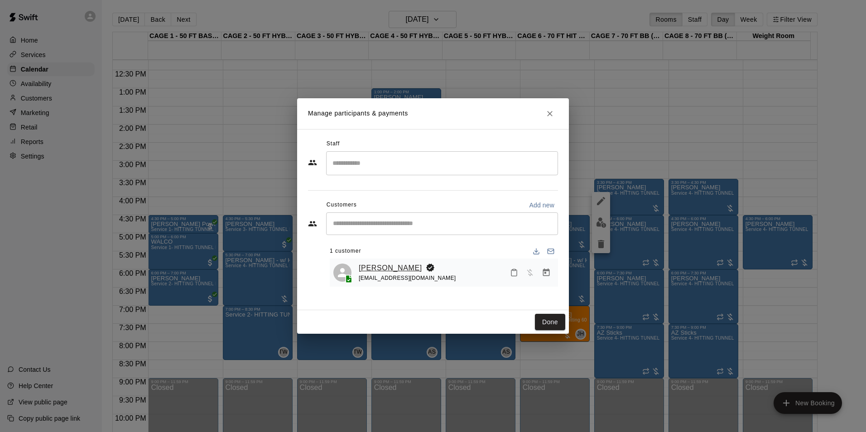
click at [380, 270] on link "[PERSON_NAME]" at bounding box center [390, 268] width 63 height 12
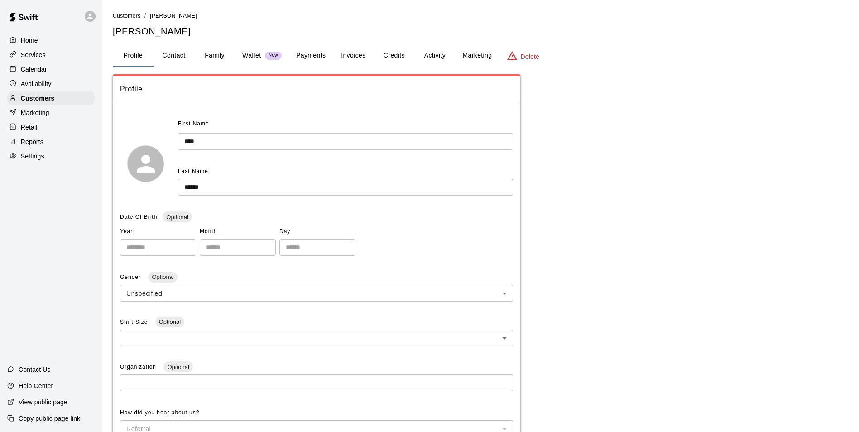
click at [382, 53] on button "Credits" at bounding box center [393, 56] width 41 height 22
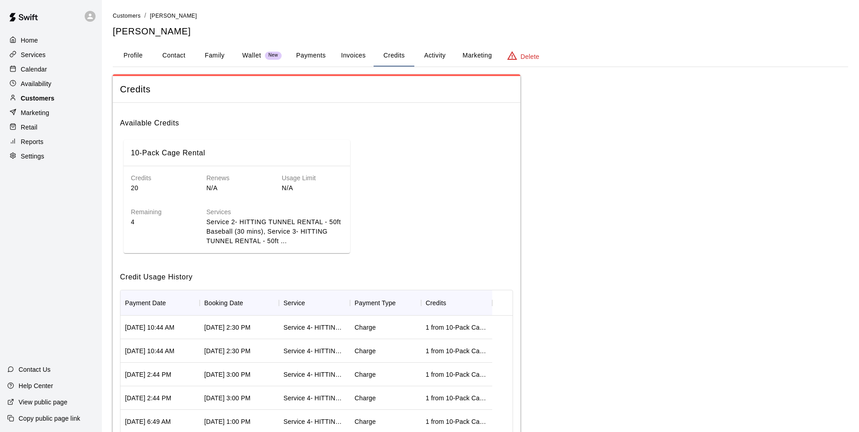
click at [80, 98] on div "Customers" at bounding box center [50, 98] width 87 height 14
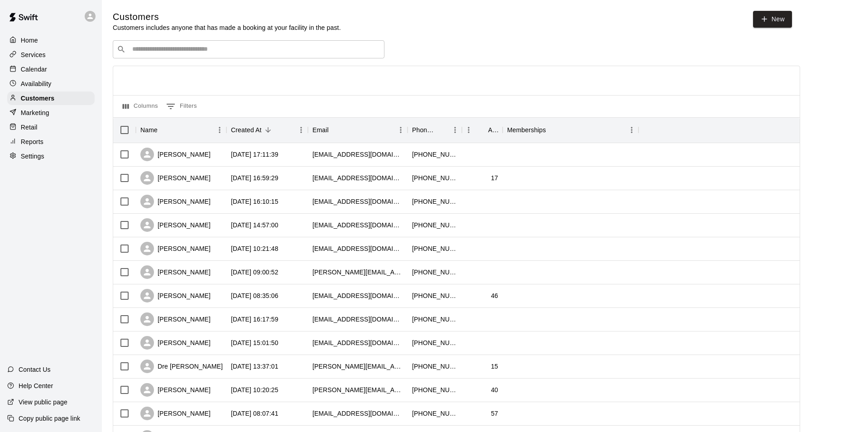
click at [70, 72] on div "Calendar" at bounding box center [50, 69] width 87 height 14
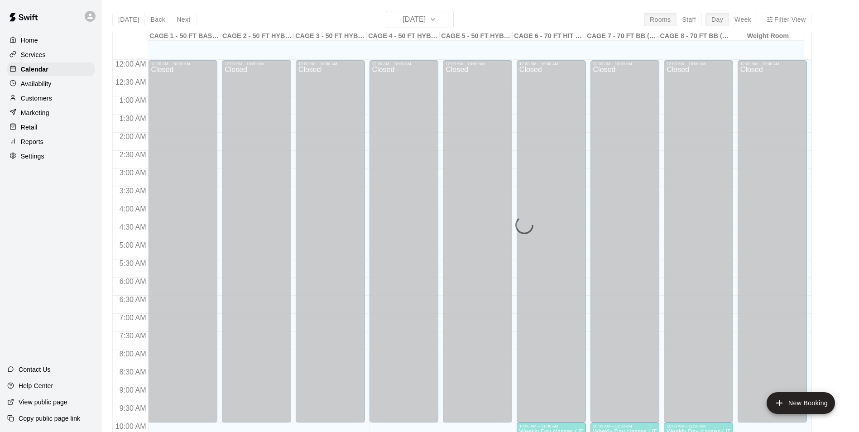
scroll to position [460, 0]
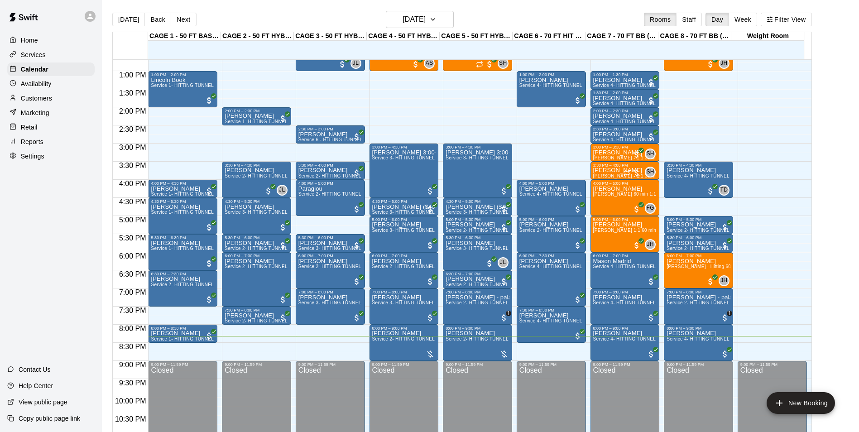
click at [184, 22] on button "Next" at bounding box center [183, 20] width 25 height 14
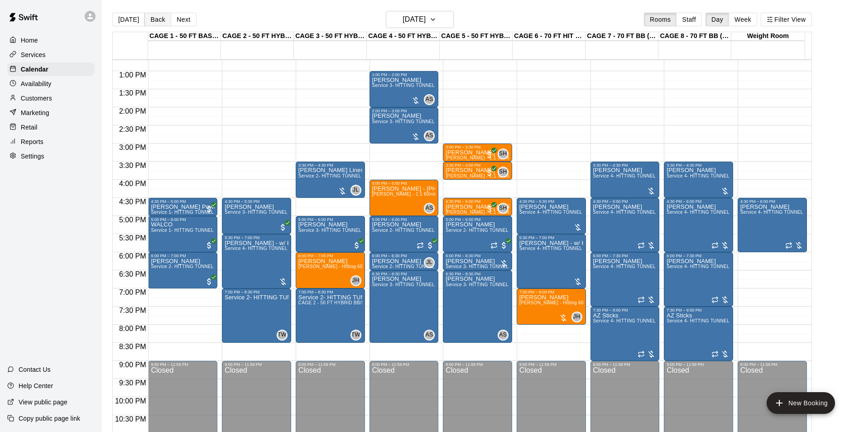
click at [155, 16] on button "Back" at bounding box center [157, 20] width 27 height 14
